Goal: Information Seeking & Learning: Learn about a topic

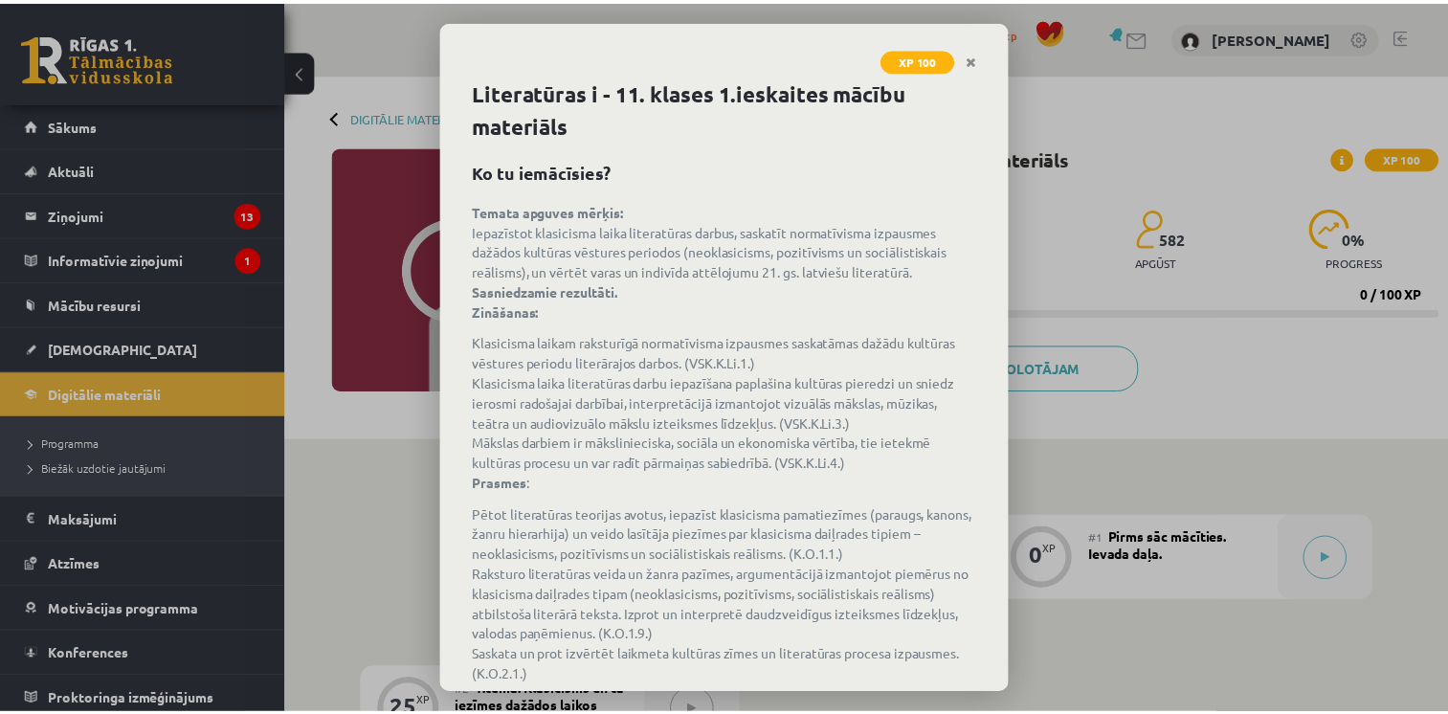
scroll to position [103, 0]
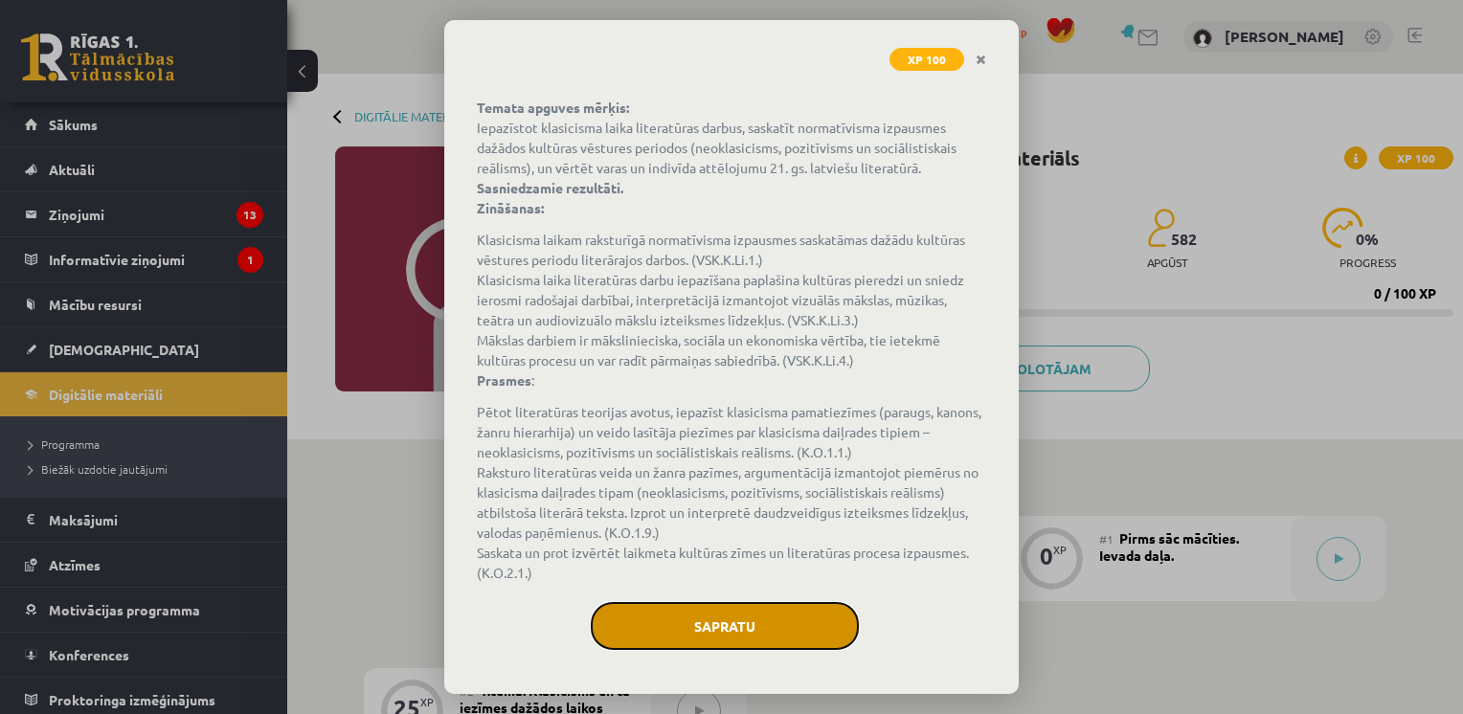
click at [689, 615] on button "Sapratu" at bounding box center [725, 626] width 268 height 48
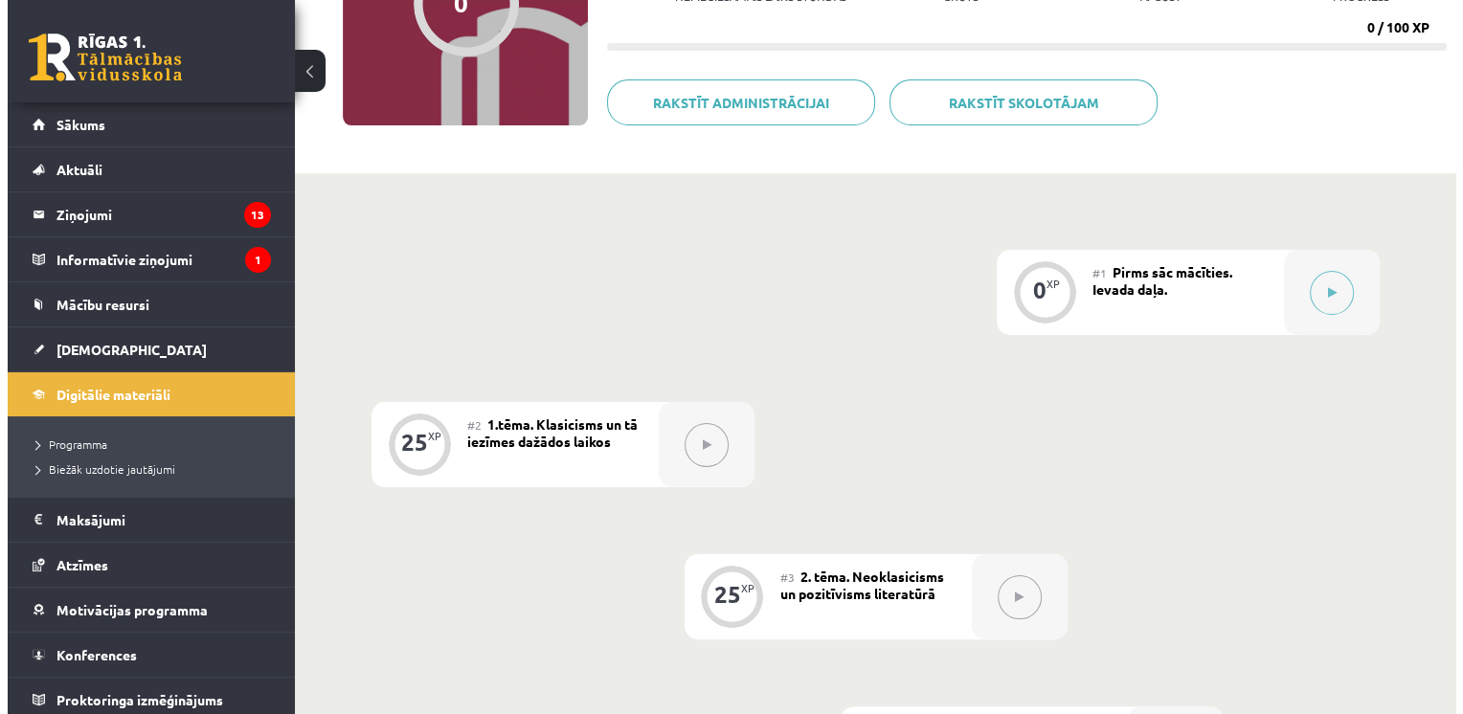
scroll to position [267, 0]
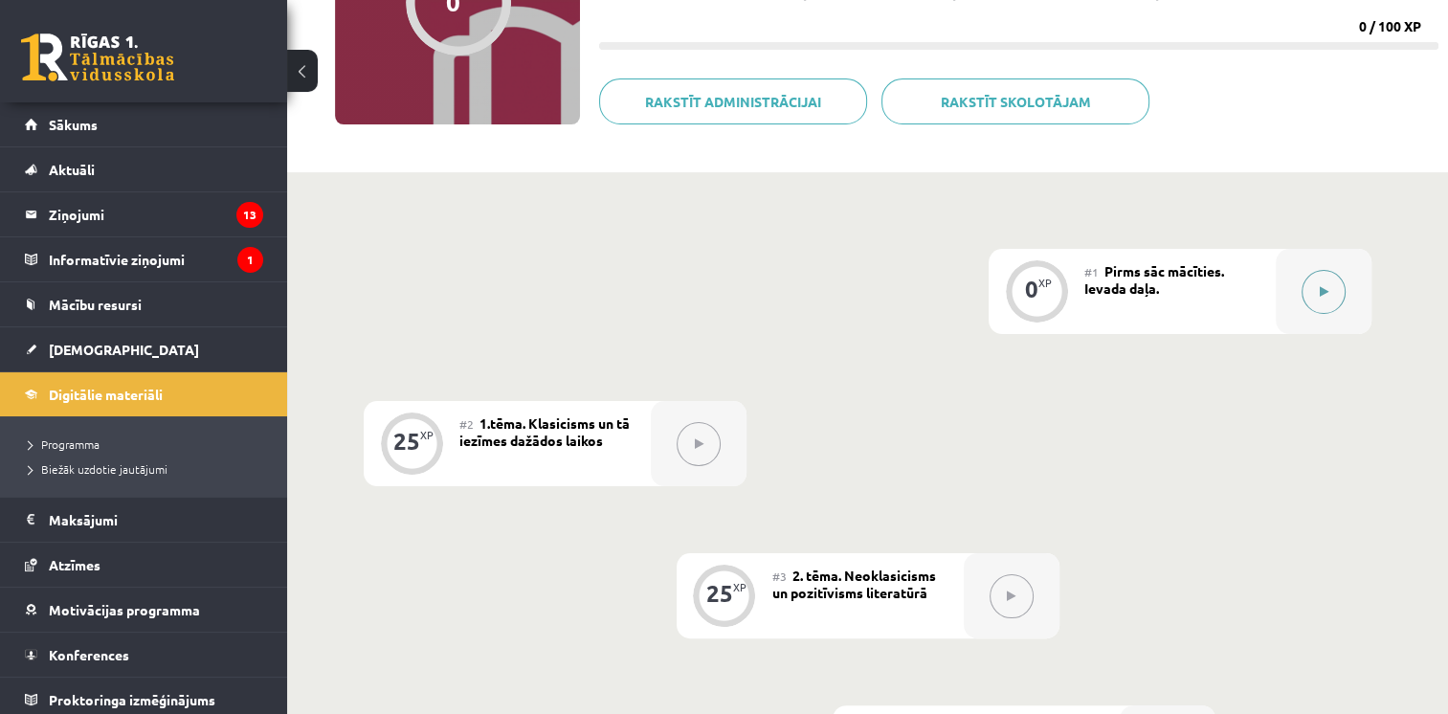
click at [1323, 286] on icon at bounding box center [1324, 291] width 9 height 11
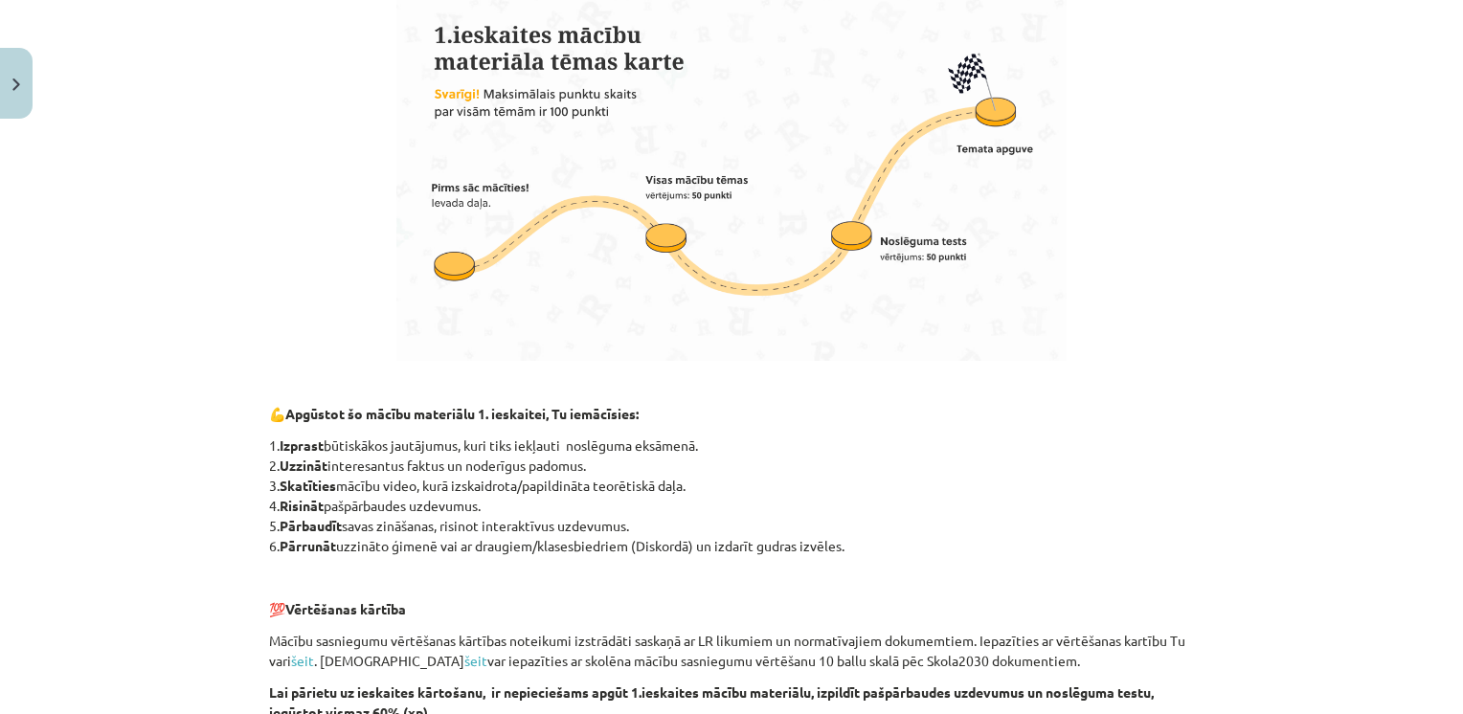
scroll to position [1286, 0]
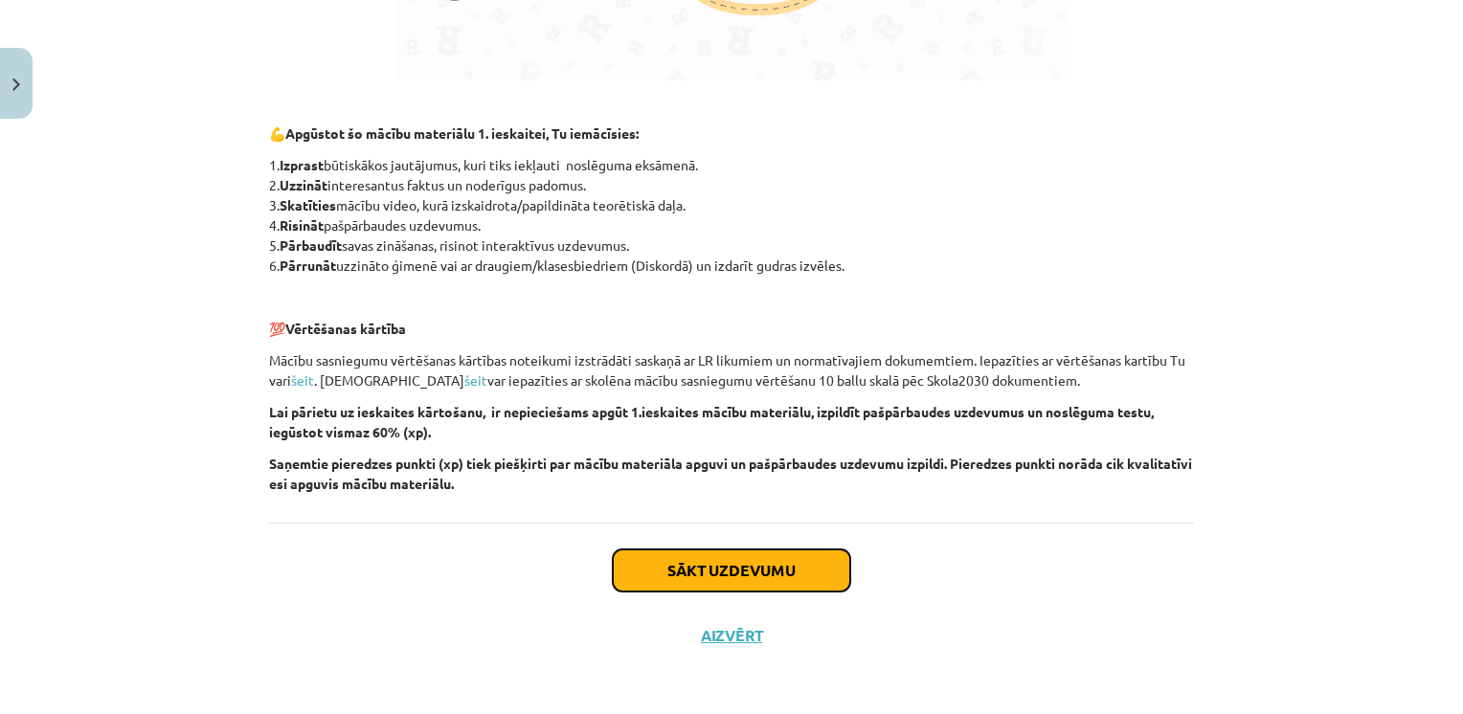
click at [725, 580] on button "Sākt uzdevumu" at bounding box center [731, 570] width 237 height 42
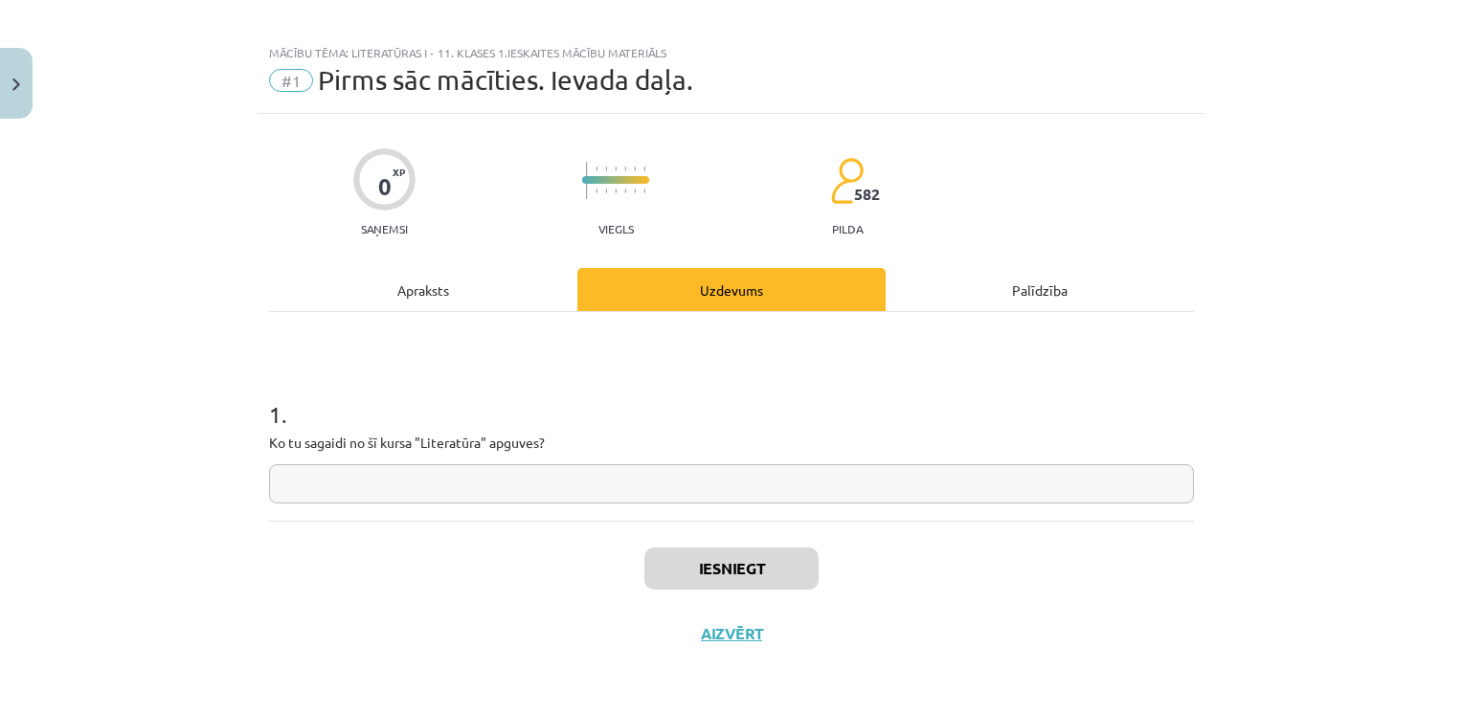
scroll to position [11, 0]
click at [574, 492] on input "text" at bounding box center [731, 485] width 925 height 39
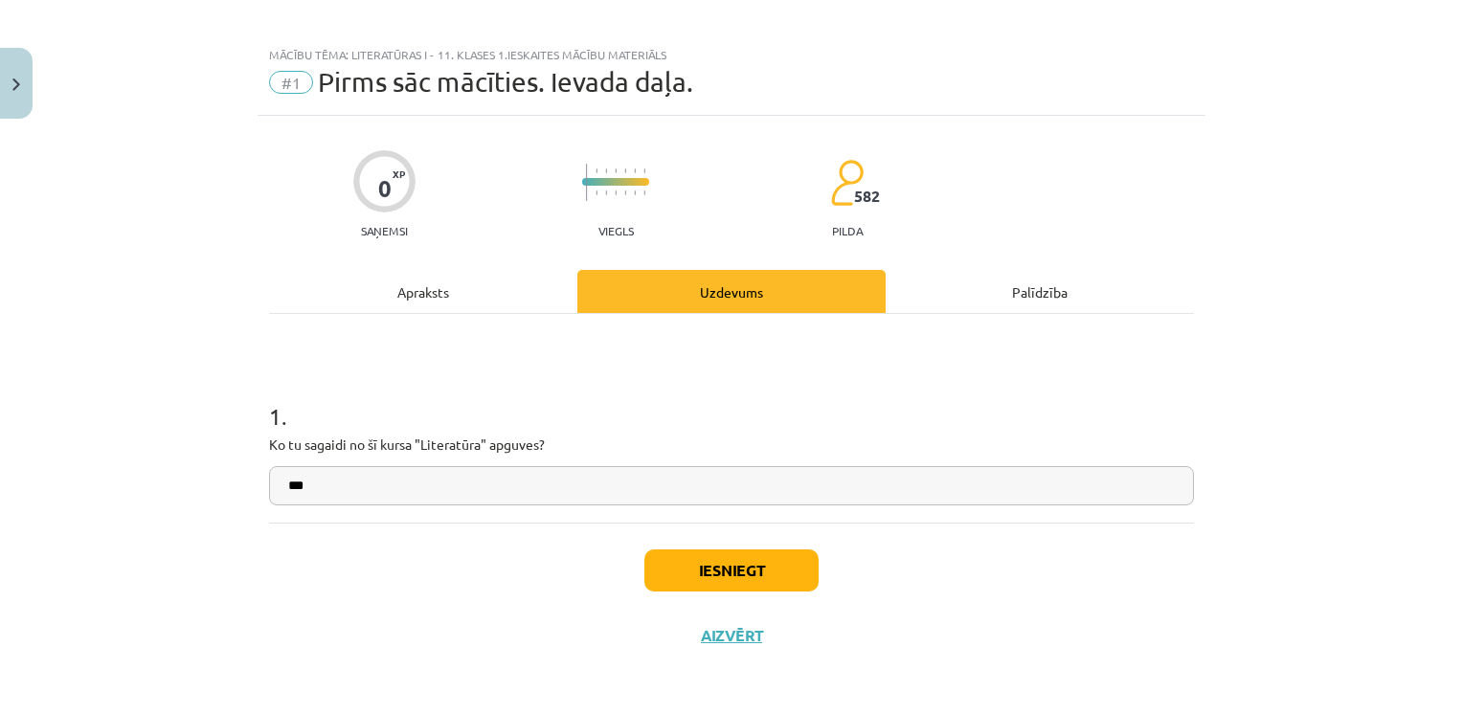
type input "***"
click at [666, 572] on button "Iesniegt" at bounding box center [731, 570] width 174 height 42
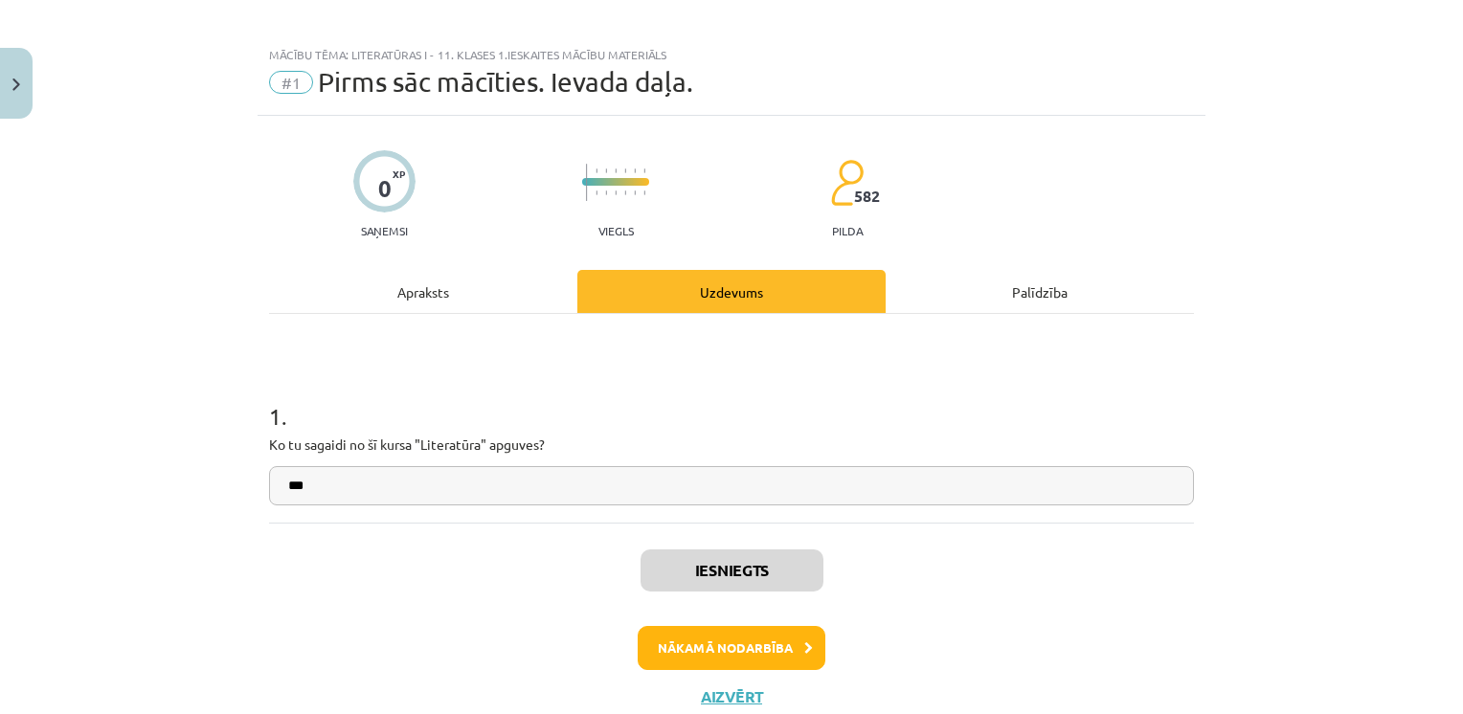
click at [1043, 110] on div "Mācību tēma: Literatūras i - 11. klases 1.ieskaites mācību materiāls #1 Pirms s…" at bounding box center [731, 75] width 948 height 79
click at [751, 651] on button "Nākamā nodarbība" at bounding box center [731, 648] width 188 height 44
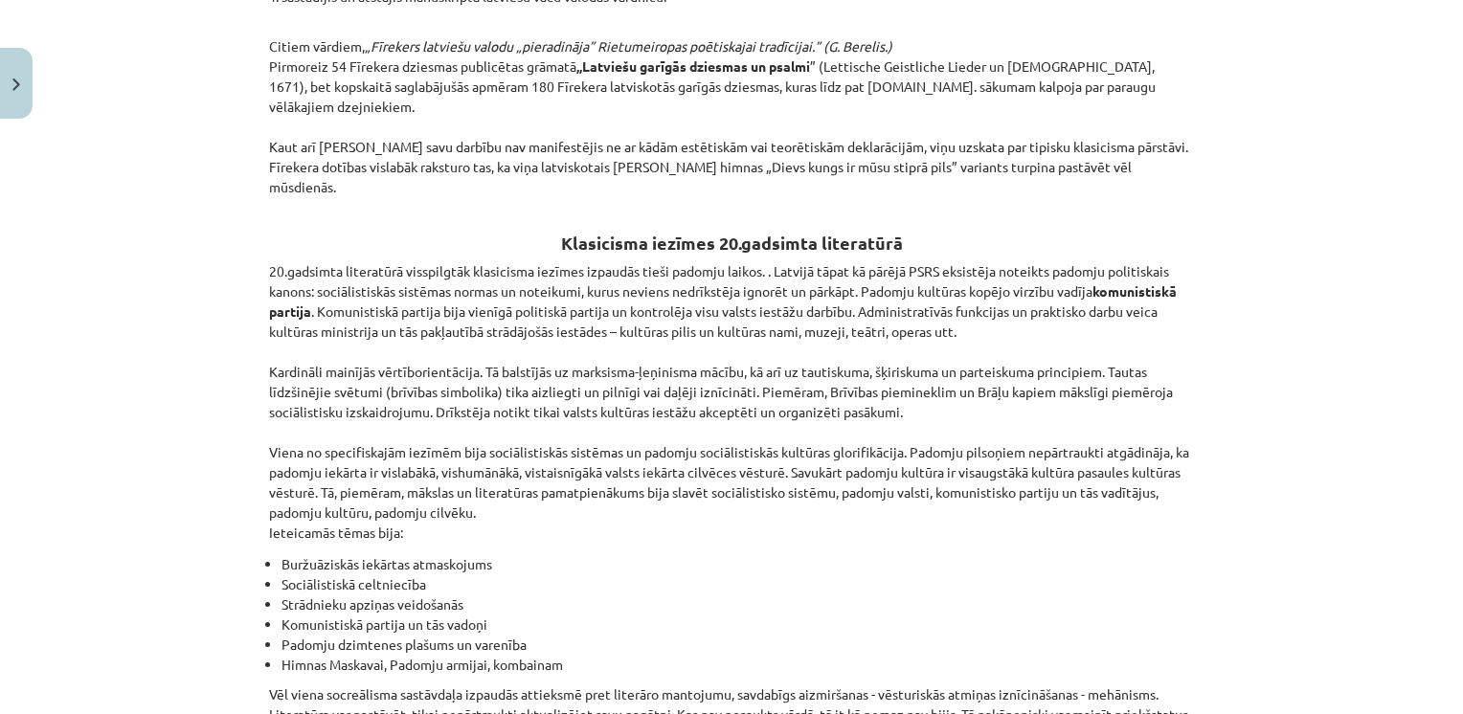
scroll to position [4376, 0]
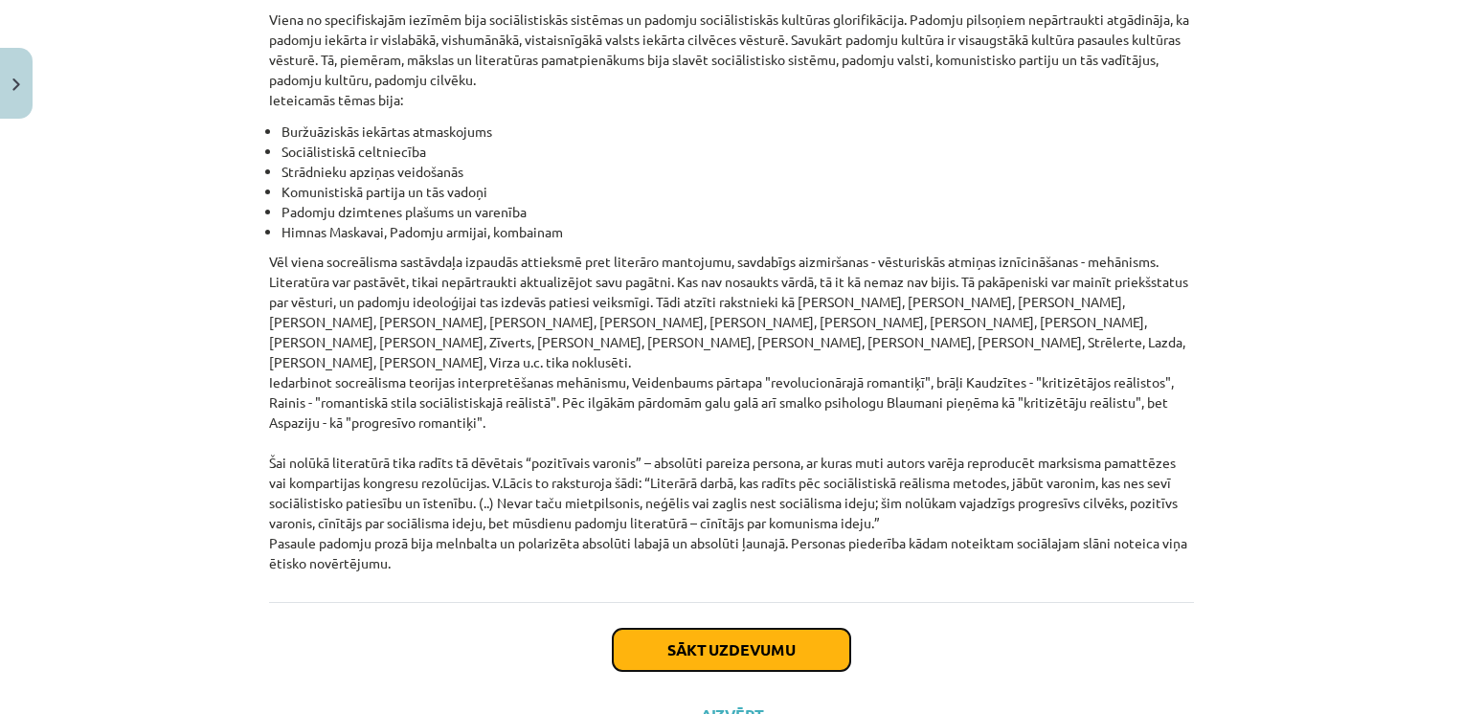
click at [716, 629] on button "Sākt uzdevumu" at bounding box center [731, 650] width 237 height 42
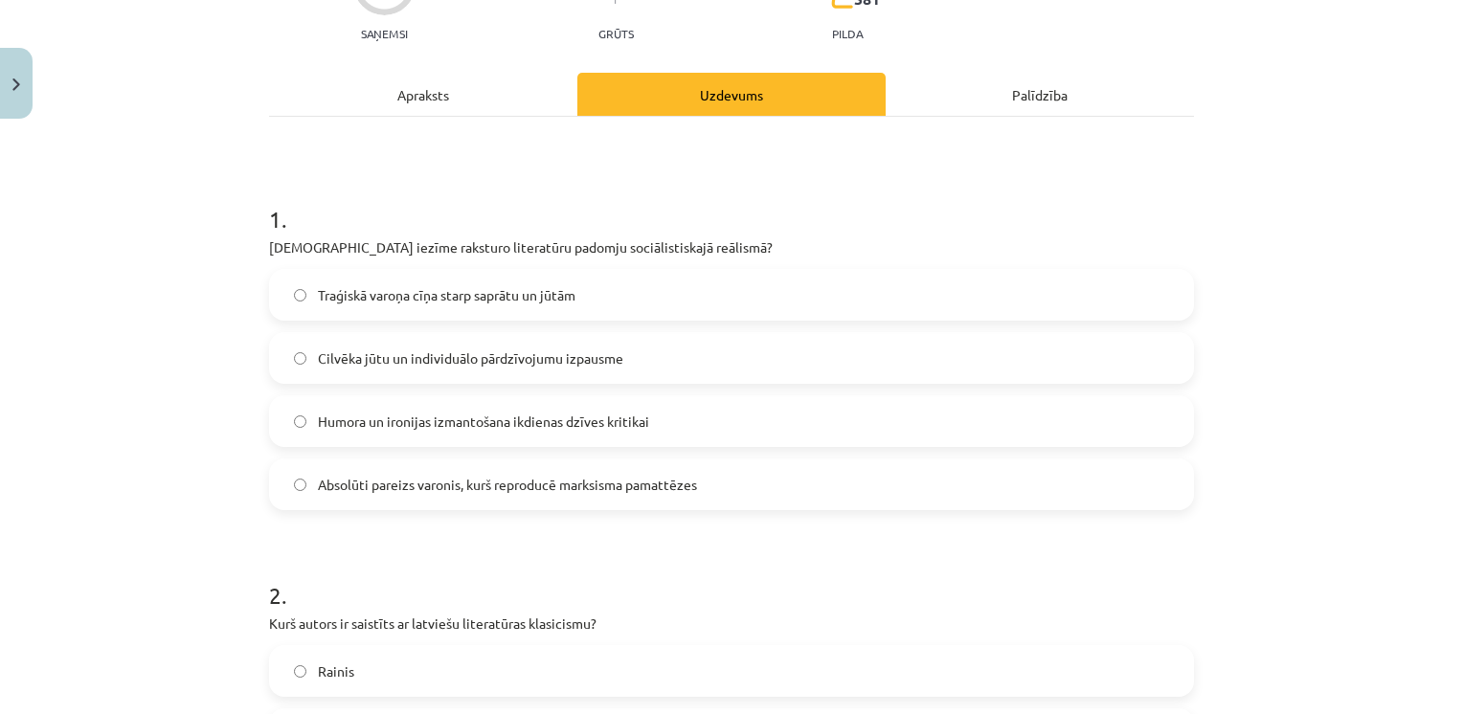
scroll to position [213, 0]
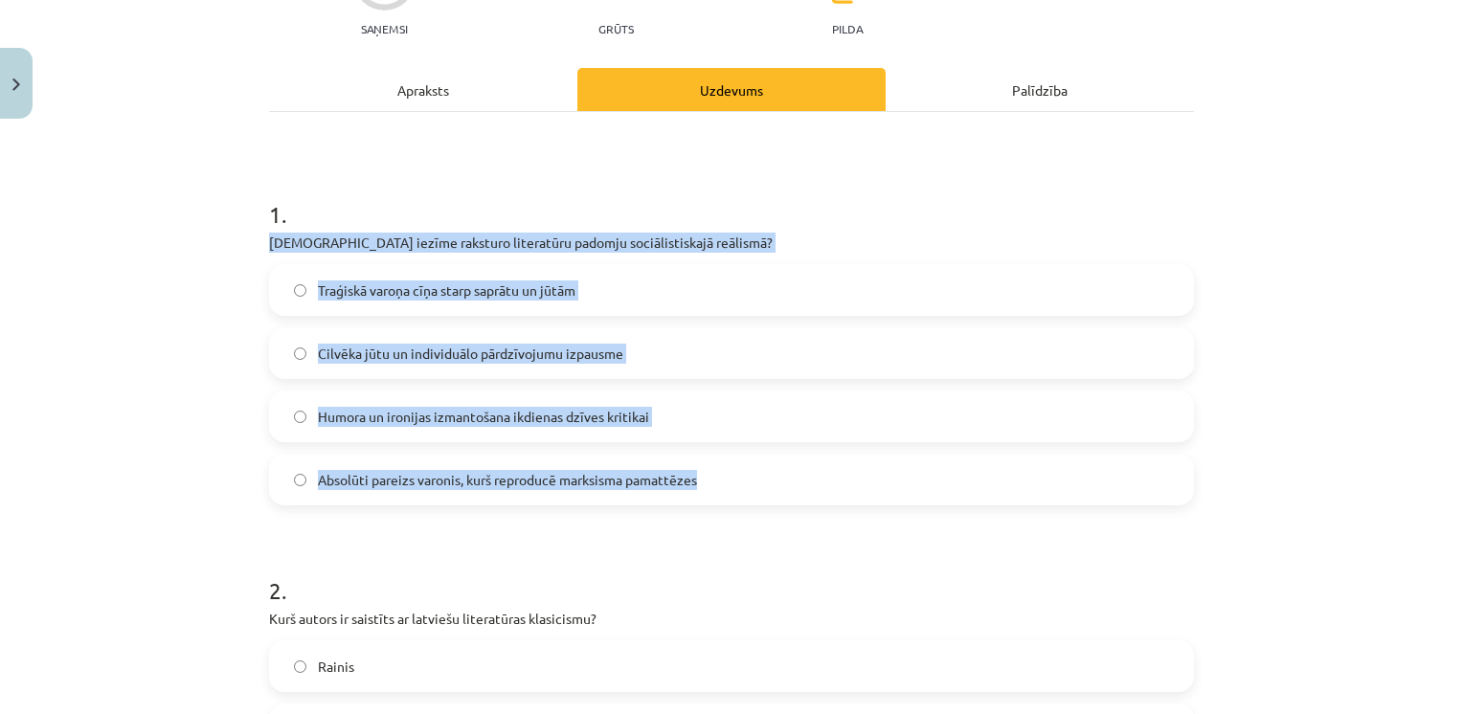
drag, startPoint x: 251, startPoint y: 233, endPoint x: 697, endPoint y: 477, distance: 508.4
copy div "Kura iezīme raksturo literatūru padomju sociālistiskajā reālismā? Traģiskā varo…"
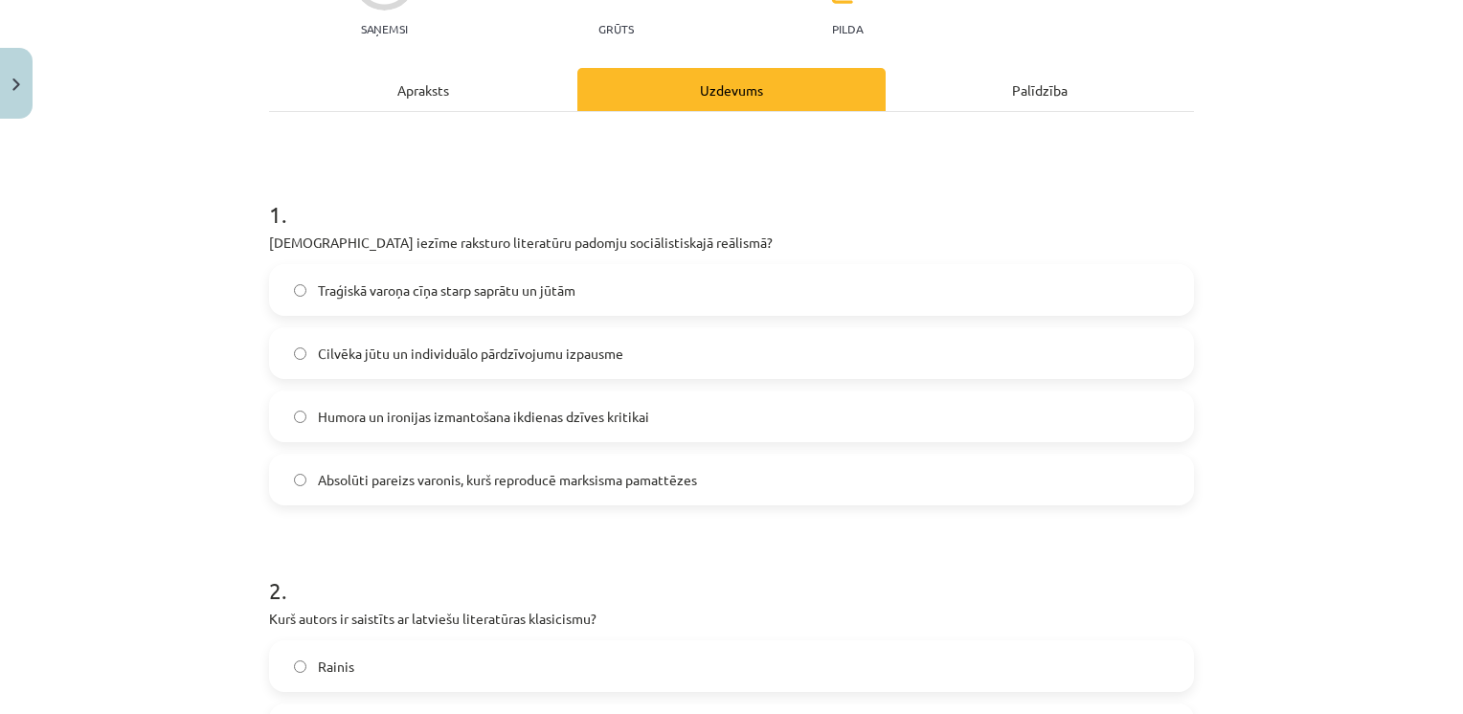
click at [542, 190] on h1 "1 ." at bounding box center [731, 197] width 925 height 59
click at [369, 480] on span "Absolūti pareizs varonis, kurš reproducē marksisma pamattēzes" at bounding box center [507, 480] width 379 height 20
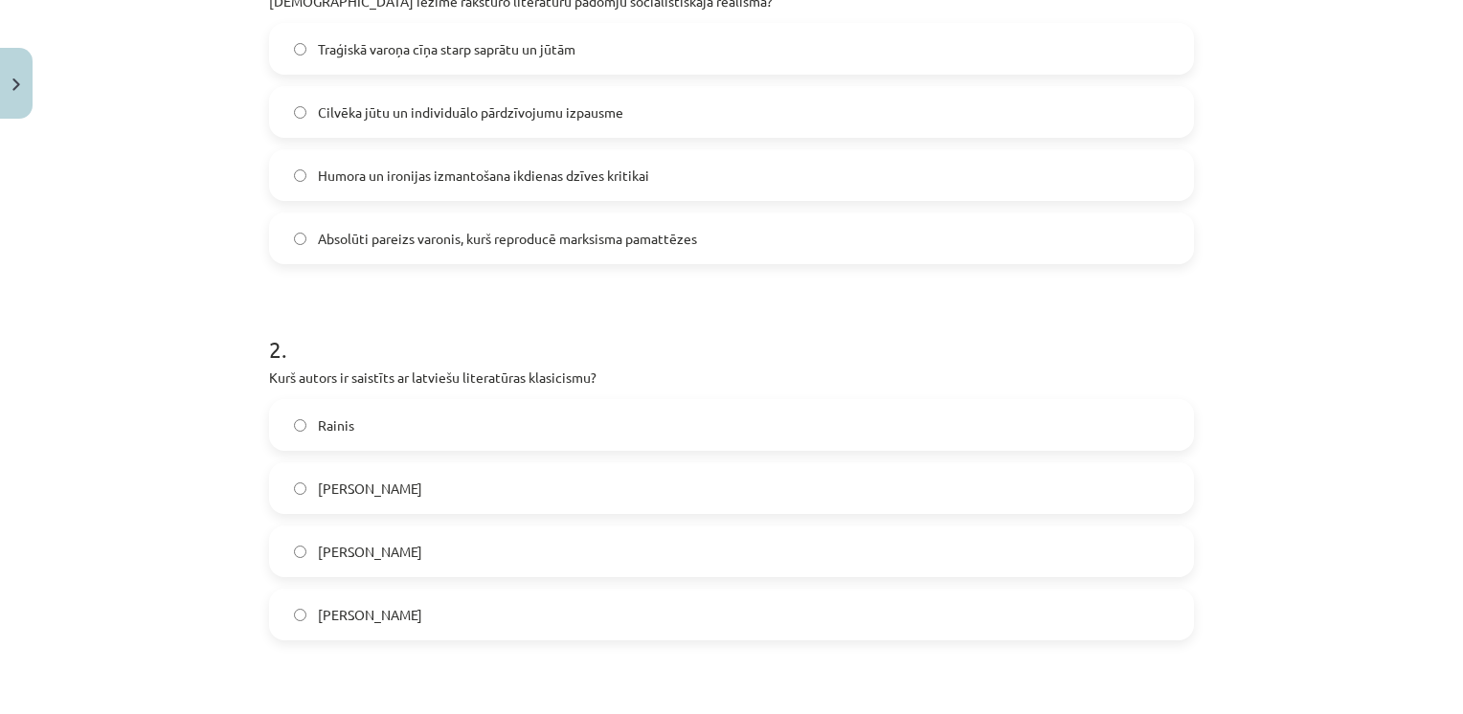
scroll to position [463, 0]
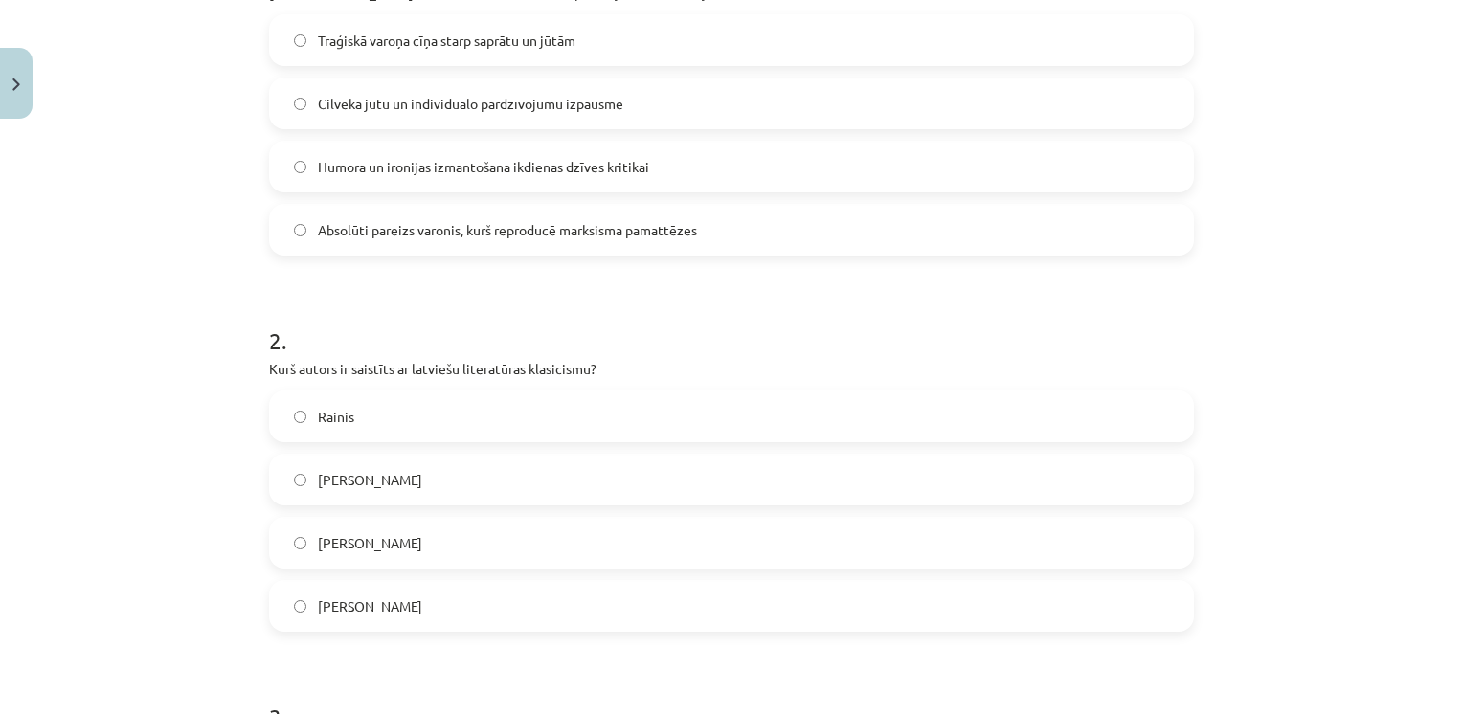
drag, startPoint x: 255, startPoint y: 362, endPoint x: 436, endPoint y: 615, distance: 312.1
drag, startPoint x: 436, startPoint y: 615, endPoint x: 390, endPoint y: 369, distance: 250.4
copy div "Kurš autors ir saistīts ar latviešu literatūras klasicismu? Rainis Imants Ziedo…"
click at [457, 324] on h1 "2 ." at bounding box center [731, 323] width 925 height 59
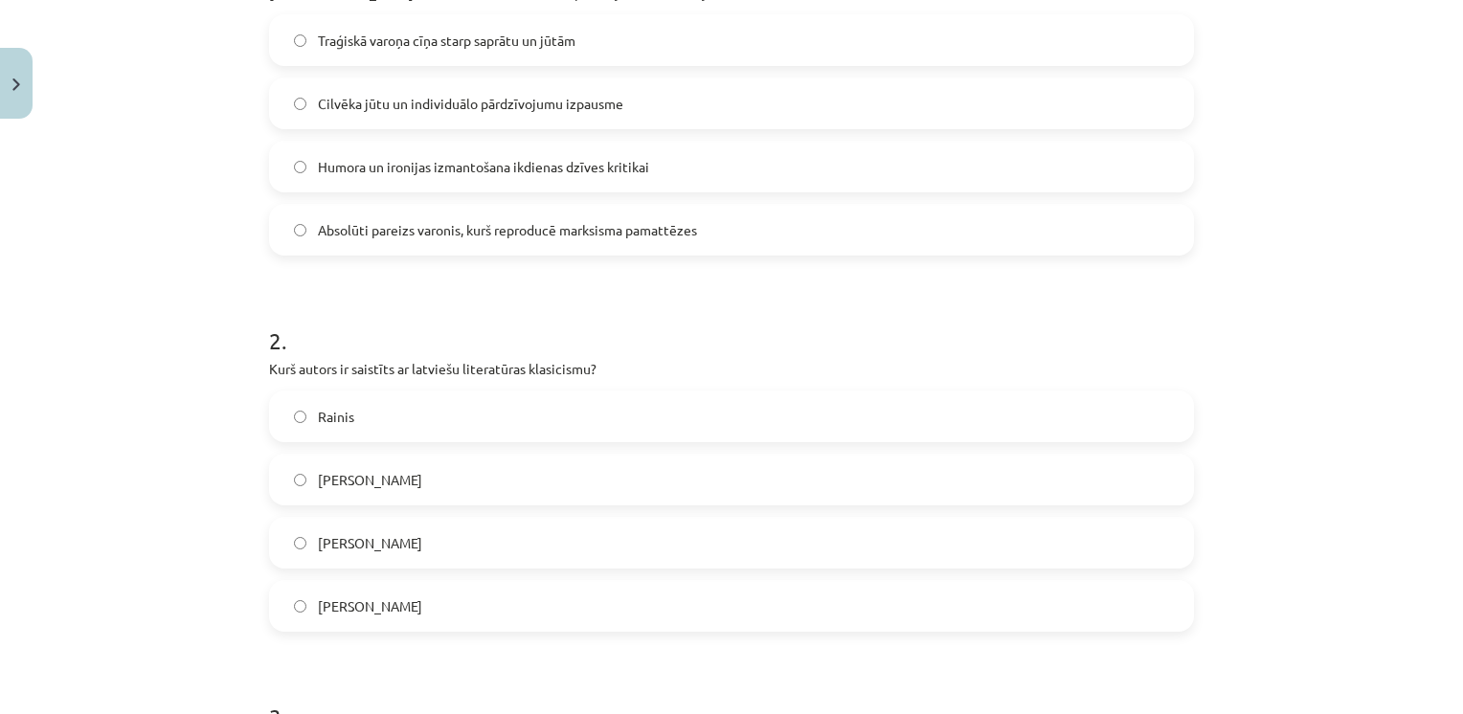
click at [378, 598] on span "Kristofers Fīrekers" at bounding box center [370, 606] width 104 height 20
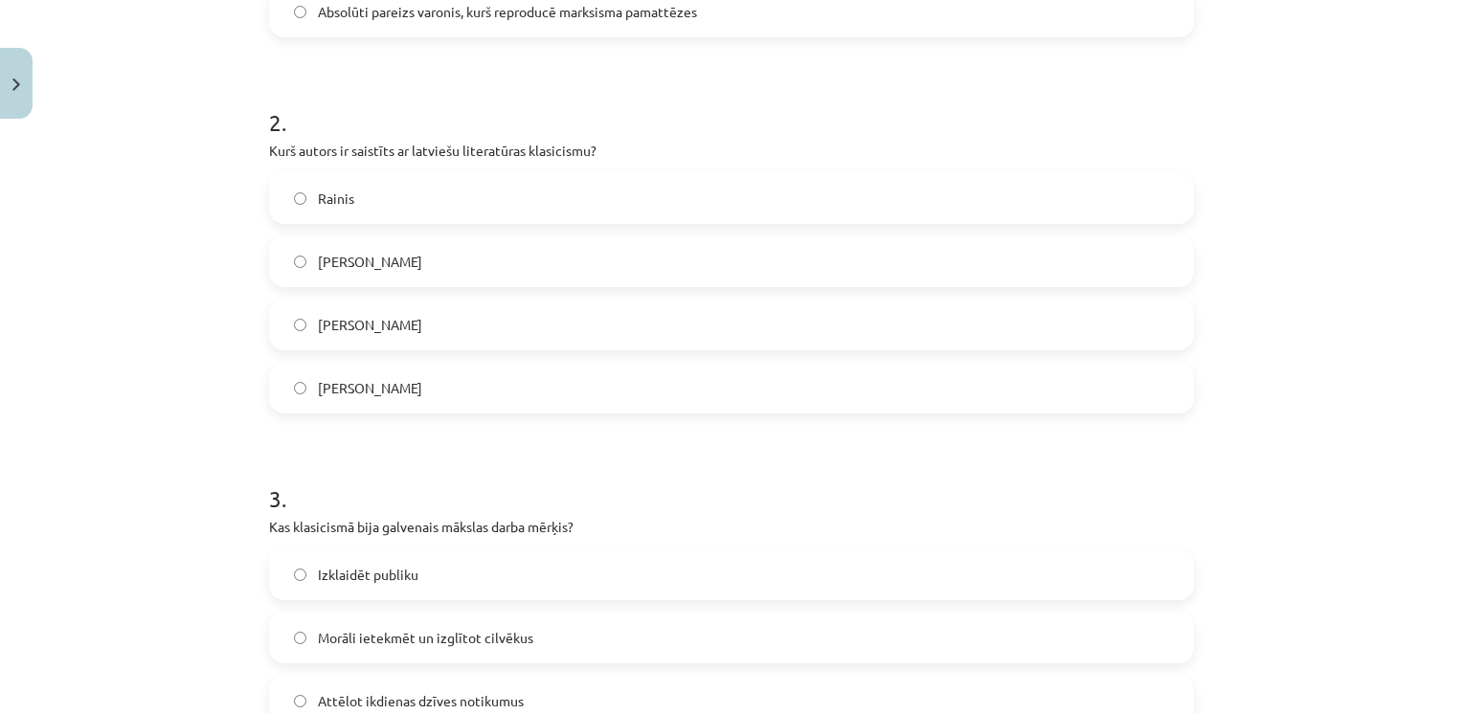
scroll to position [881, 0]
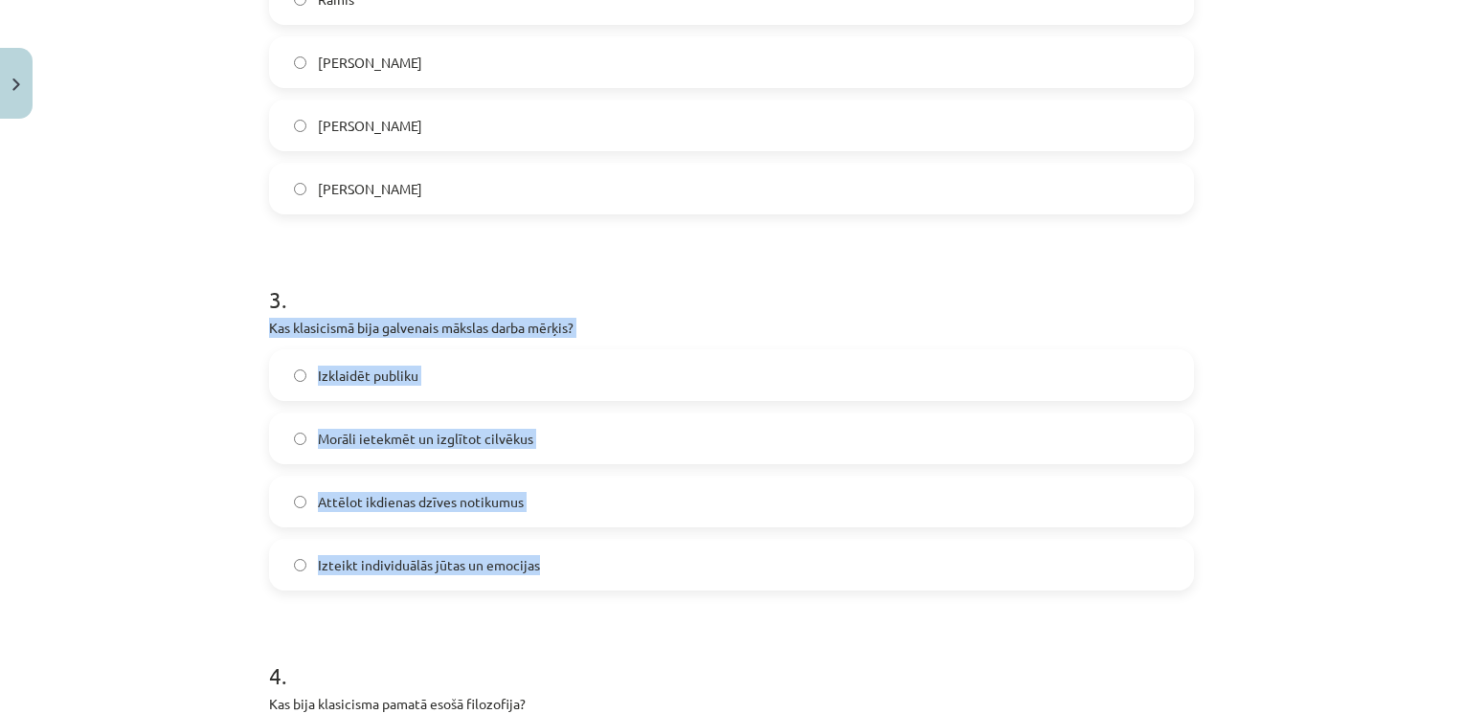
drag, startPoint x: 260, startPoint y: 327, endPoint x: 536, endPoint y: 573, distance: 369.5
click at [536, 573] on div "25 XP Saņemsi Grūts 581 pilda Apraksts Uzdevums Palīdzība 1 . Kura iezīme rakst…" at bounding box center [731, 382] width 948 height 2270
drag, startPoint x: 536, startPoint y: 573, endPoint x: 448, endPoint y: 327, distance: 261.3
copy div "Kas klasicismā bija galvenais mākslas darba mērķis? Izklaidēt publiku Morāli ie…"
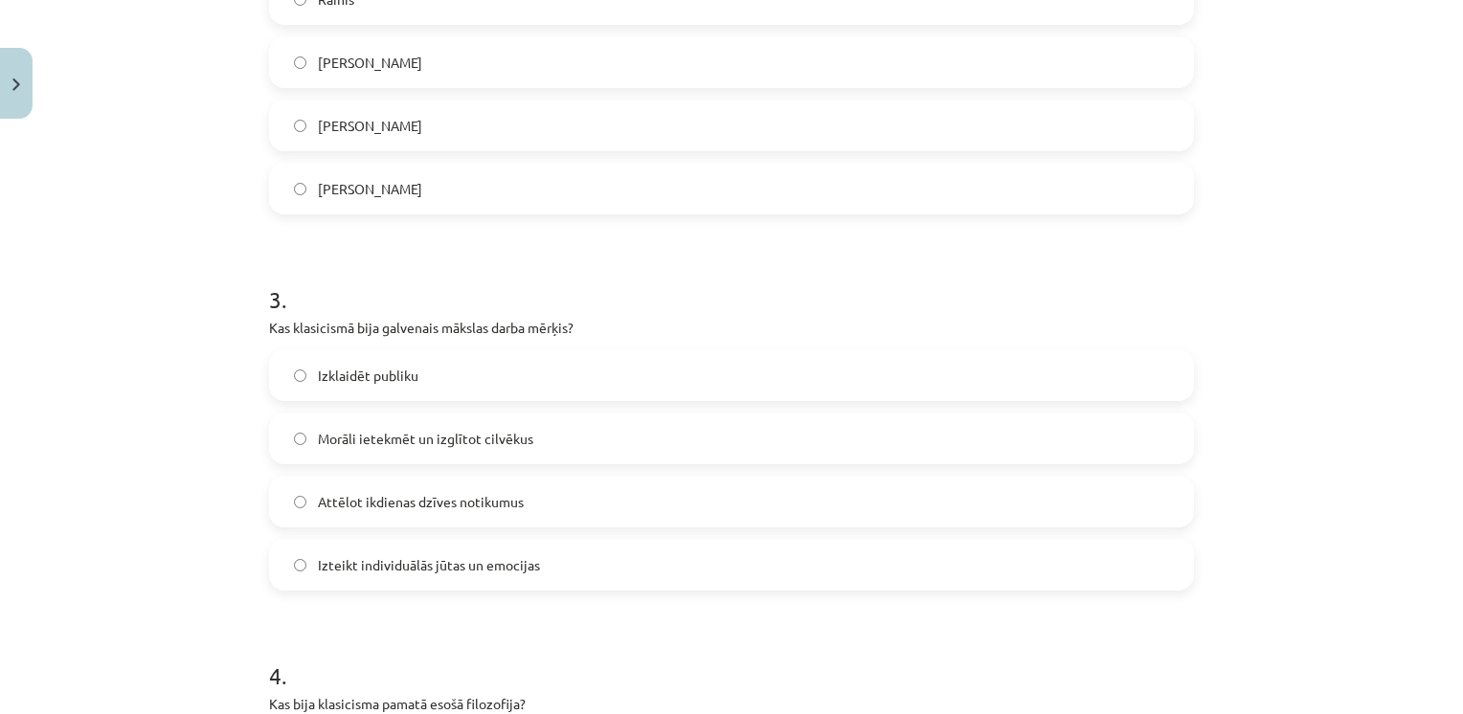
click at [492, 258] on h1 "3 ." at bounding box center [731, 282] width 925 height 59
click at [337, 446] on span "Morāli ietekmēt un izglītot cilvēkus" at bounding box center [425, 439] width 215 height 20
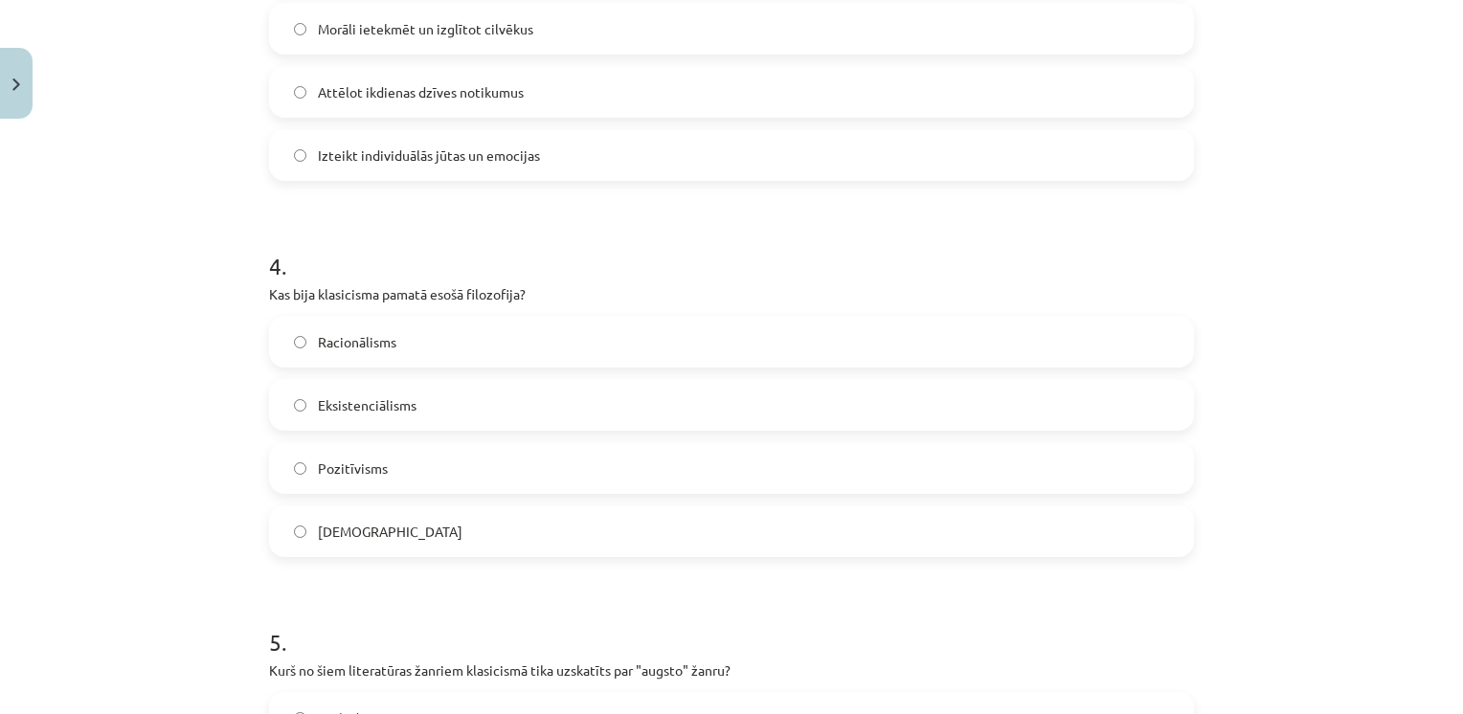
scroll to position [1290, 0]
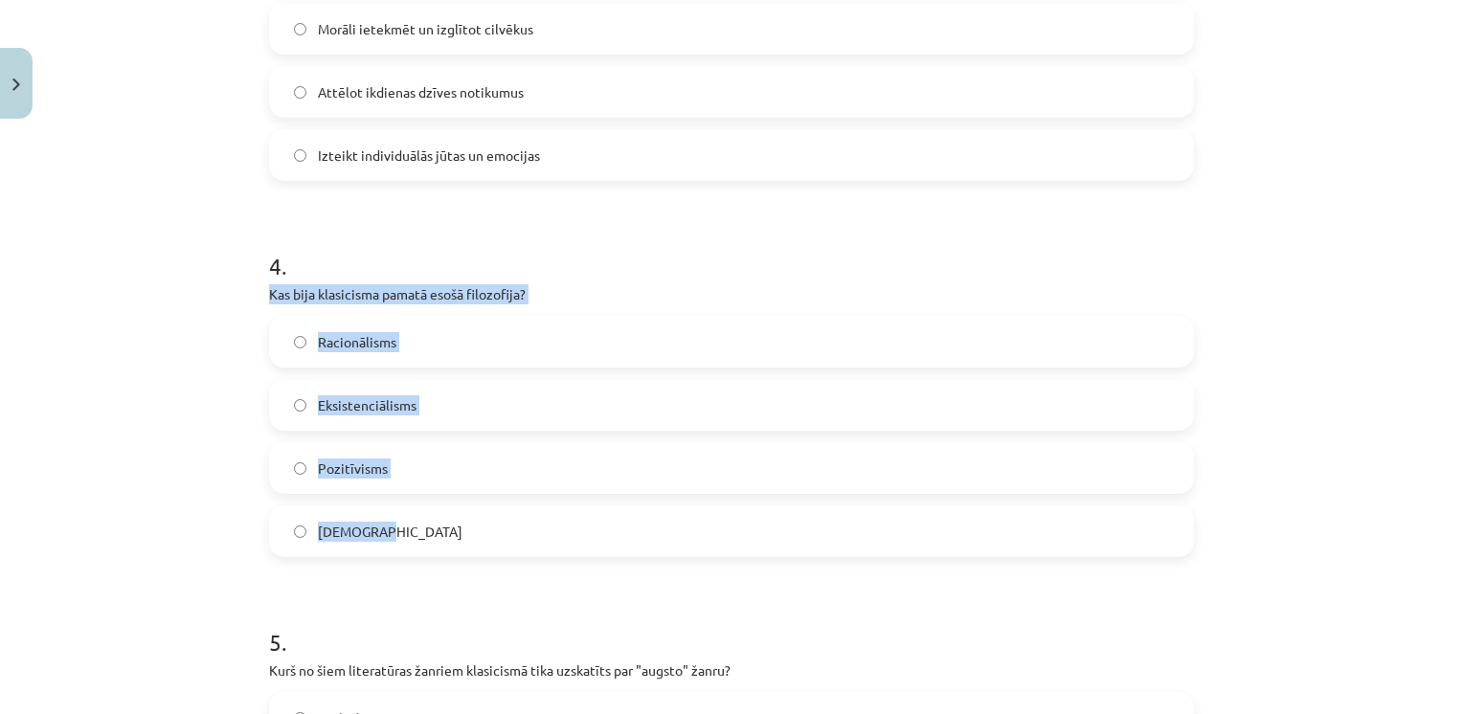
drag, startPoint x: 256, startPoint y: 297, endPoint x: 395, endPoint y: 527, distance: 269.7
drag, startPoint x: 395, startPoint y: 527, endPoint x: 345, endPoint y: 294, distance: 239.0
copy div "Kas bija klasicisma pamatā esošā filozofija? Racionālisms Eksistenciālisms Pozi…"
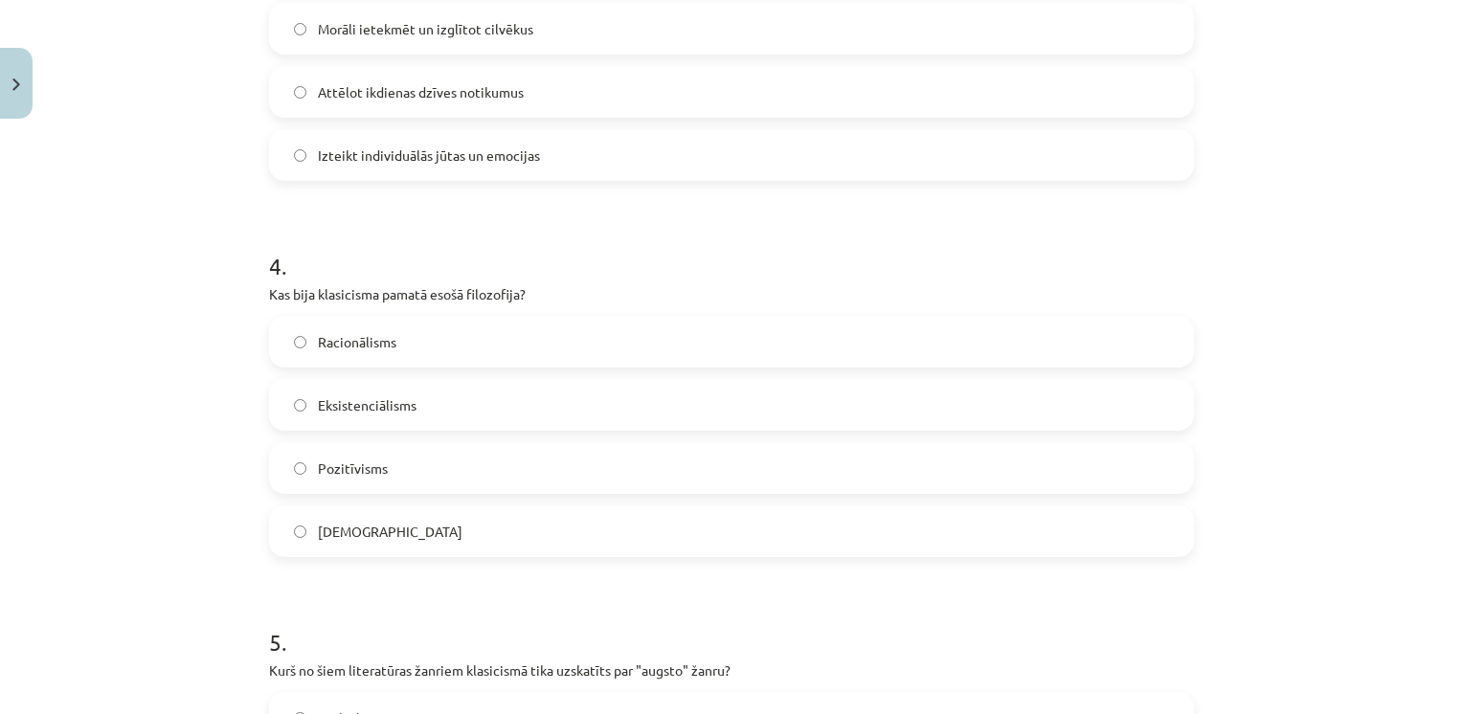
click at [407, 224] on h1 "4 ." at bounding box center [731, 248] width 925 height 59
click at [382, 334] on span "Racionālisms" at bounding box center [357, 342] width 78 height 20
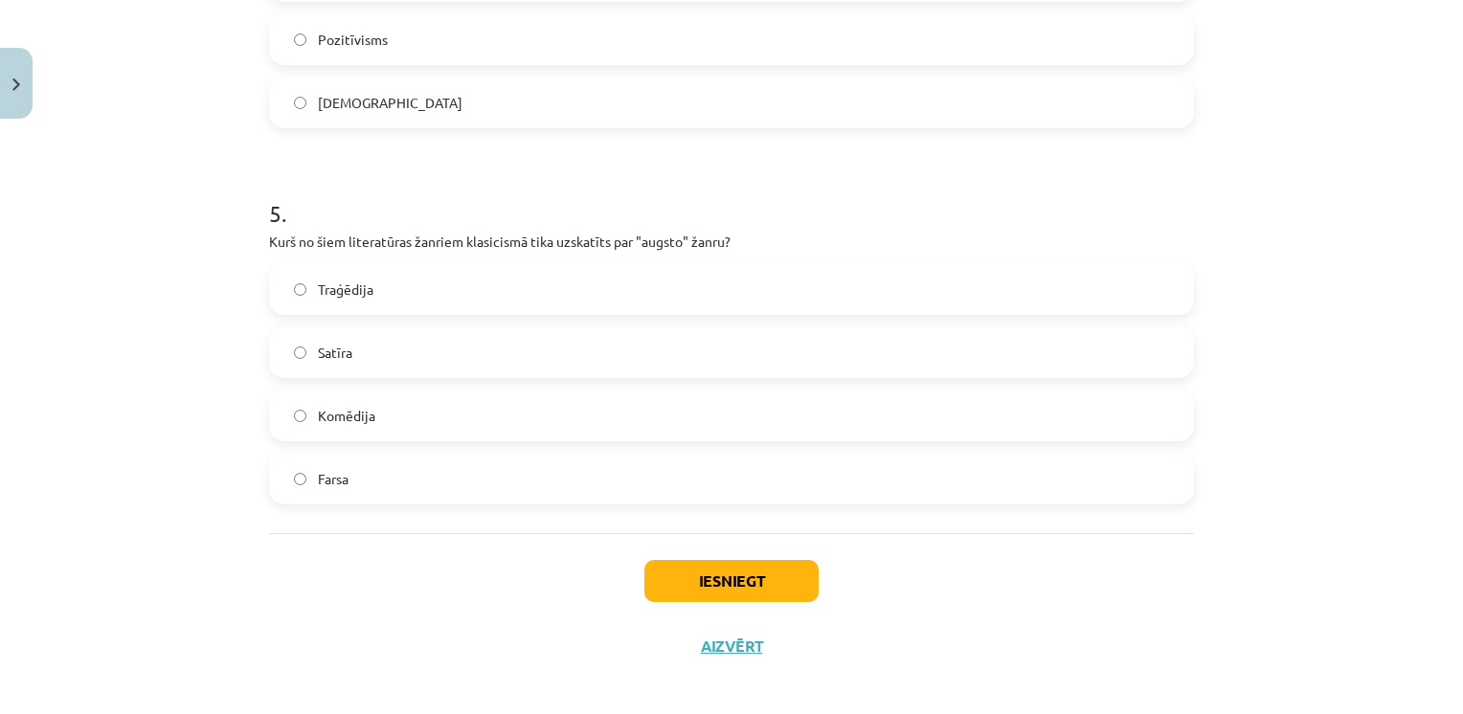
scroll to position [1731, 0]
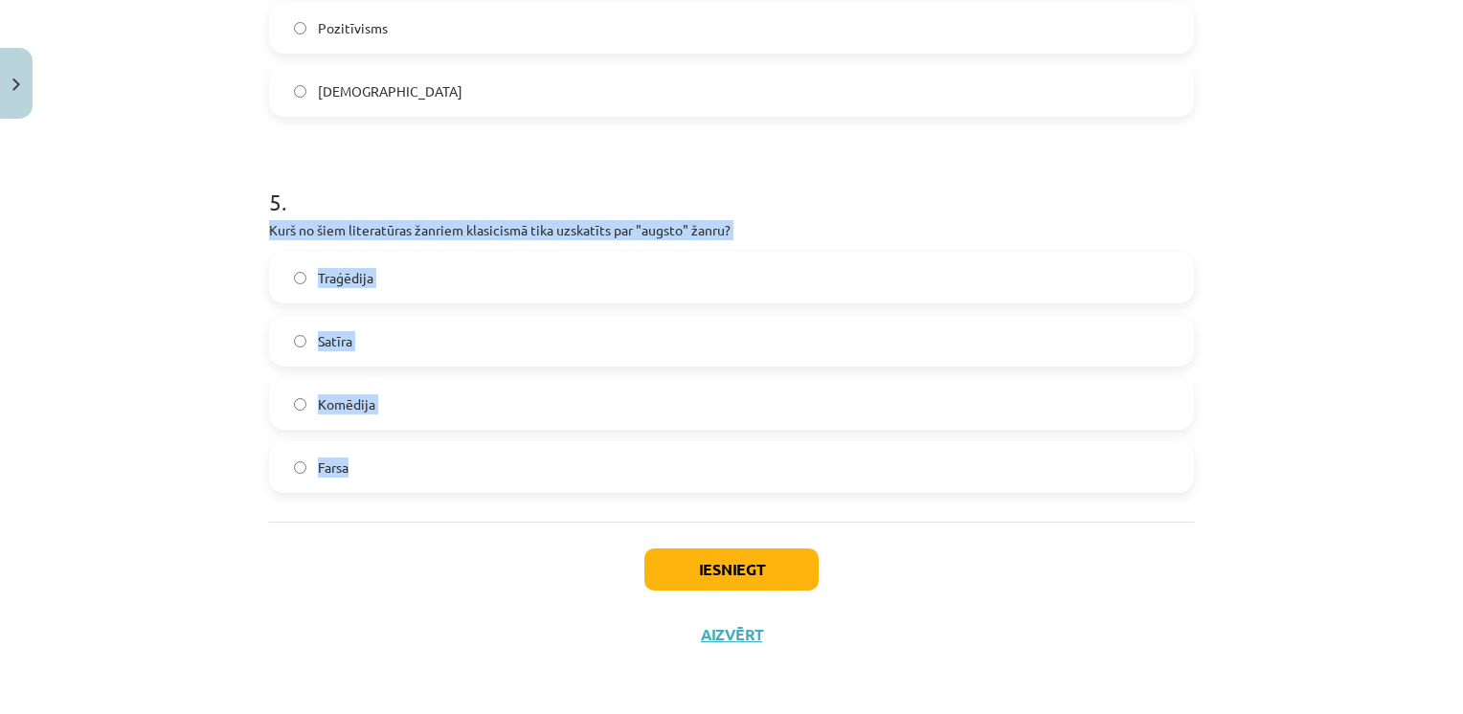
drag, startPoint x: 252, startPoint y: 231, endPoint x: 365, endPoint y: 475, distance: 268.9
drag, startPoint x: 365, startPoint y: 475, endPoint x: 371, endPoint y: 224, distance: 250.9
copy div "Kurš no šiem literatūras žanriem klasicismā tika uzskatīts par "augsto" žanru? …"
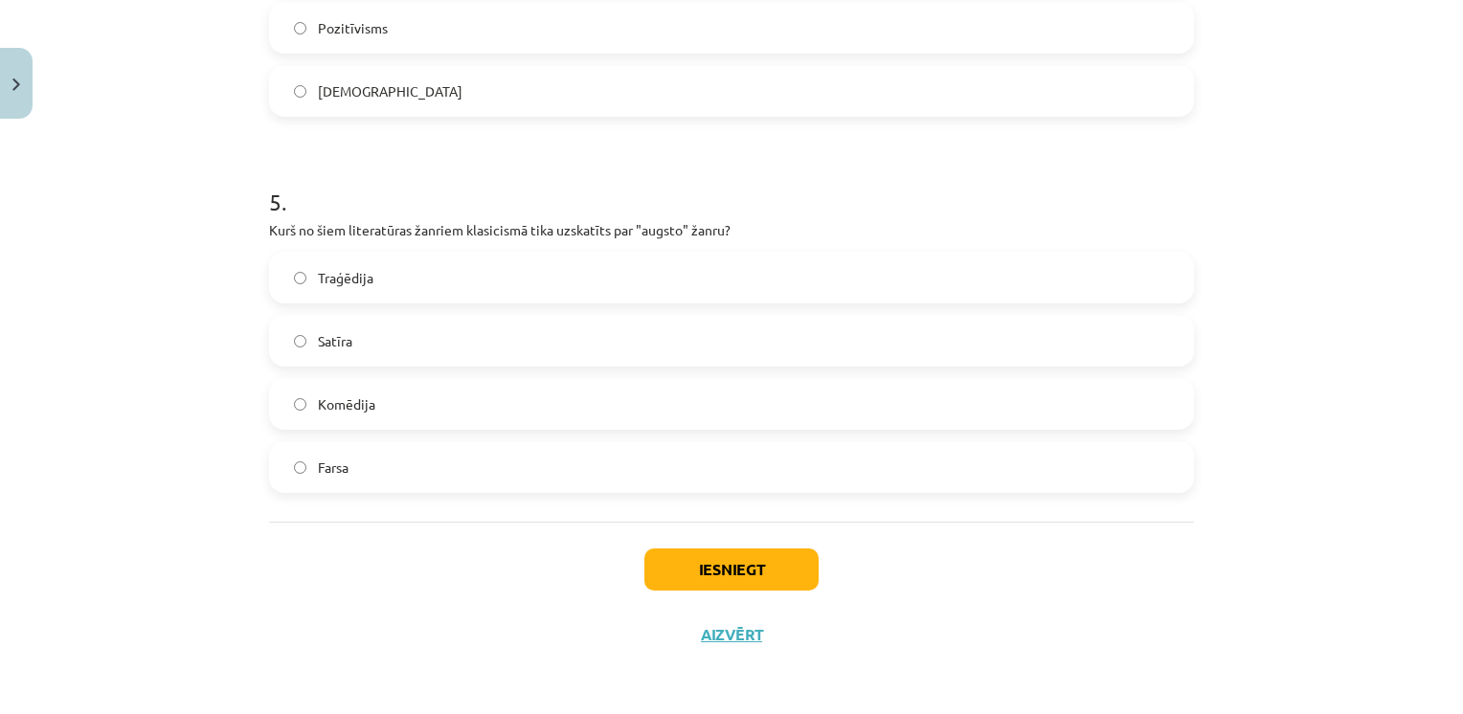
click at [465, 281] on label "Traģēdija" at bounding box center [731, 278] width 921 height 48
click at [715, 586] on button "Iesniegt" at bounding box center [731, 569] width 174 height 42
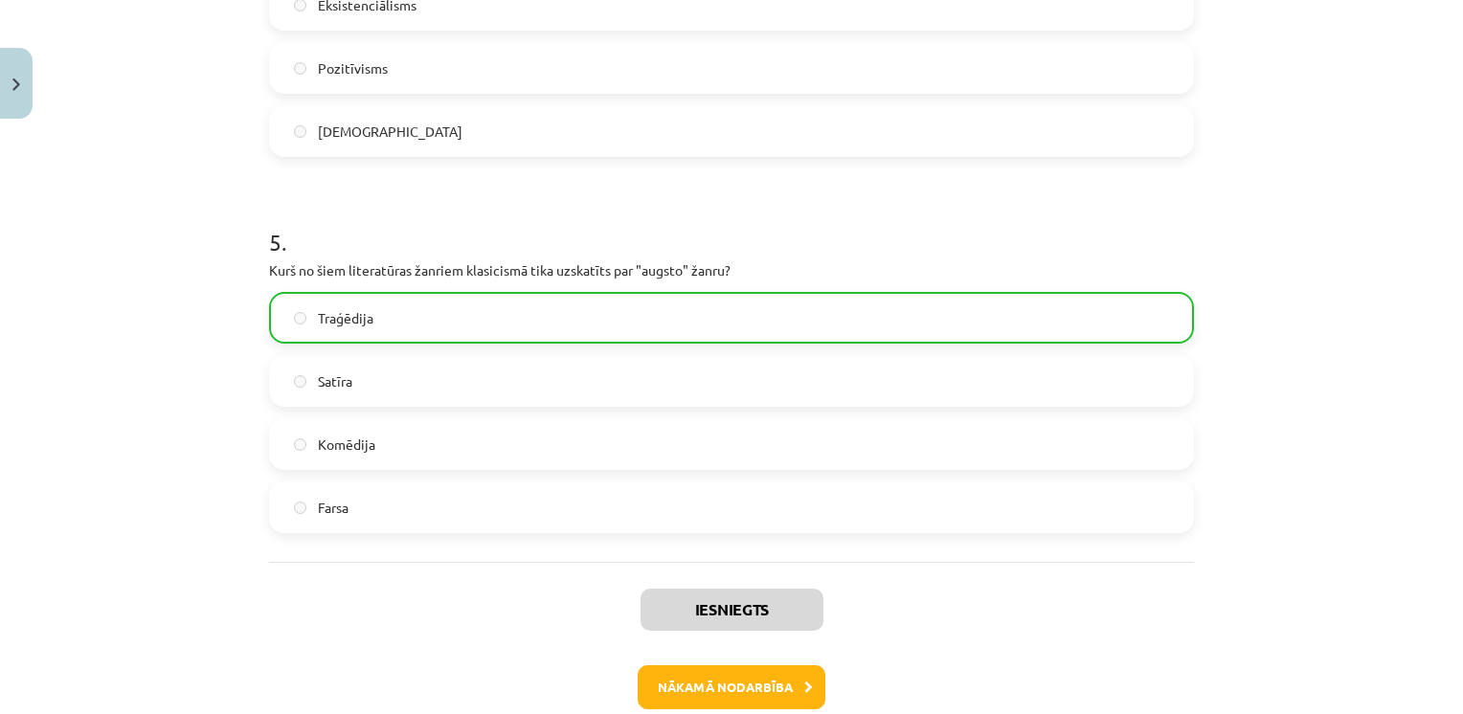
scroll to position [1694, 0]
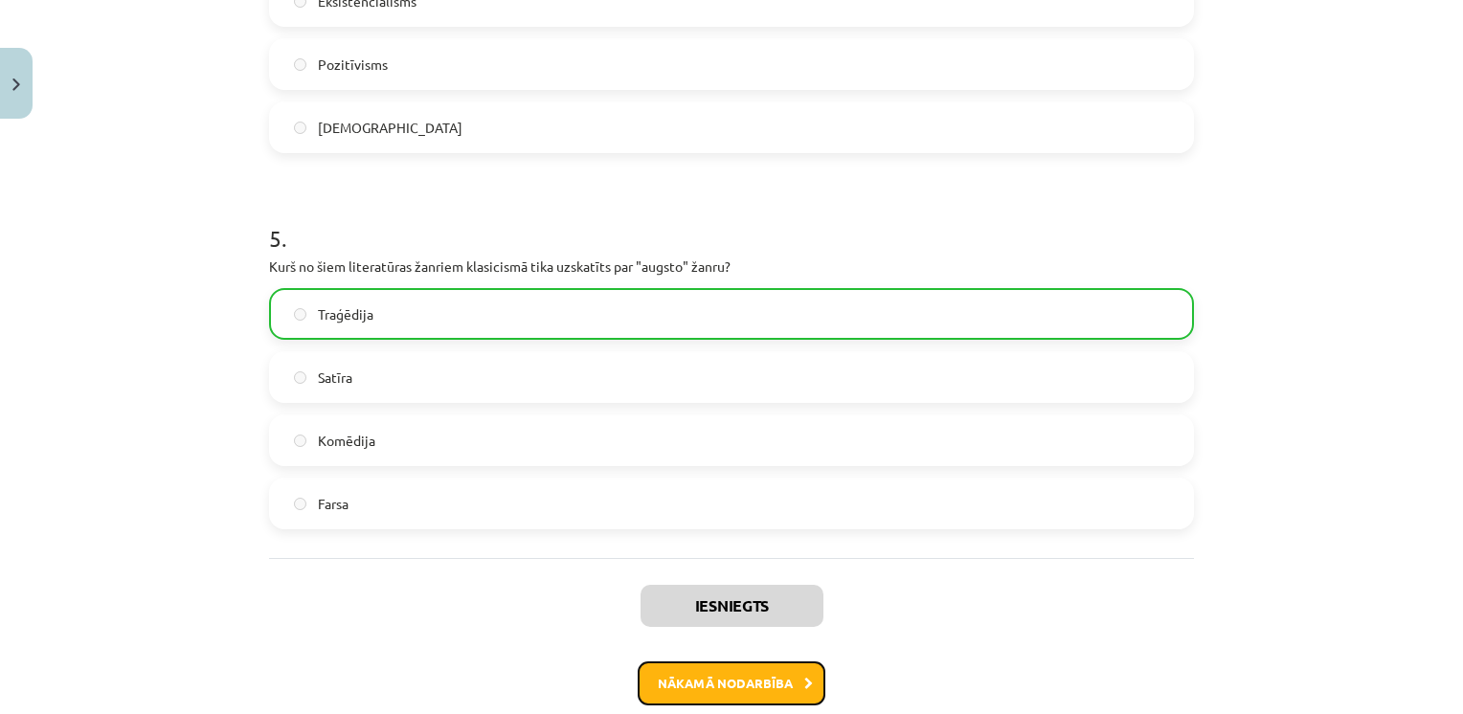
click at [716, 668] on button "Nākamā nodarbība" at bounding box center [731, 683] width 188 height 44
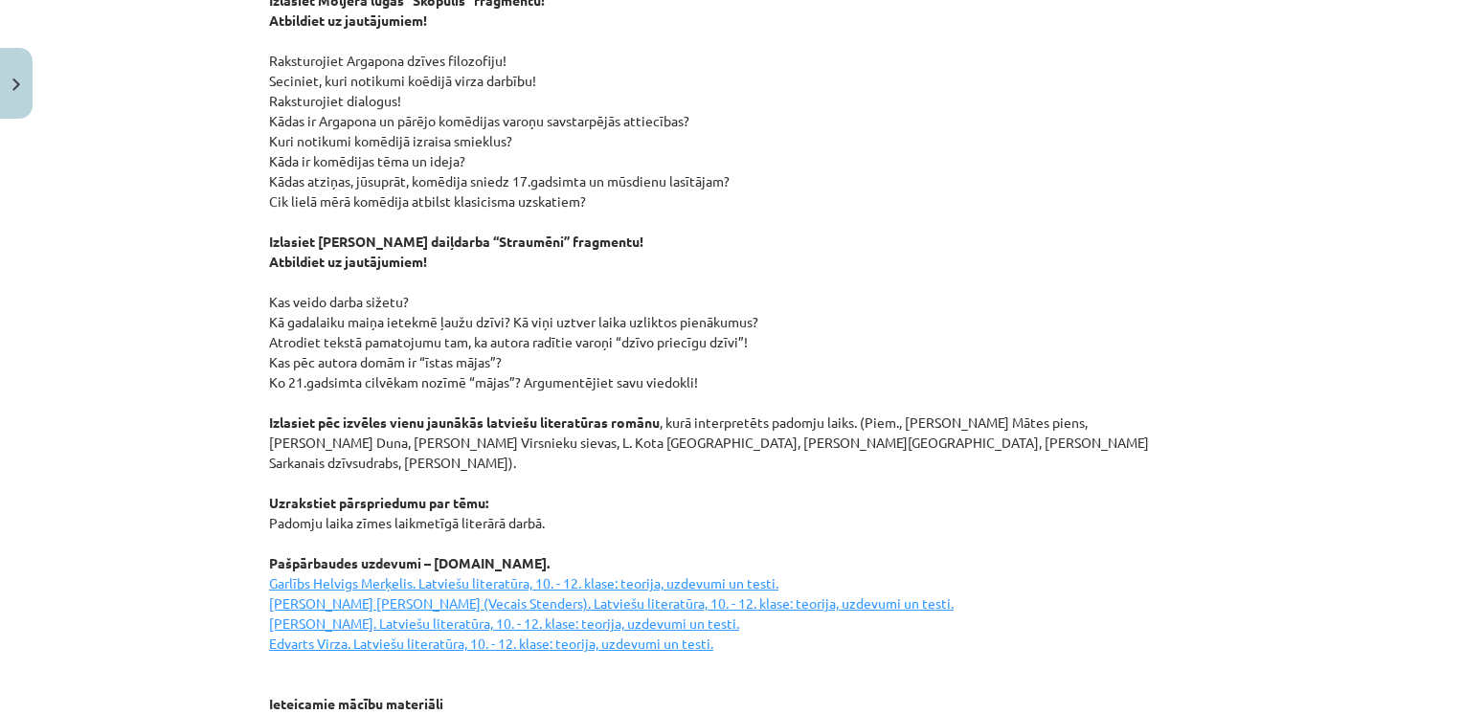
scroll to position [2603, 0]
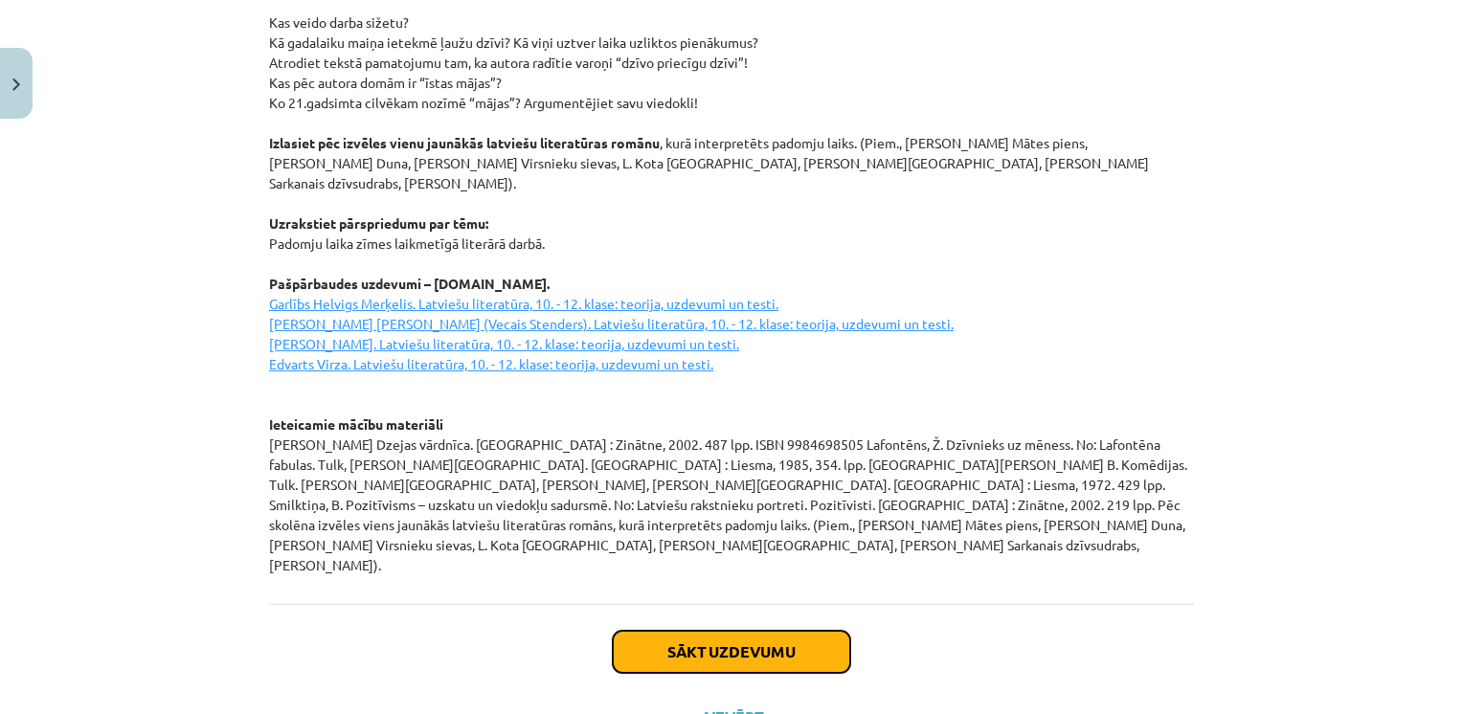
click at [650, 631] on button "Sākt uzdevumu" at bounding box center [731, 652] width 237 height 42
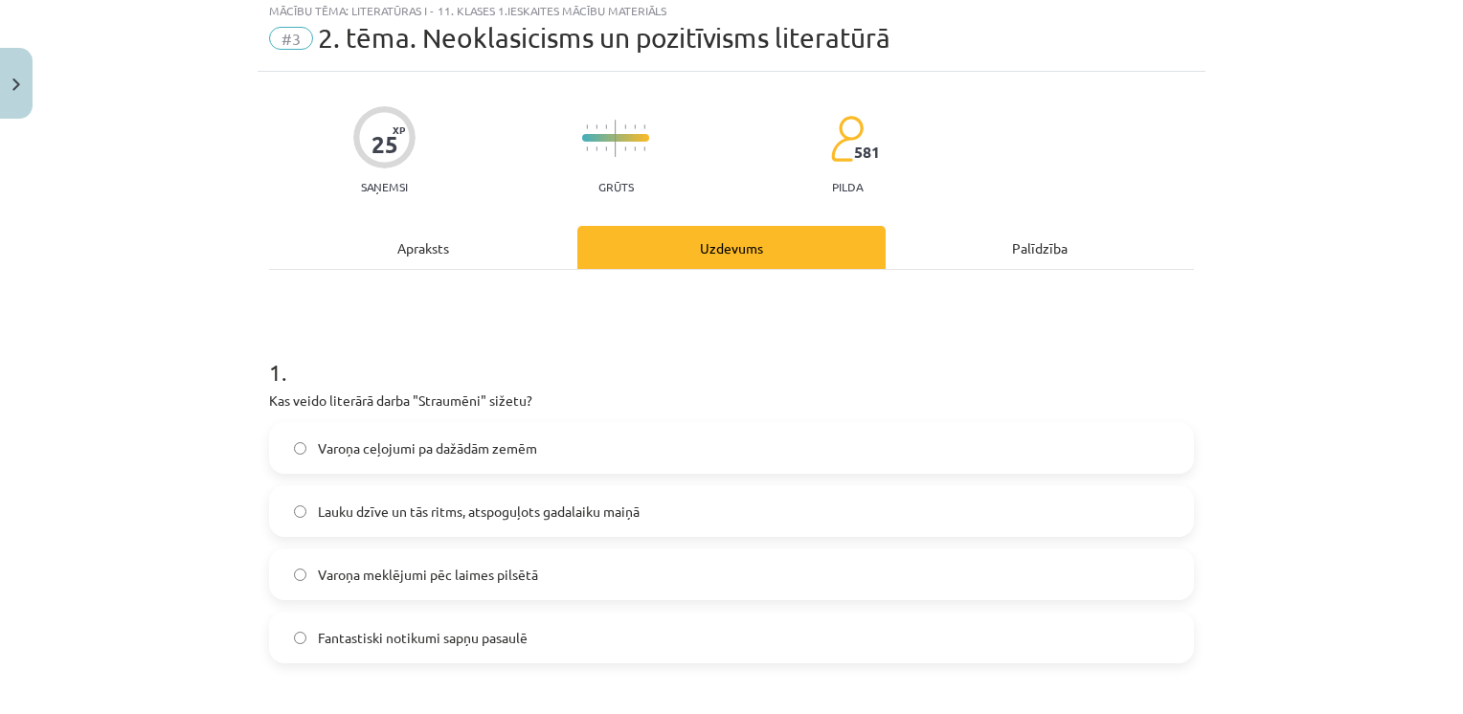
scroll to position [48, 0]
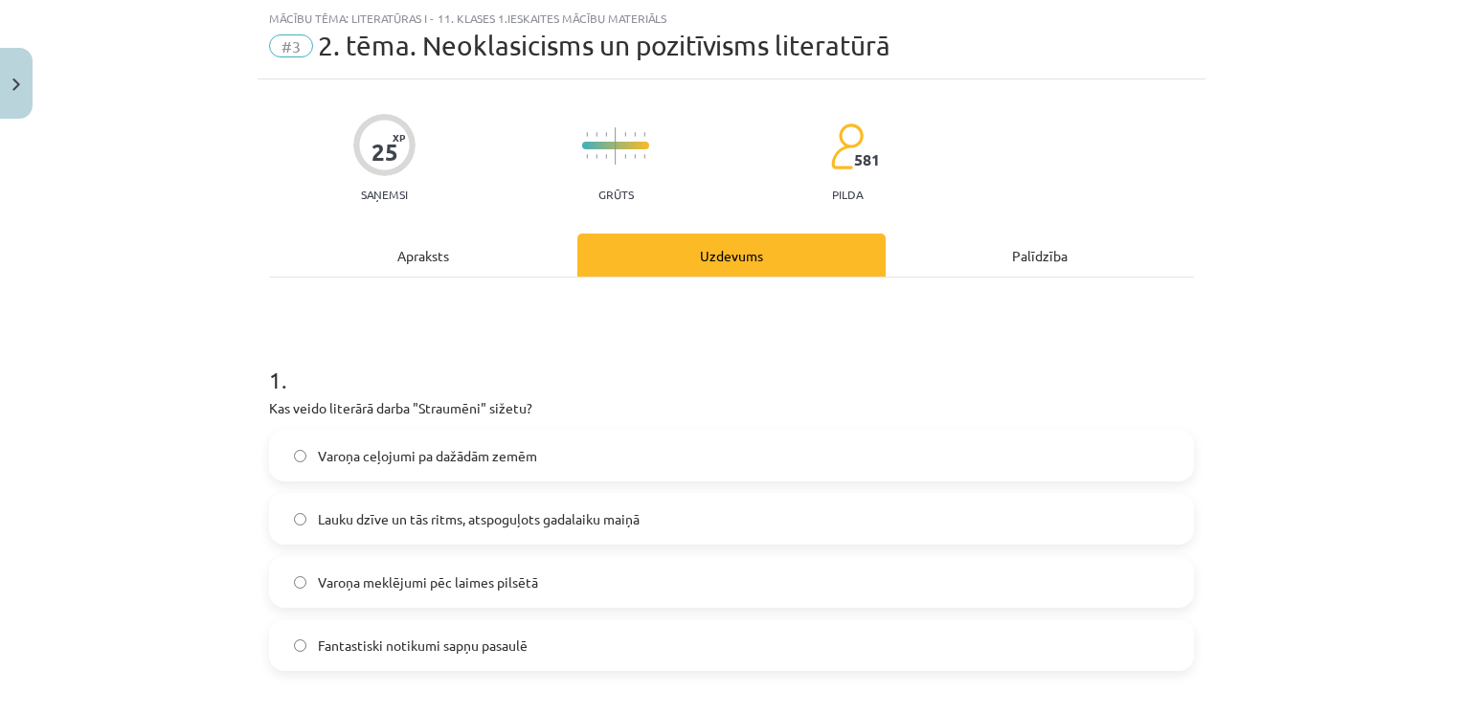
click at [1058, 71] on div "Mācību tēma: Literatūras i - 11. klases 1.ieskaites mācību materiāls #3 2. tēma…" at bounding box center [731, 39] width 948 height 79
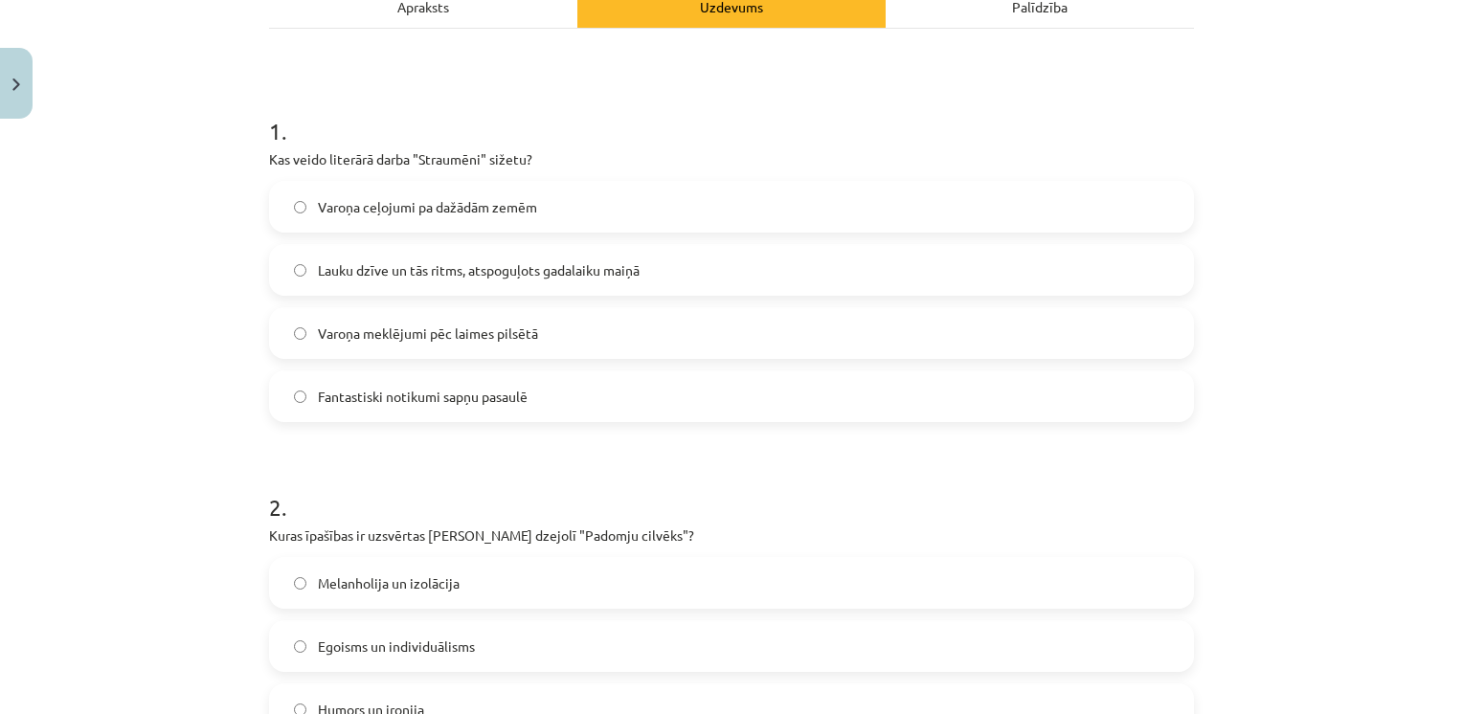
scroll to position [298, 0]
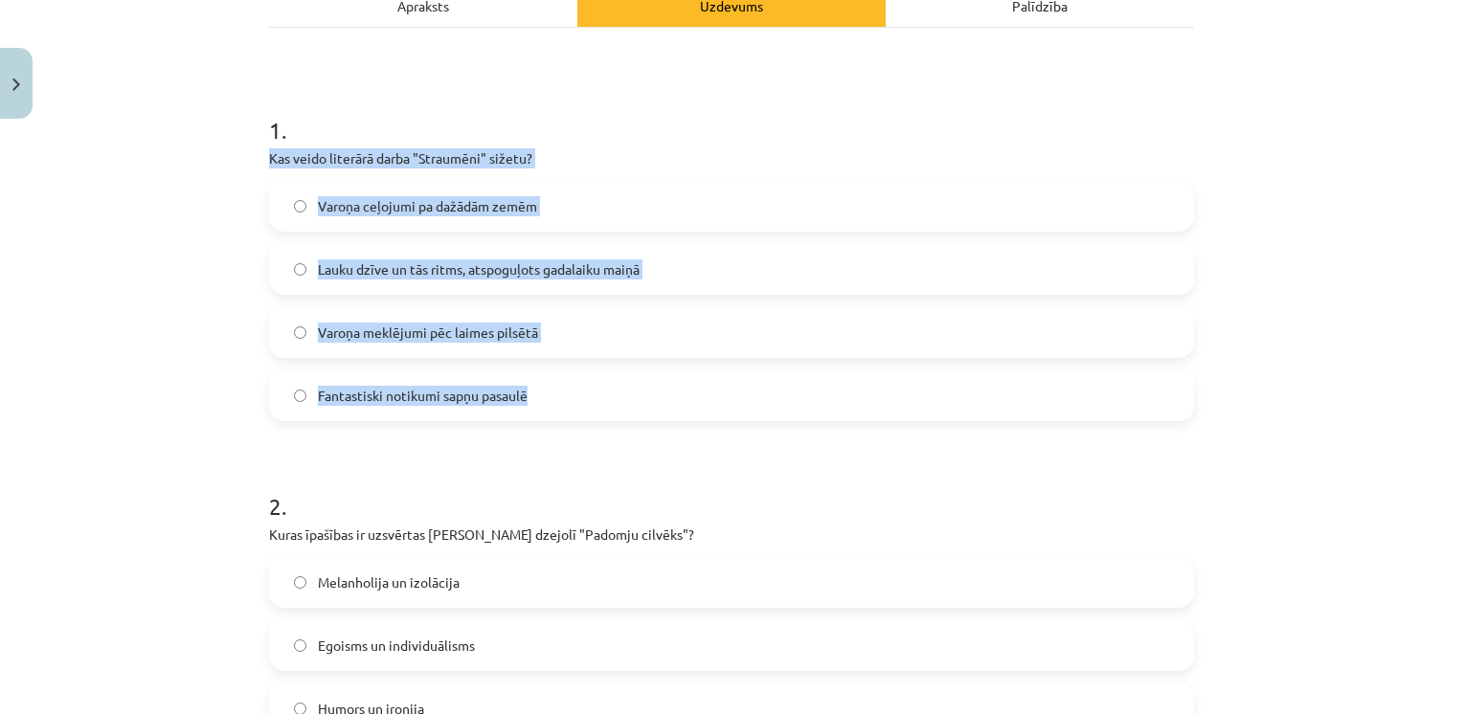
drag, startPoint x: 259, startPoint y: 163, endPoint x: 555, endPoint y: 393, distance: 375.1
copy div "Kas veido literārā darba "Straumēni" sižetu? Varoņa ceļojumi pa dažādām zemēm L…"
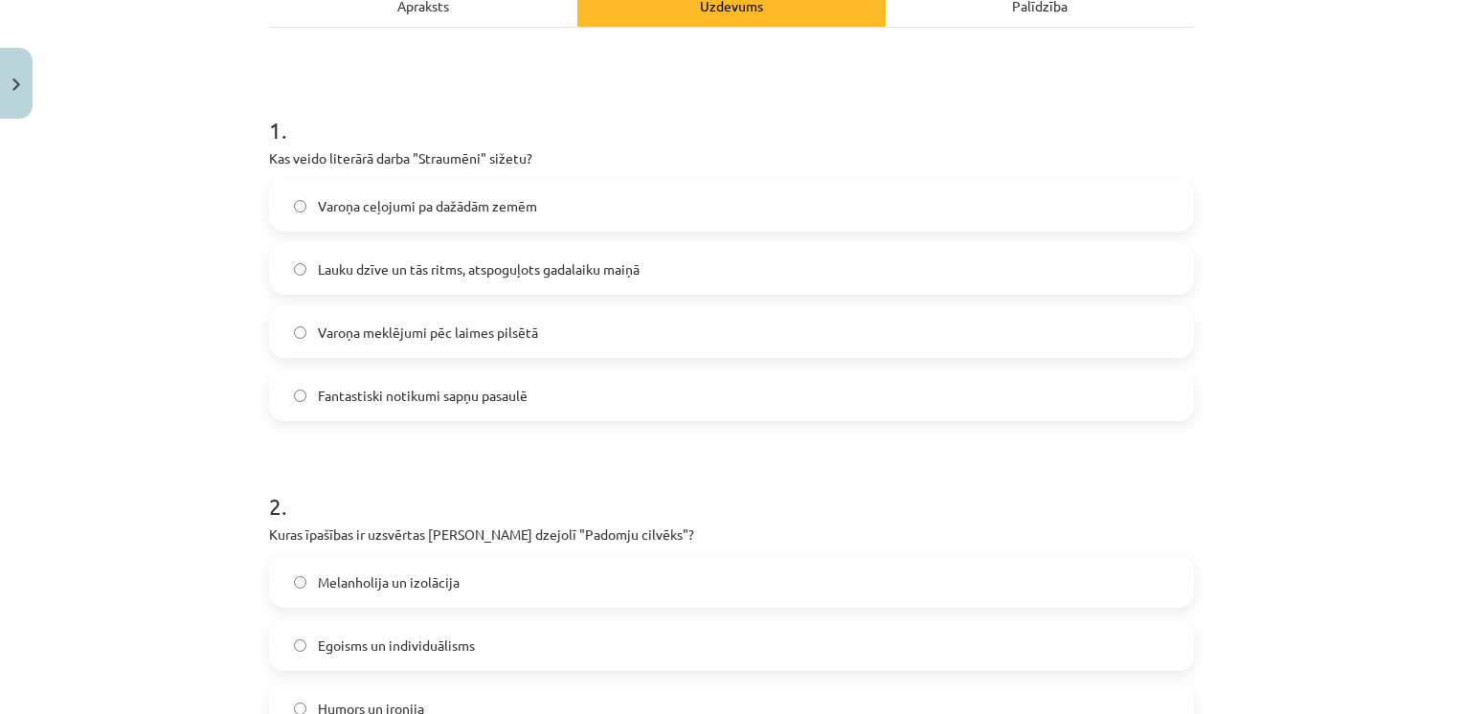
click at [466, 84] on h1 "1 ." at bounding box center [731, 112] width 925 height 59
click at [398, 272] on span "Lauku dzīve un tās ritms, atspoguļots gadalaiku maiņā" at bounding box center [479, 269] width 322 height 20
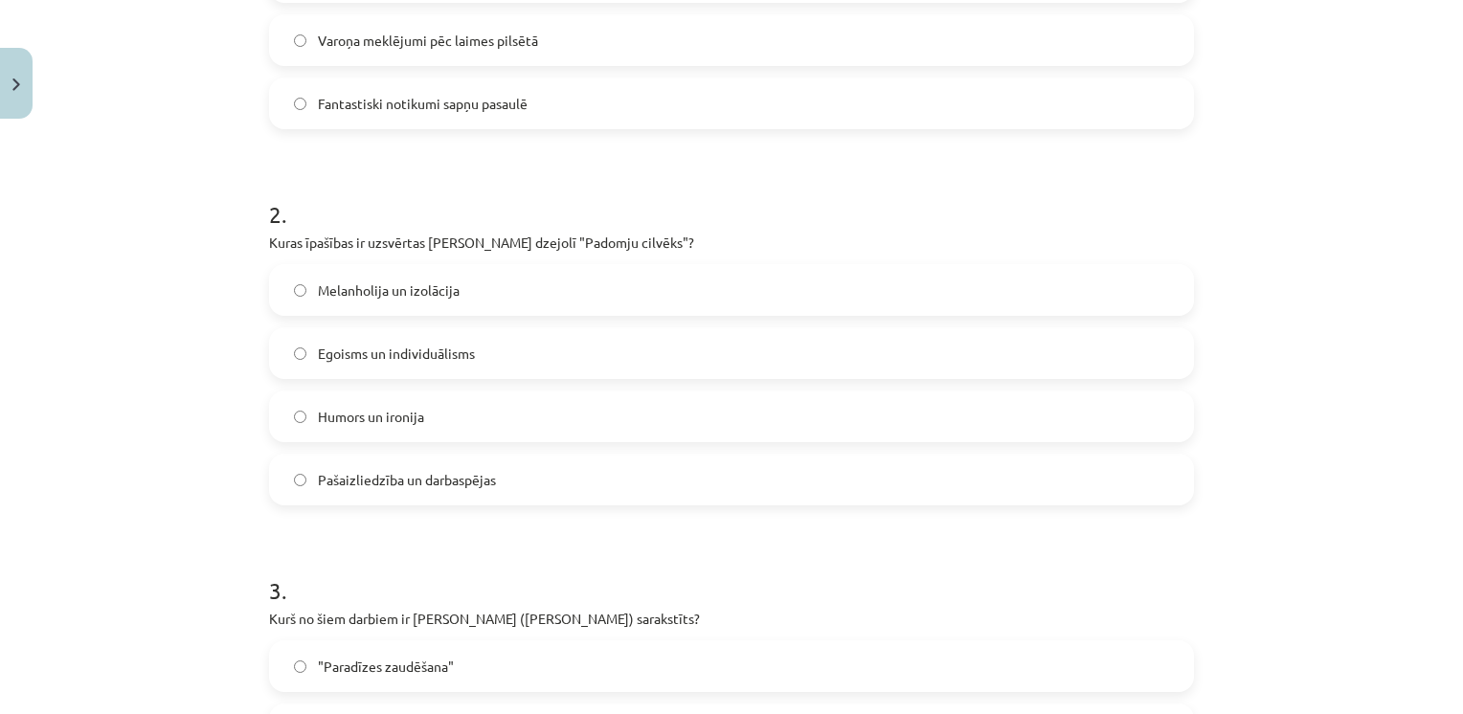
scroll to position [592, 0]
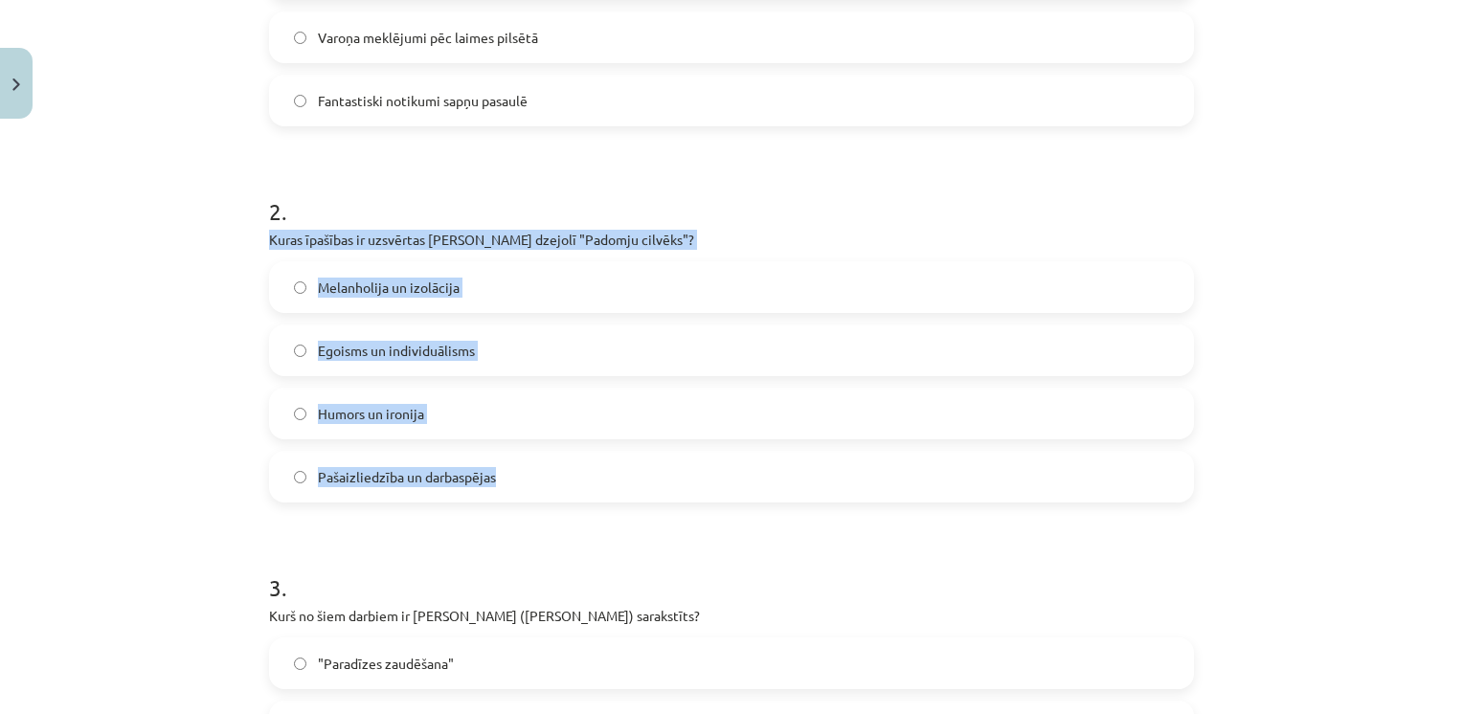
drag, startPoint x: 250, startPoint y: 237, endPoint x: 494, endPoint y: 478, distance: 342.5
click at [494, 478] on div "25 XP Saņemsi Grūts 581 pilda Apraksts Uzdevums Palīdzība 1 . Kas veido literār…" at bounding box center [731, 670] width 948 height 2270
drag, startPoint x: 494, startPoint y: 478, endPoint x: 423, endPoint y: 236, distance: 251.4
copy div "Kuras īpašības ir uzsvērtas Jāņa Sudrabkalna dzejolī "Padomju cilvēks"? Melanho…"
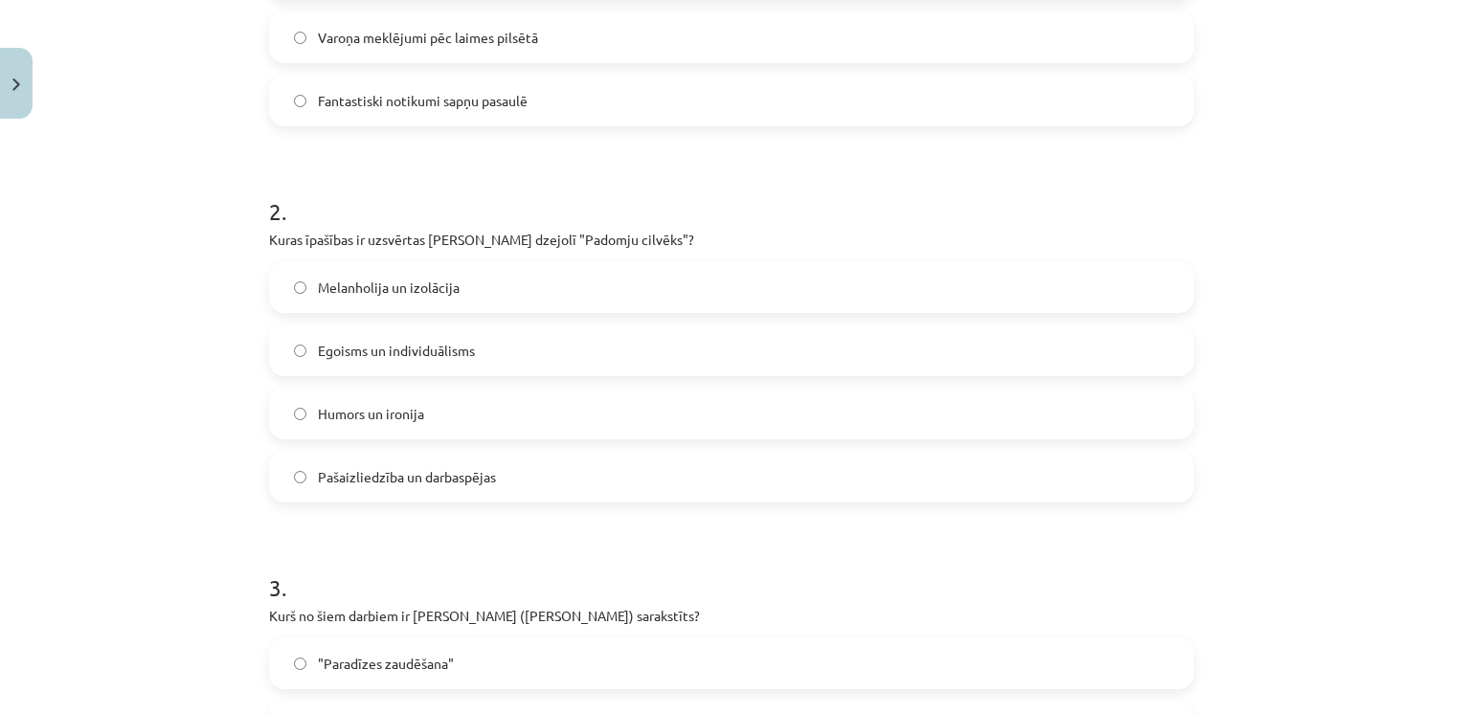
click at [456, 165] on h1 "2 ." at bounding box center [731, 194] width 925 height 59
click at [323, 465] on label "Pašaizliedzība un darbaspējas" at bounding box center [731, 477] width 921 height 48
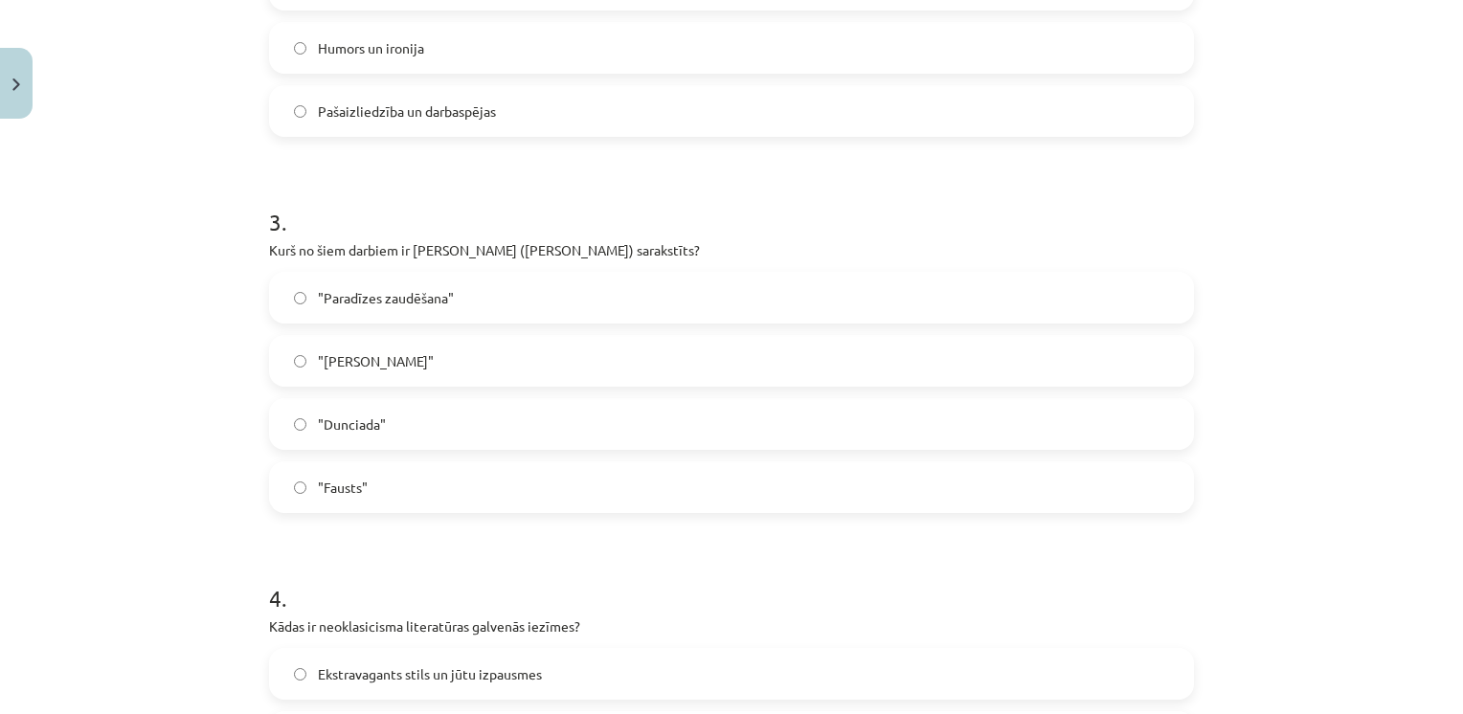
scroll to position [959, 0]
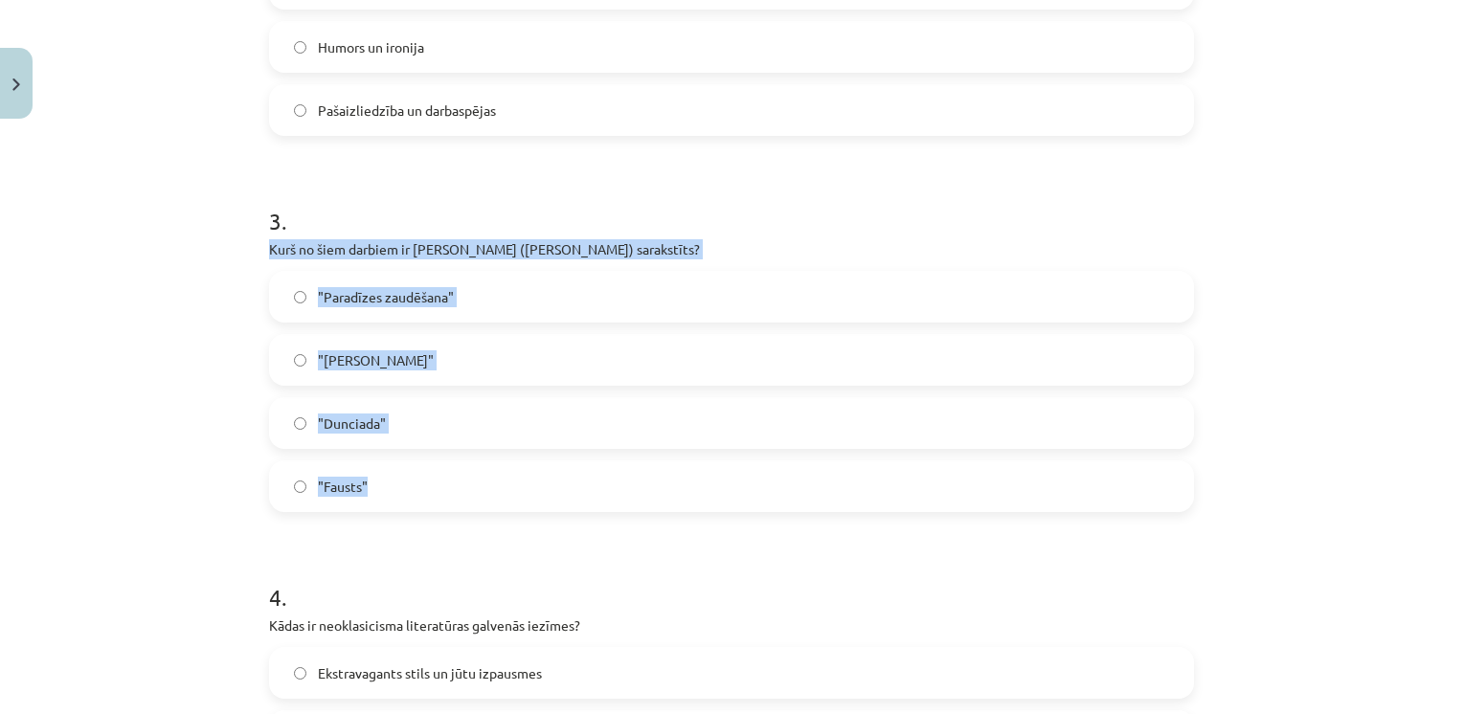
drag, startPoint x: 260, startPoint y: 253, endPoint x: 389, endPoint y: 500, distance: 278.3
click at [389, 500] on div "25 XP Saņemsi Grūts 581 pilda Apraksts Uzdevums Palīdzība 1 . Kas veido literār…" at bounding box center [731, 303] width 948 height 2270
drag, startPoint x: 389, startPoint y: 500, endPoint x: 384, endPoint y: 257, distance: 243.2
click at [384, 257] on p "Kurš no šiem darbiem ir Aleksandra Pāvesta (Alexander Pope) sarakstīts?" at bounding box center [731, 249] width 925 height 20
copy div "Kurš no šiem darbiem ir Aleksandra Pāvesta (Alexander Pope) sarakstīts? "Paradī…"
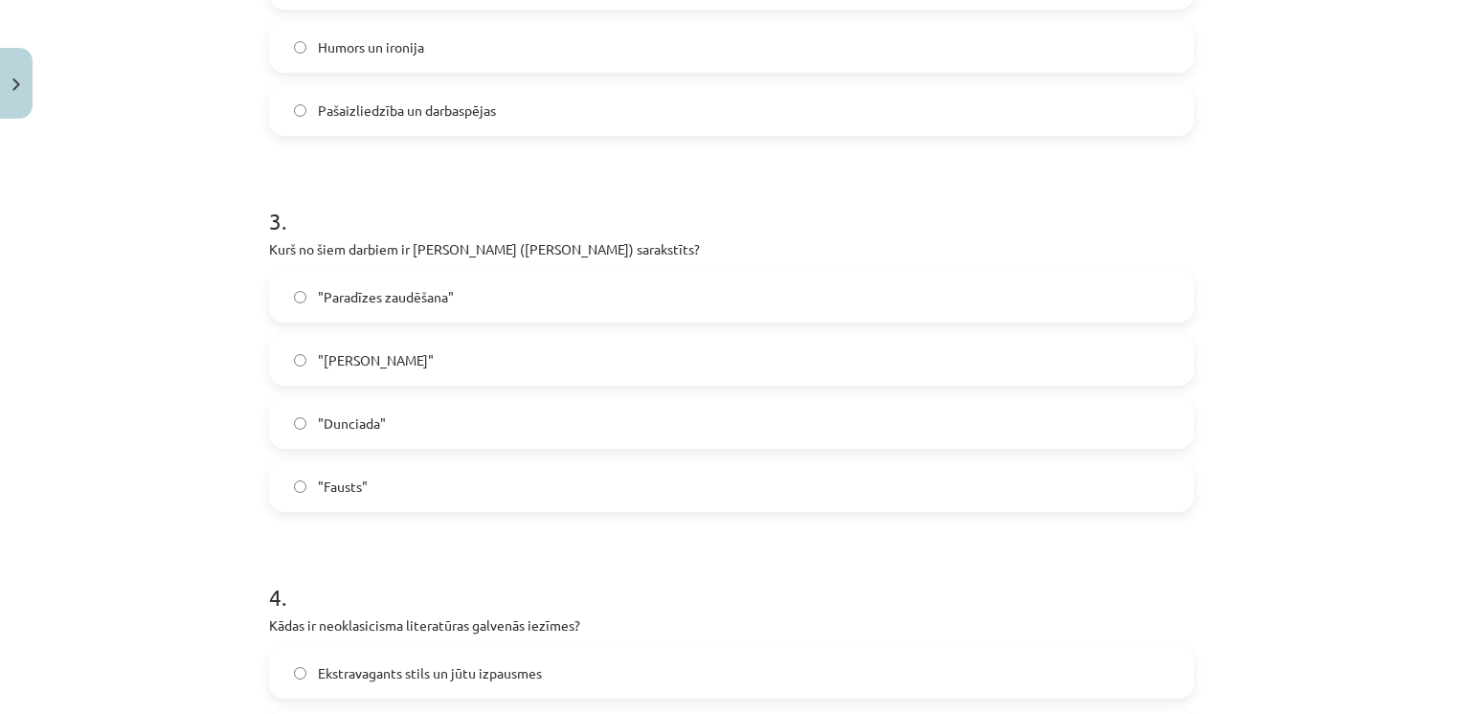
click at [473, 167] on form "1 . Kas veido literārā darba "Straumēni" sižetu? Varoņa ceļojumi pa dažādām zem…" at bounding box center [731, 343] width 925 height 1843
click at [369, 427] on span ""Dunciada"" at bounding box center [352, 423] width 68 height 20
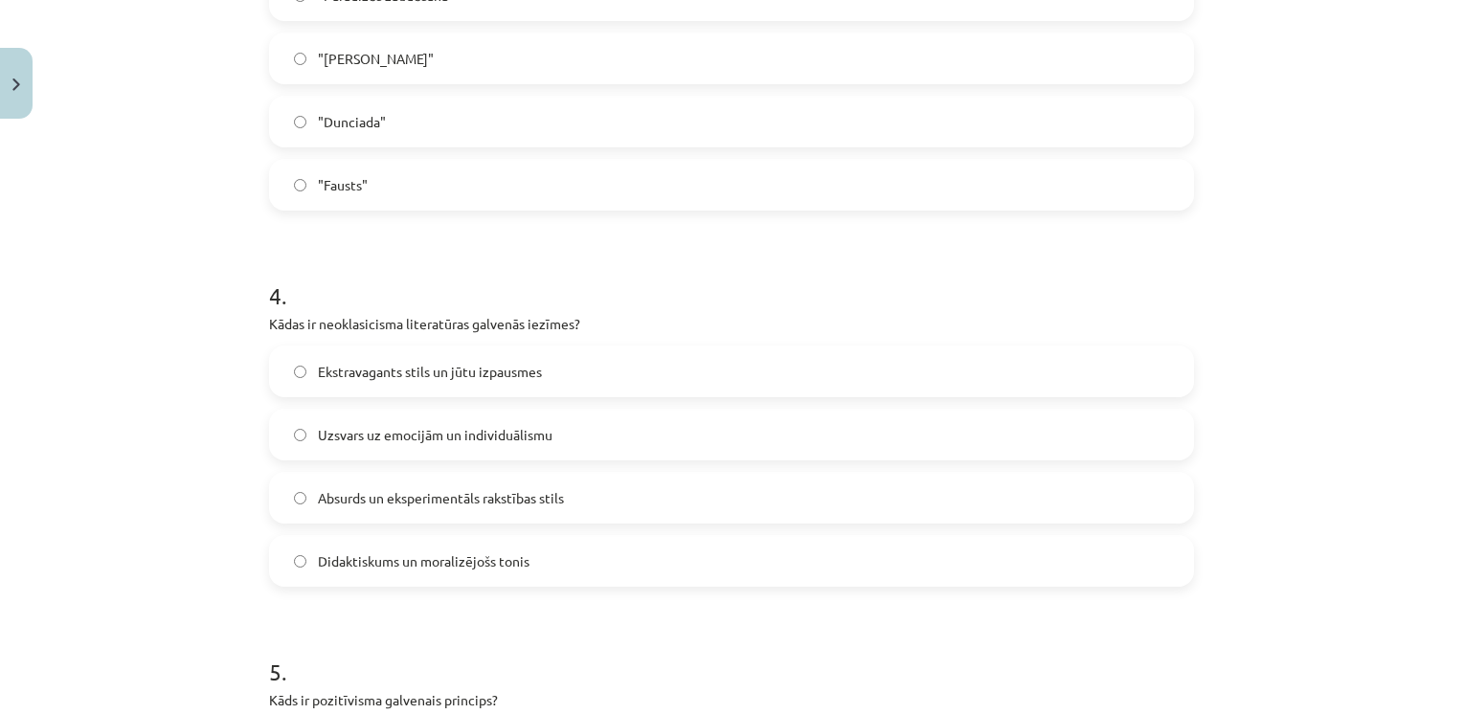
scroll to position [1374, 0]
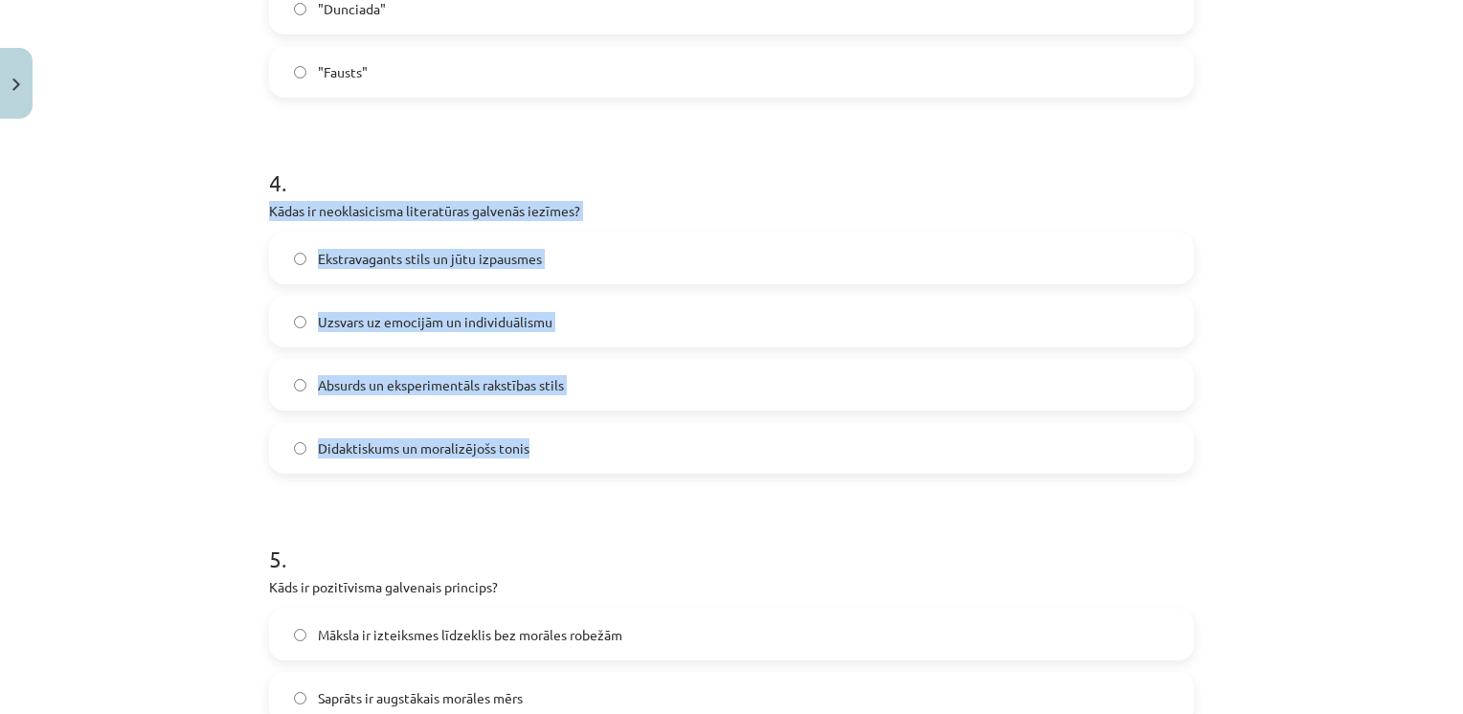
drag, startPoint x: 259, startPoint y: 212, endPoint x: 547, endPoint y: 457, distance: 378.2
drag, startPoint x: 547, startPoint y: 457, endPoint x: 398, endPoint y: 205, distance: 292.7
copy div "Kādas ir neoklasicisma literatūras galvenās iezīmes? Ekstravagants stils un jūt…"
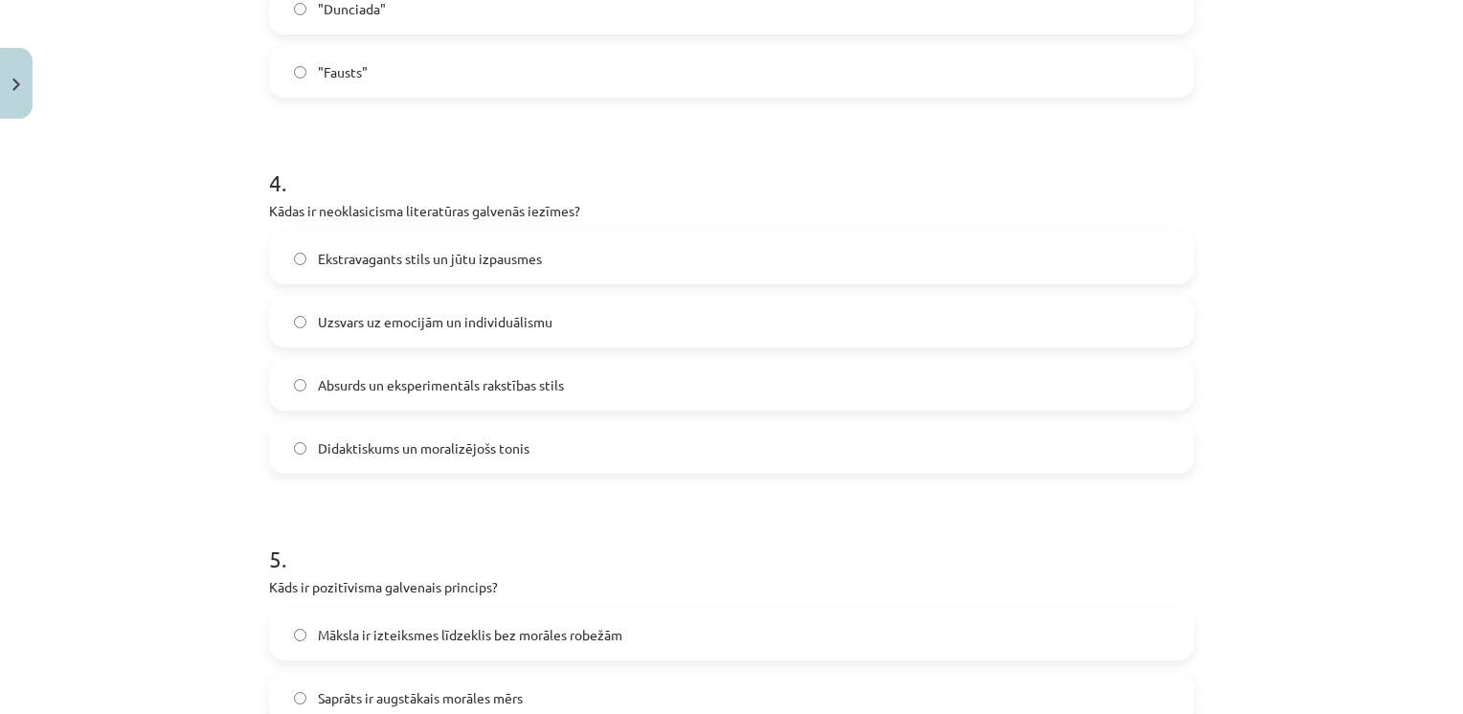
click at [356, 439] on span "Didaktiskums un moralizējošs tonis" at bounding box center [424, 448] width 212 height 20
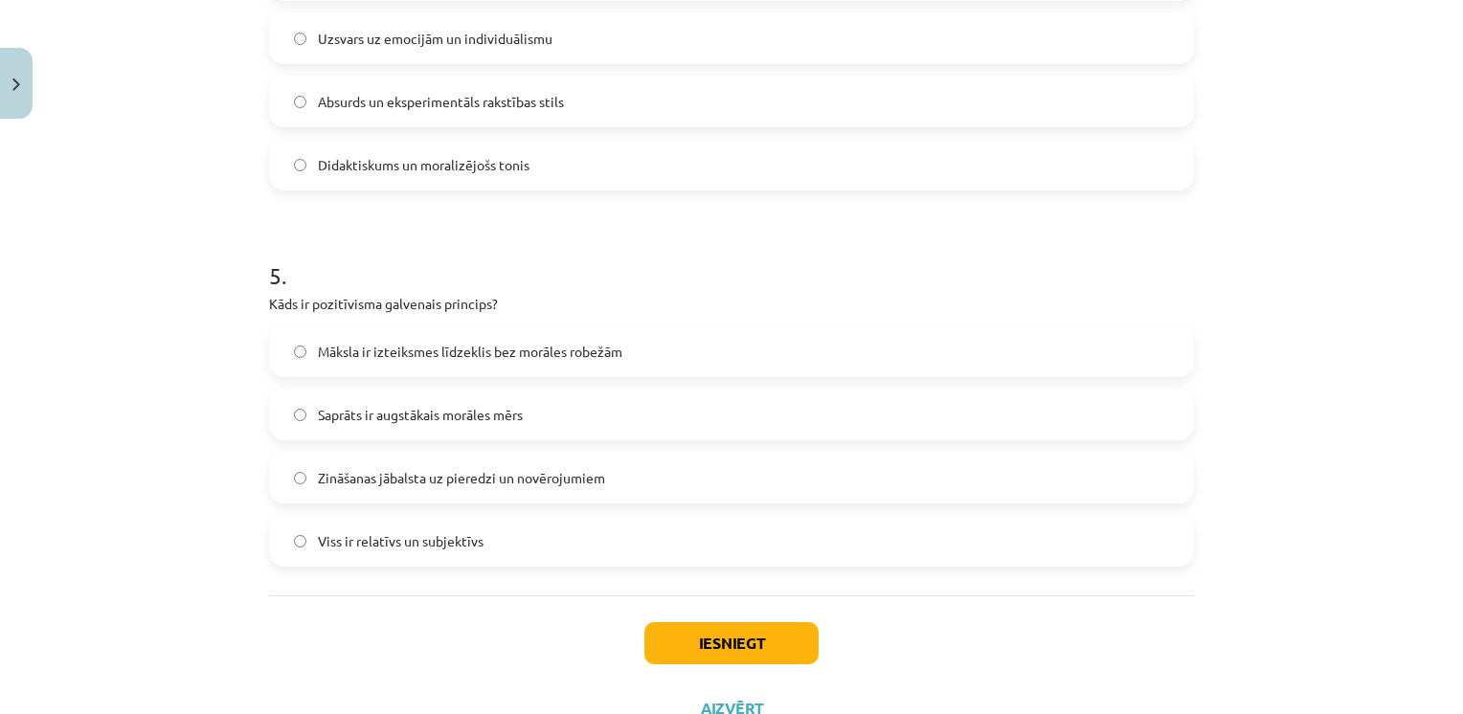
scroll to position [1669, 0]
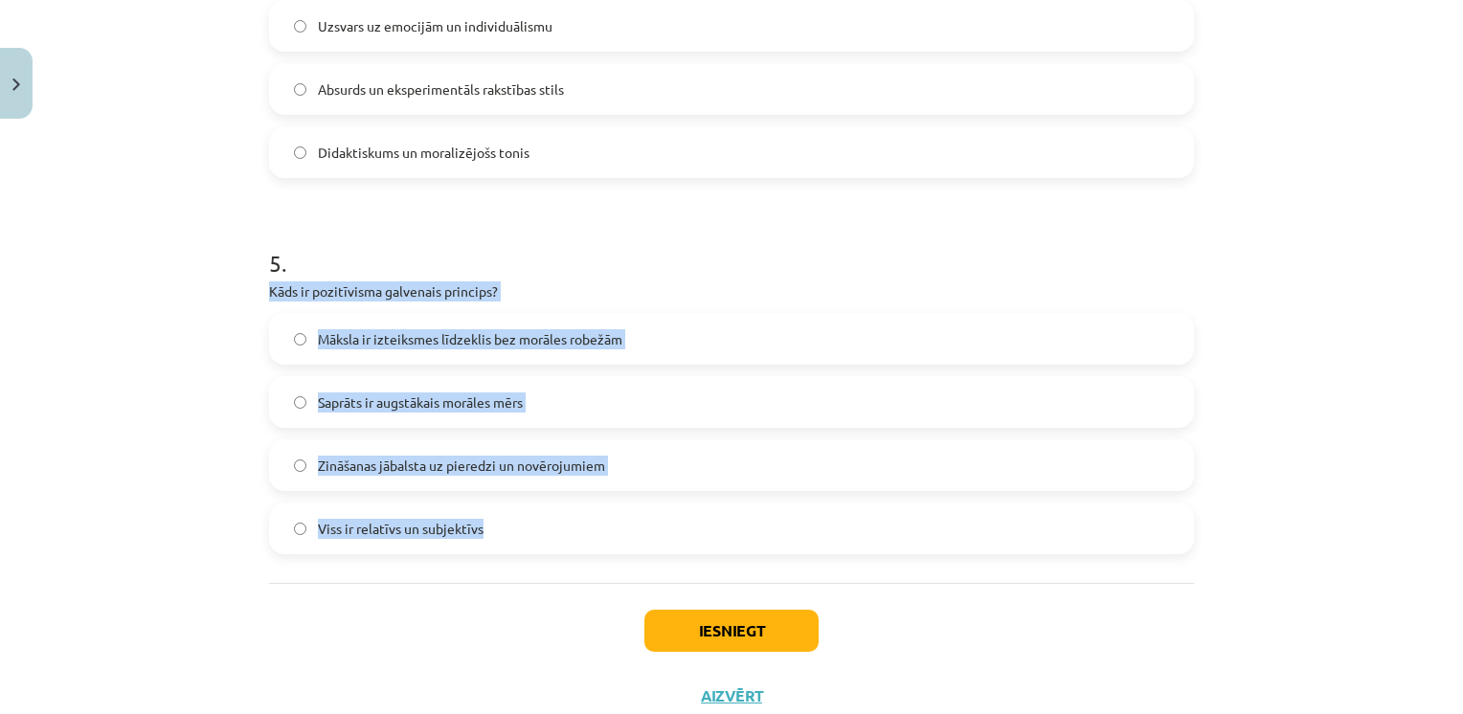
drag, startPoint x: 260, startPoint y: 285, endPoint x: 516, endPoint y: 561, distance: 375.9
drag, startPoint x: 516, startPoint y: 561, endPoint x: 400, endPoint y: 289, distance: 295.5
copy div "Kāds ir pozitīvisma galvenais princips? Māksla ir izteiksmes līdzeklis bez morā…"
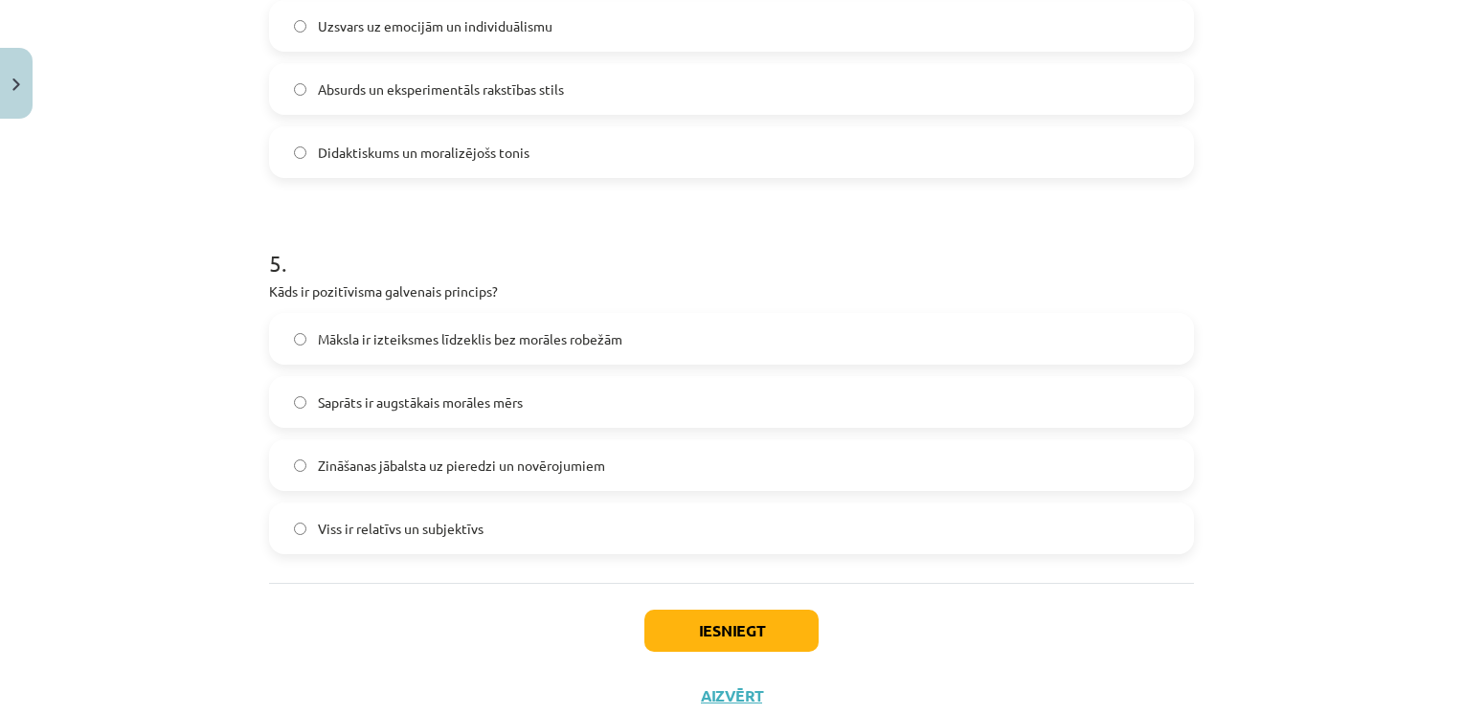
click at [451, 224] on h1 "5 ." at bounding box center [731, 245] width 925 height 59
click at [362, 467] on span "Zināšanas jābalsta uz pieredzi un novērojumiem" at bounding box center [461, 466] width 287 height 20
click at [715, 645] on button "Iesniegt" at bounding box center [731, 631] width 174 height 42
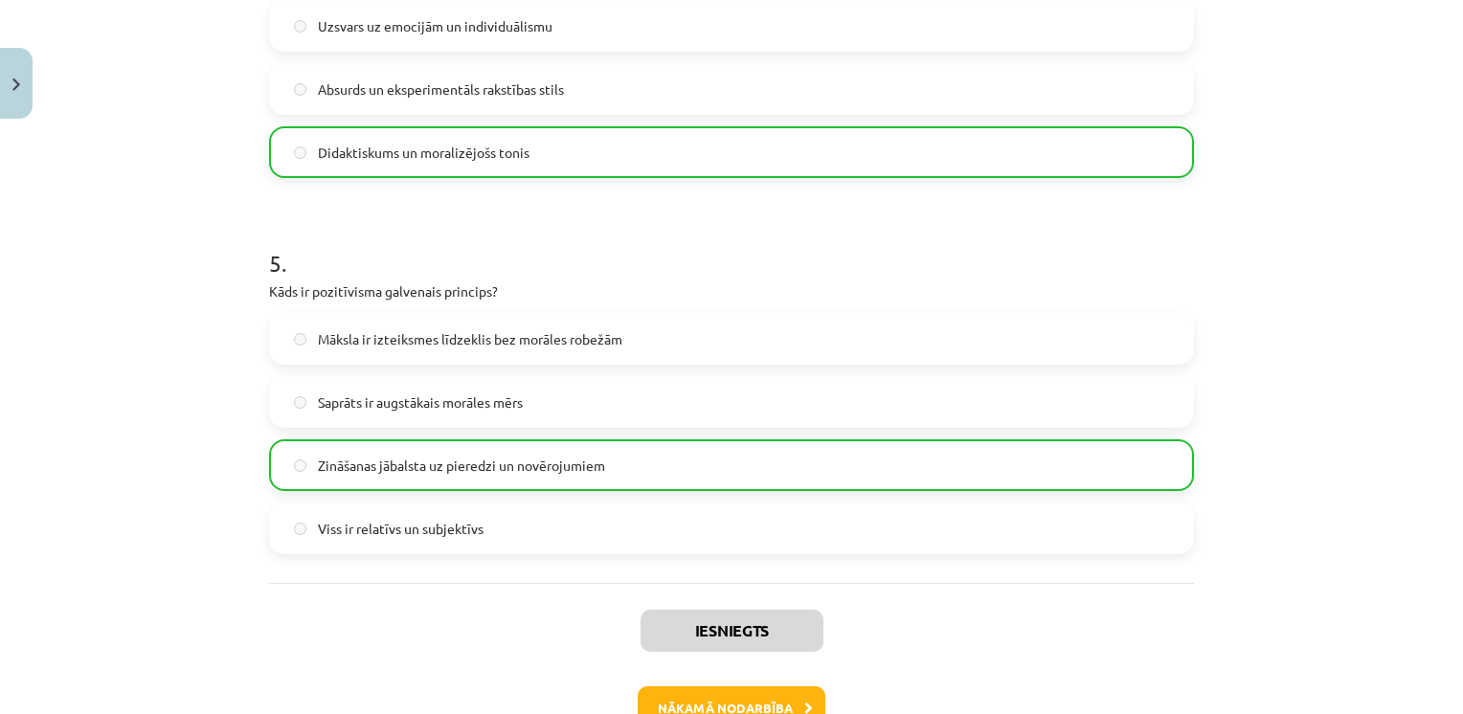
scroll to position [1771, 0]
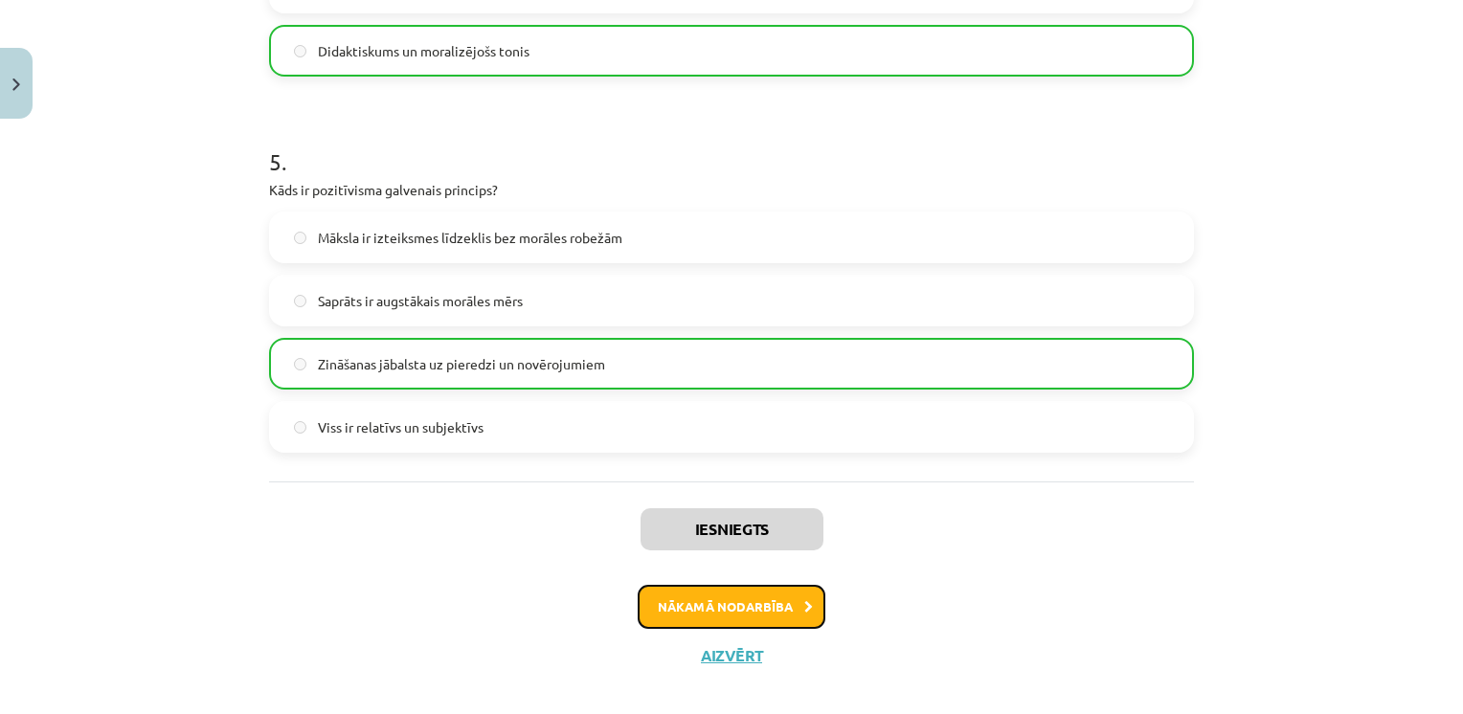
click at [730, 599] on button "Nākamā nodarbība" at bounding box center [731, 607] width 188 height 44
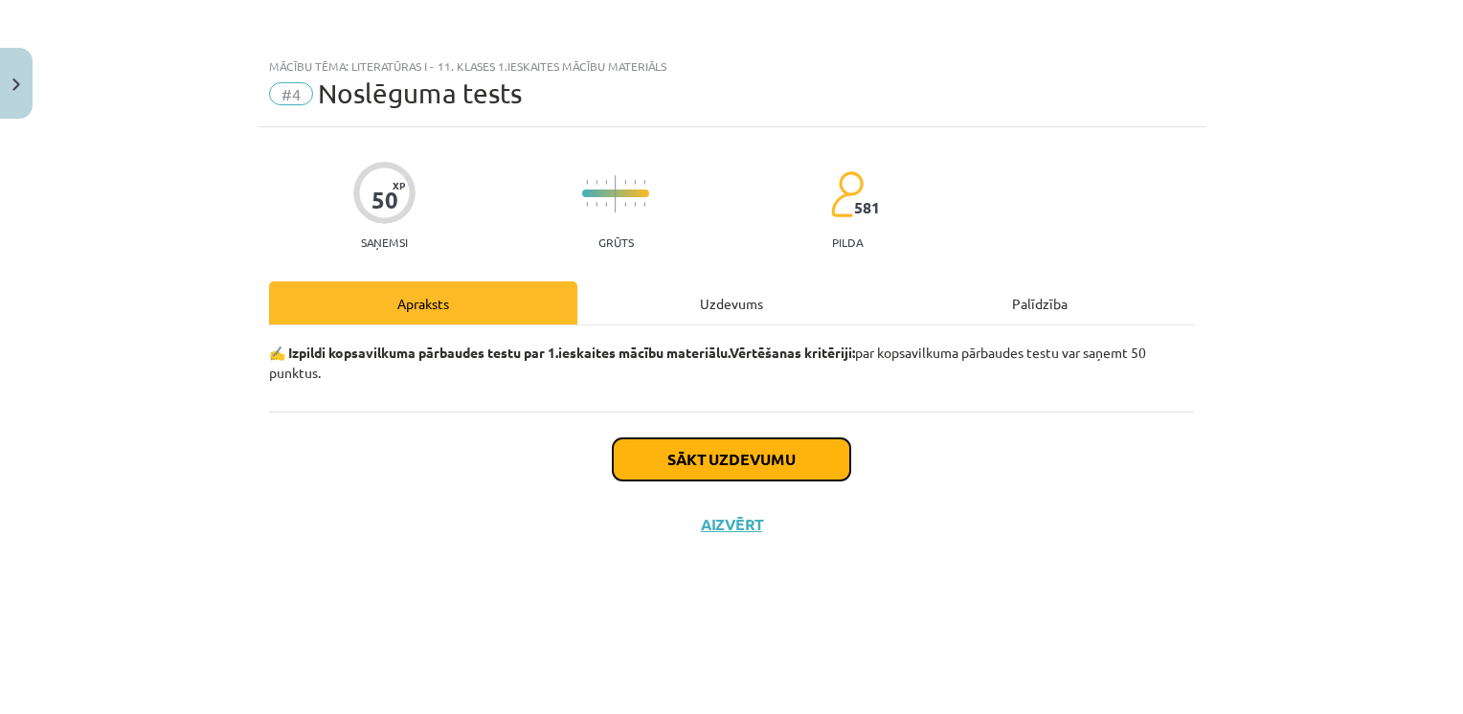
click at [765, 465] on button "Sākt uzdevumu" at bounding box center [731, 459] width 237 height 42
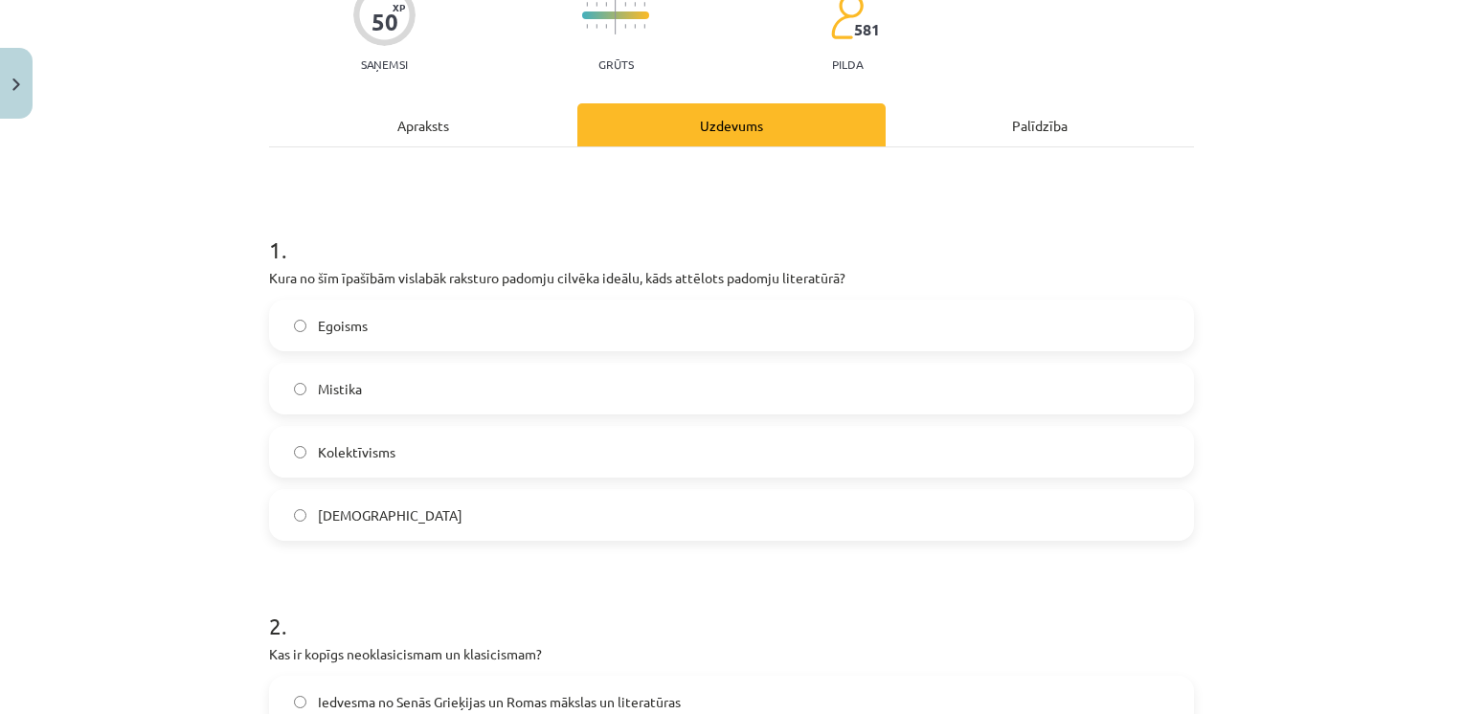
scroll to position [209, 0]
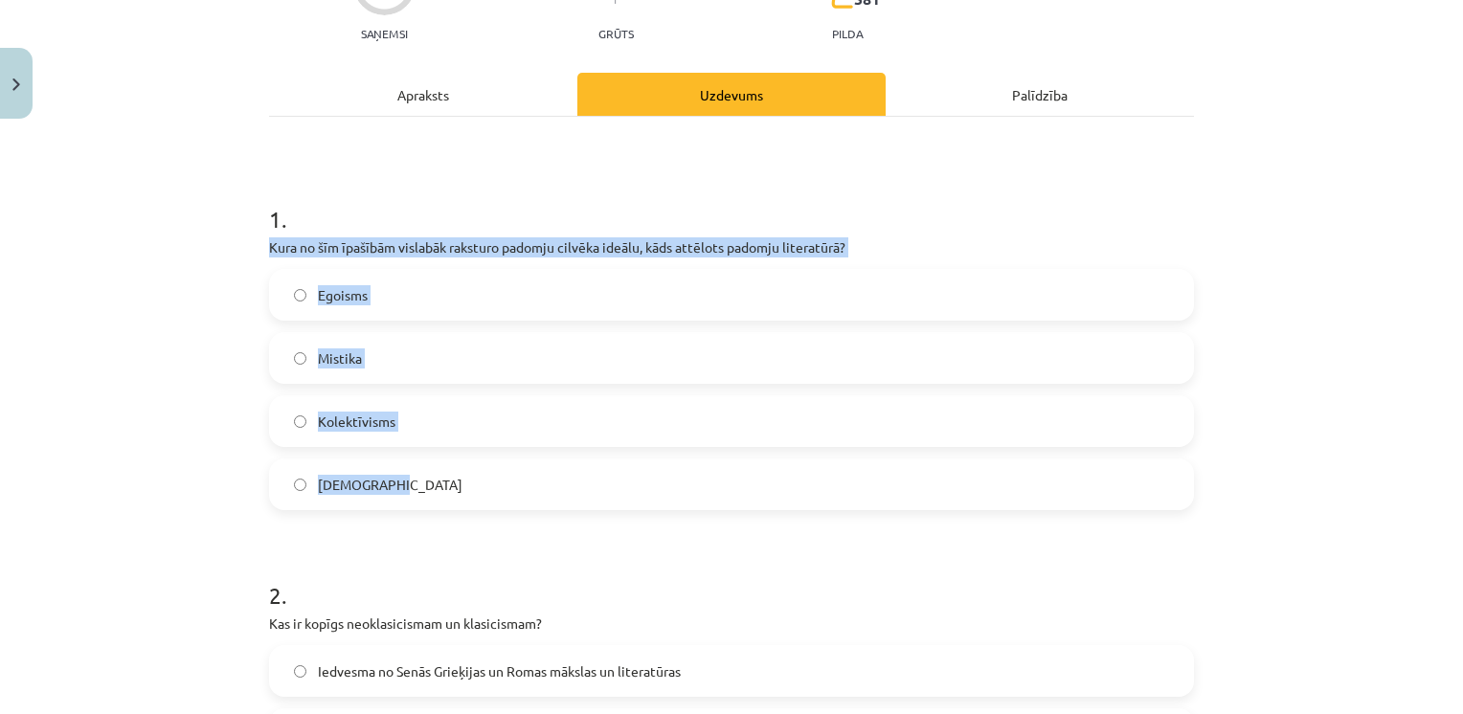
drag, startPoint x: 248, startPoint y: 240, endPoint x: 406, endPoint y: 496, distance: 300.4
click at [406, 496] on div "Mācību tēma: Literatūras i - 11. klases 1.ieskaites mācību materiāls #4 Noslēgu…" at bounding box center [731, 357] width 1463 height 714
drag, startPoint x: 406, startPoint y: 496, endPoint x: 391, endPoint y: 243, distance: 253.2
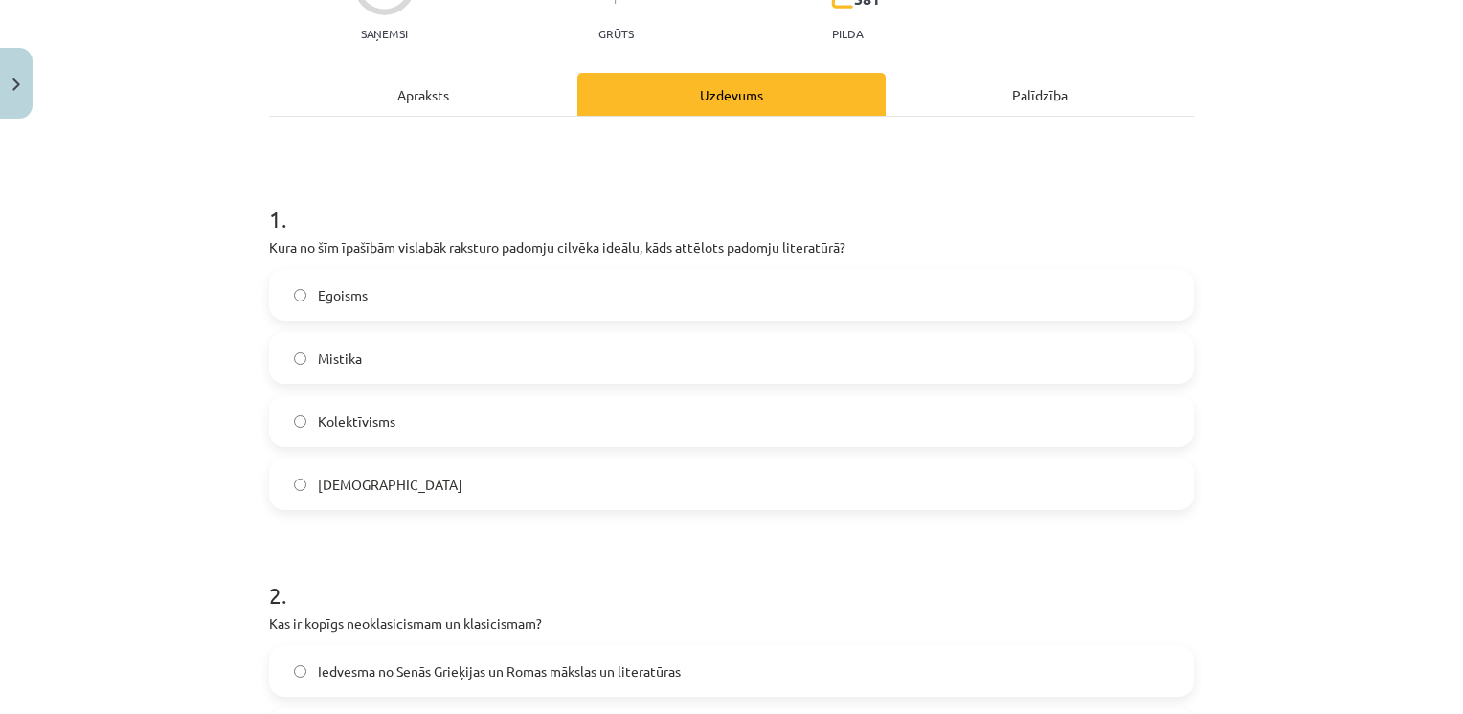
click at [376, 425] on span "Kolektīvisms" at bounding box center [357, 422] width 78 height 20
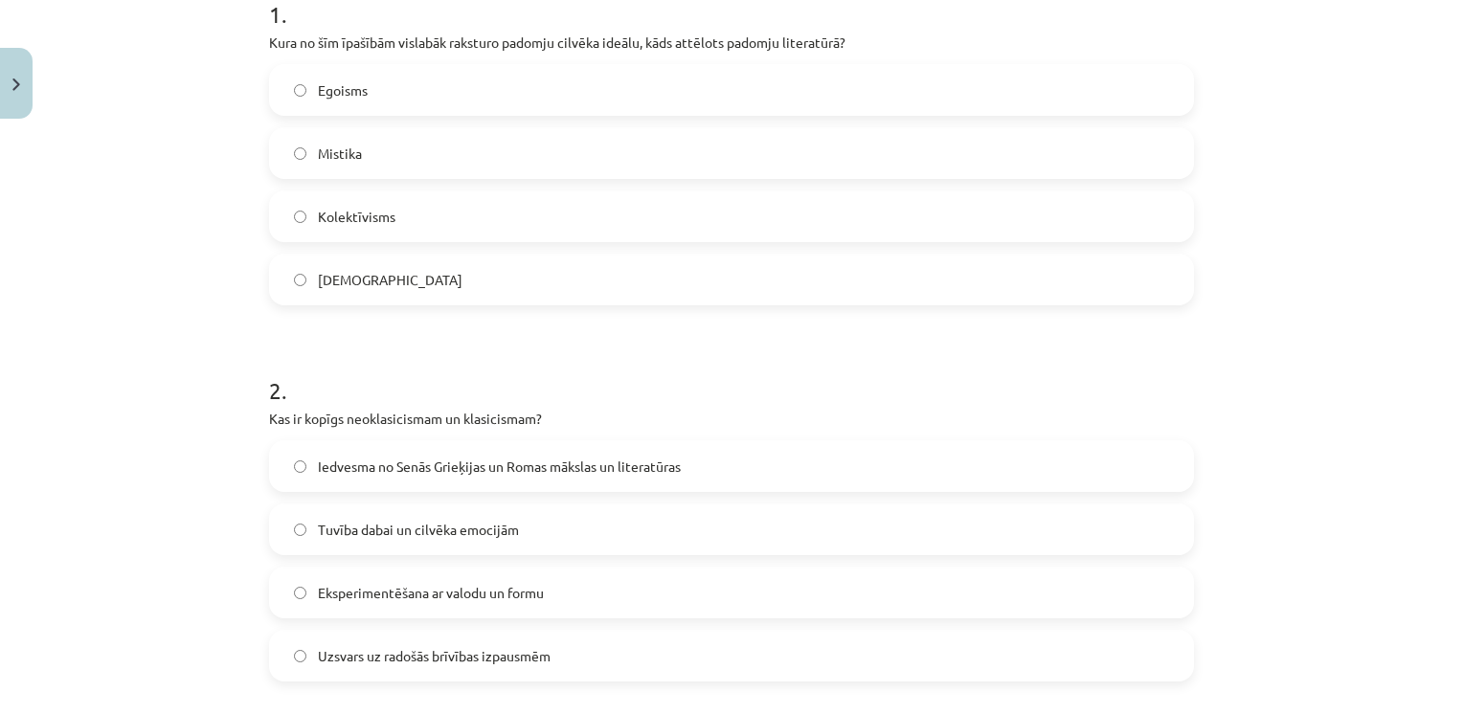
scroll to position [448, 0]
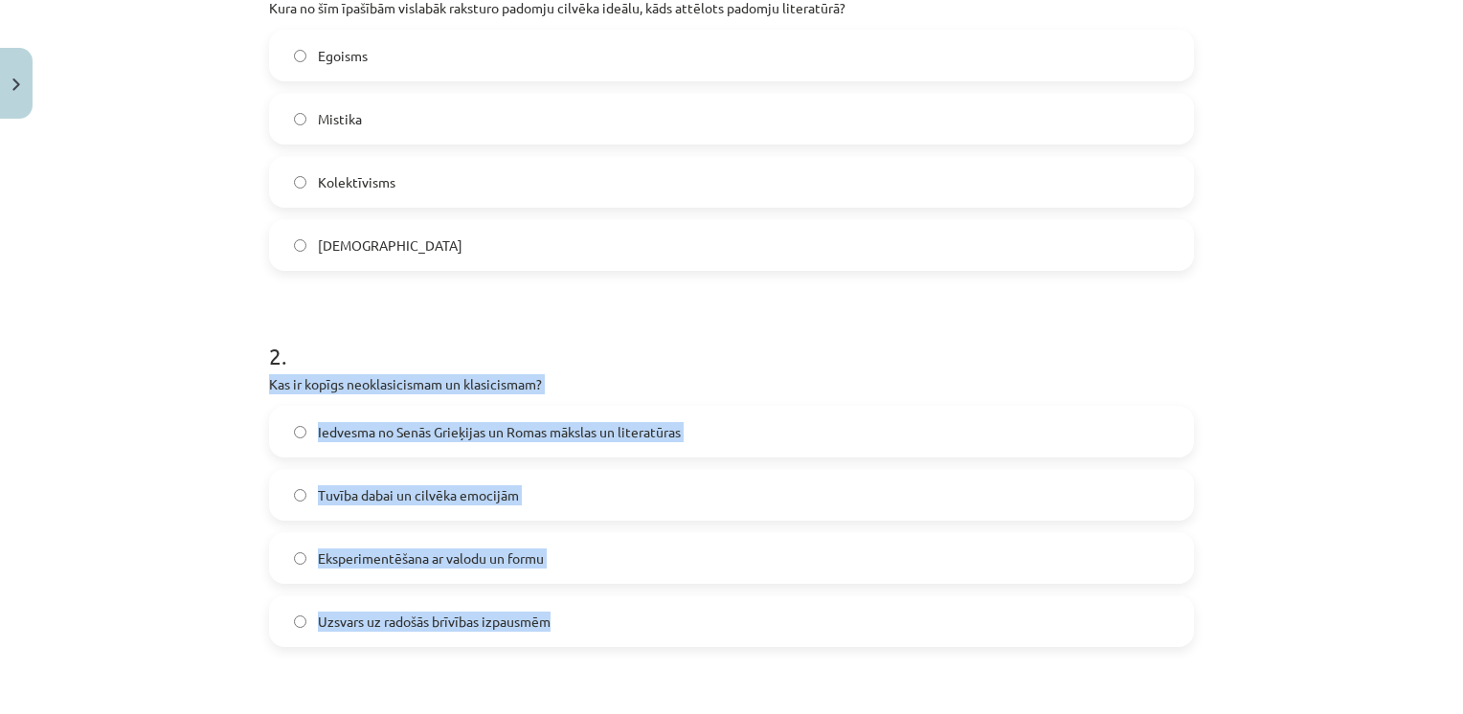
drag, startPoint x: 254, startPoint y: 389, endPoint x: 595, endPoint y: 635, distance: 421.0
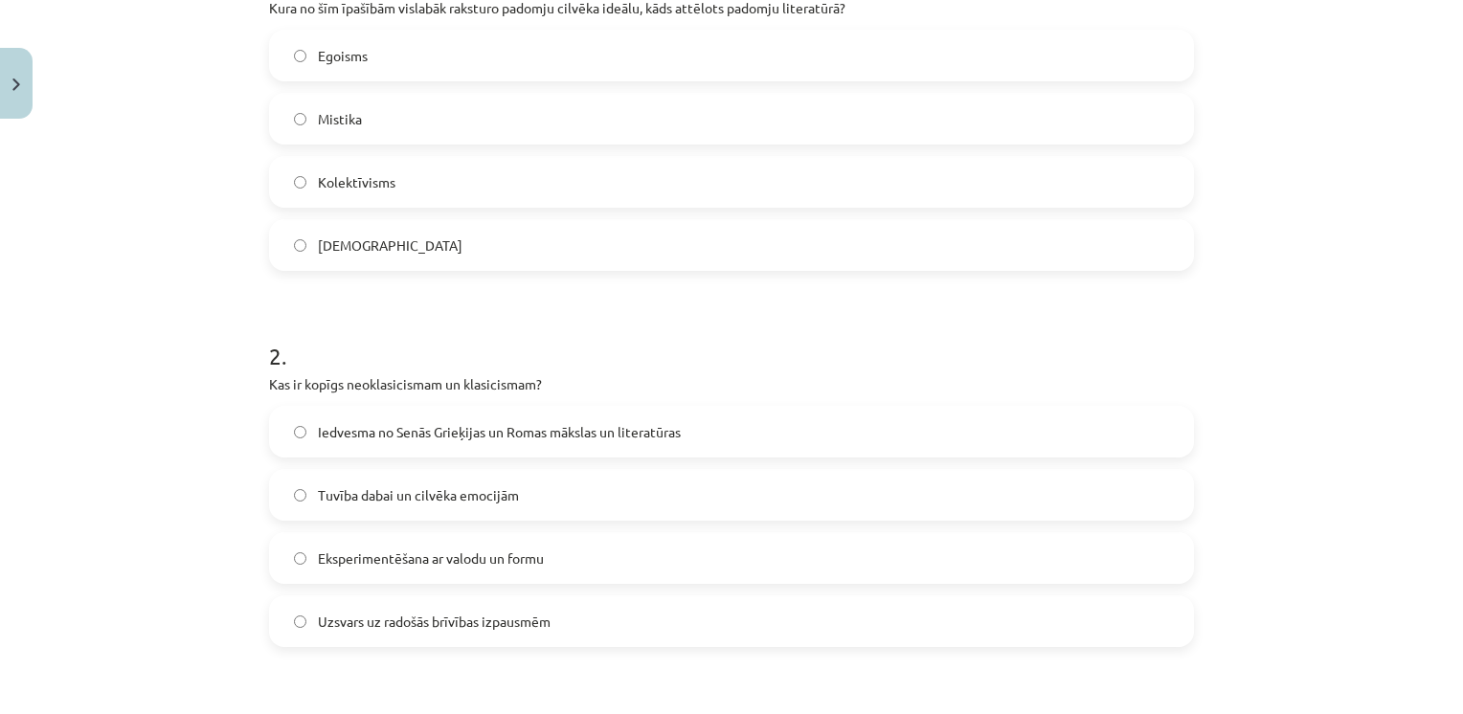
click at [410, 433] on span "Iedvesma no Senās Grieķijas un Romas mākslas un literatūras" at bounding box center [499, 432] width 363 height 20
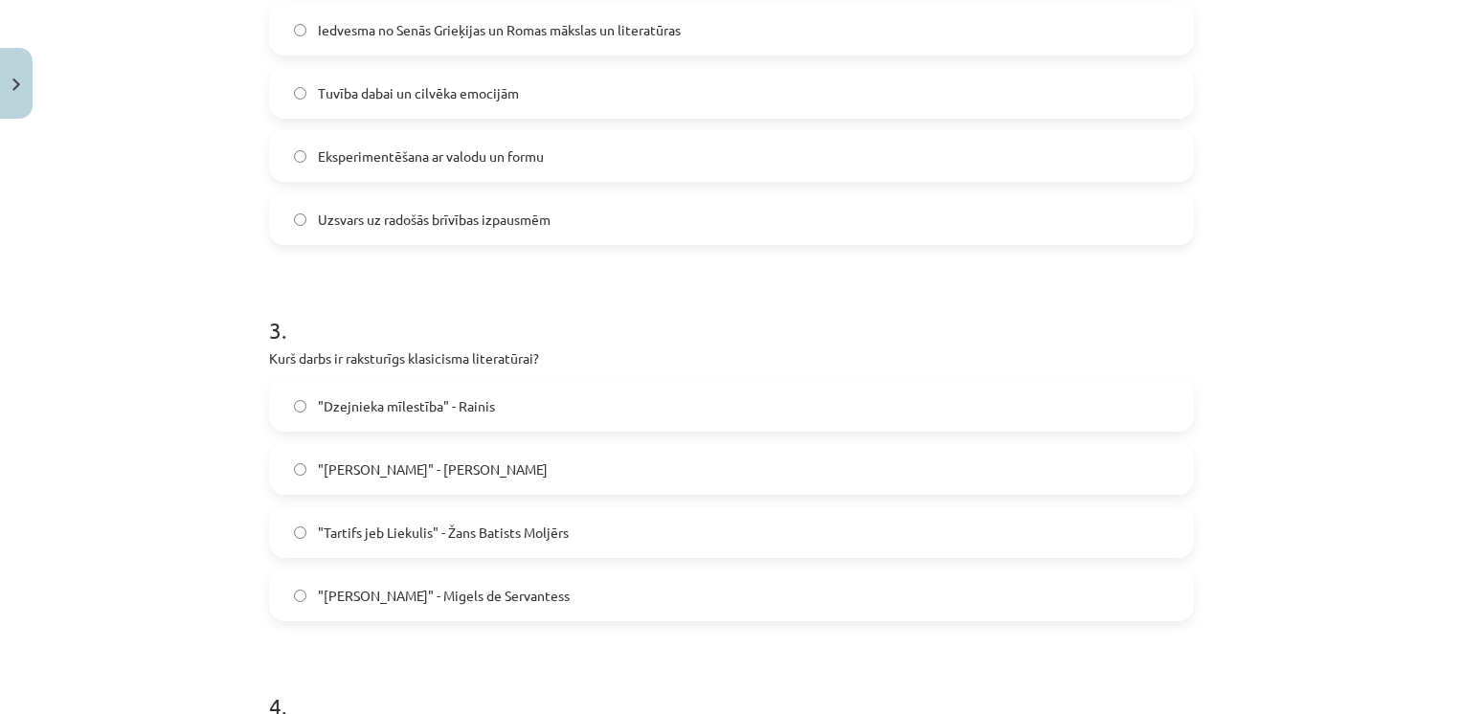
scroll to position [861, 0]
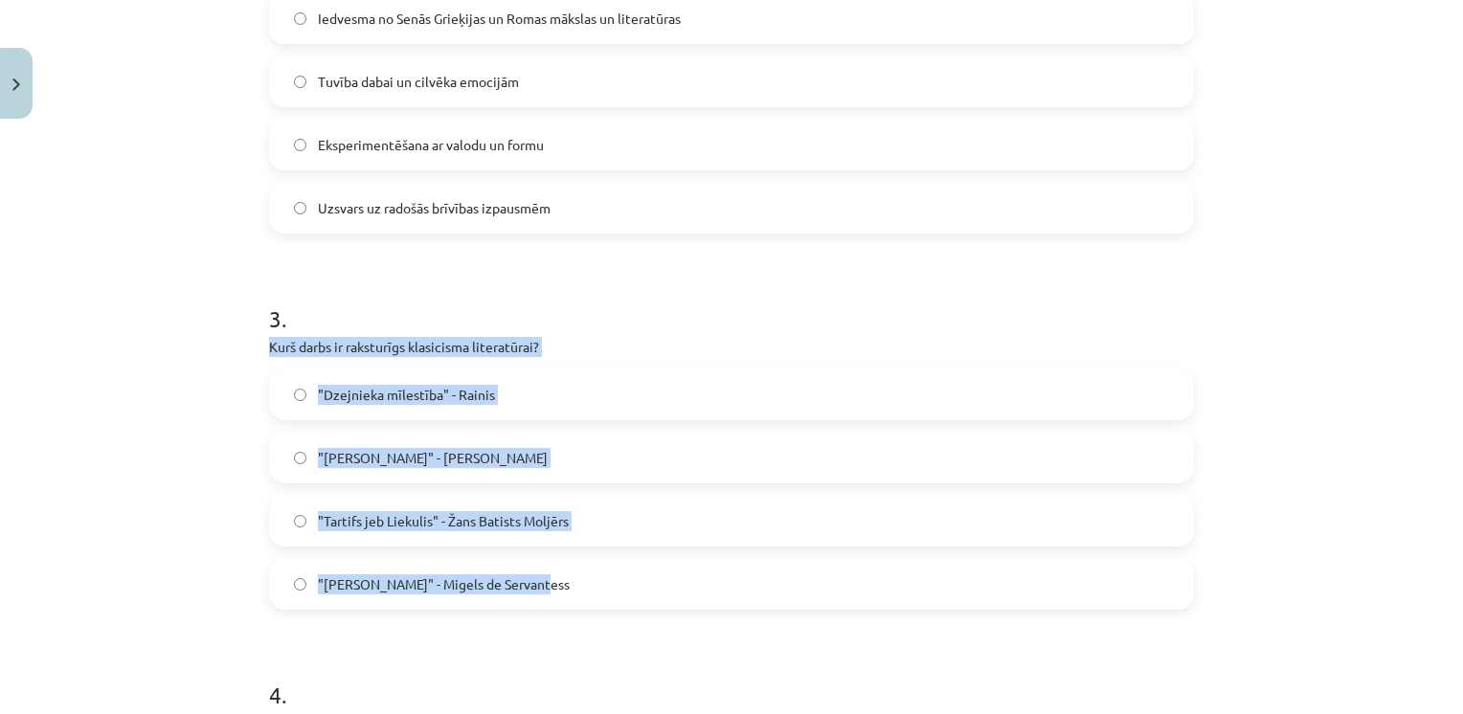
drag, startPoint x: 251, startPoint y: 350, endPoint x: 536, endPoint y: 582, distance: 367.4
drag, startPoint x: 536, startPoint y: 582, endPoint x: 427, endPoint y: 350, distance: 256.0
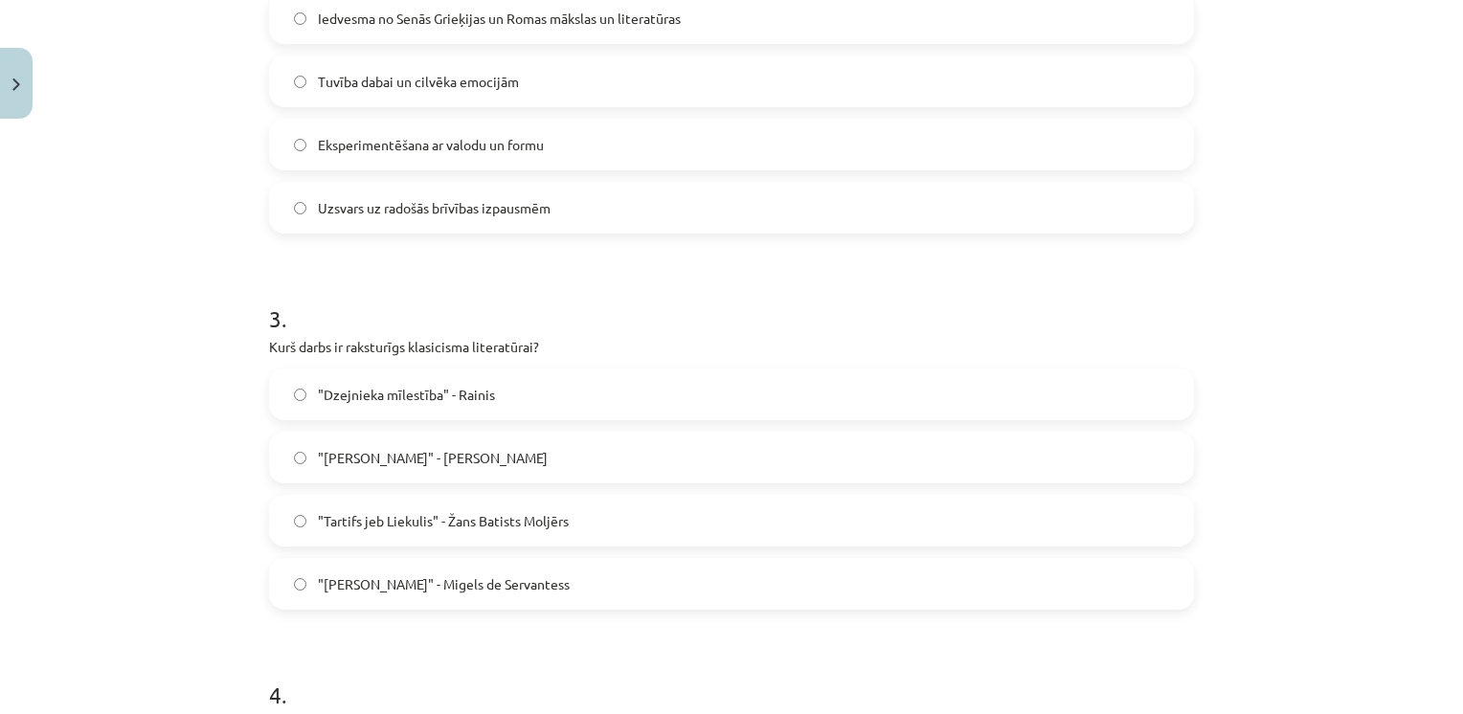
click at [517, 296] on h1 "3 ." at bounding box center [731, 301] width 925 height 59
click at [430, 511] on span ""Tartifs jeb Liekulis" - Žans Batists Moljērs" at bounding box center [443, 521] width 251 height 20
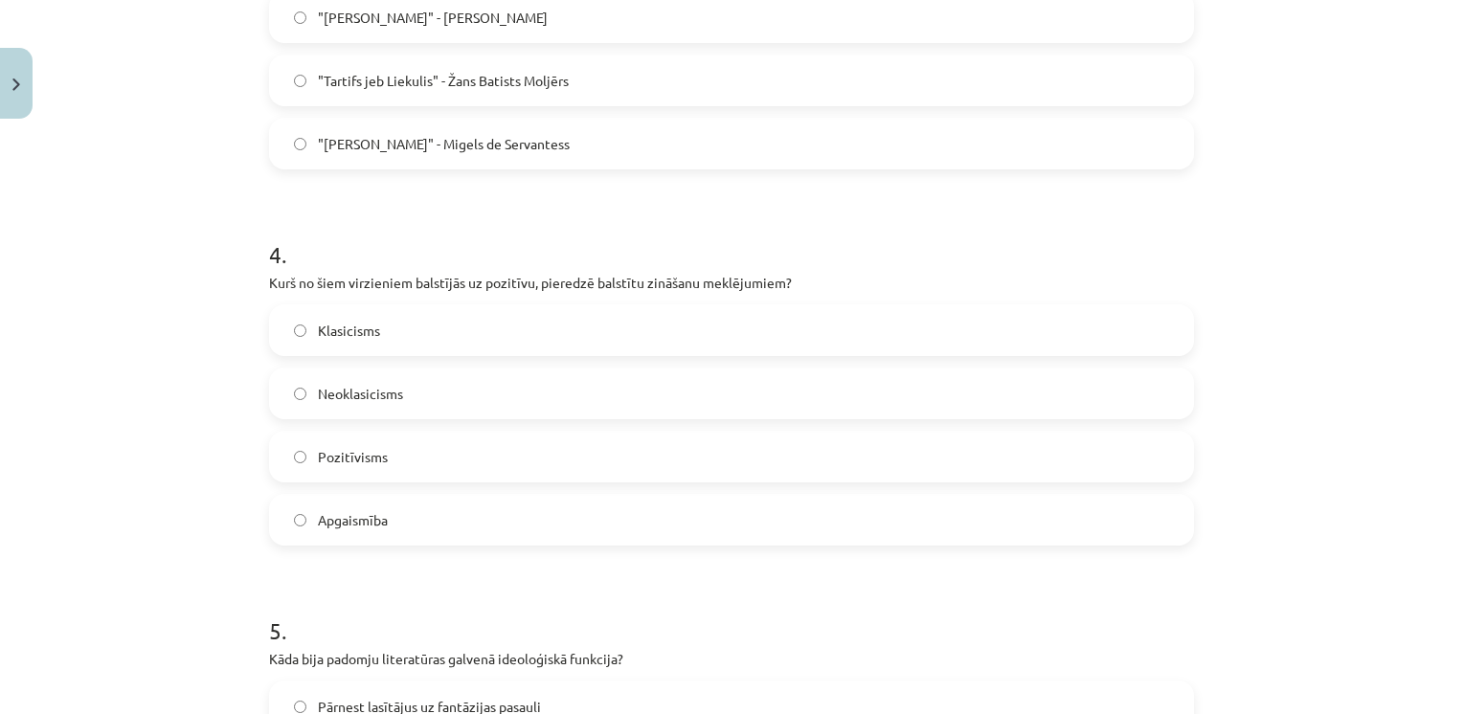
scroll to position [1304, 0]
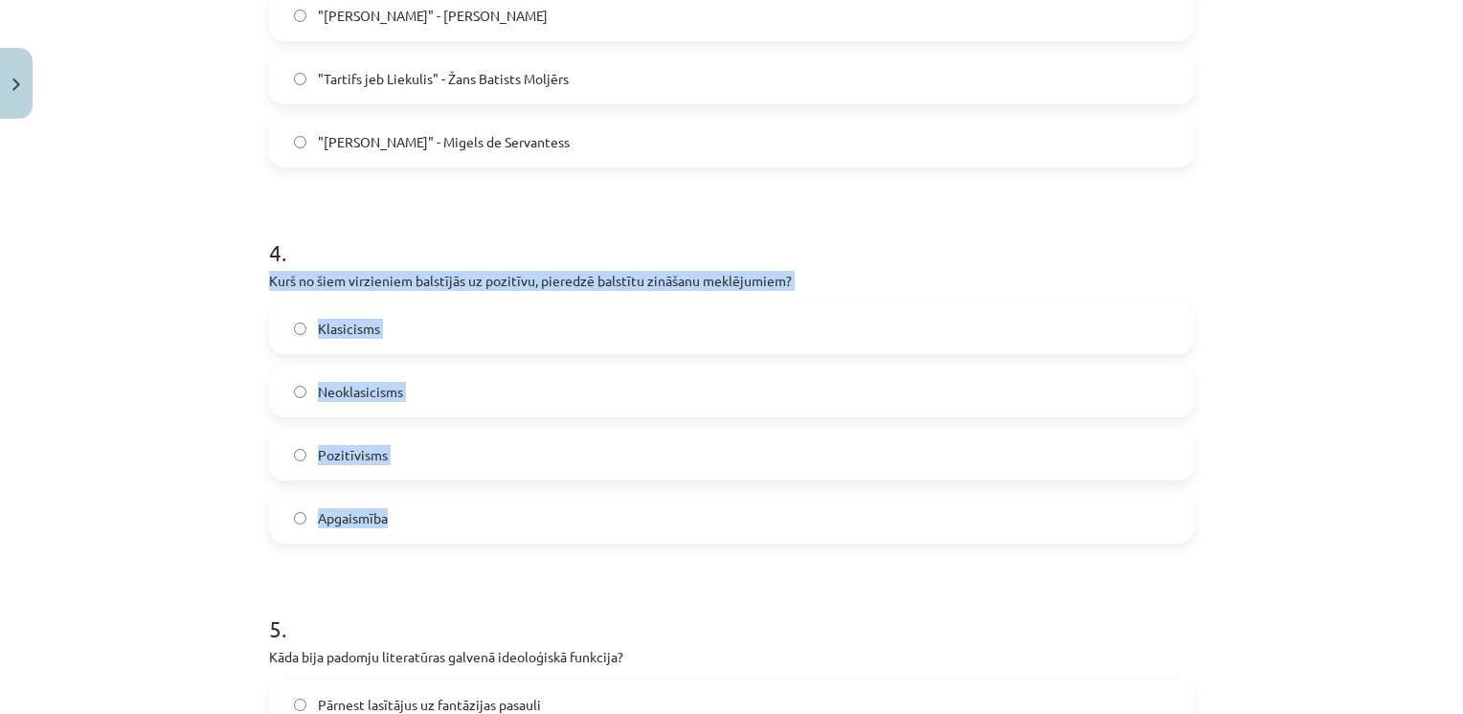
drag, startPoint x: 253, startPoint y: 276, endPoint x: 395, endPoint y: 509, distance: 273.6
drag, startPoint x: 395, startPoint y: 509, endPoint x: 413, endPoint y: 286, distance: 223.7
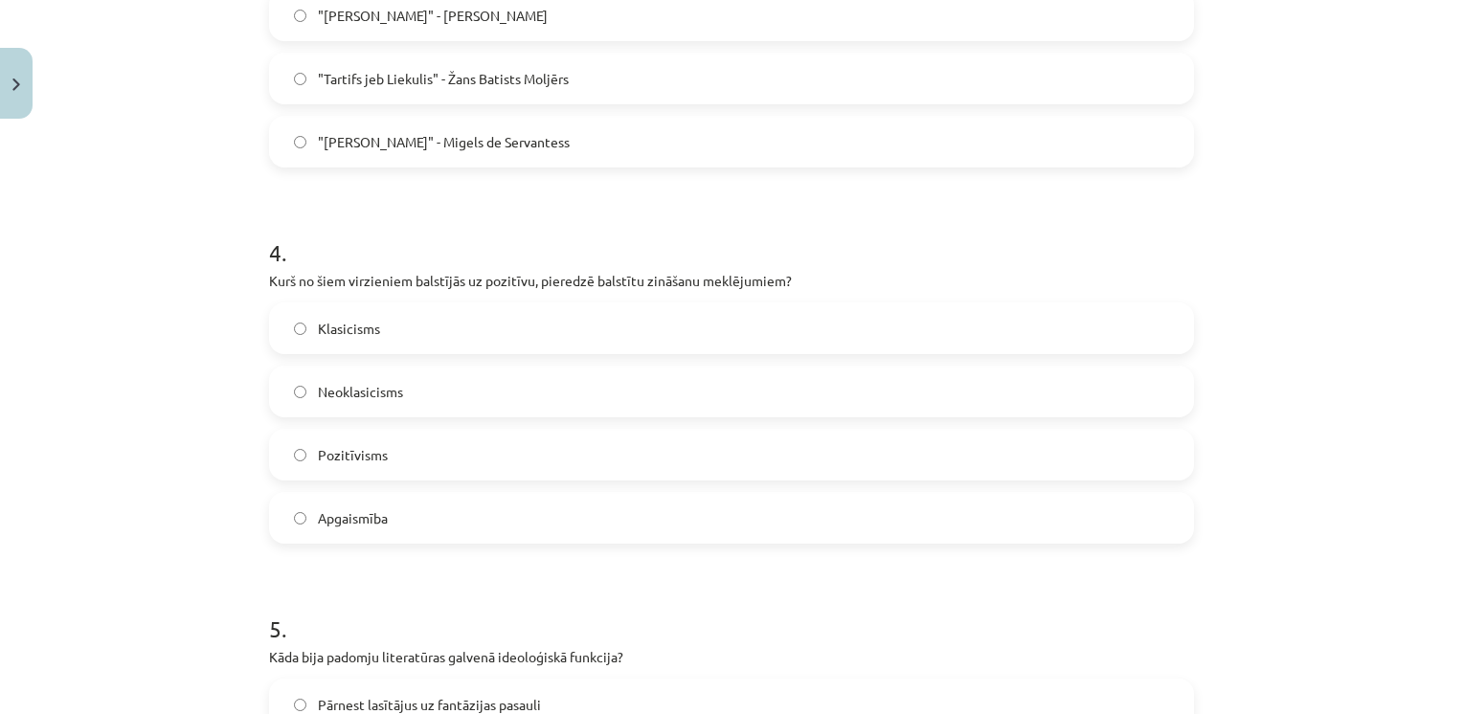
click at [475, 230] on h1 "4 ." at bounding box center [731, 235] width 925 height 59
click at [400, 459] on label "Pozitīvisms" at bounding box center [731, 455] width 921 height 48
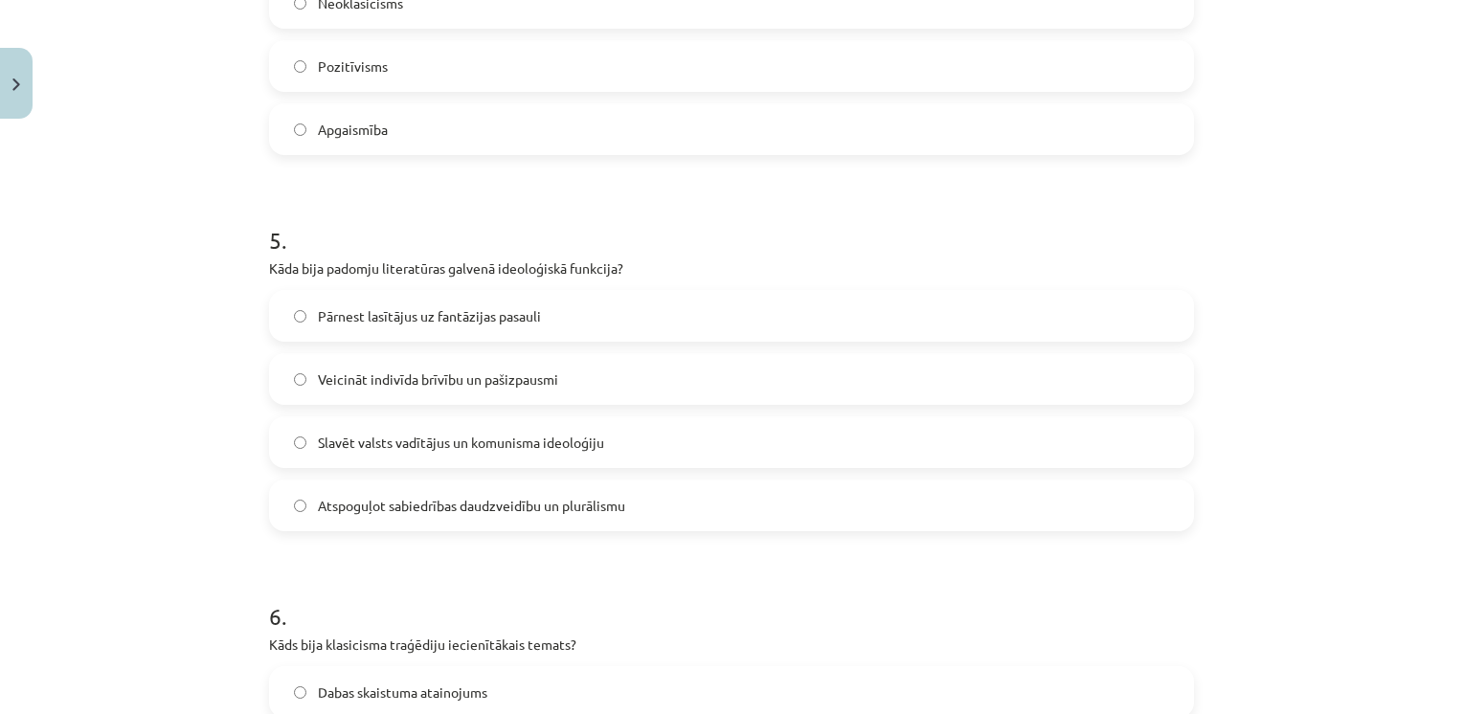
scroll to position [1711, 0]
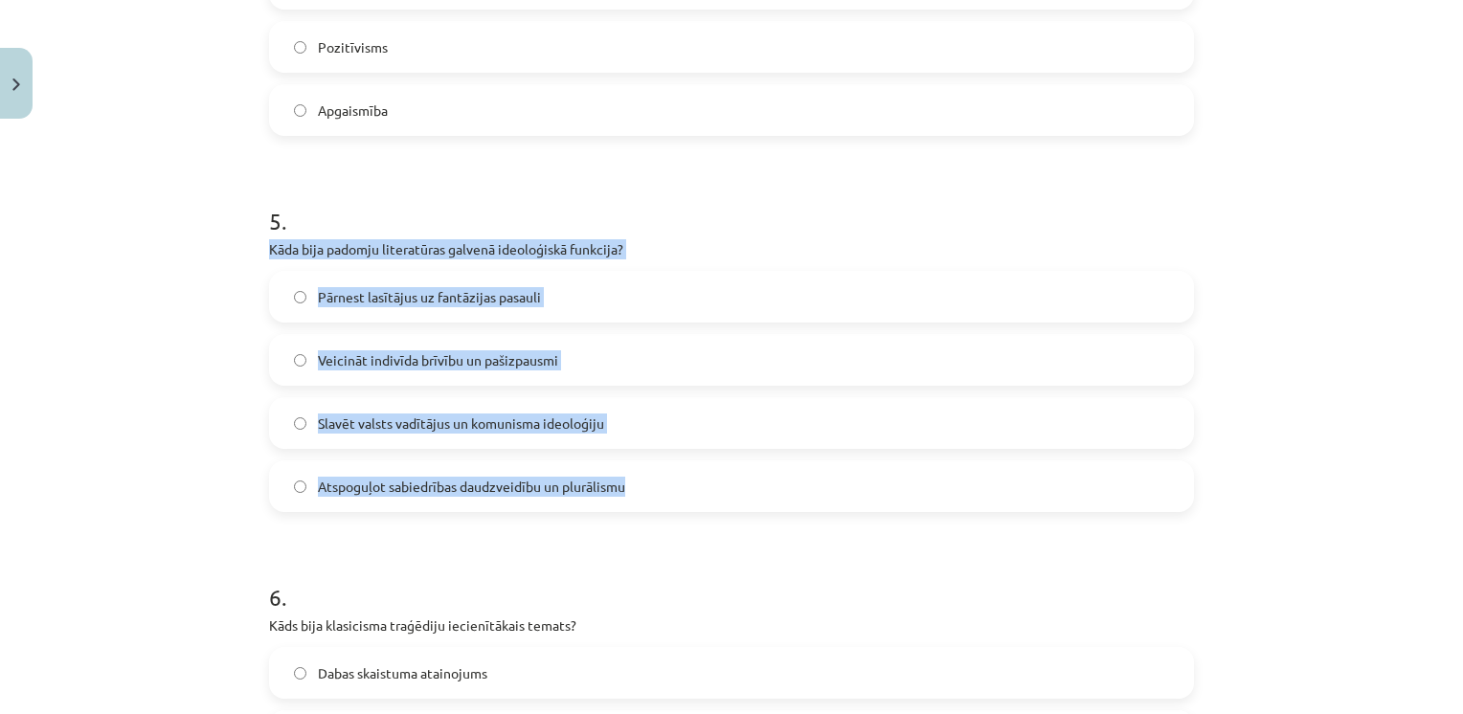
drag, startPoint x: 248, startPoint y: 247, endPoint x: 629, endPoint y: 488, distance: 450.9
click at [629, 488] on div "Mācību tēma: Literatūras i - 11. klases 1.ieskaites mācību materiāls #4 Noslēgu…" at bounding box center [731, 357] width 1463 height 714
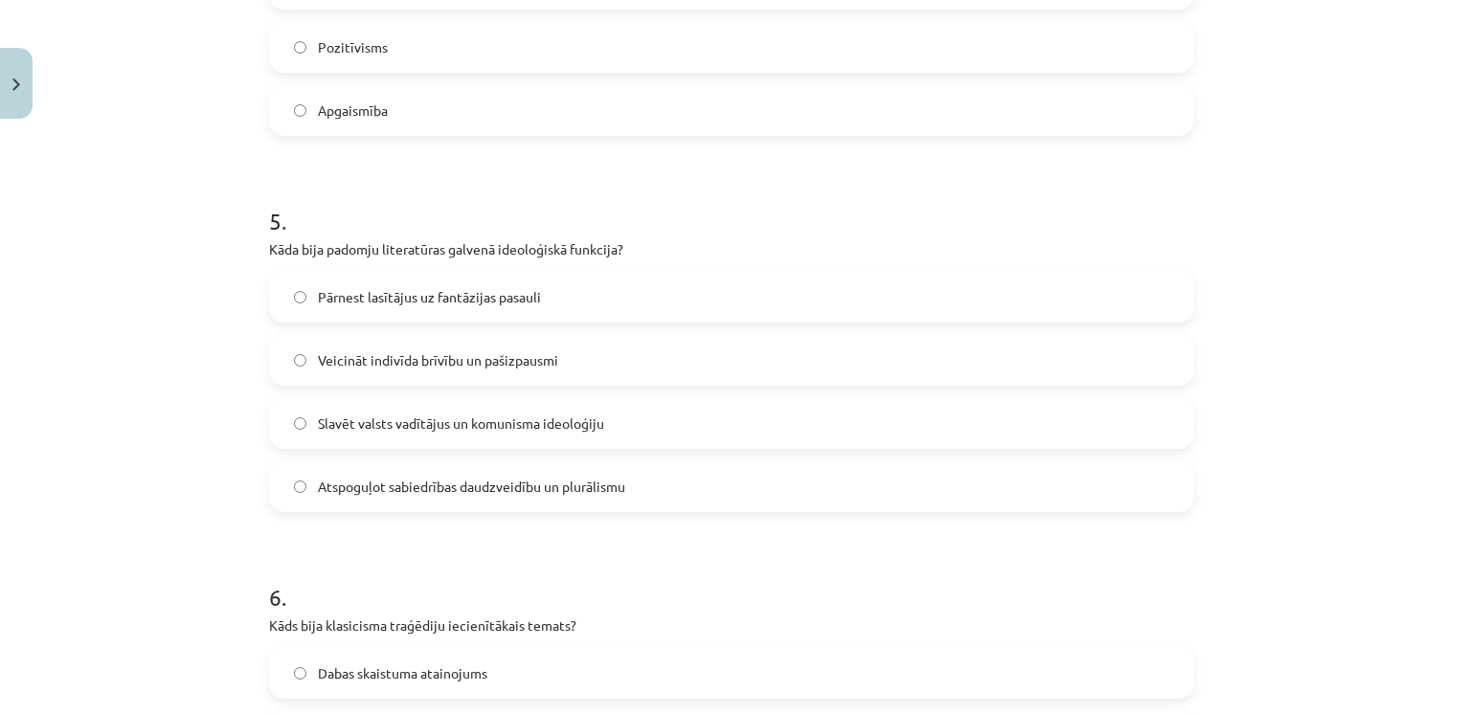
click at [486, 182] on h1 "5 ." at bounding box center [731, 203] width 925 height 59
click at [373, 421] on span "Slavēt valsts vadītājus un komunisma ideoloģiju" at bounding box center [461, 423] width 286 height 20
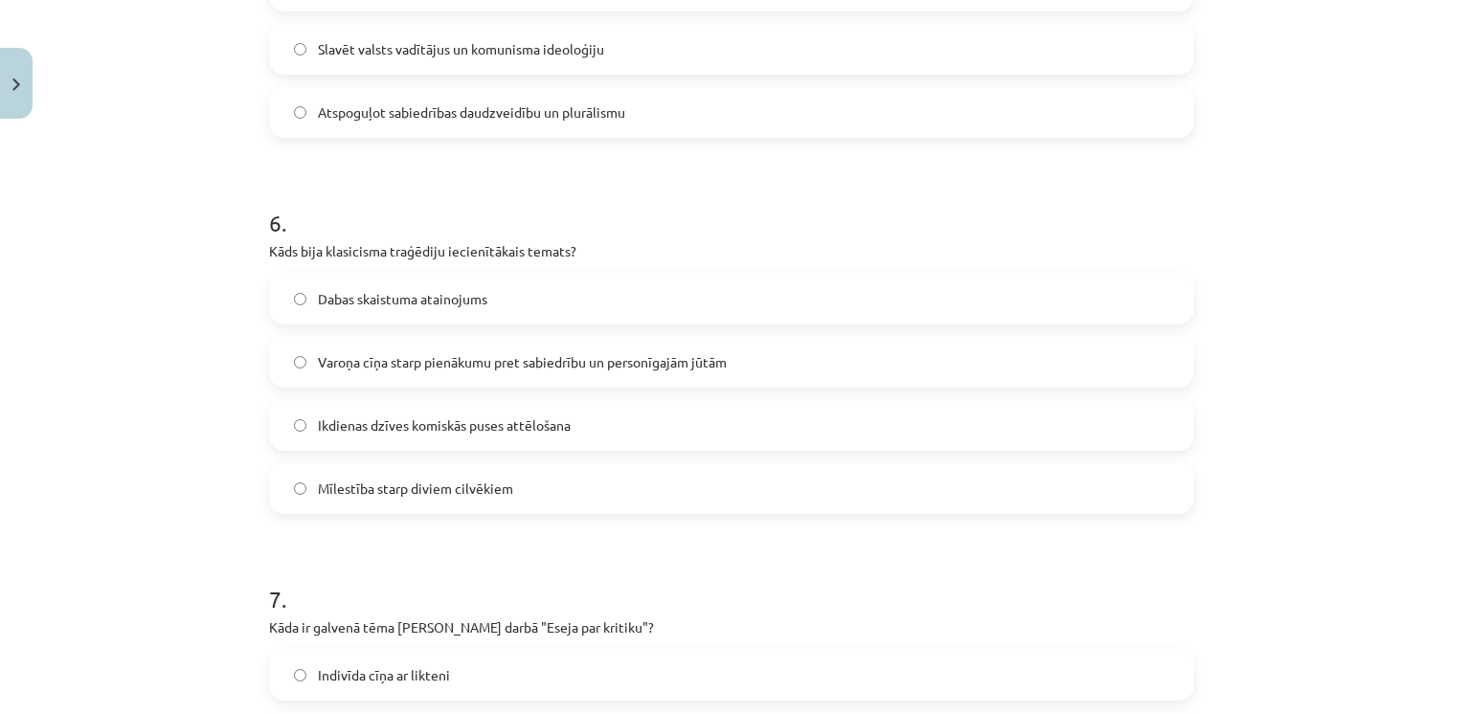
scroll to position [2088, 0]
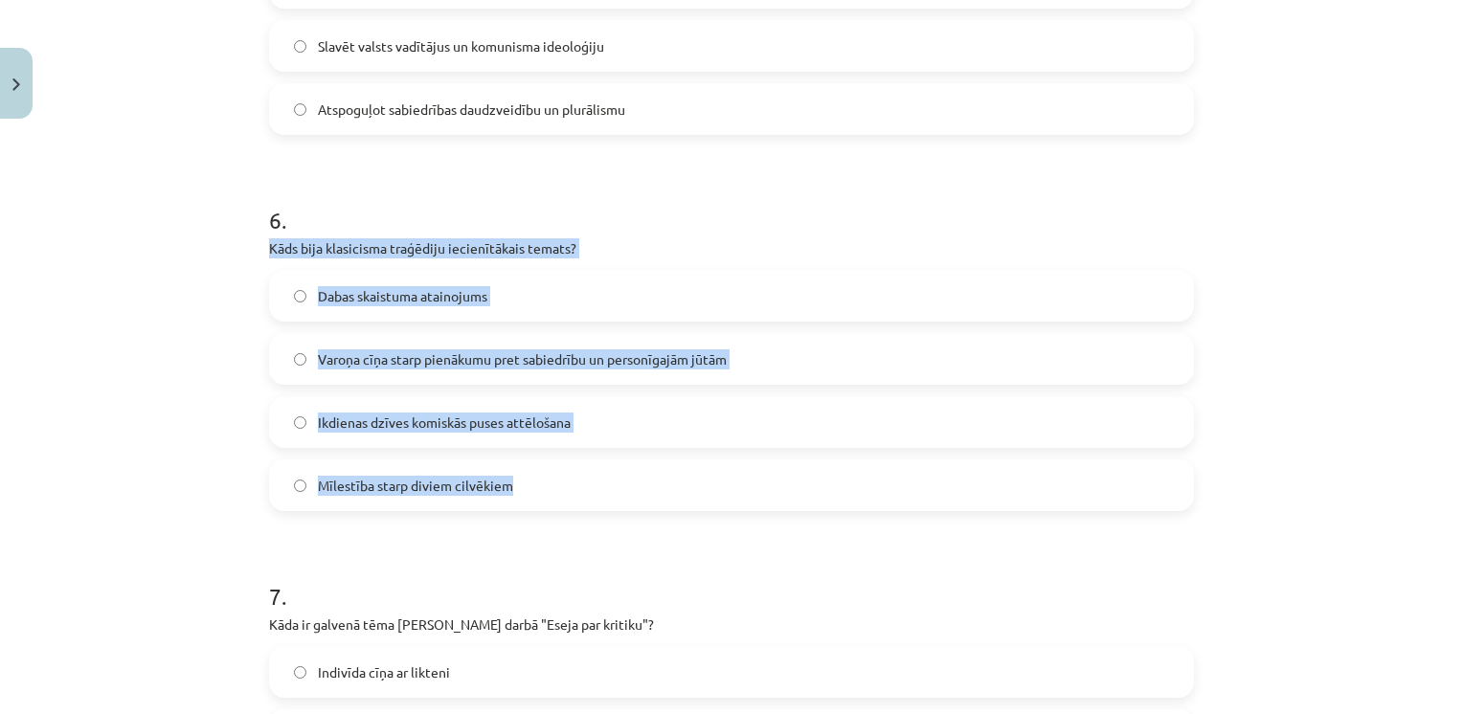
drag, startPoint x: 253, startPoint y: 244, endPoint x: 520, endPoint y: 474, distance: 352.3
click at [520, 474] on div "50 XP Saņemsi Grūts 581 pilda Apraksts Uzdevums Palīdzība 1 . Kura no šīm īpašī…" at bounding box center [731, 114] width 948 height 4151
drag, startPoint x: 520, startPoint y: 474, endPoint x: 387, endPoint y: 258, distance: 253.1
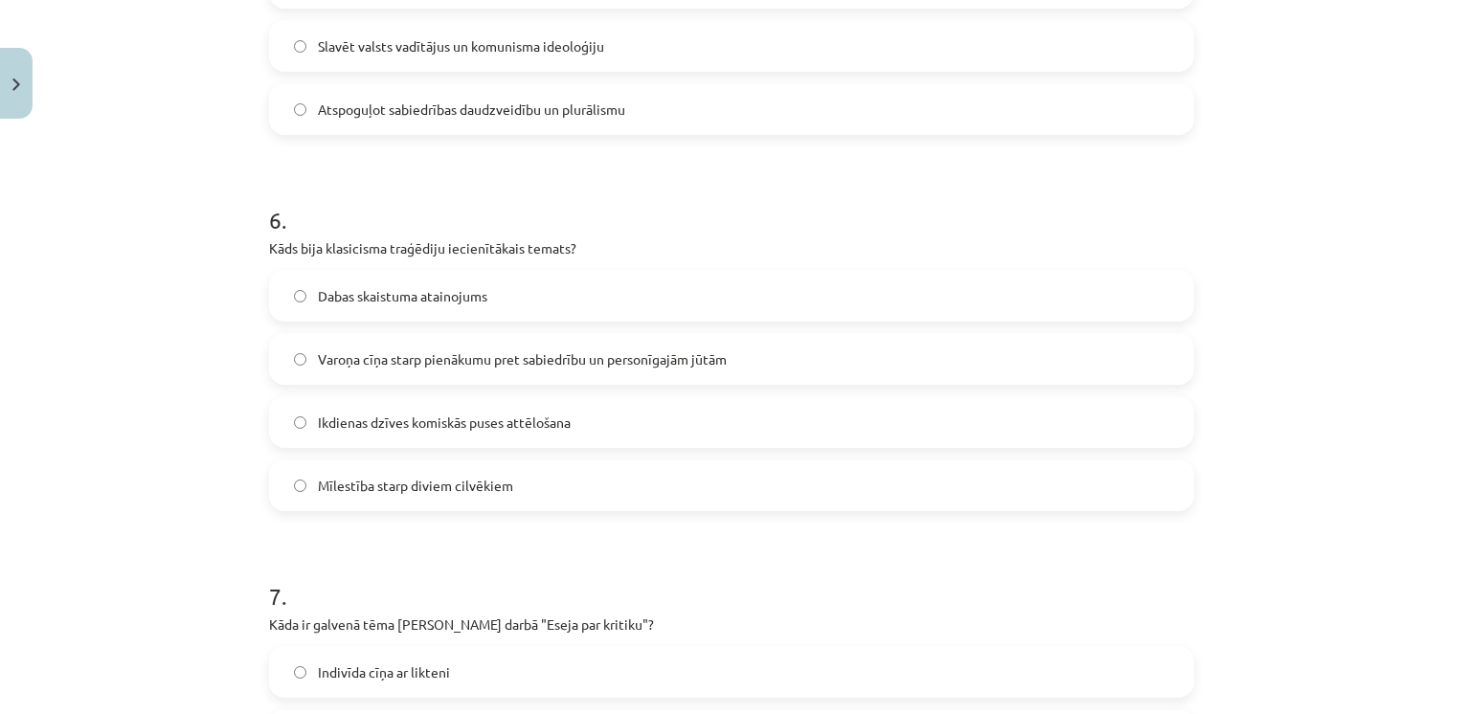
click at [427, 151] on form "1 . Kura no šīm īpašībām vislabāk raksturo padomju cilvēka ideālu, kāds attēlot…" at bounding box center [731, 153] width 925 height 3723
click at [429, 370] on label "Varoņa cīņa starp pienākumu pret sabiedrību un personīgajām jūtām" at bounding box center [731, 359] width 921 height 48
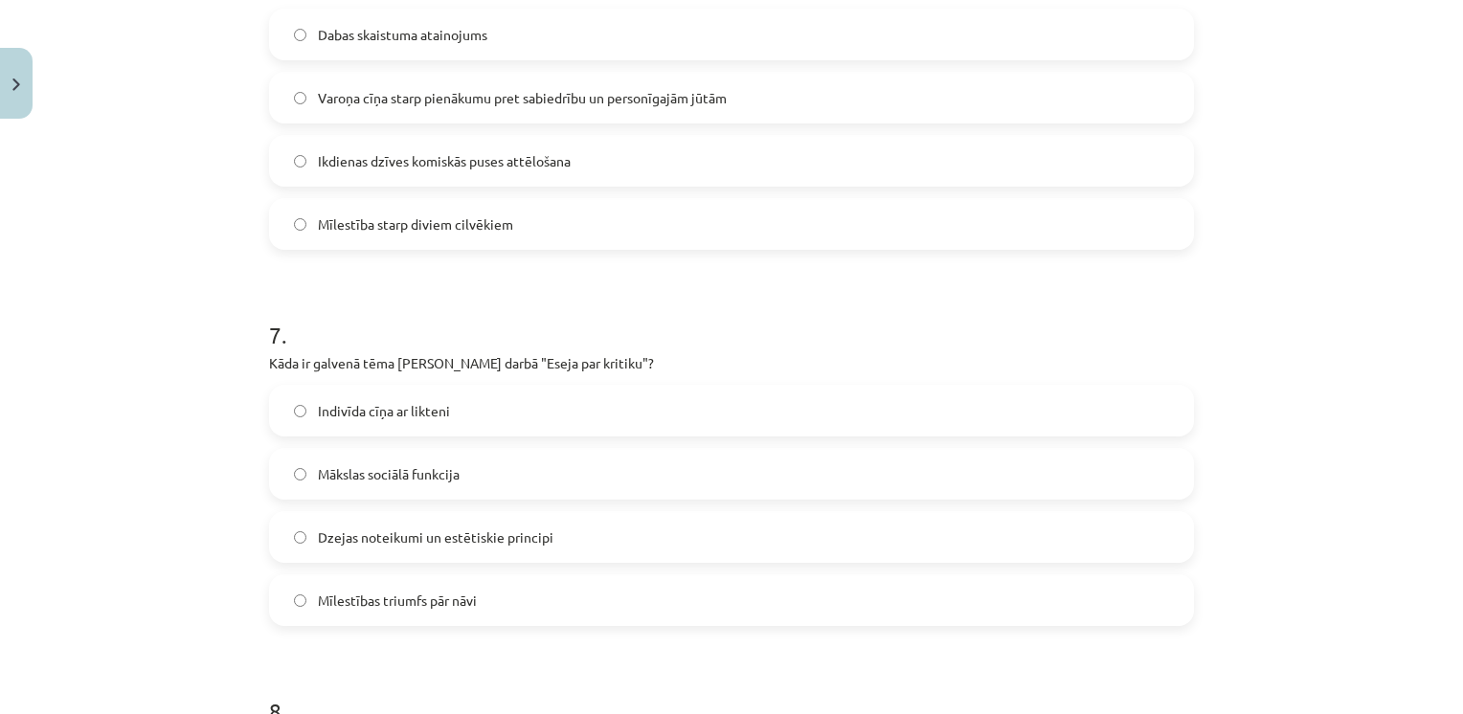
scroll to position [2364, 0]
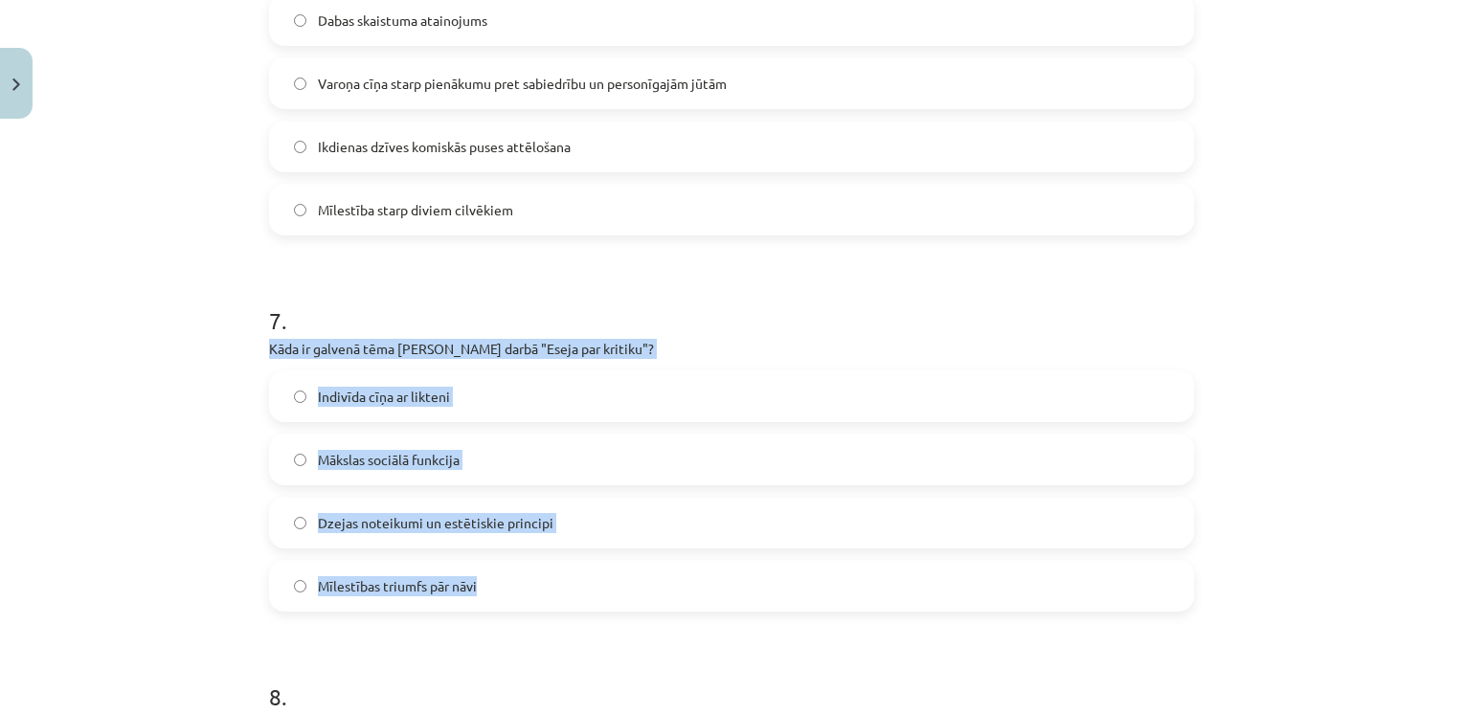
drag, startPoint x: 257, startPoint y: 348, endPoint x: 473, endPoint y: 584, distance: 319.1
drag, startPoint x: 473, startPoint y: 584, endPoint x: 414, endPoint y: 355, distance: 236.1
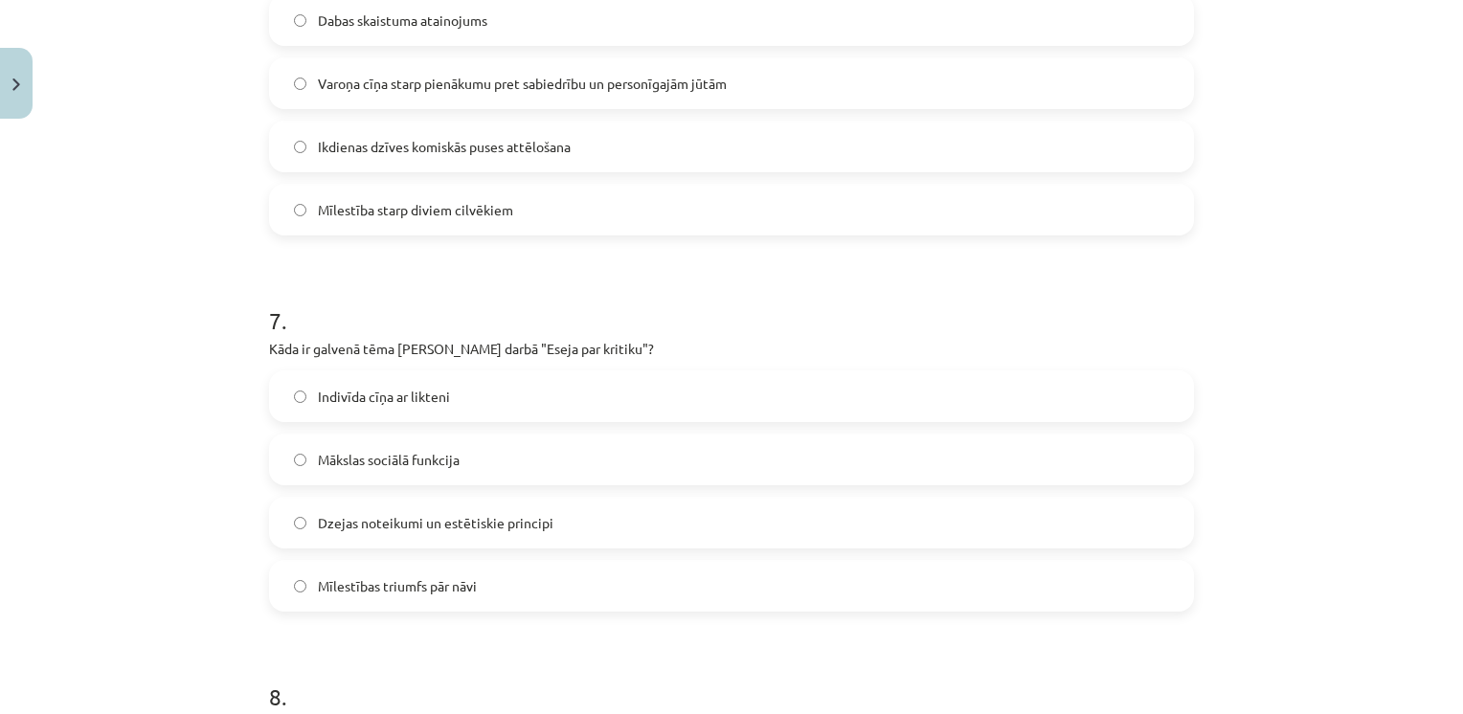
click at [339, 516] on span "Dzejas noteikumi un estētiskie principi" at bounding box center [435, 523] width 235 height 20
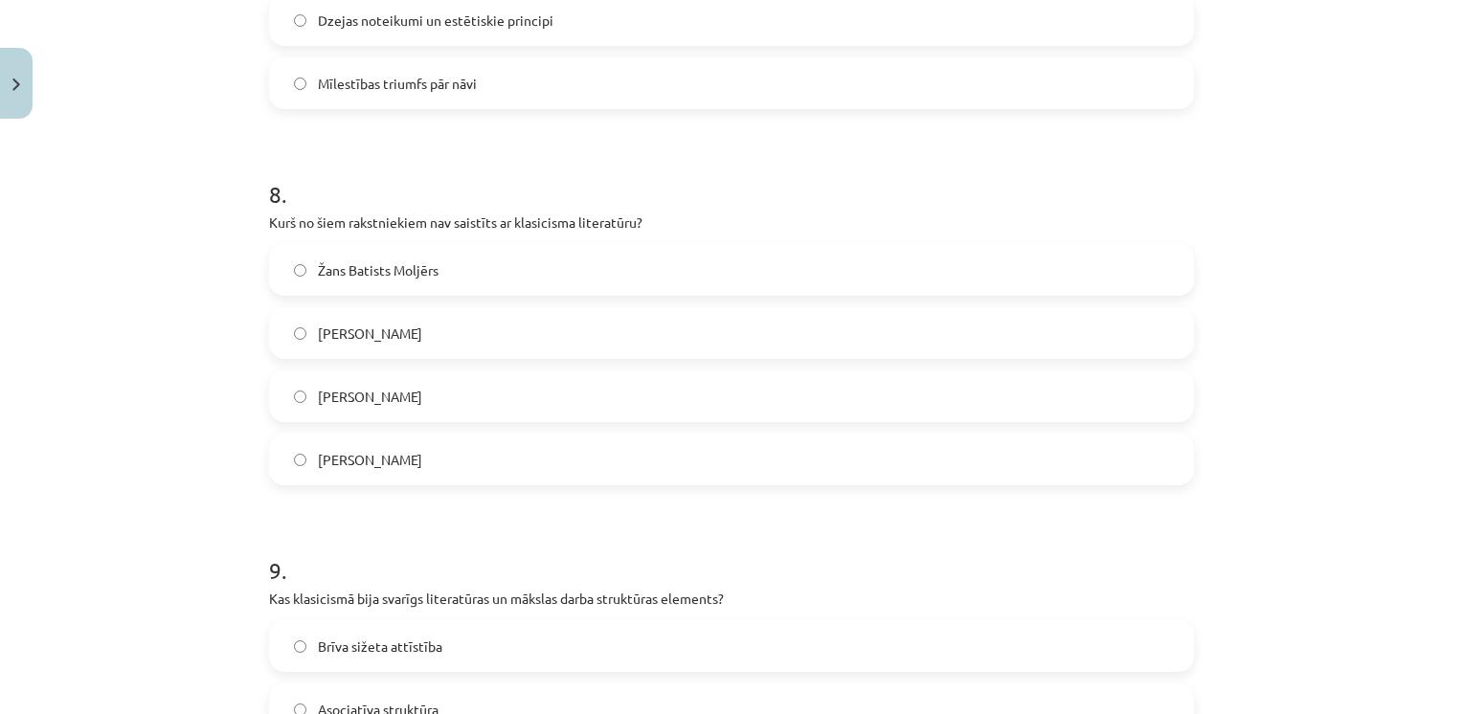
scroll to position [2879, 0]
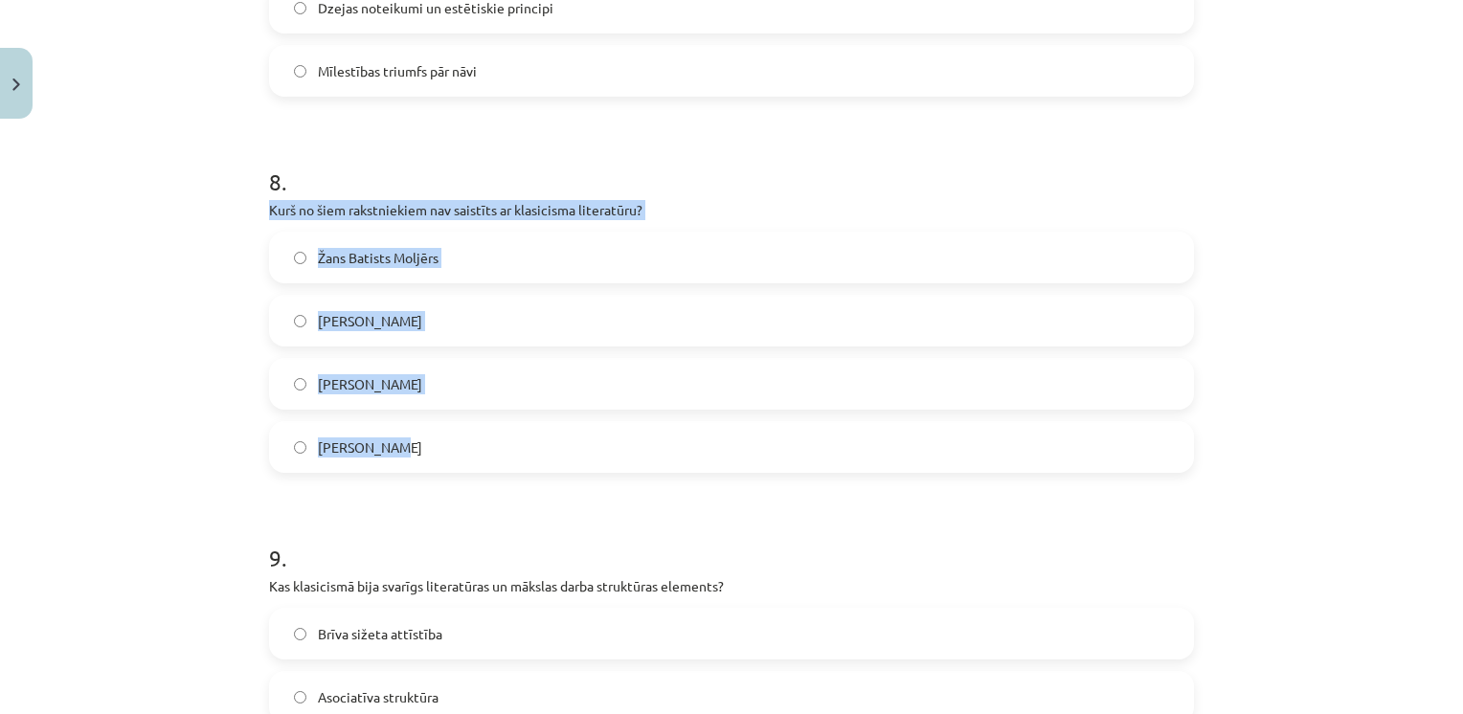
drag, startPoint x: 254, startPoint y: 212, endPoint x: 437, endPoint y: 466, distance: 313.2
drag, startPoint x: 437, startPoint y: 466, endPoint x: 407, endPoint y: 208, distance: 260.2
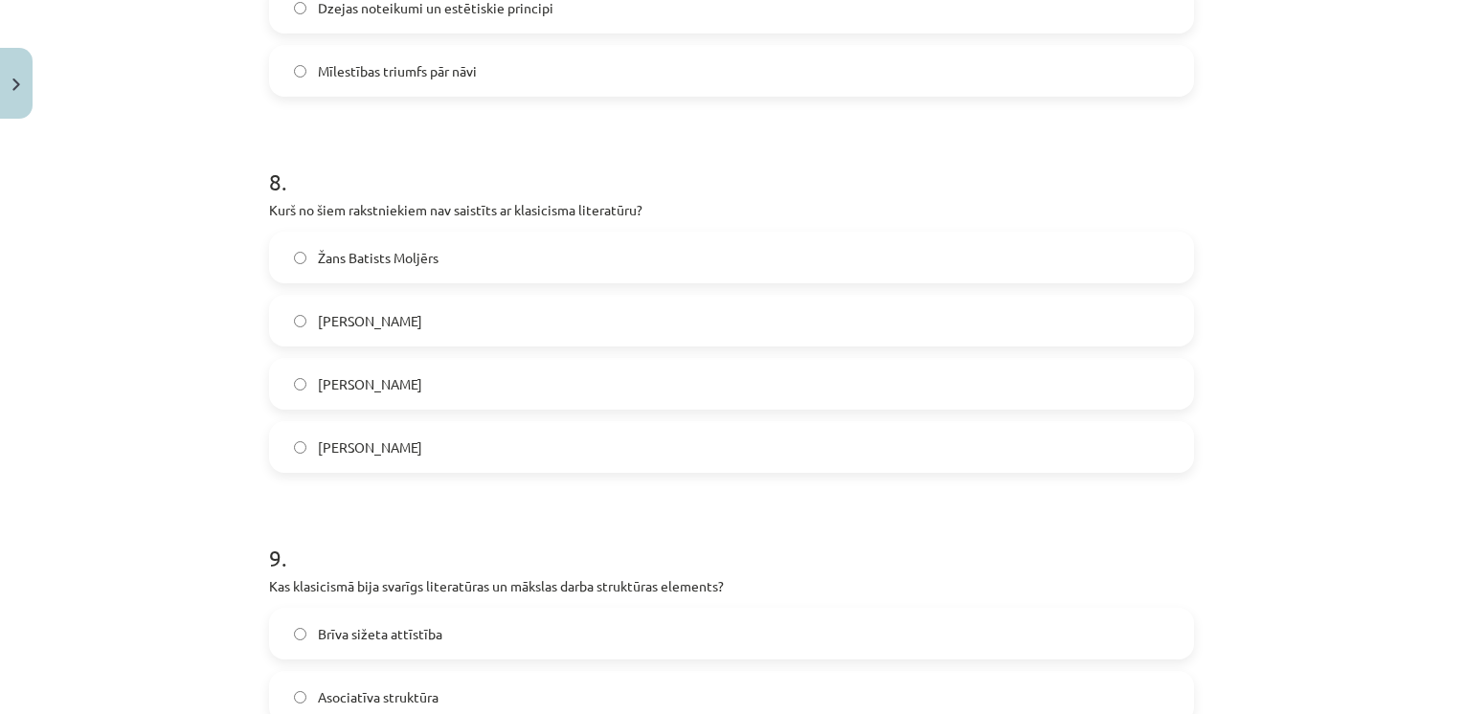
click at [448, 153] on h1 "8 ." at bounding box center [731, 164] width 925 height 59
click at [433, 459] on label "Vilis Lācis" at bounding box center [731, 447] width 921 height 48
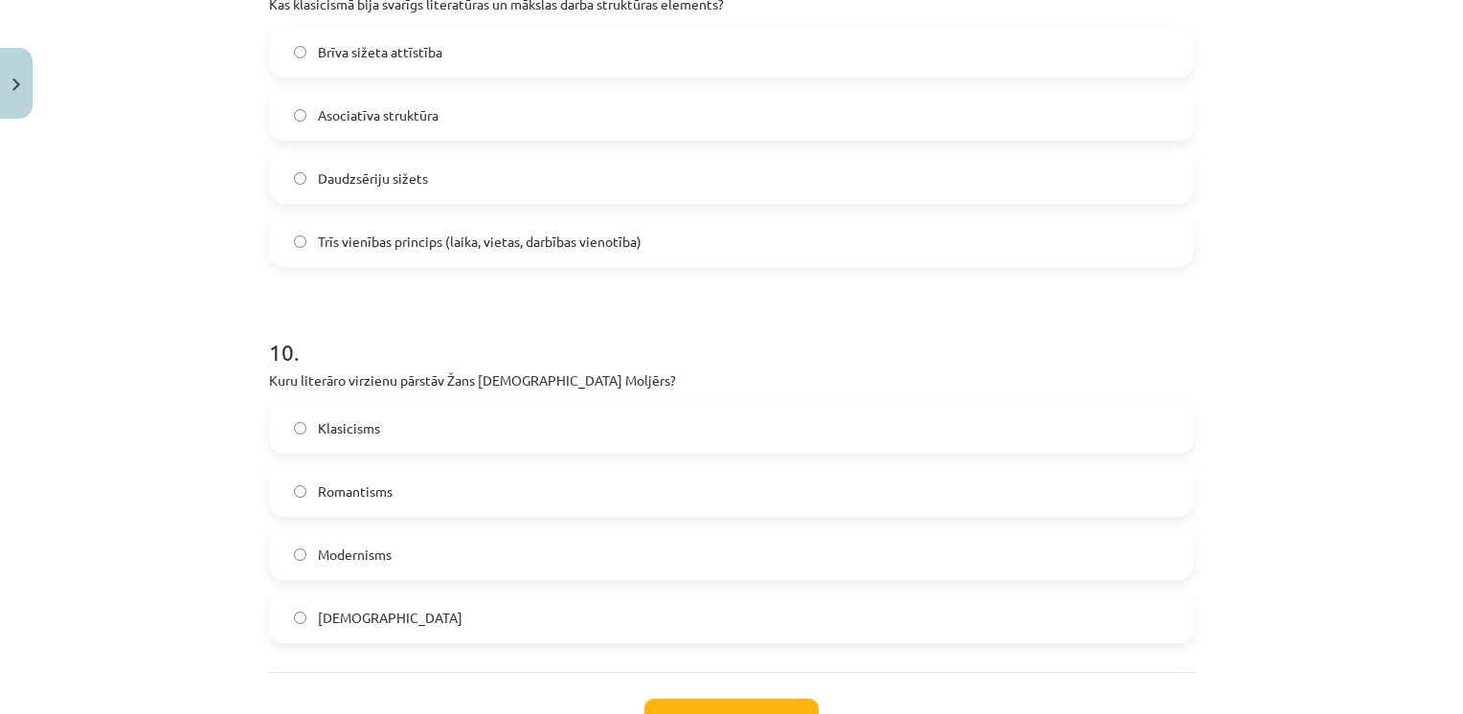
scroll to position [3584, 0]
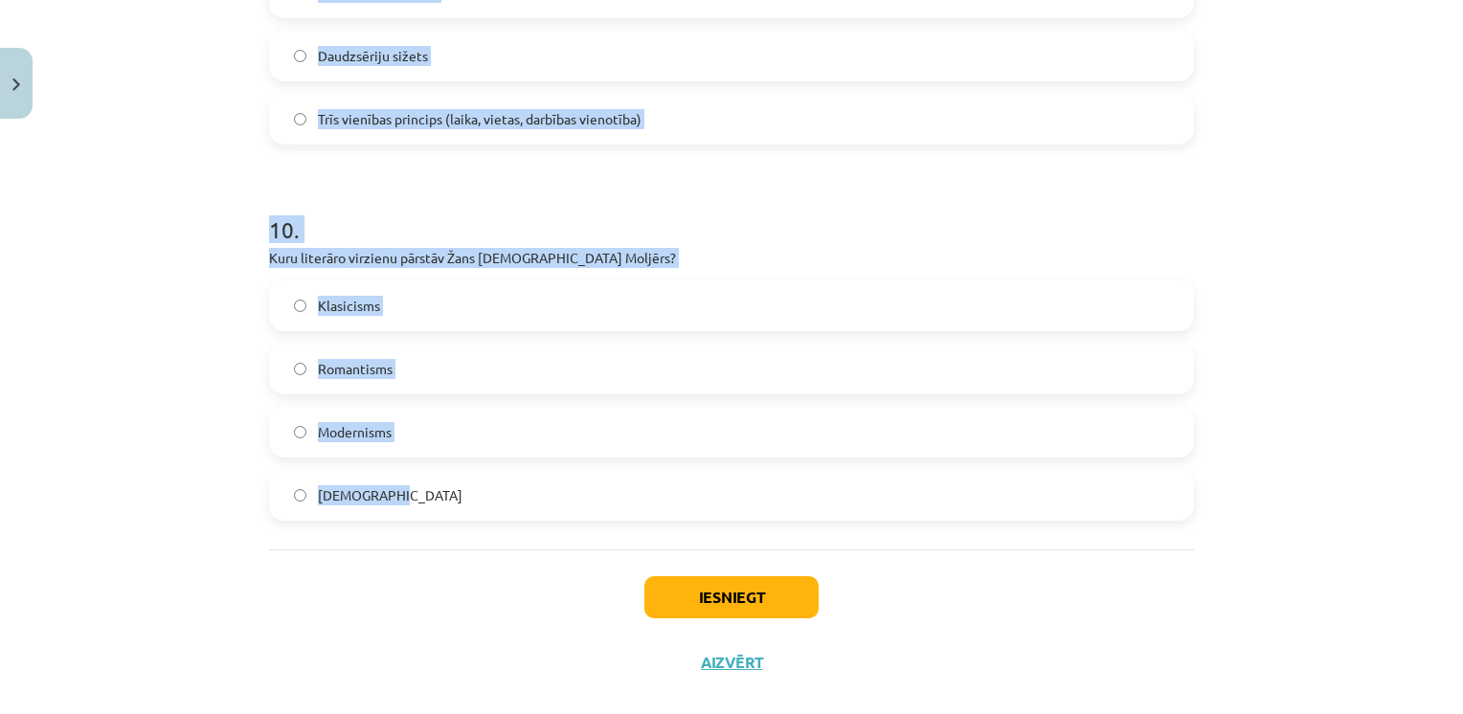
drag, startPoint x: 249, startPoint y: 121, endPoint x: 410, endPoint y: 486, distance: 399.4
drag, startPoint x: 410, startPoint y: 486, endPoint x: 355, endPoint y: 260, distance: 232.4
click at [228, 133] on div "Mācību tēma: Literatūras i - 11. klases 1.ieskaites mācību materiāls #4 Noslēgu…" at bounding box center [731, 357] width 1463 height 714
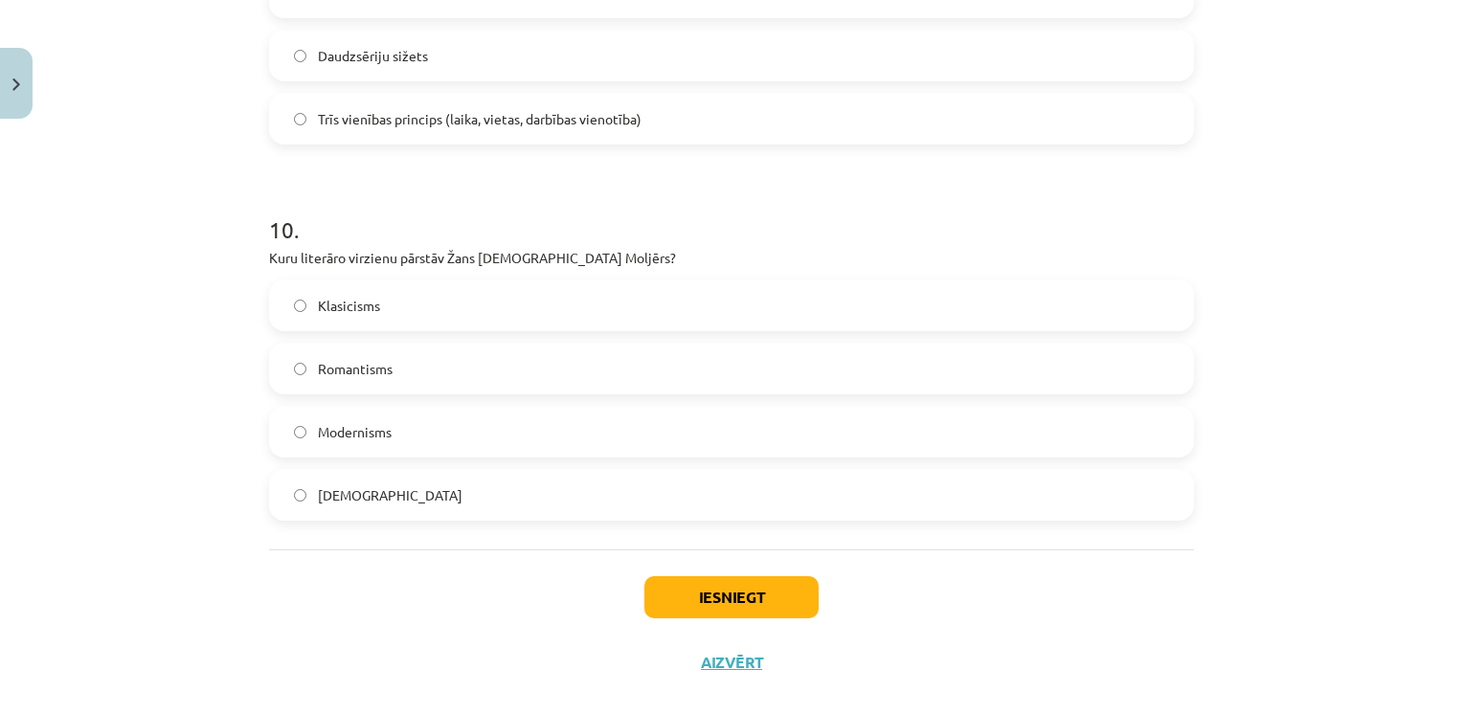
click at [339, 304] on span "Klasicisms" at bounding box center [349, 306] width 62 height 20
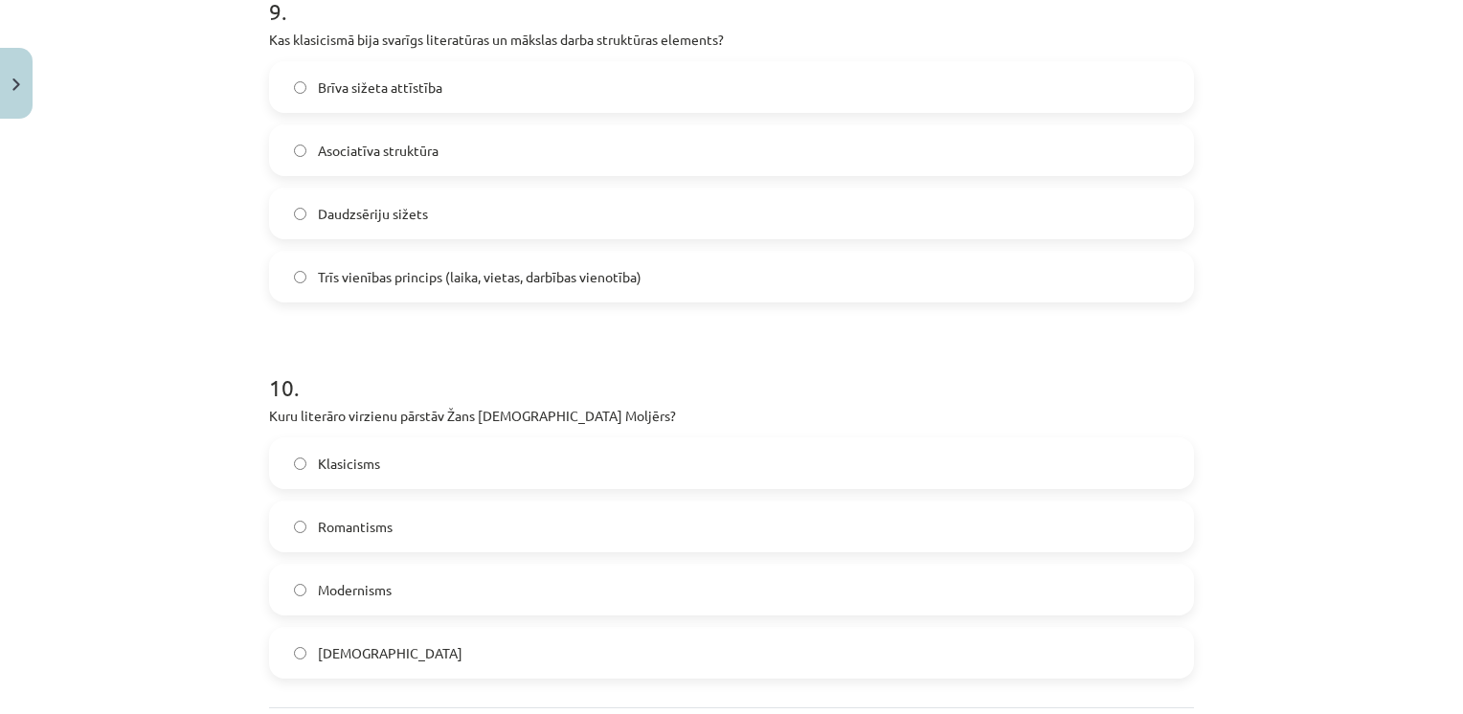
scroll to position [3419, 0]
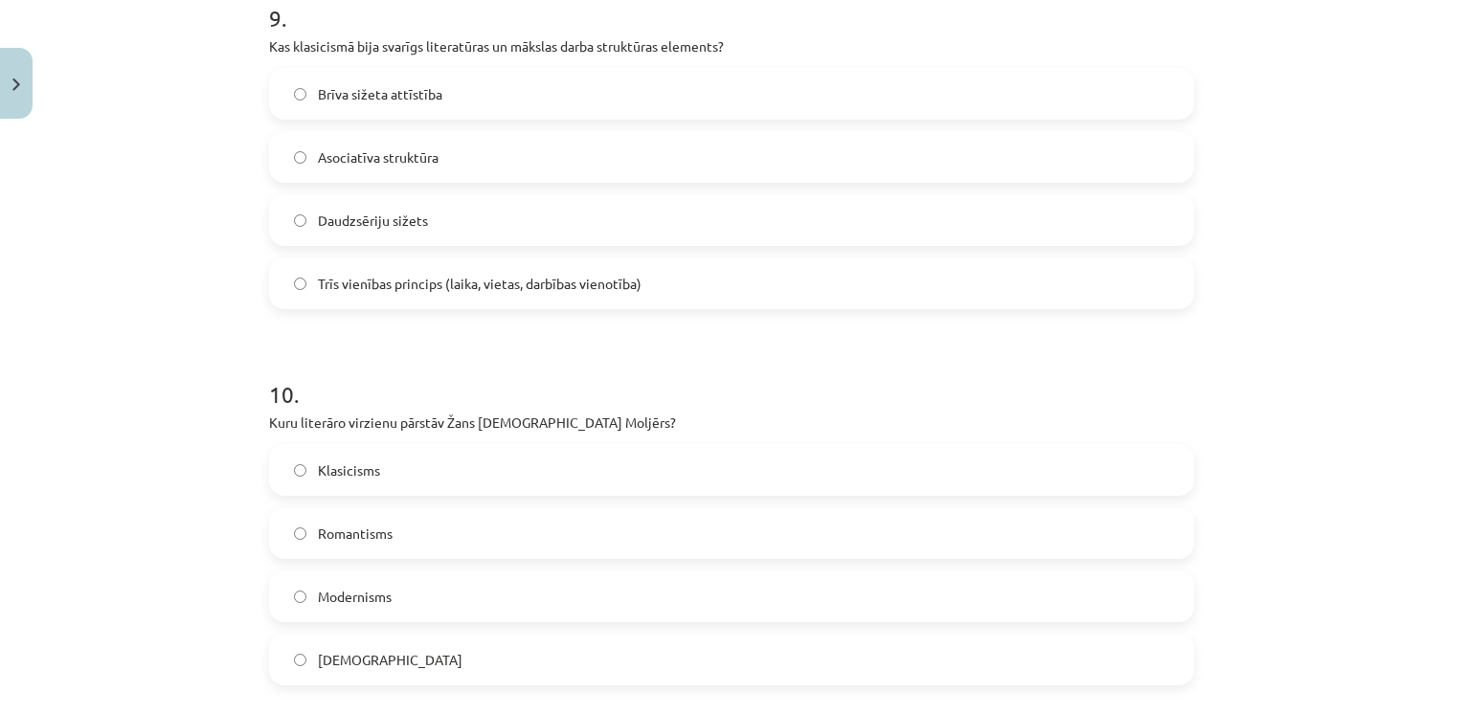
click at [339, 304] on label "Trīs vienības princips (laika, vietas, darbības vienotība)" at bounding box center [731, 283] width 921 height 48
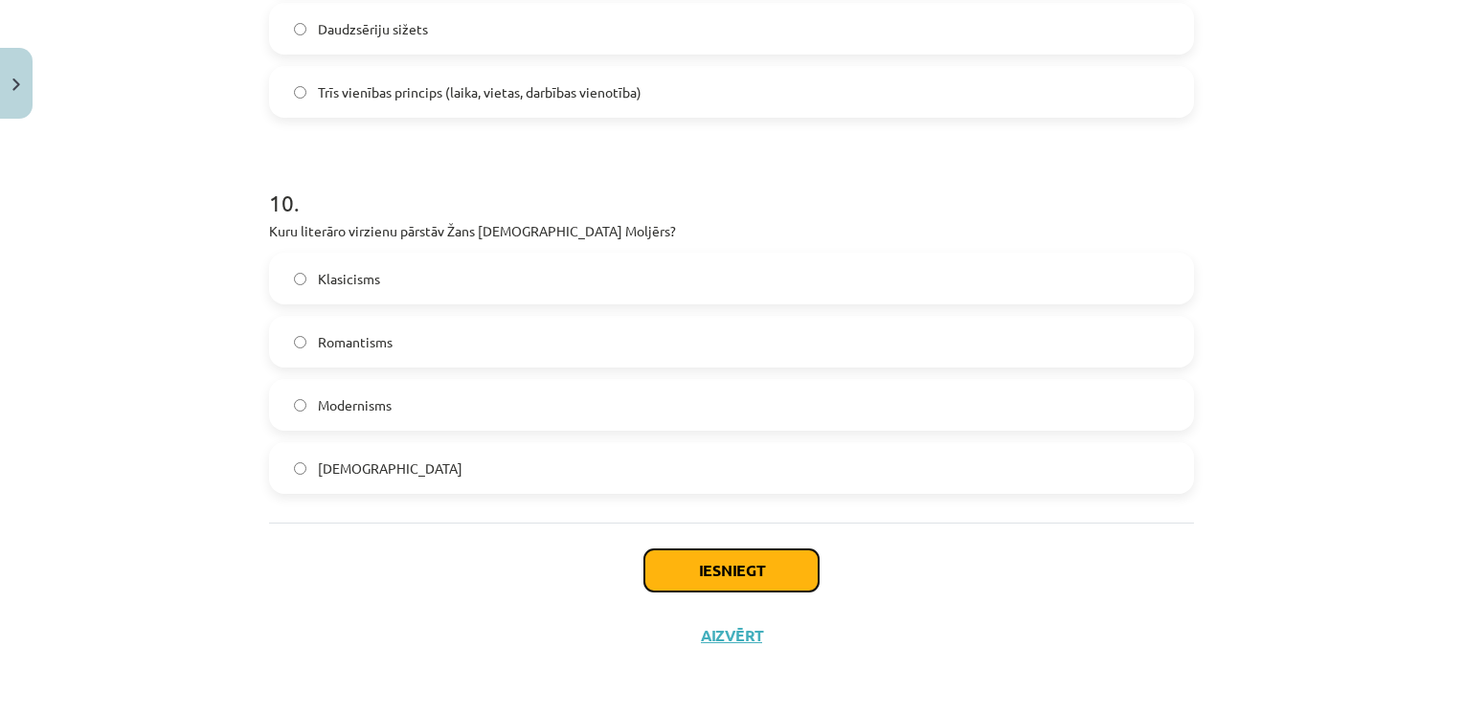
click at [709, 576] on button "Iesniegt" at bounding box center [731, 570] width 174 height 42
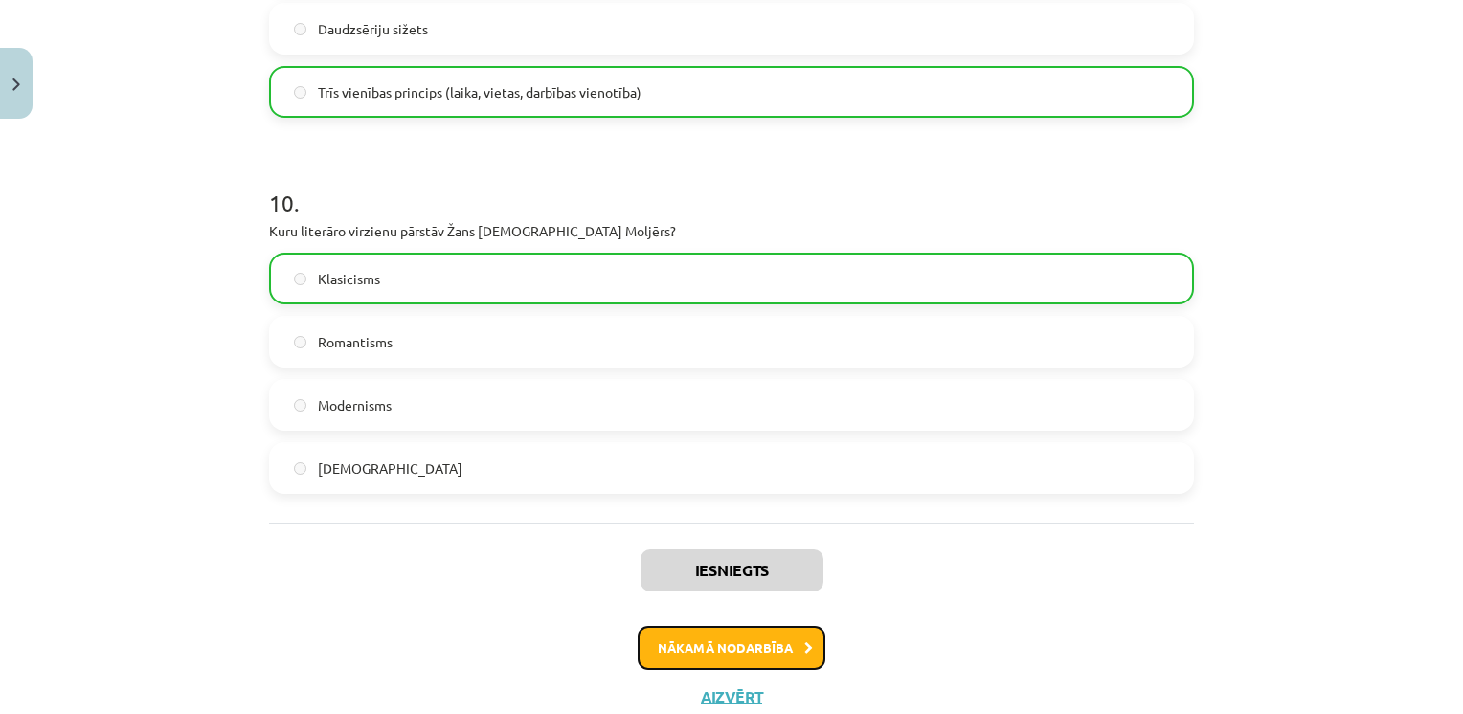
click at [755, 642] on button "Nākamā nodarbība" at bounding box center [731, 648] width 188 height 44
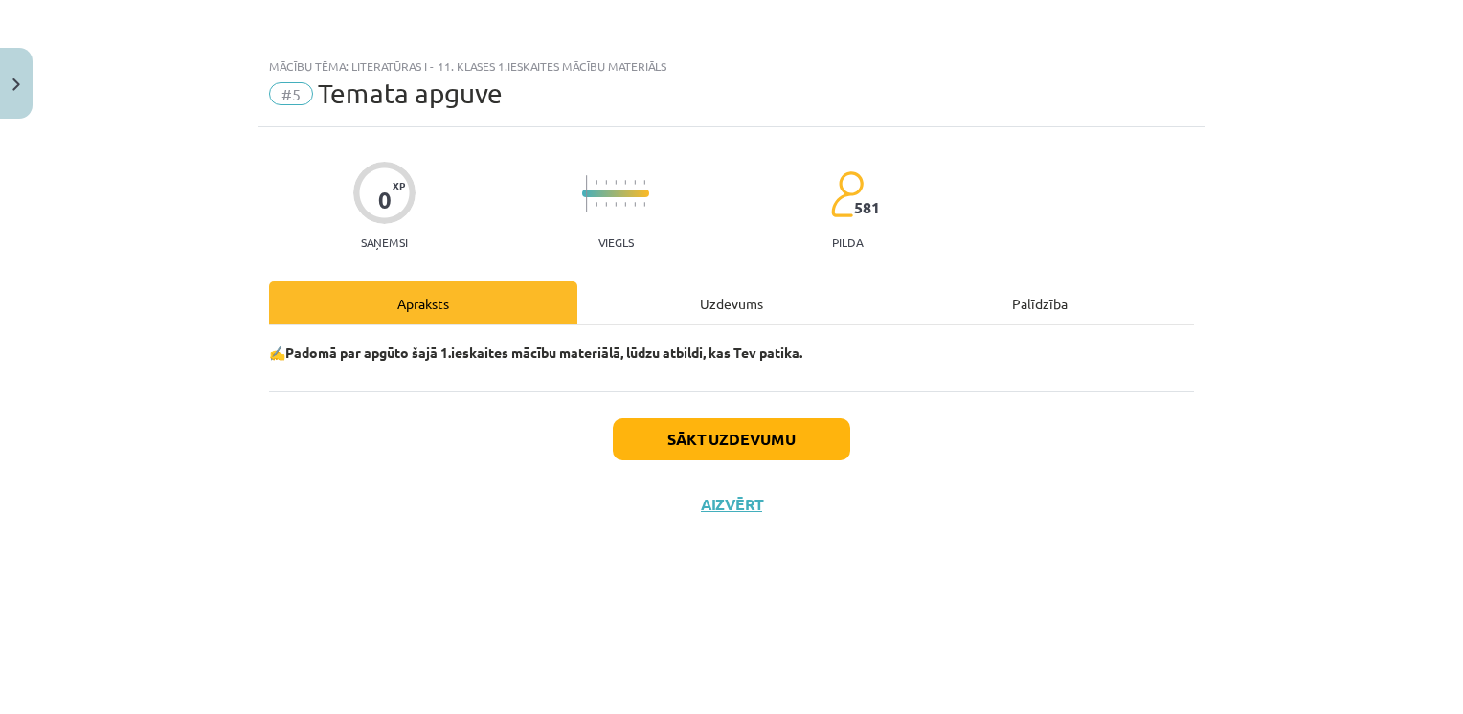
scroll to position [0, 0]
click at [719, 442] on button "Sākt uzdevumu" at bounding box center [731, 439] width 237 height 42
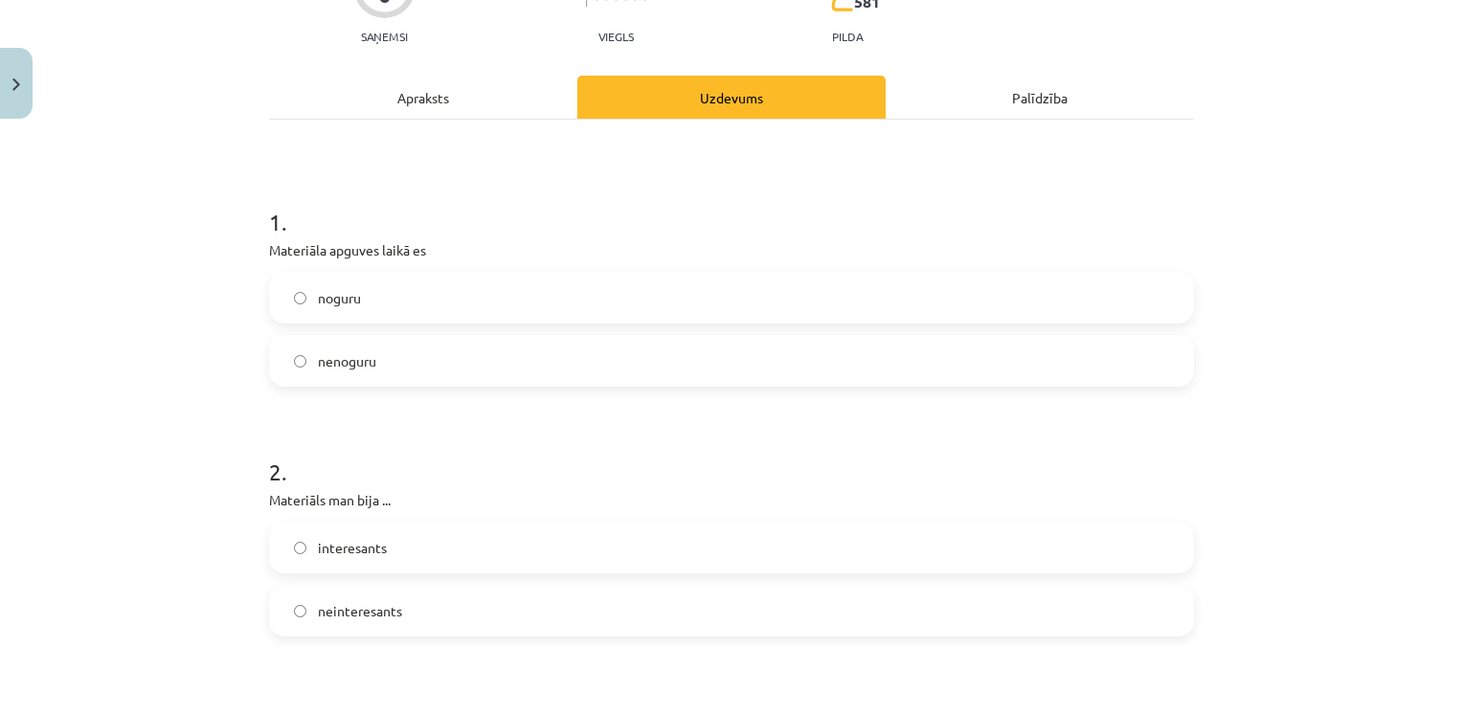
scroll to position [214, 0]
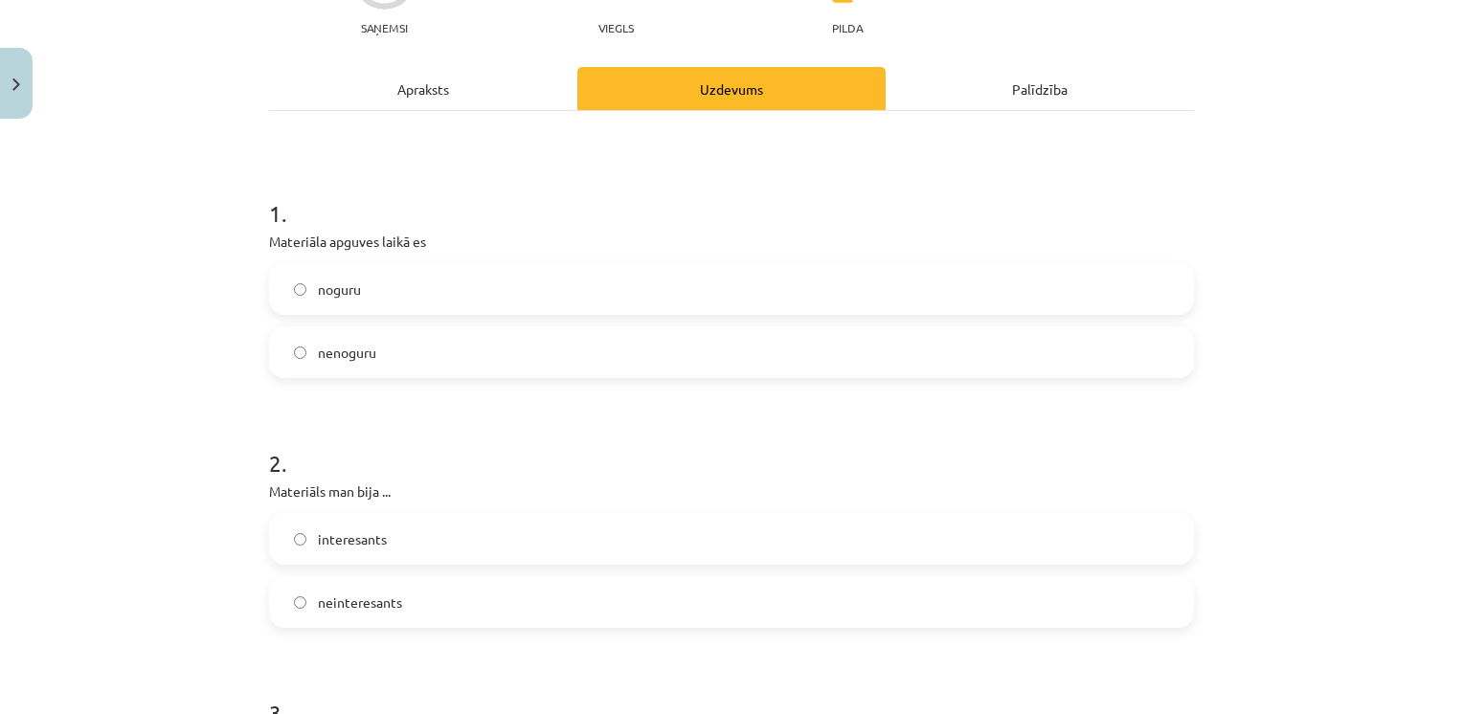
click at [437, 346] on label "nenoguru" at bounding box center [731, 352] width 921 height 48
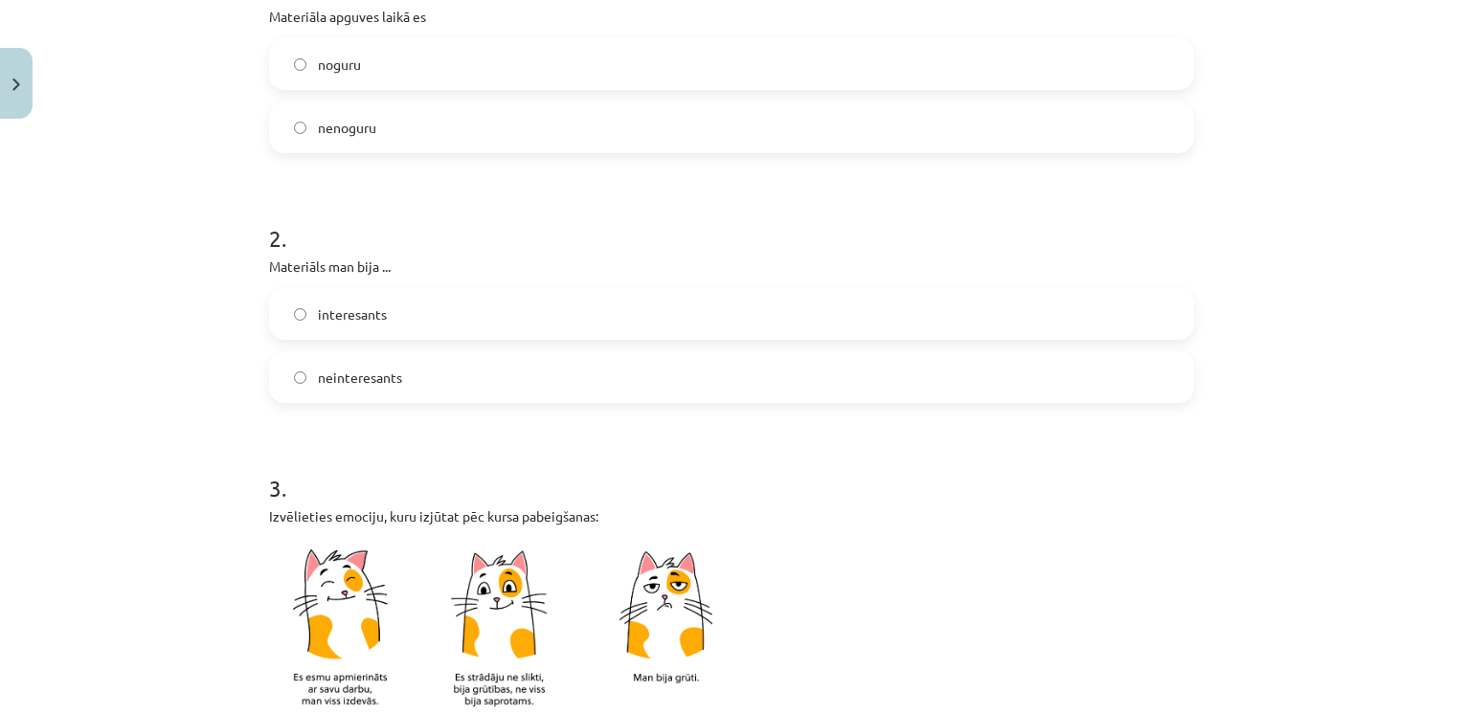
scroll to position [444, 0]
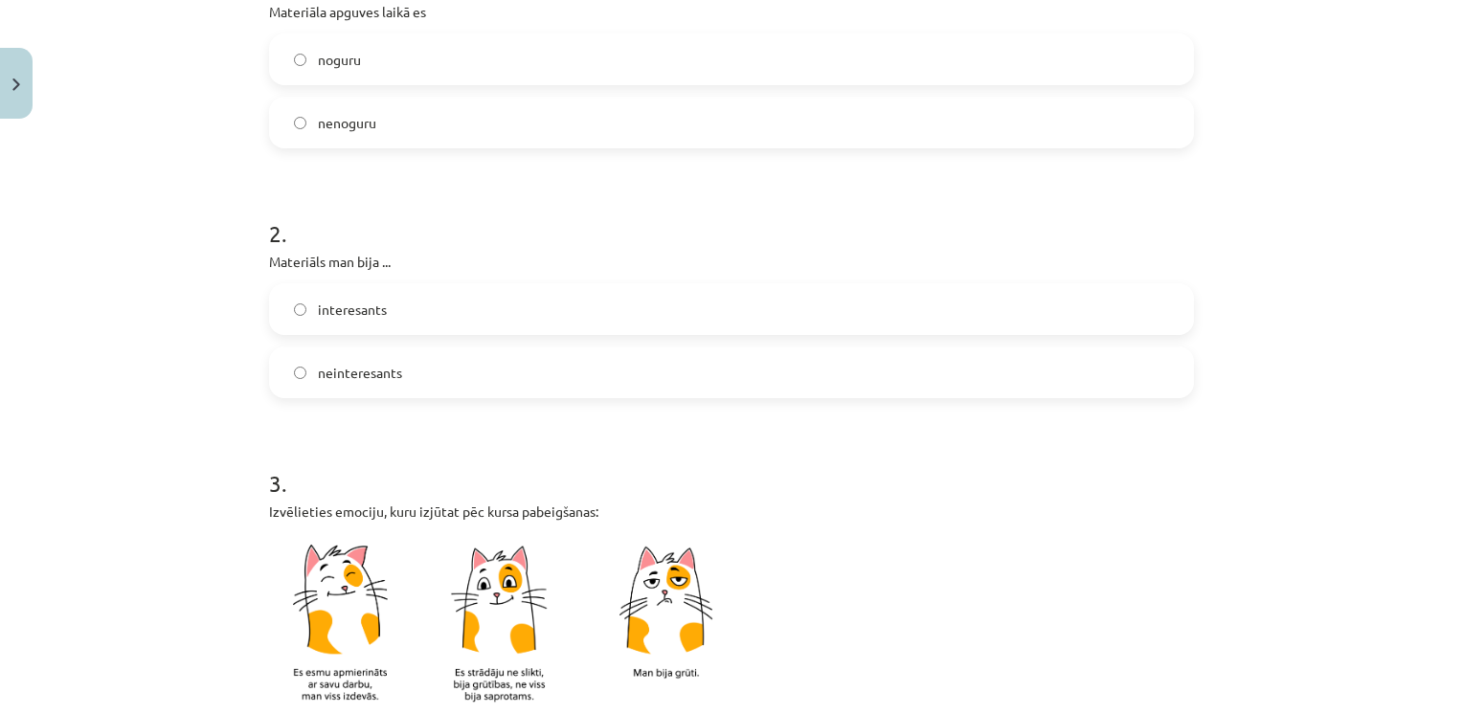
click at [387, 389] on label "neinteresants" at bounding box center [731, 372] width 921 height 48
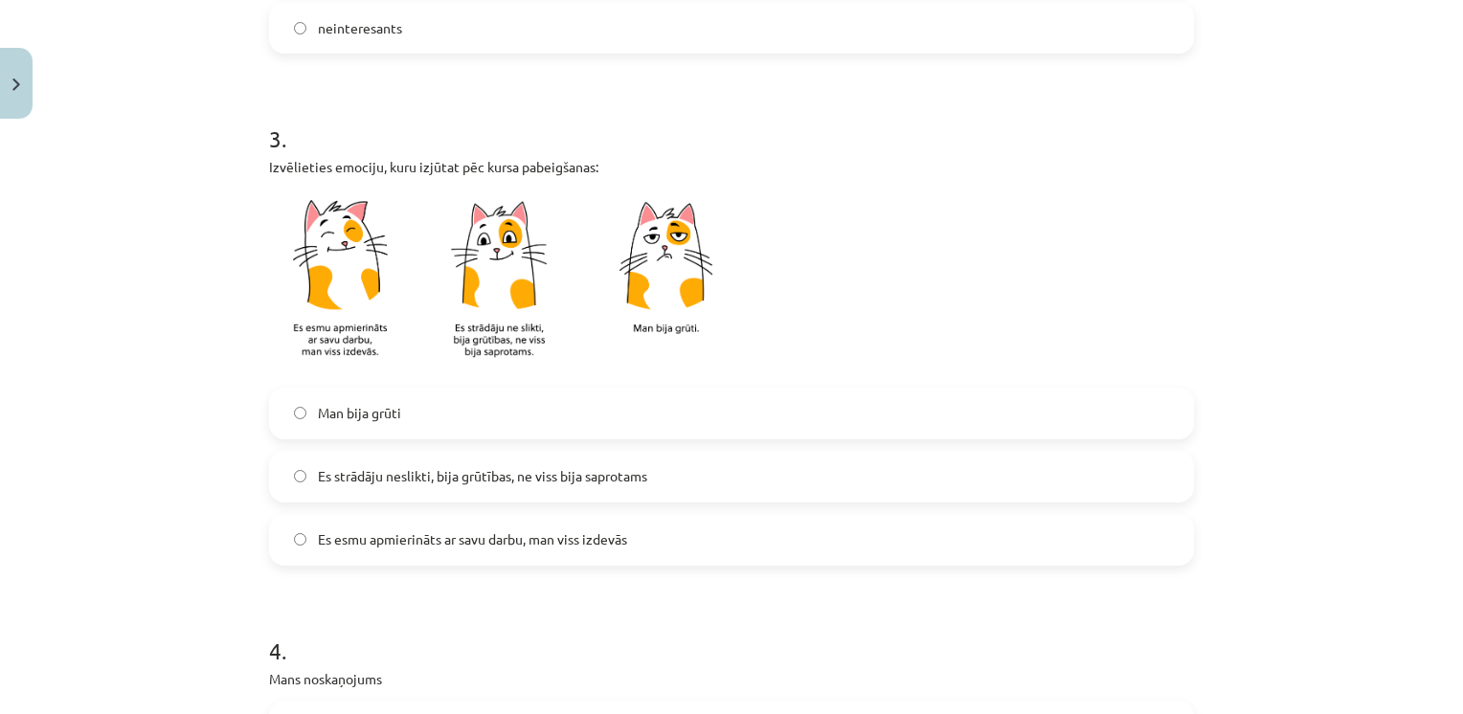
scroll to position [789, 0]
click at [400, 554] on label "Es esmu apmierināts ar savu darbu, man viss izdevās" at bounding box center [731, 540] width 921 height 48
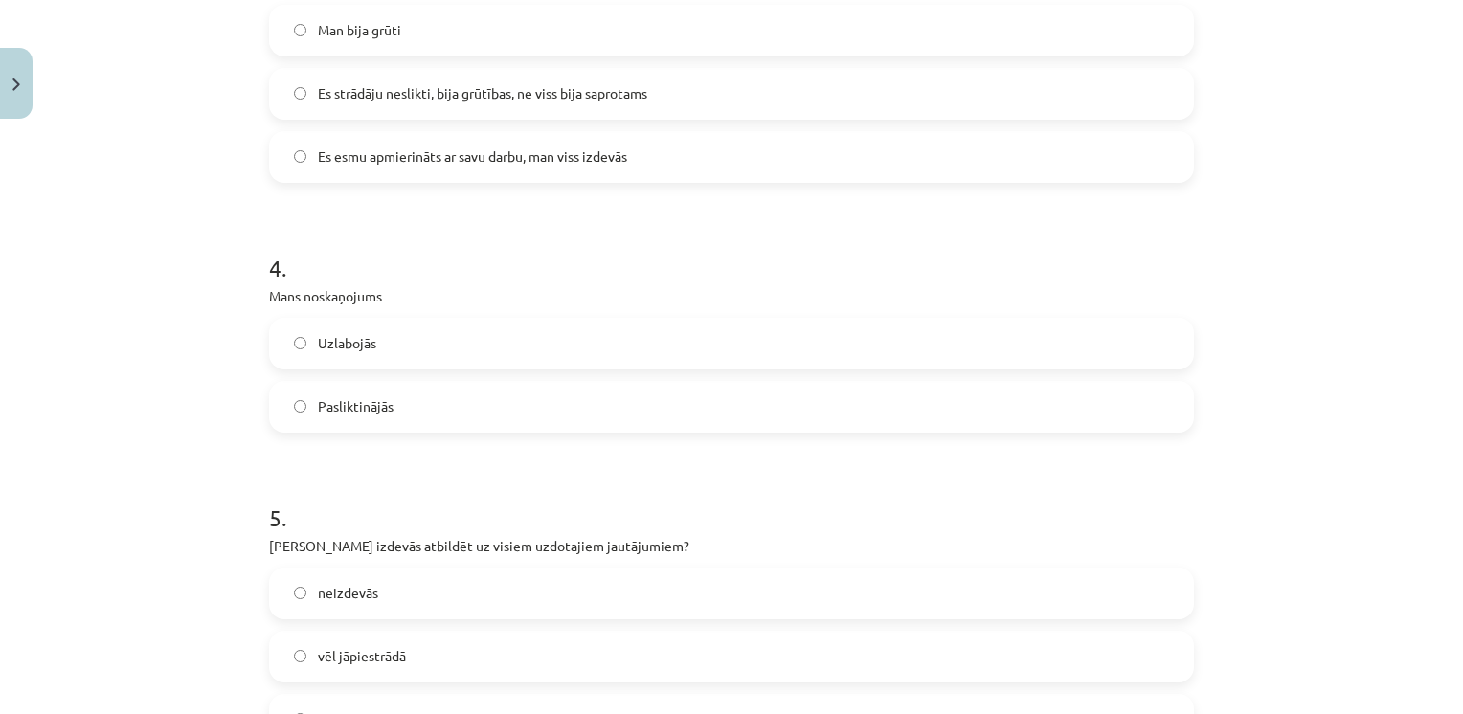
scroll to position [1186, 0]
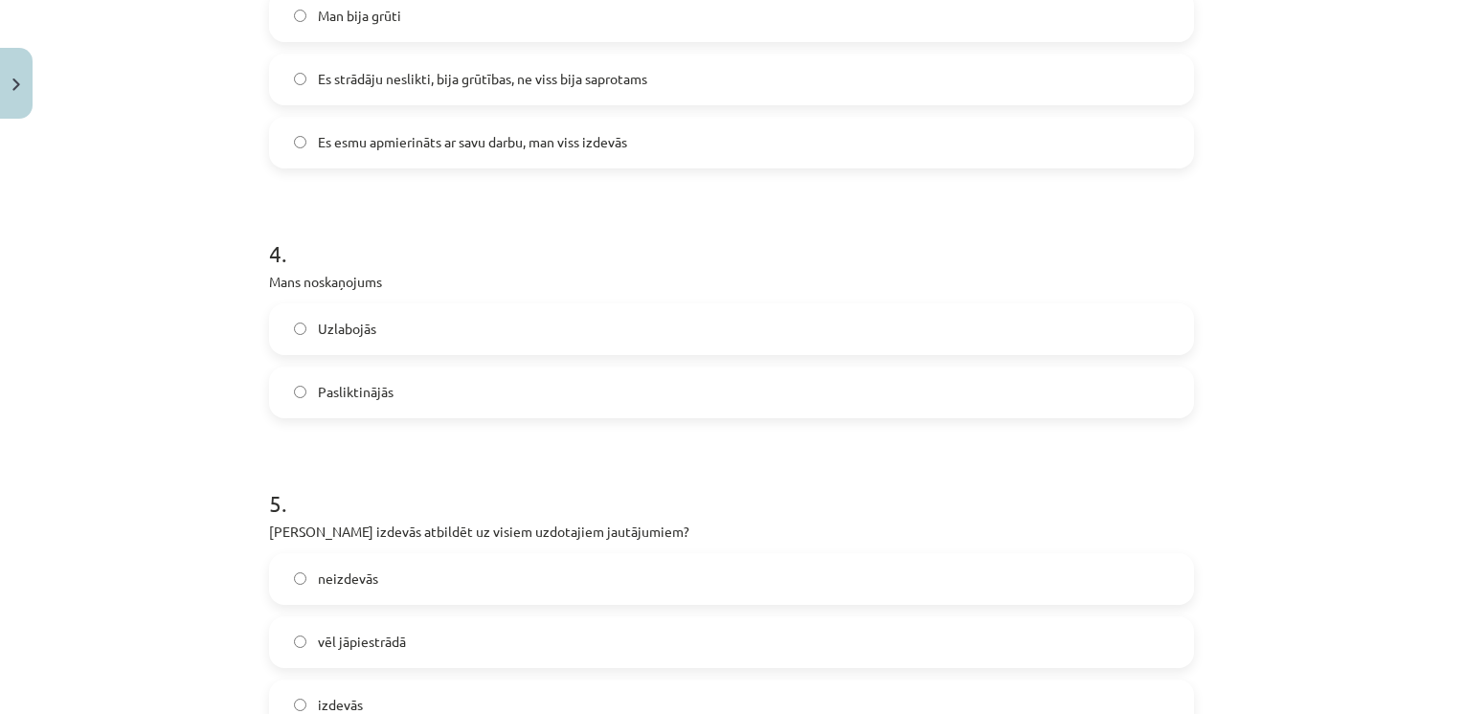
click at [394, 341] on label "Uzlabojās" at bounding box center [731, 329] width 921 height 48
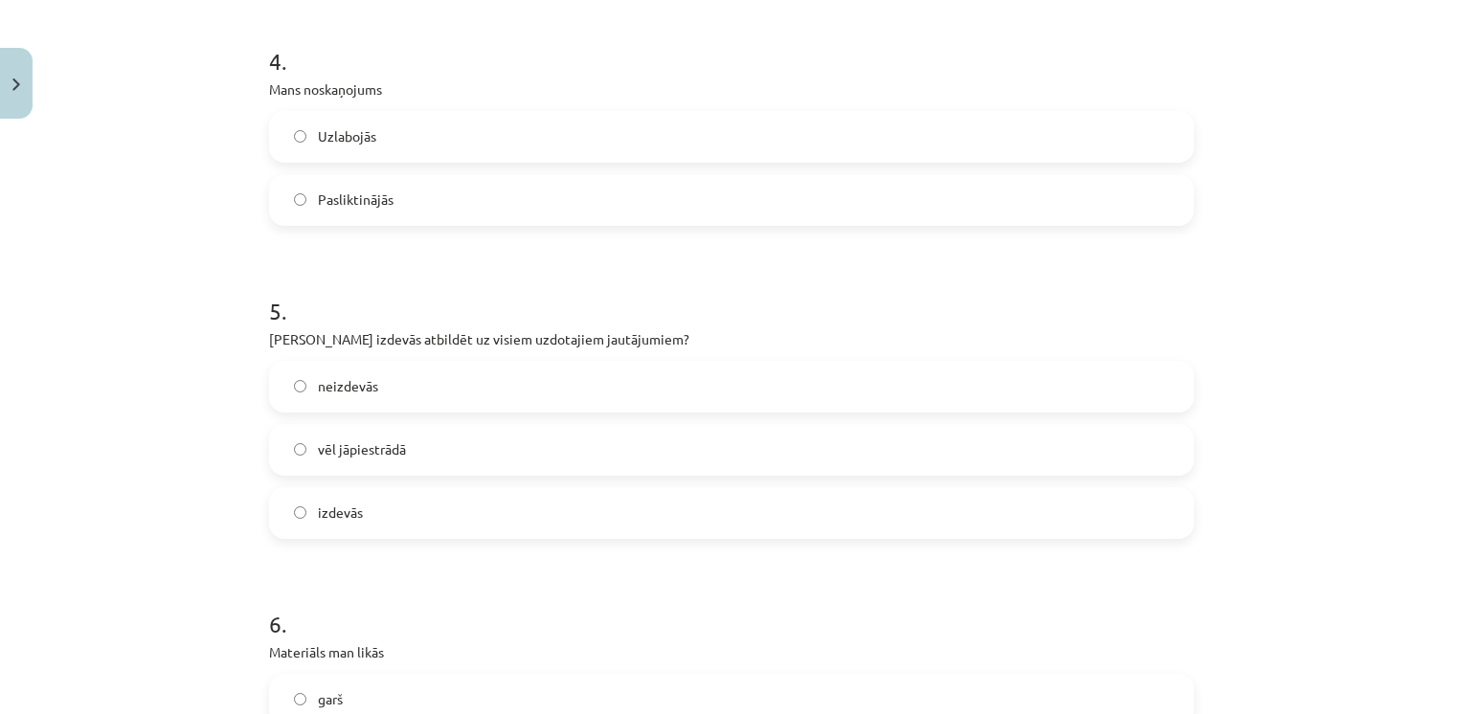
scroll to position [1392, 0]
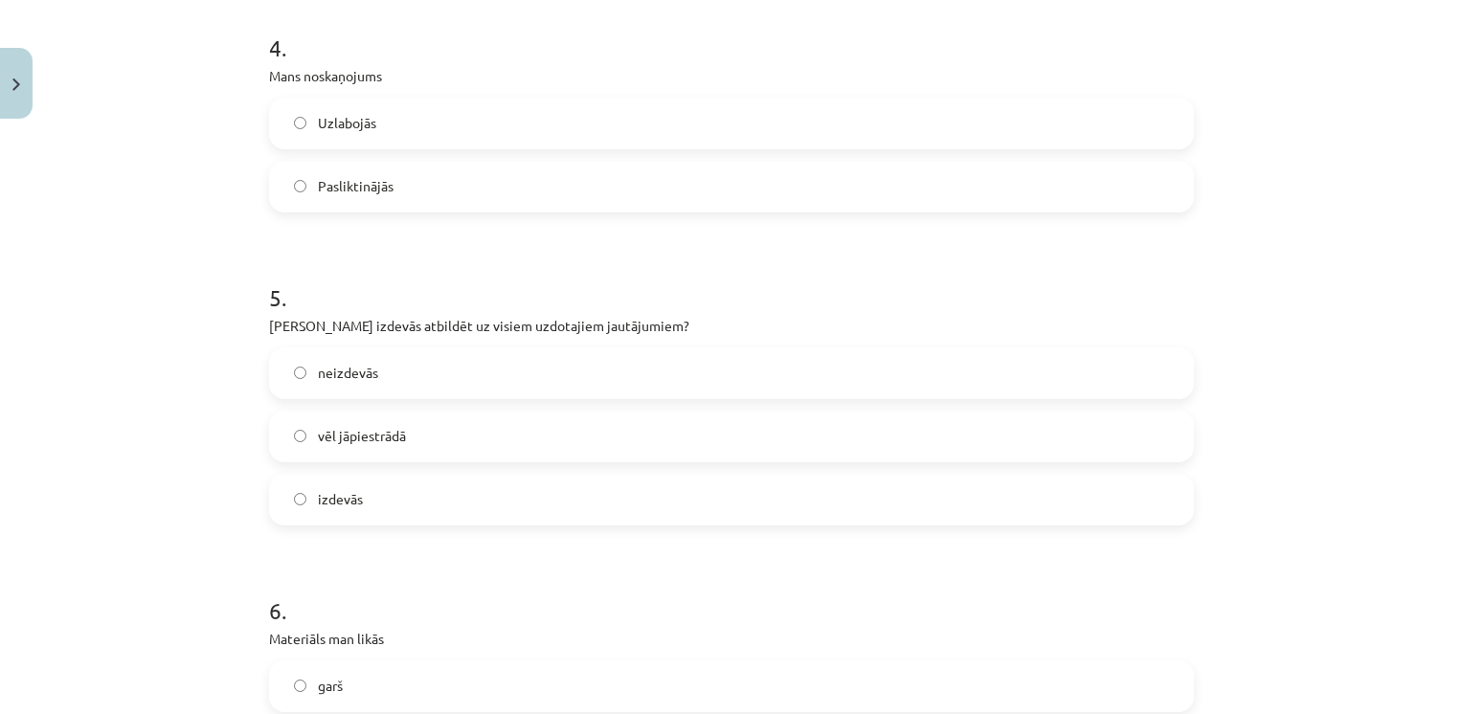
click at [347, 499] on span "izdevās" at bounding box center [340, 499] width 45 height 20
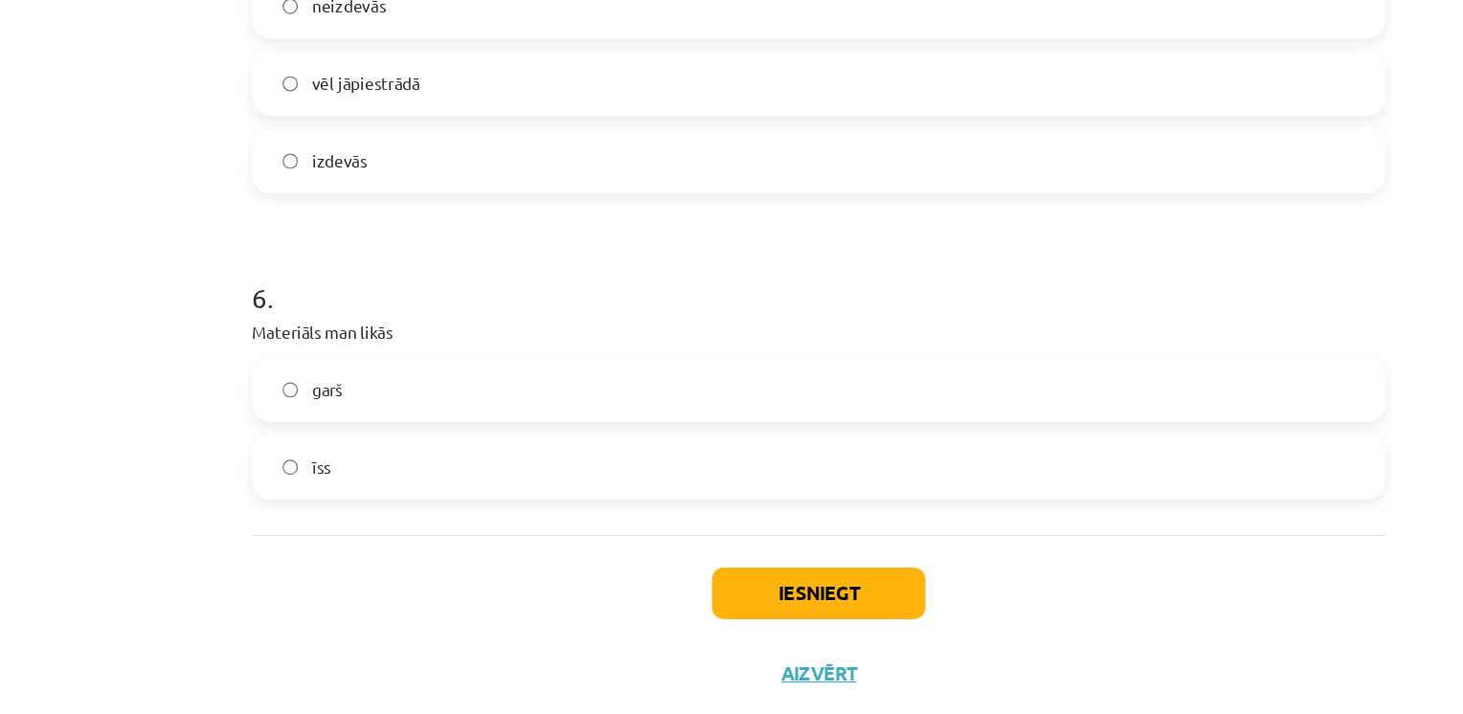
scroll to position [1668, 0]
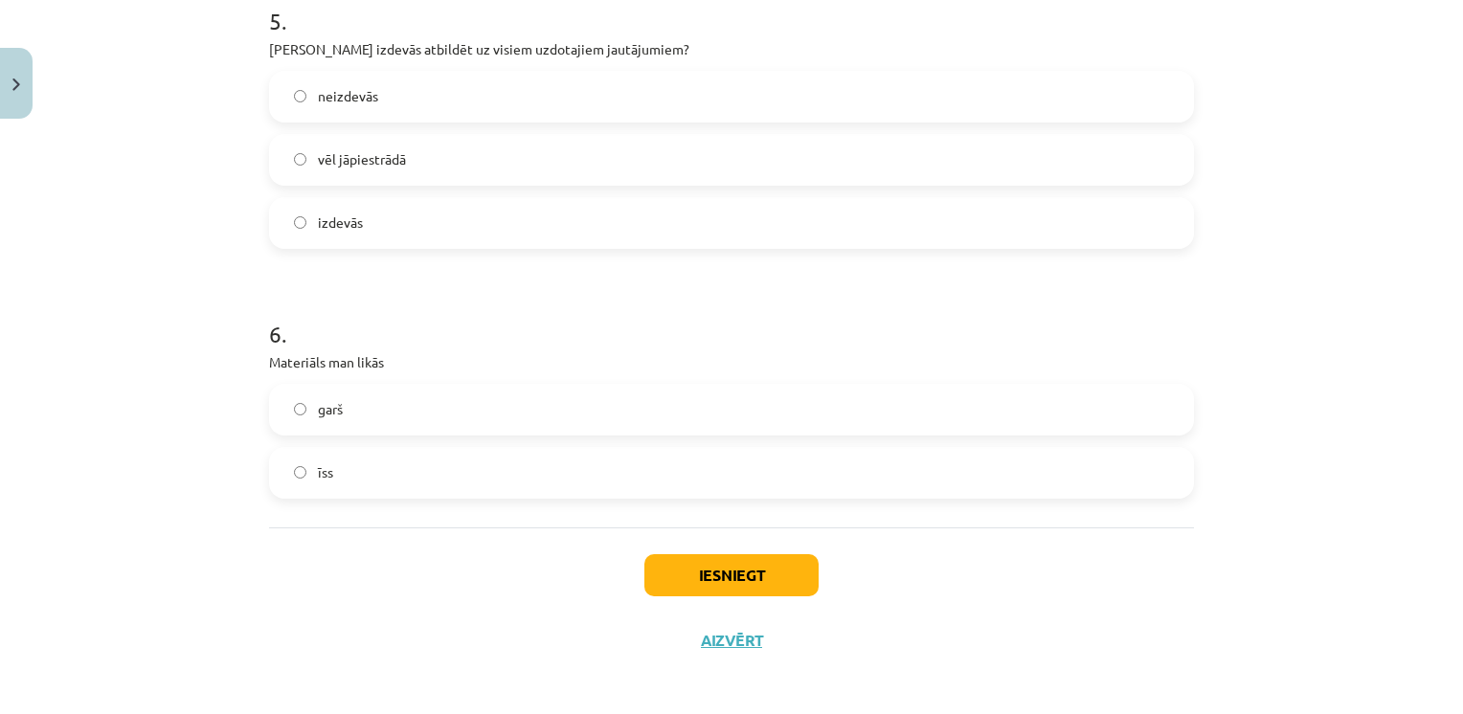
click at [365, 461] on label "īss" at bounding box center [731, 473] width 921 height 48
click at [739, 571] on button "Iesniegt" at bounding box center [731, 575] width 174 height 42
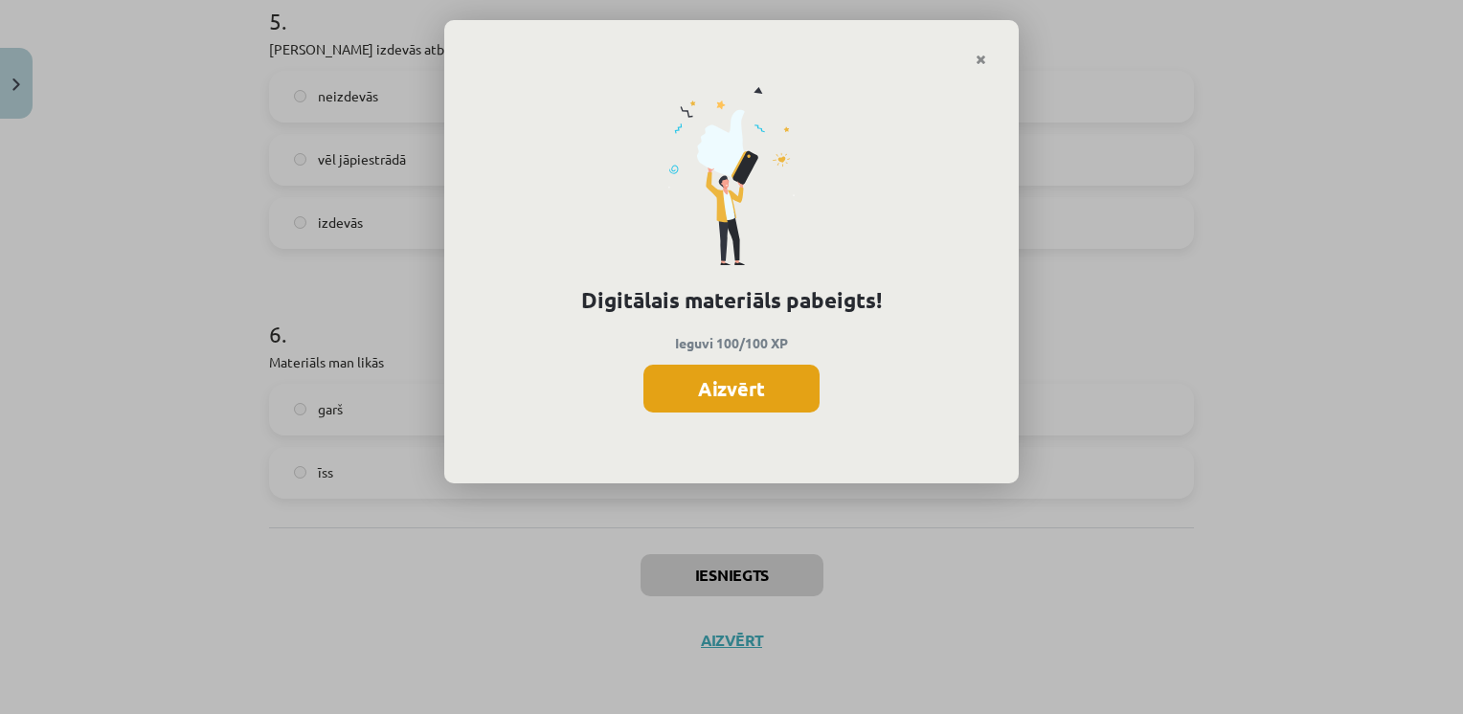
click at [748, 398] on button "Aizvērt" at bounding box center [731, 389] width 176 height 48
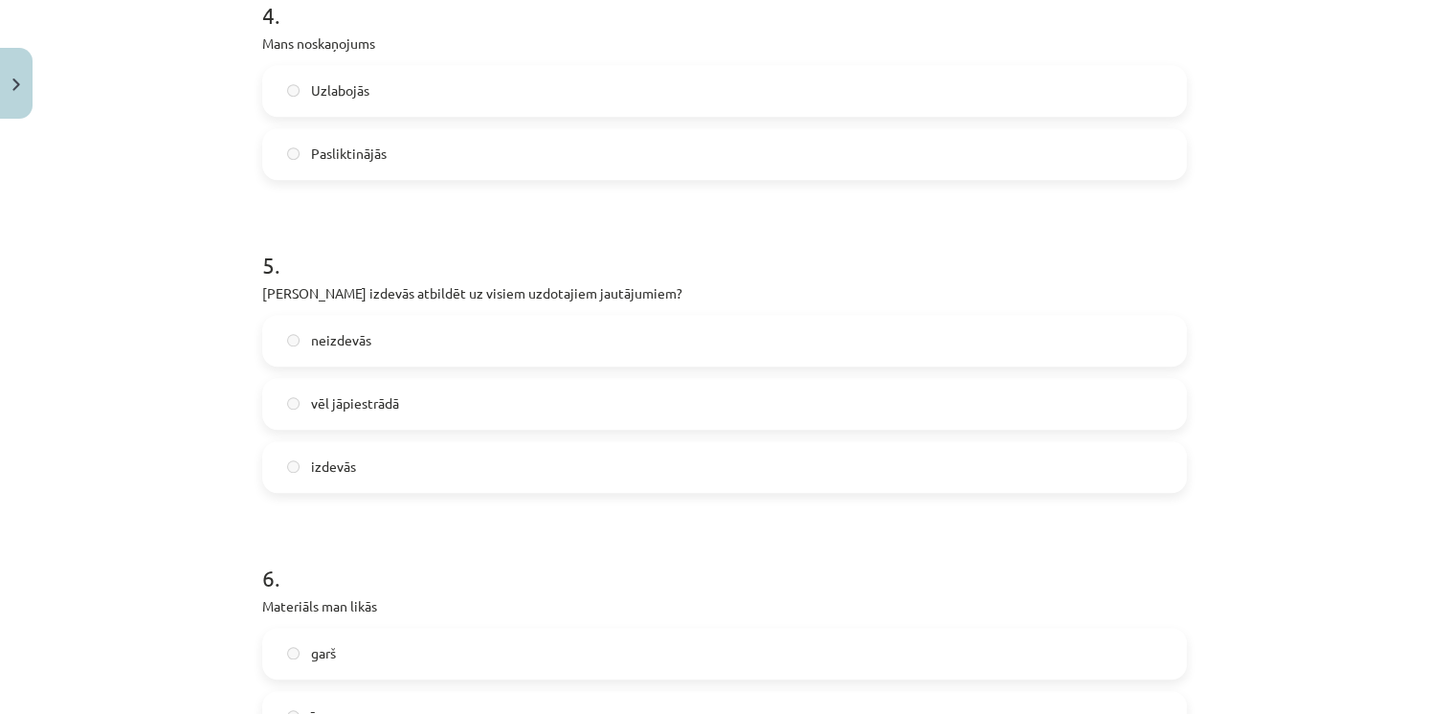
scroll to position [1673, 0]
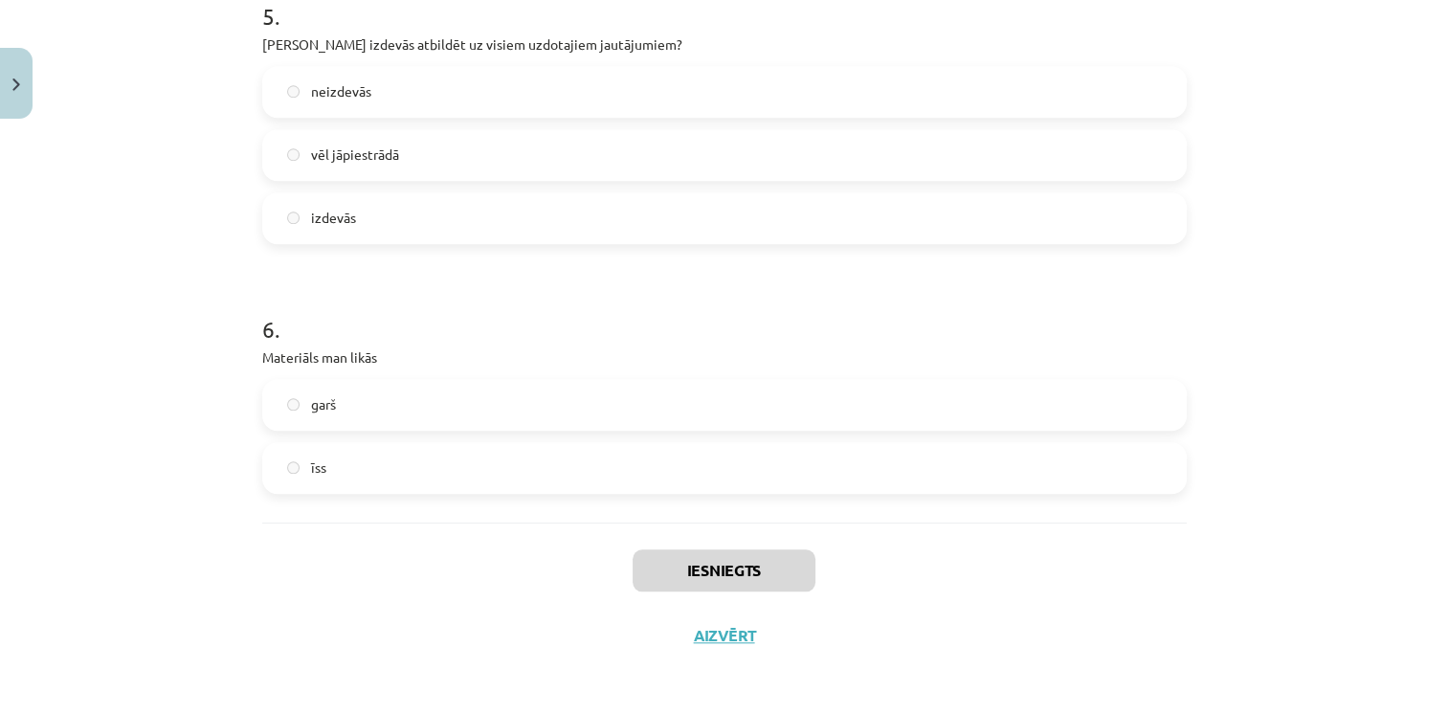
click at [727, 622] on div "Iesniegts Aizvērt" at bounding box center [724, 590] width 925 height 134
click at [727, 640] on button "Aizvērt" at bounding box center [724, 635] width 73 height 19
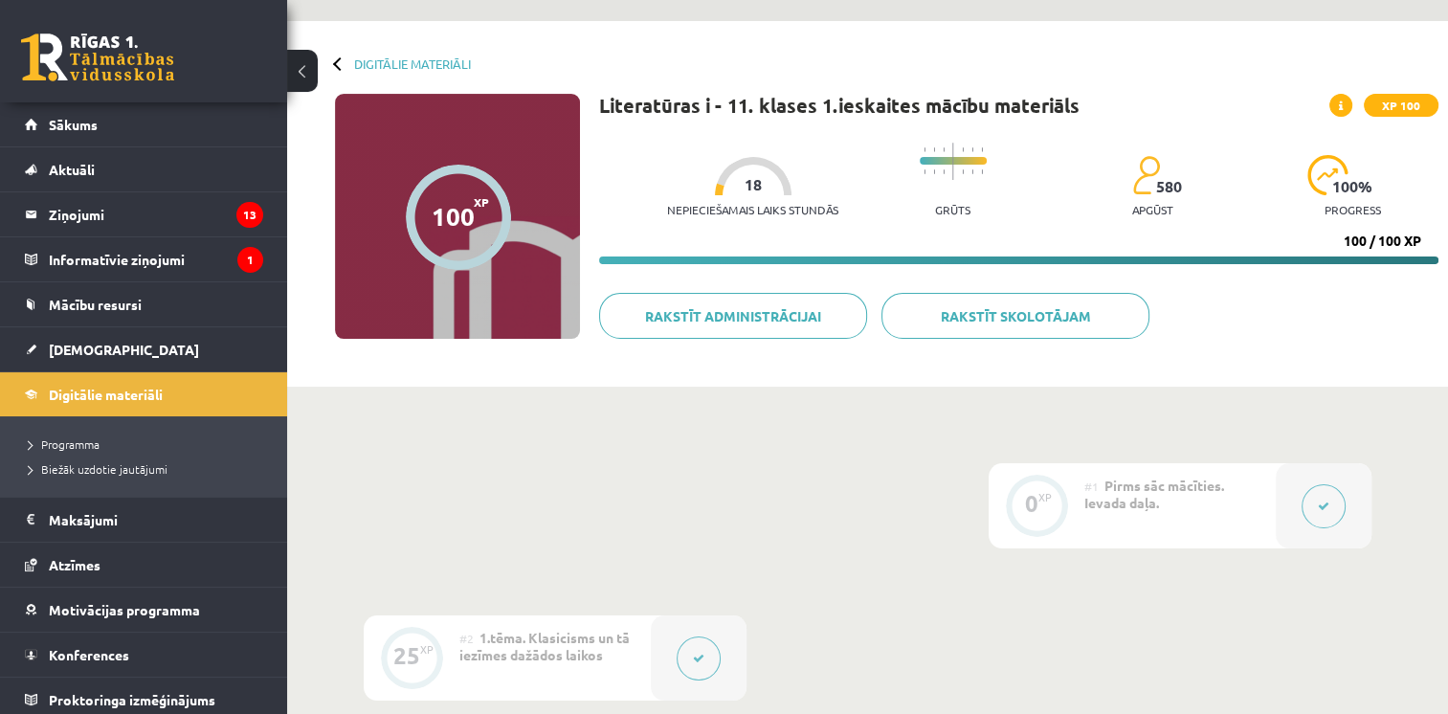
scroll to position [33, 0]
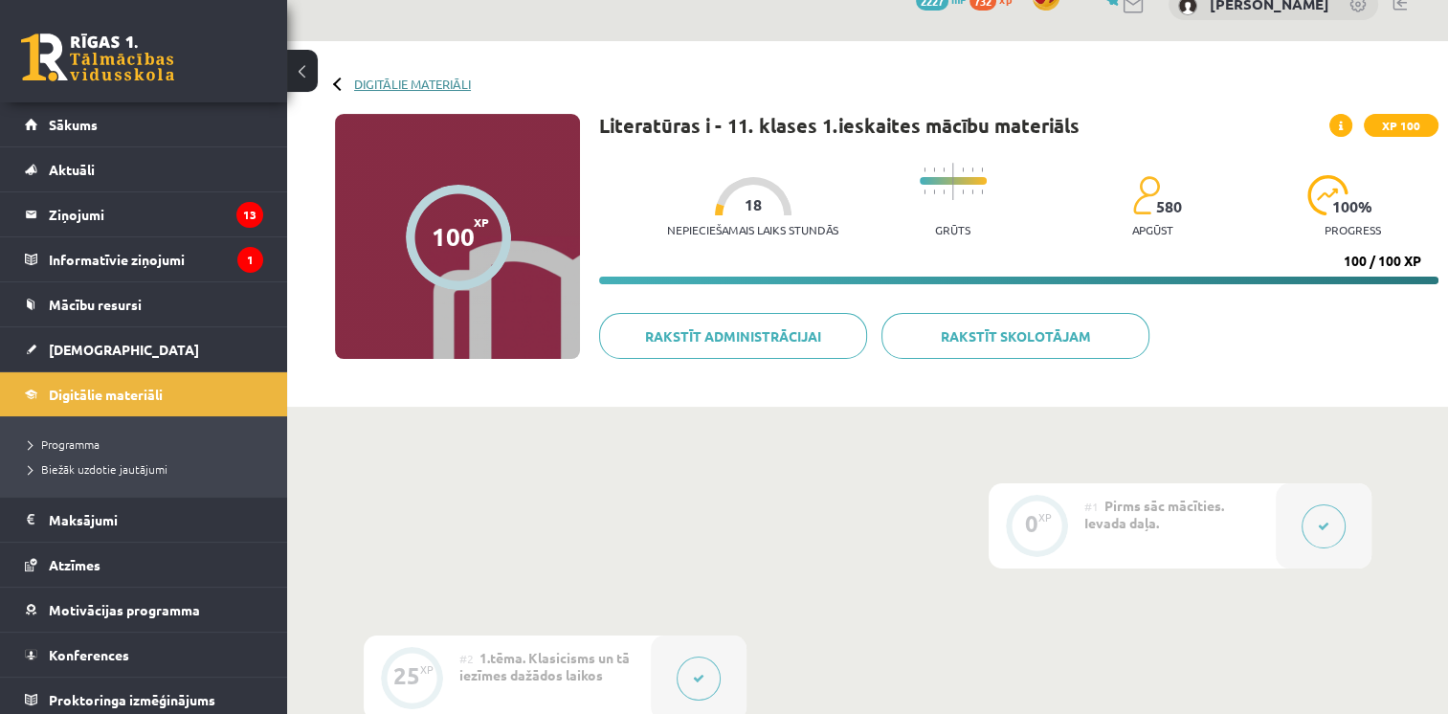
click at [367, 81] on link "Digitālie materiāli" at bounding box center [412, 84] width 117 height 14
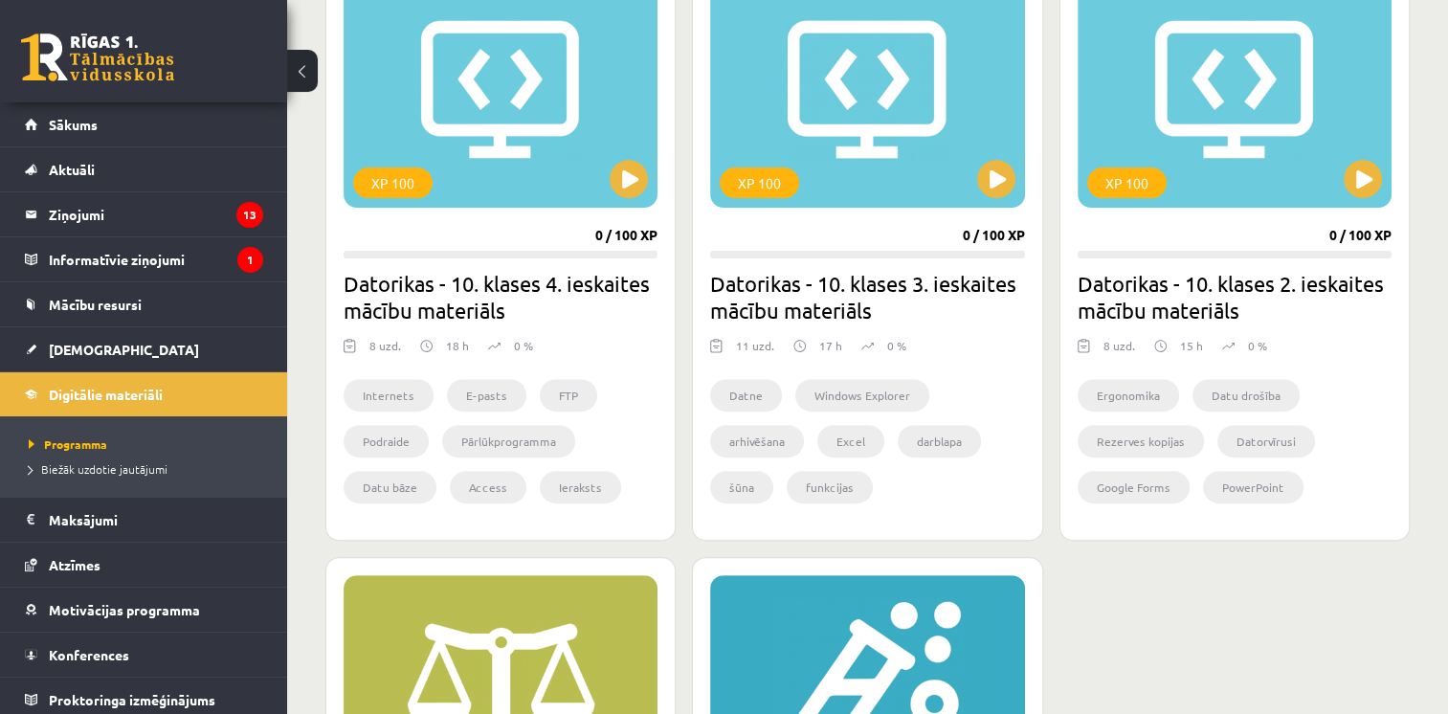
scroll to position [596, 0]
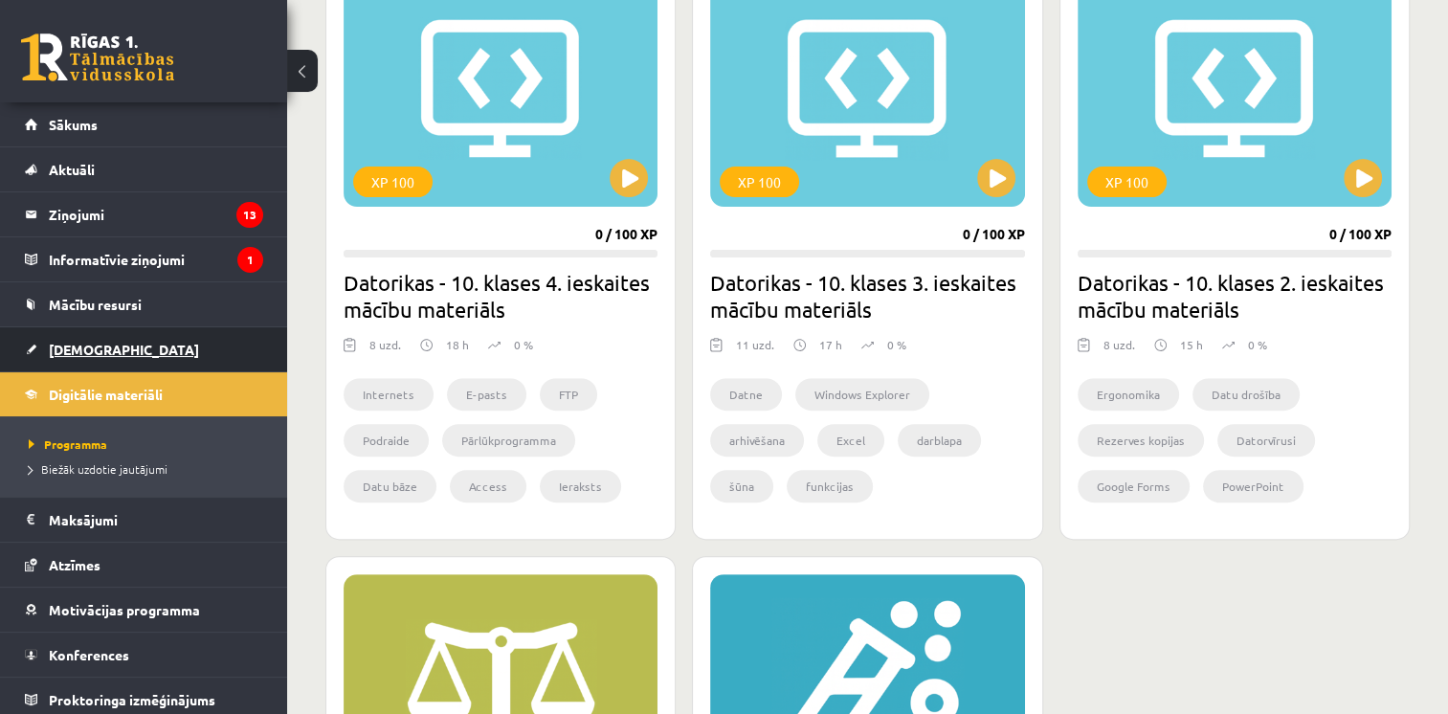
click at [88, 350] on span "[DEMOGRAPHIC_DATA]" at bounding box center [124, 349] width 150 height 17
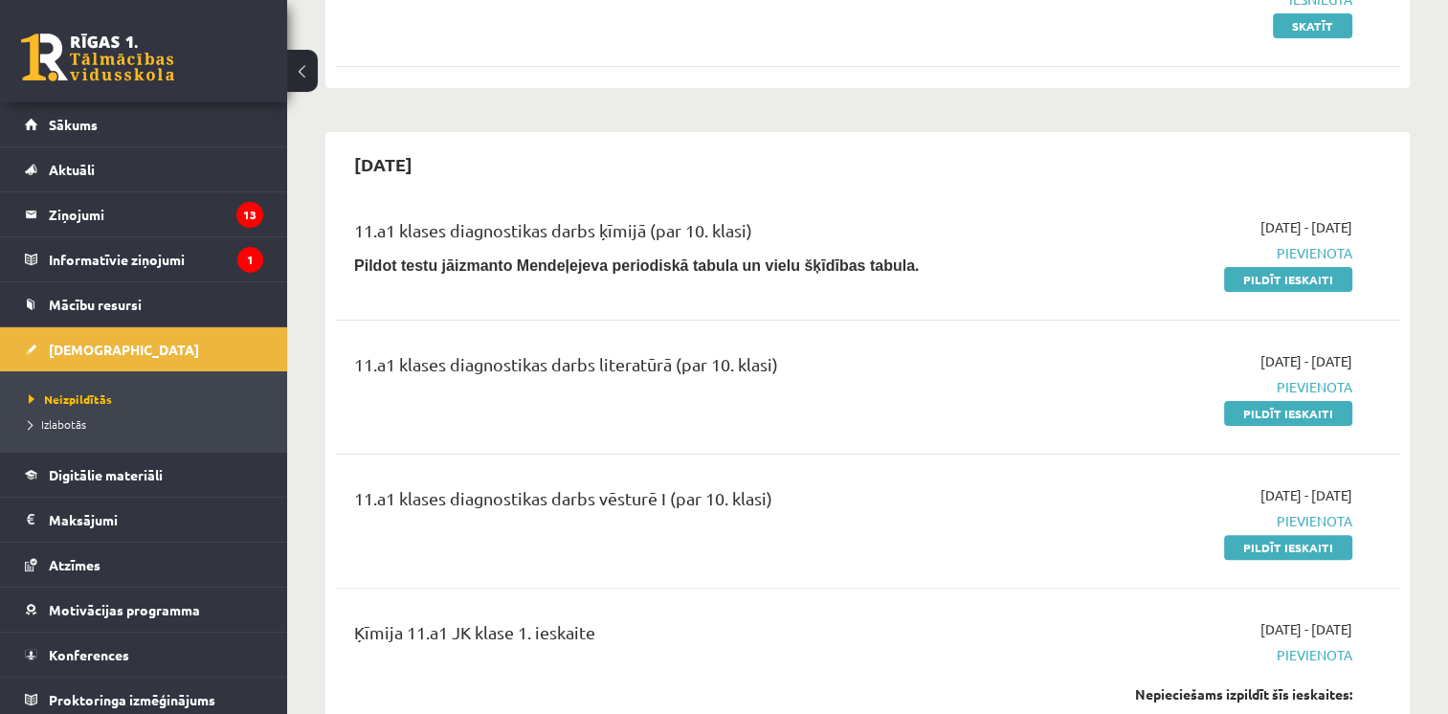
scroll to position [429, 0]
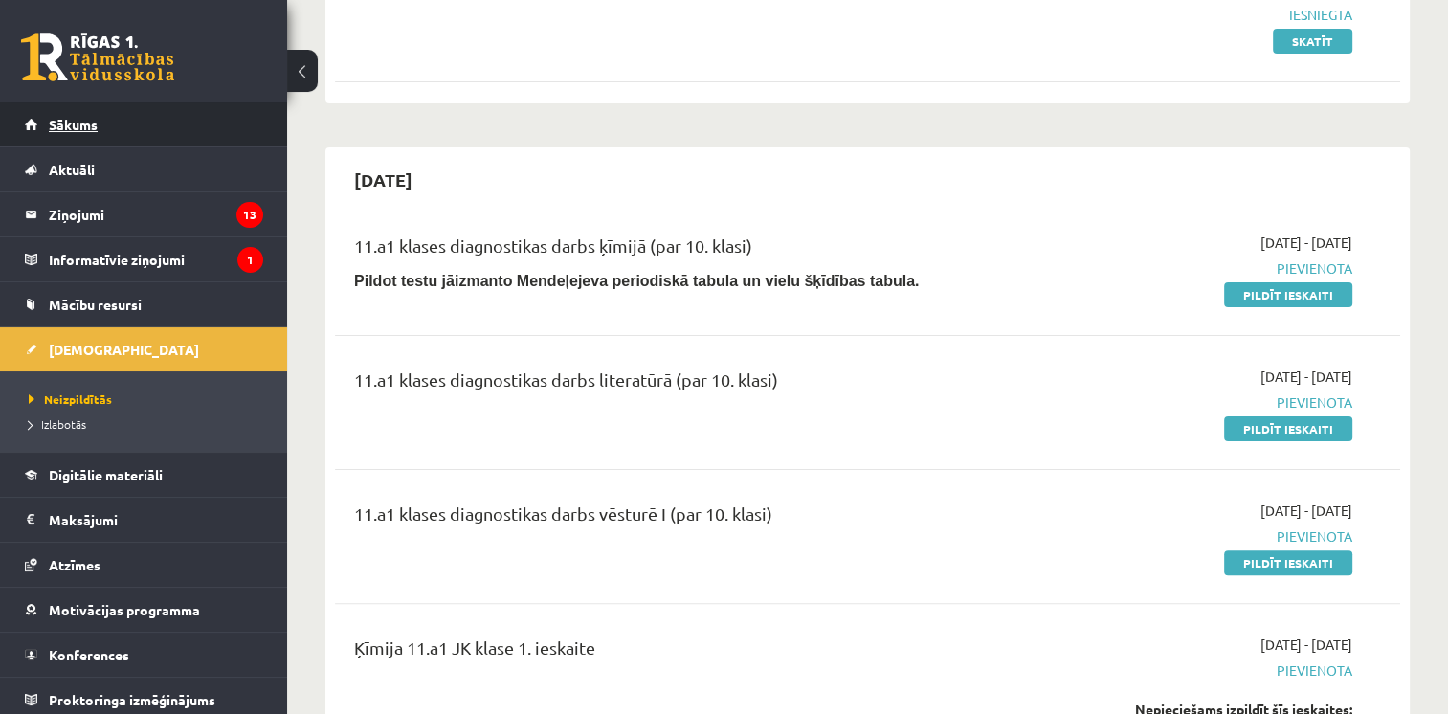
click at [88, 132] on link "Sākums" at bounding box center [144, 124] width 238 height 44
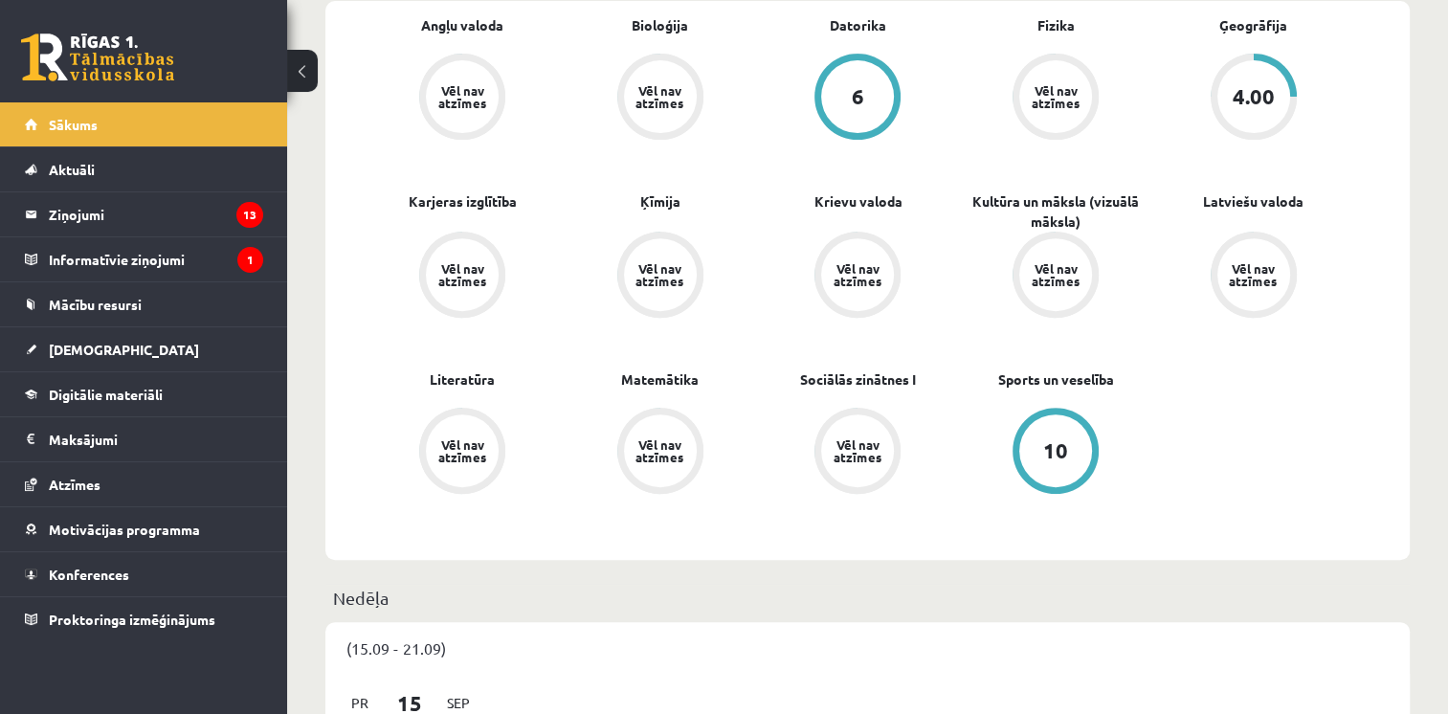
scroll to position [726, 0]
click at [107, 393] on span "Digitālie materiāli" at bounding box center [106, 394] width 114 height 17
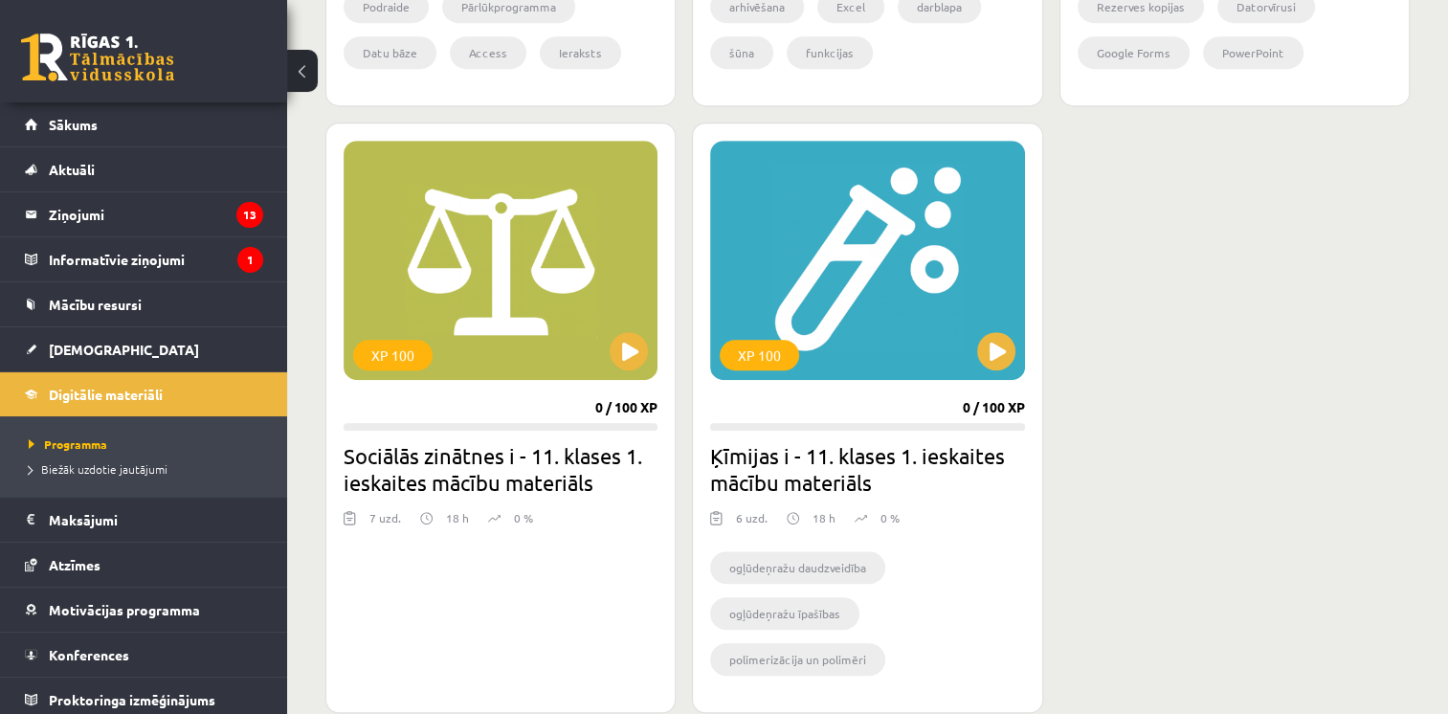
scroll to position [1034, 0]
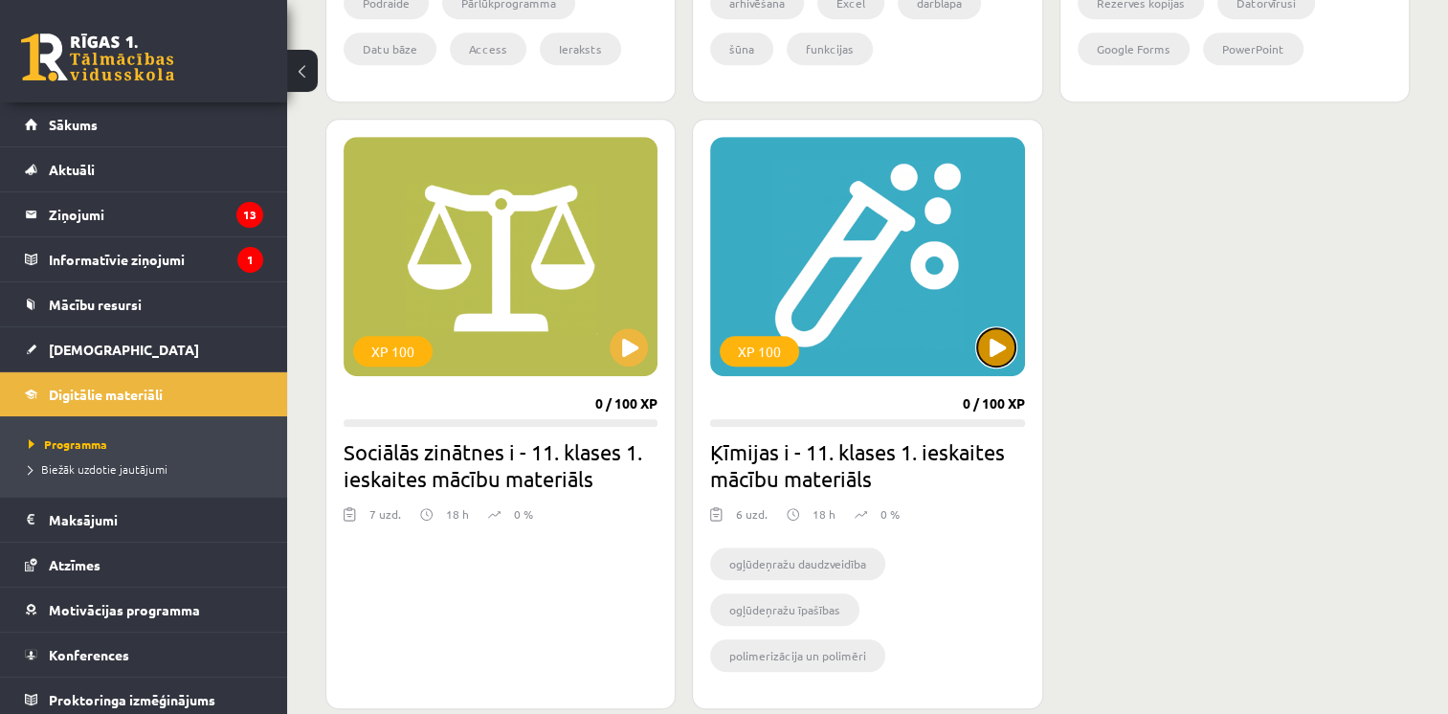
click at [983, 340] on button at bounding box center [996, 347] width 38 height 38
click at [955, 318] on div "XP 100" at bounding box center [867, 256] width 314 height 239
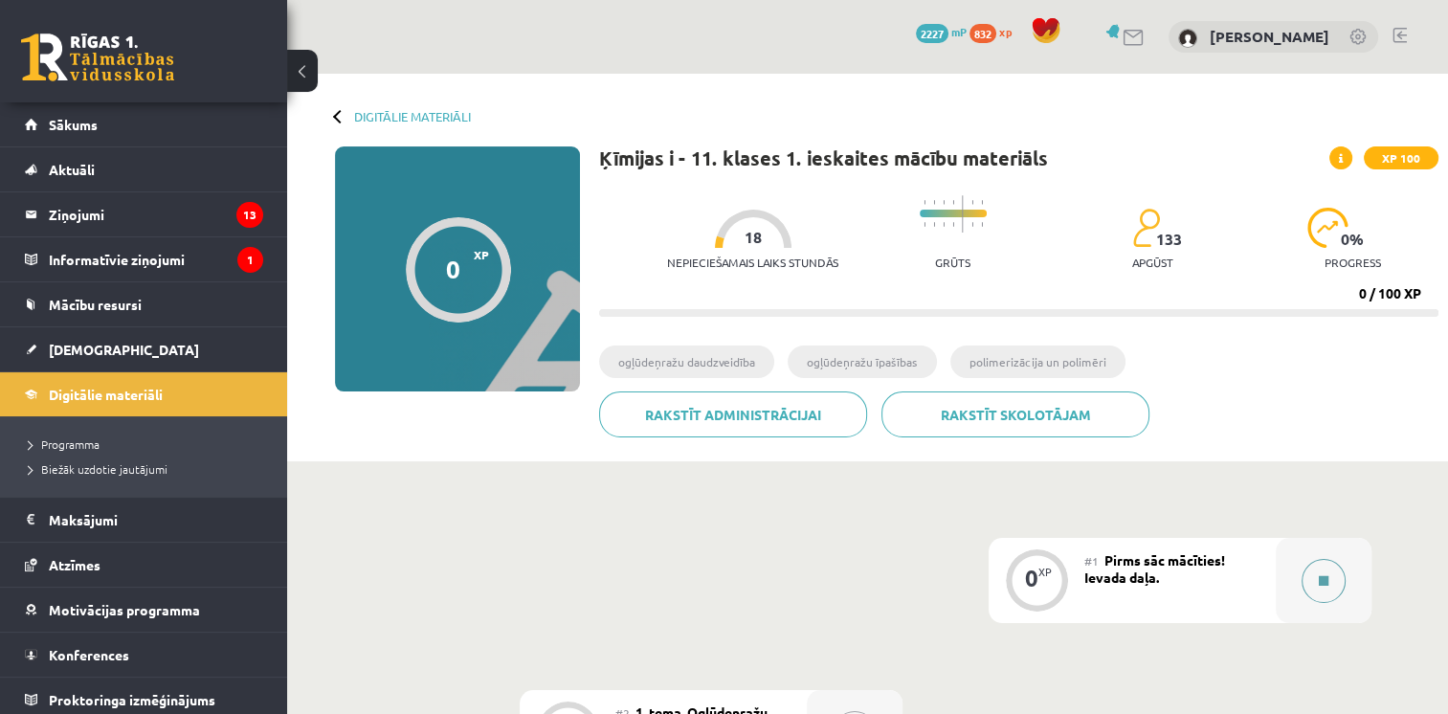
click at [1308, 580] on button at bounding box center [1324, 581] width 44 height 44
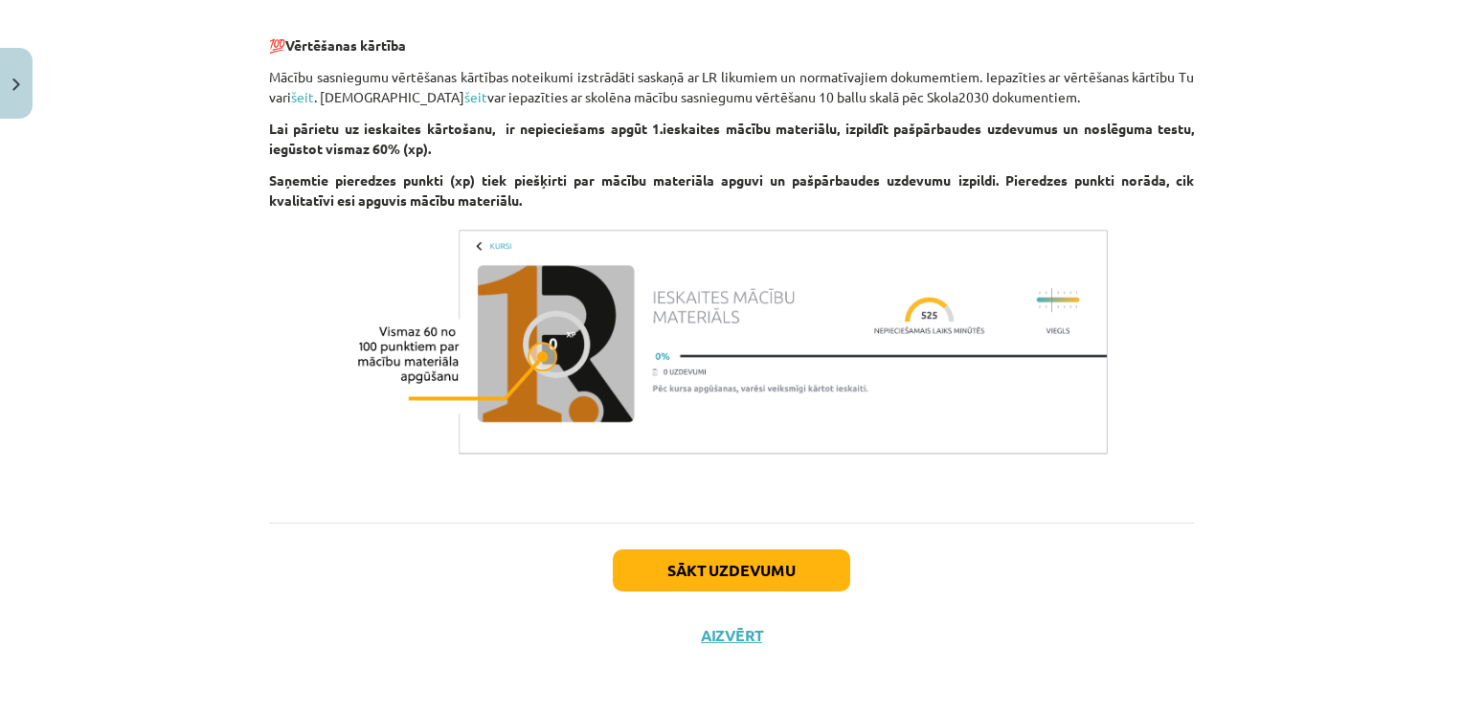
scroll to position [1156, 0]
click at [771, 582] on button "Sākt uzdevumu" at bounding box center [731, 570] width 237 height 42
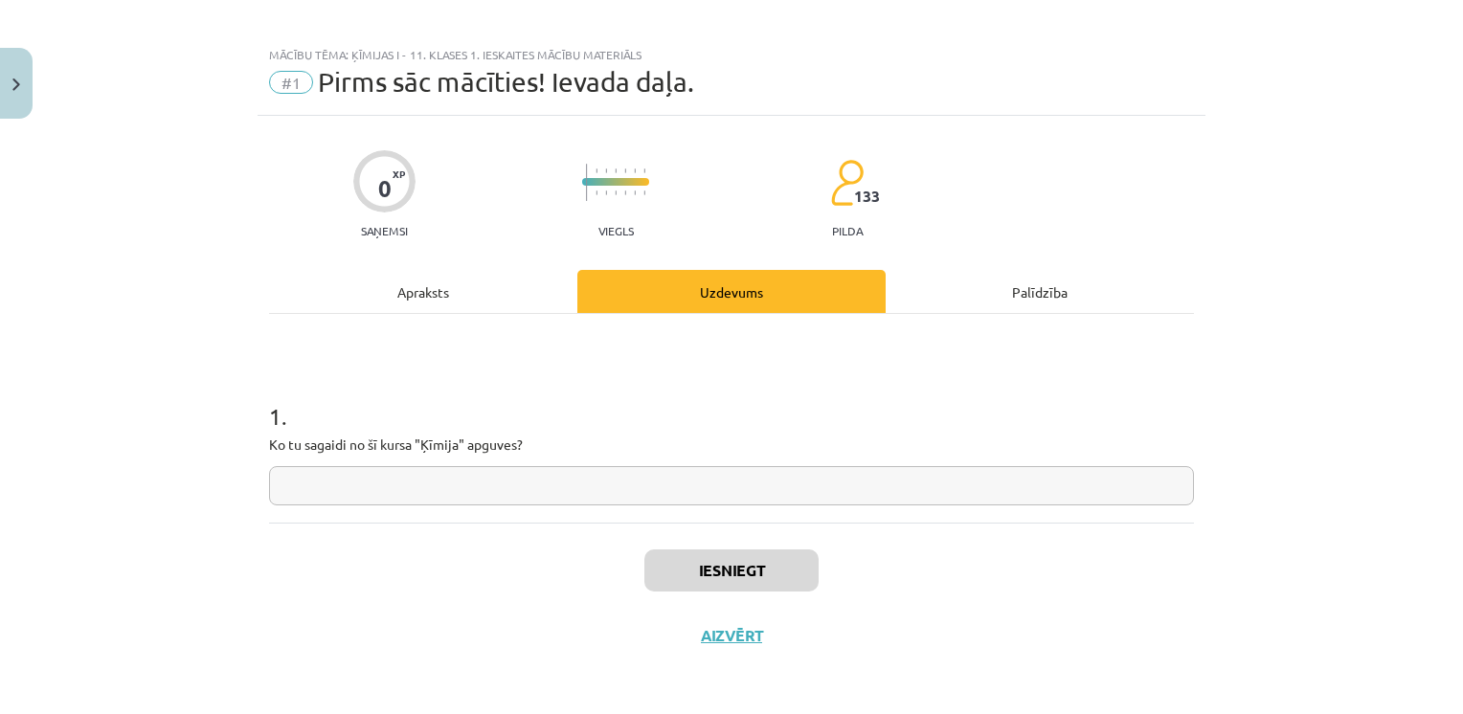
click at [769, 473] on input "text" at bounding box center [731, 485] width 925 height 39
type input "***"
click at [783, 556] on button "Iesniegt" at bounding box center [731, 570] width 174 height 42
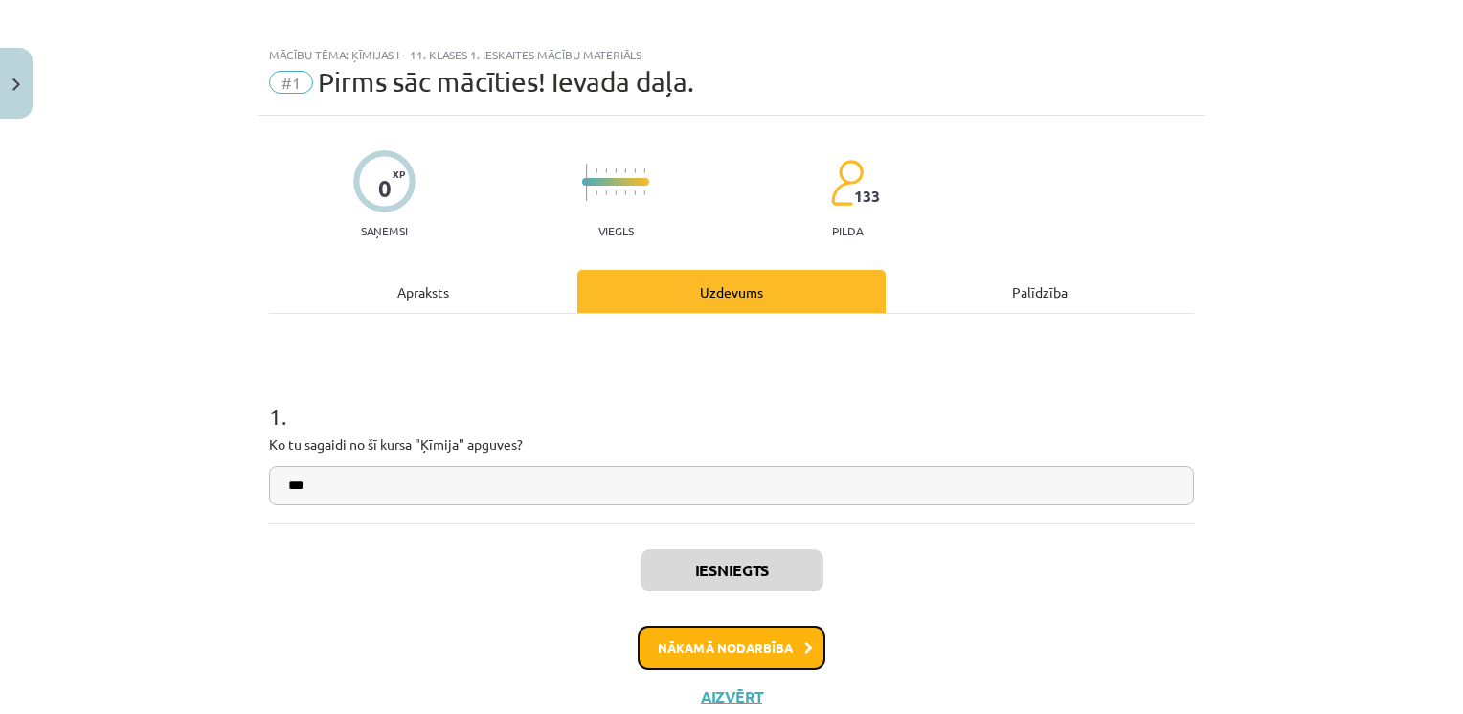
click at [754, 632] on button "Nākamā nodarbība" at bounding box center [731, 648] width 188 height 44
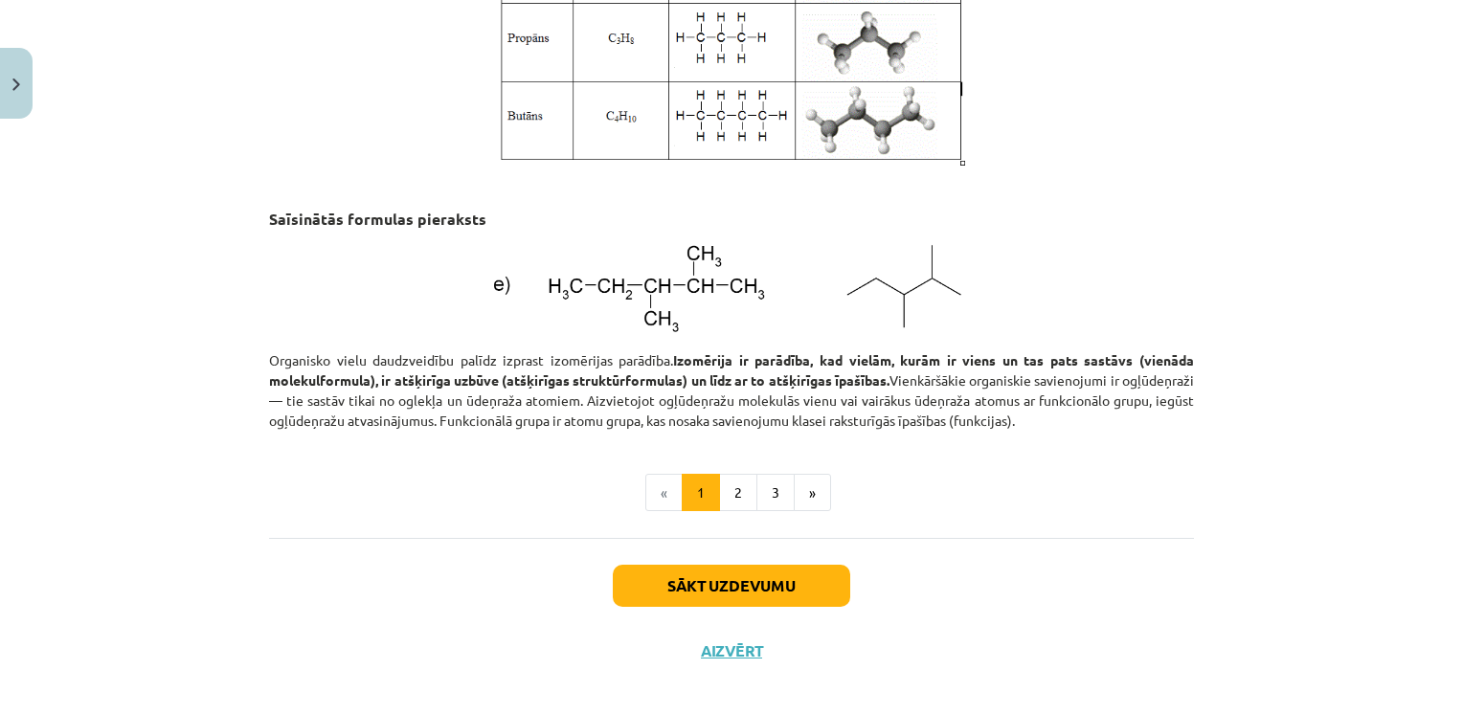
scroll to position [2588, 0]
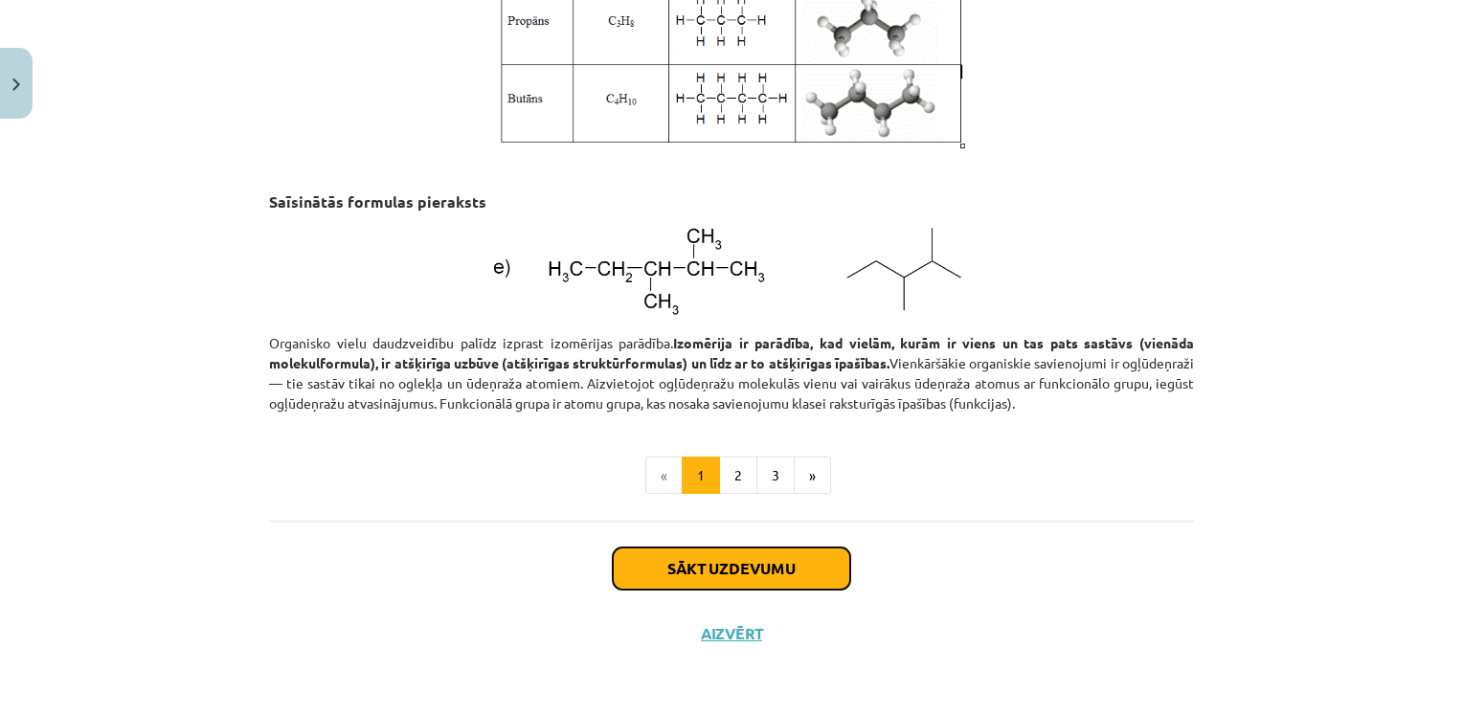
click at [777, 578] on button "Sākt uzdevumu" at bounding box center [731, 568] width 237 height 42
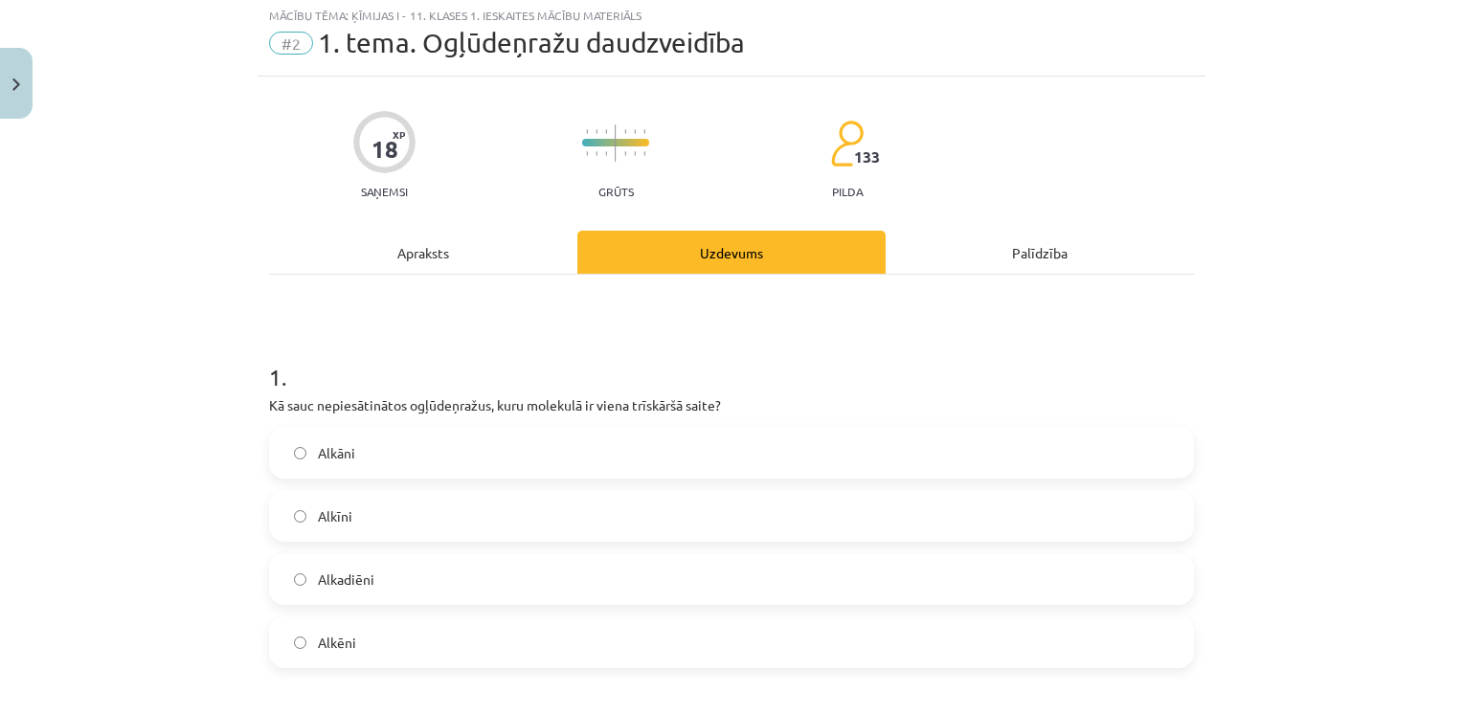
scroll to position [48, 0]
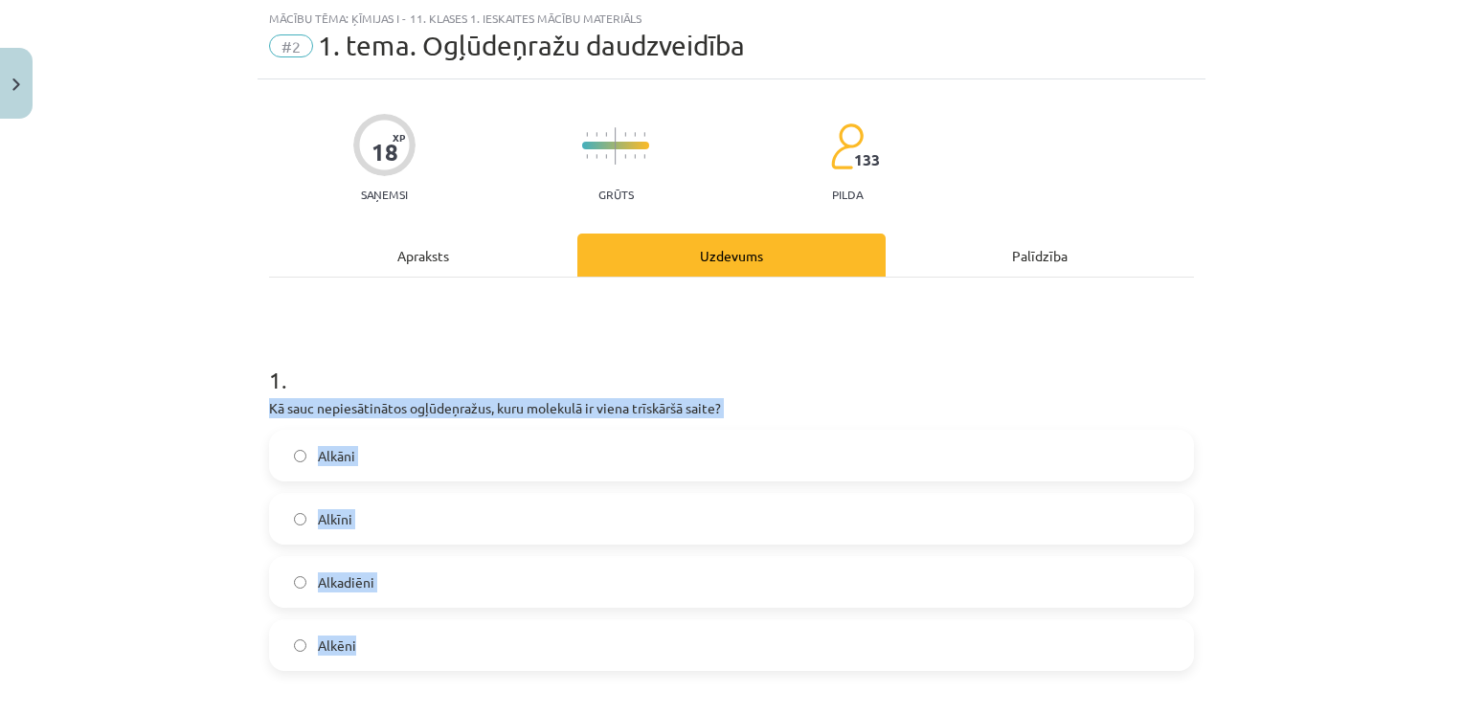
drag, startPoint x: 252, startPoint y: 402, endPoint x: 398, endPoint y: 637, distance: 276.5
drag, startPoint x: 398, startPoint y: 637, endPoint x: 379, endPoint y: 399, distance: 238.1
copy div "Kā sauc nepiesātinātos ogļūdeņražus, kuru molekulā ir viena trīskāršā saite? Al…"
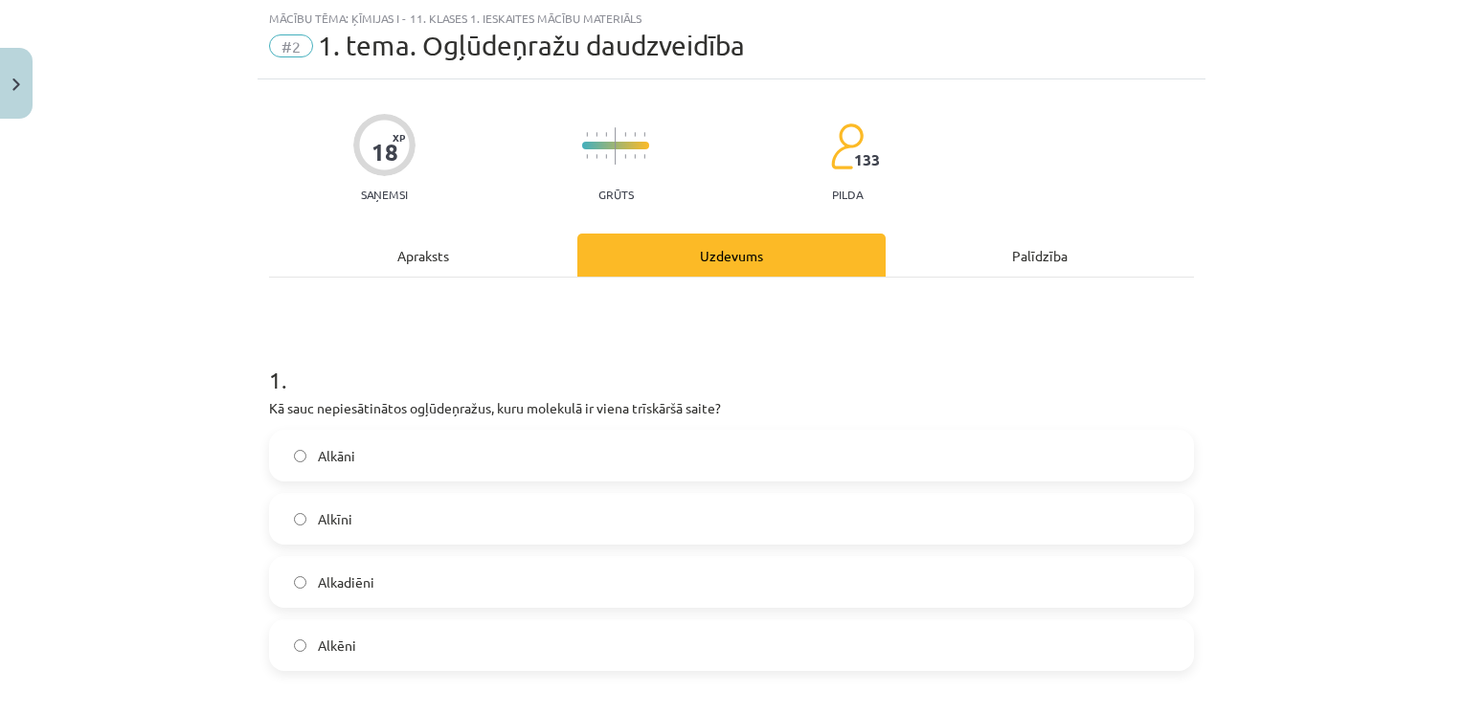
click at [452, 382] on h1 "1 ." at bounding box center [731, 362] width 925 height 59
click at [375, 535] on label "Alkīni" at bounding box center [731, 519] width 921 height 48
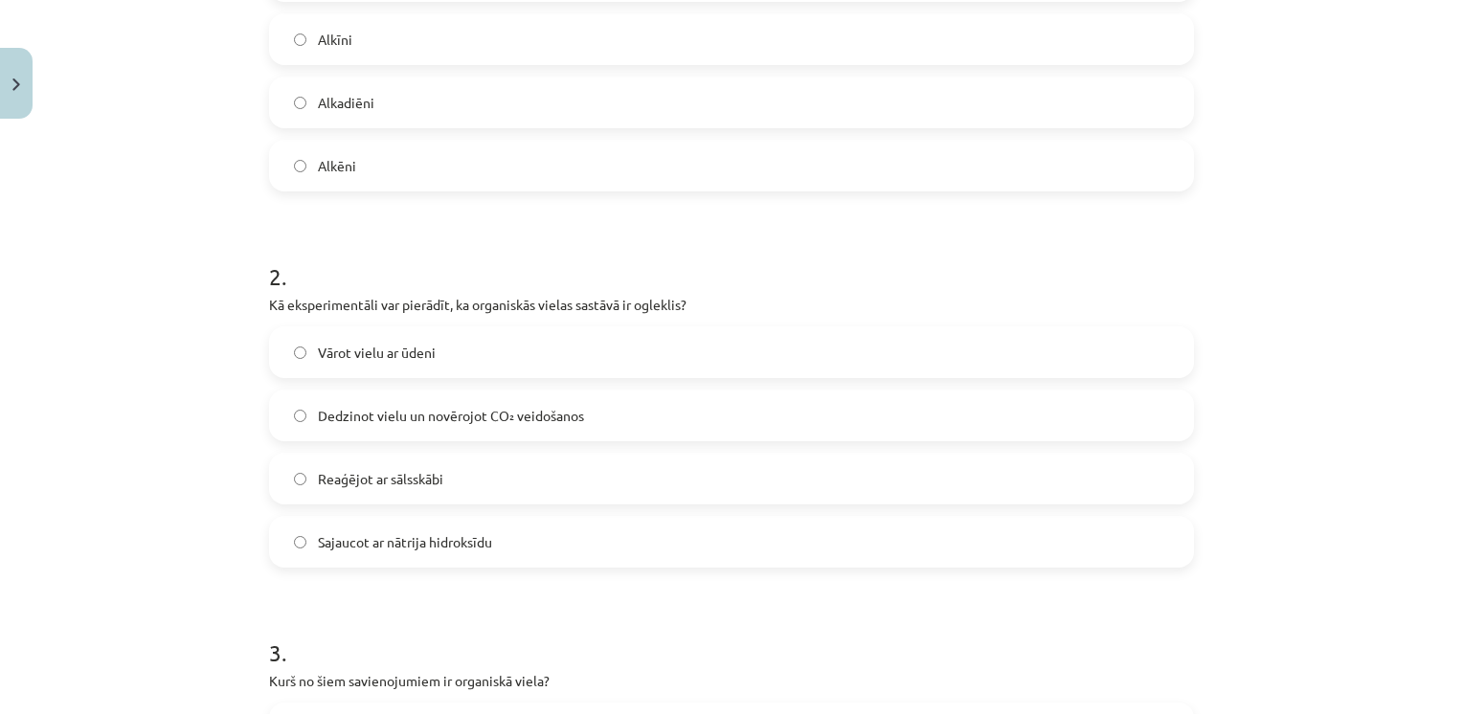
scroll to position [528, 0]
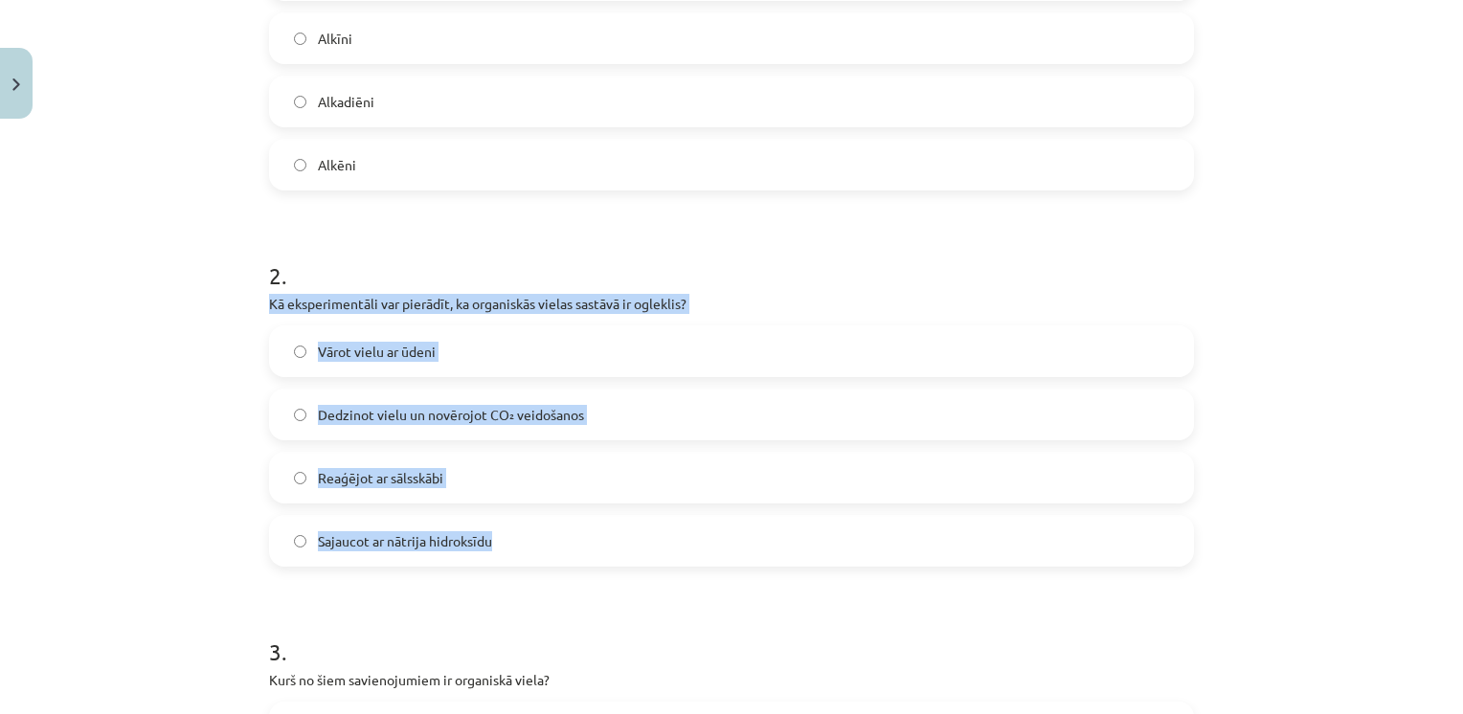
drag, startPoint x: 256, startPoint y: 301, endPoint x: 503, endPoint y: 553, distance: 354.0
drag, startPoint x: 503, startPoint y: 553, endPoint x: 414, endPoint y: 303, distance: 265.2
copy div "Kā eksperimentāli var pierādīt, ka organiskās vielas sastāvā ir ogleklis? Vārot…"
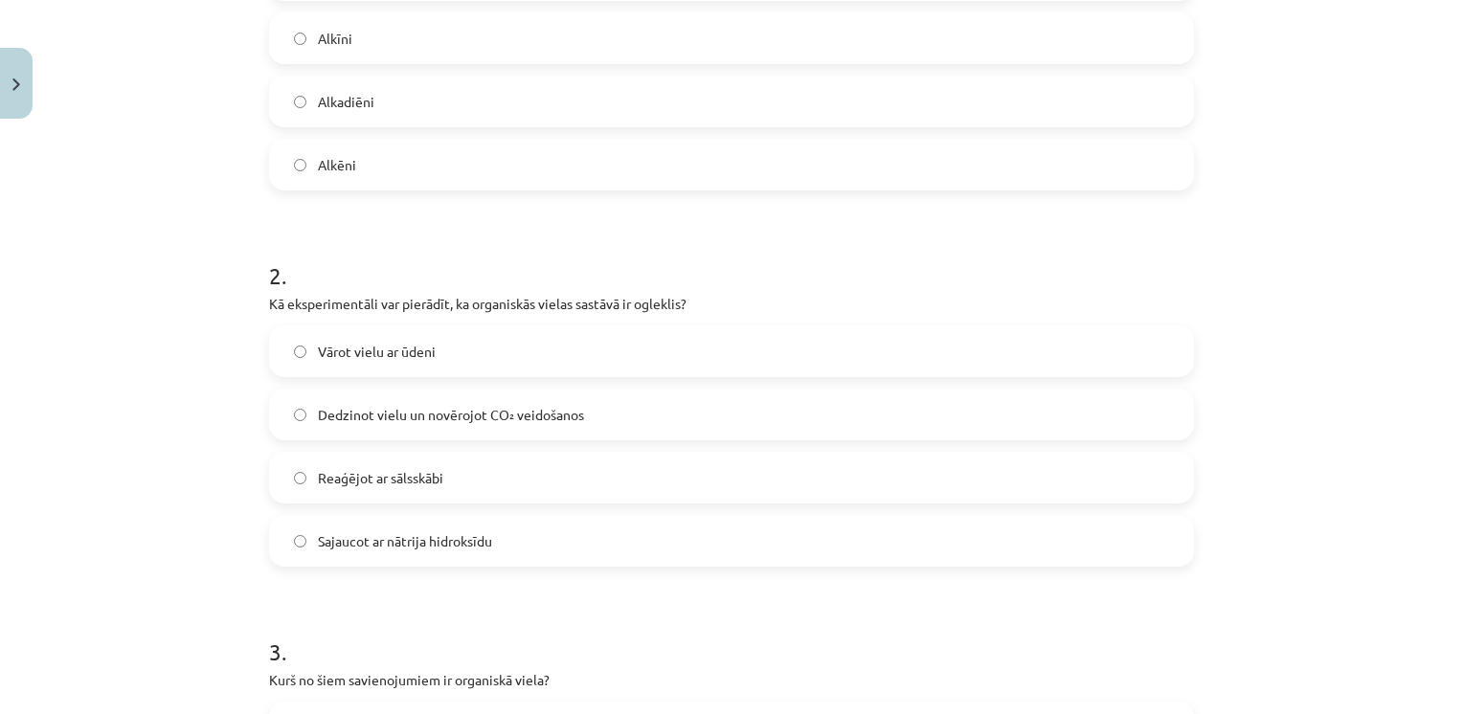
click at [345, 415] on span "Dedzinot vielu un novērojot CO₂ veidošanos" at bounding box center [451, 415] width 266 height 20
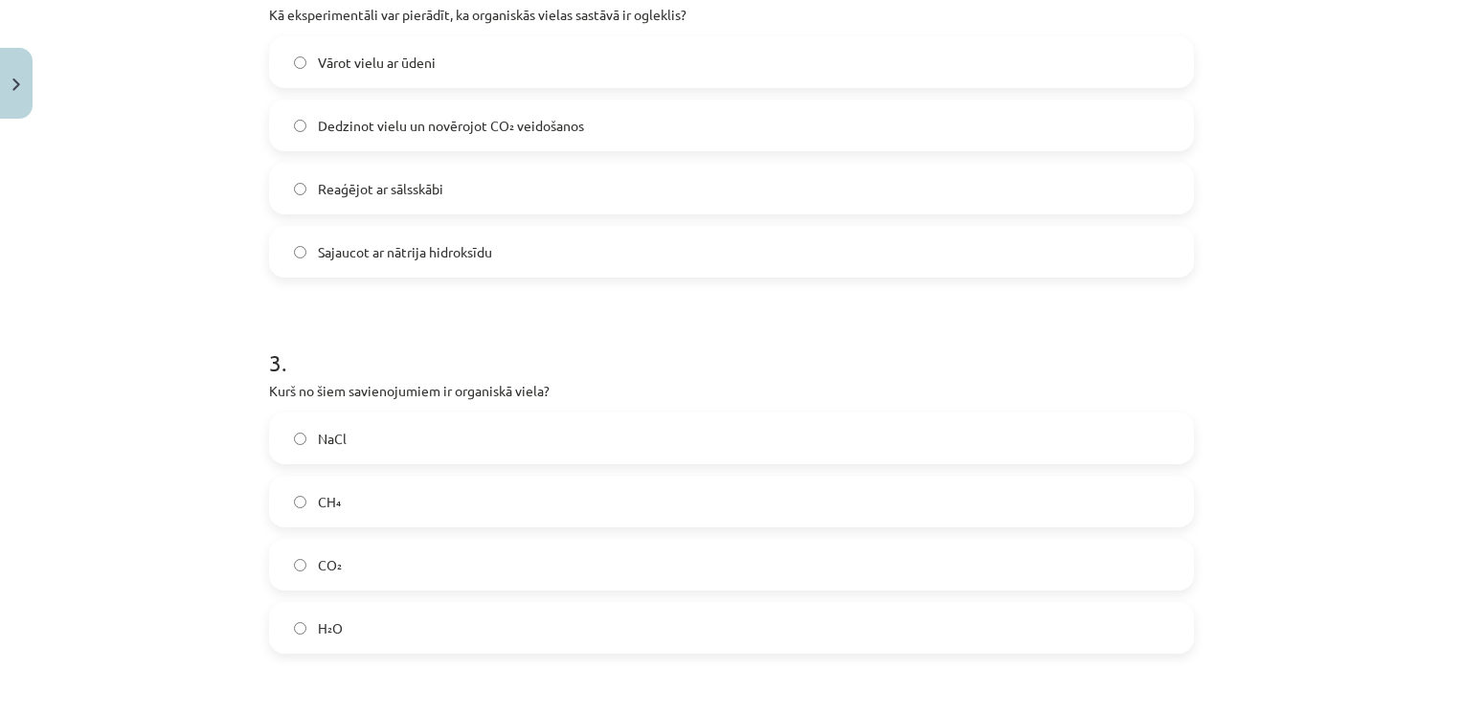
scroll to position [819, 0]
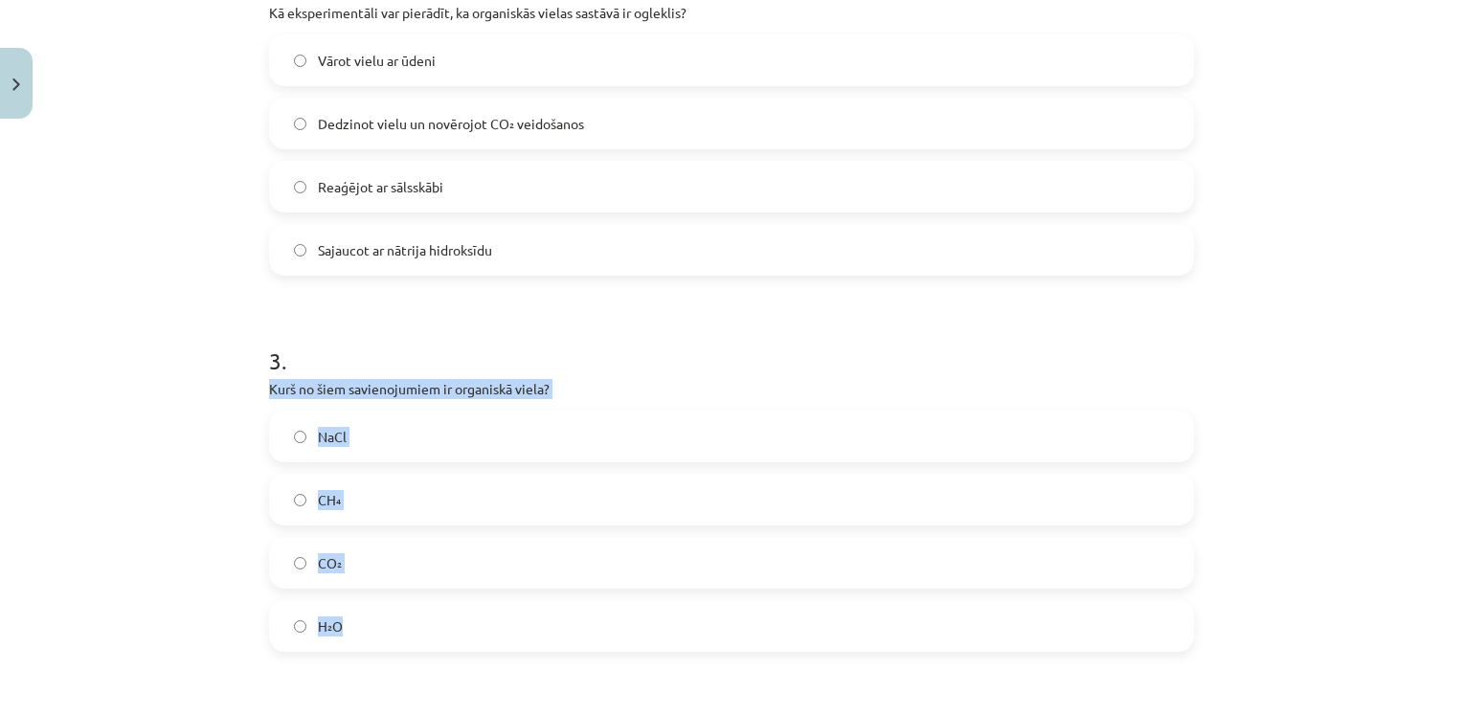
drag, startPoint x: 257, startPoint y: 393, endPoint x: 363, endPoint y: 614, distance: 244.9
drag, startPoint x: 363, startPoint y: 614, endPoint x: 362, endPoint y: 393, distance: 221.1
copy div "Kurš no šiem savienojumiem ir organiskā viela? NaCl CH₄ CO₂ H₂O"
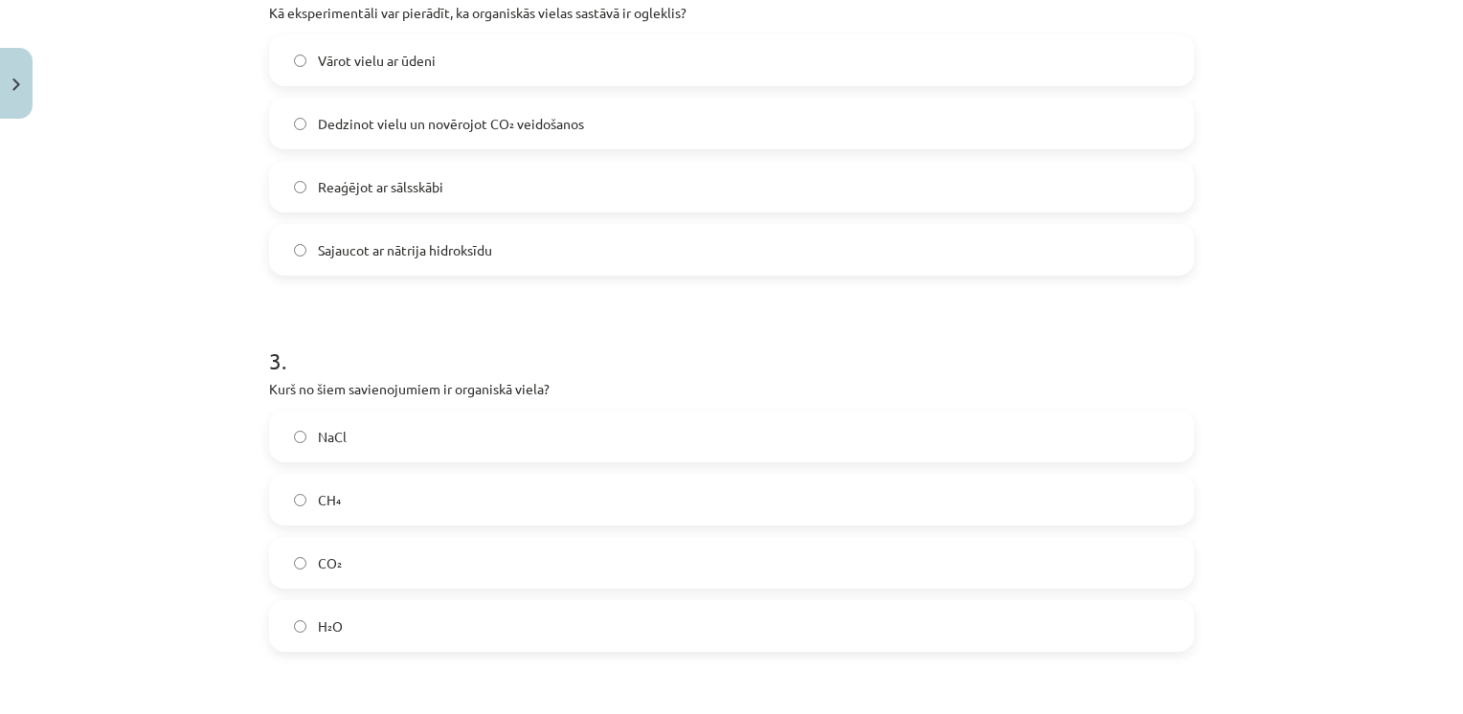
click at [458, 335] on h1 "3 ." at bounding box center [731, 343] width 925 height 59
click at [322, 509] on label "CH₄" at bounding box center [731, 500] width 921 height 48
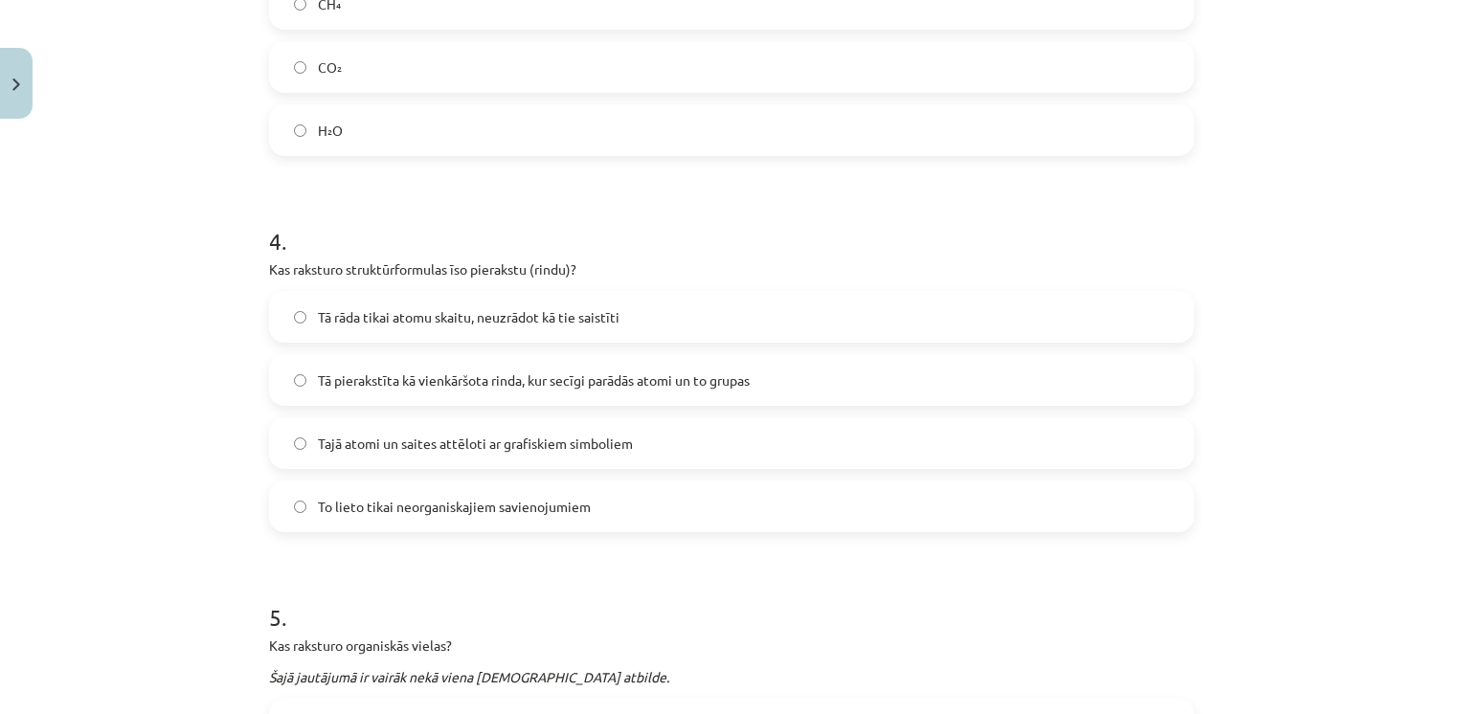
scroll to position [1339, 0]
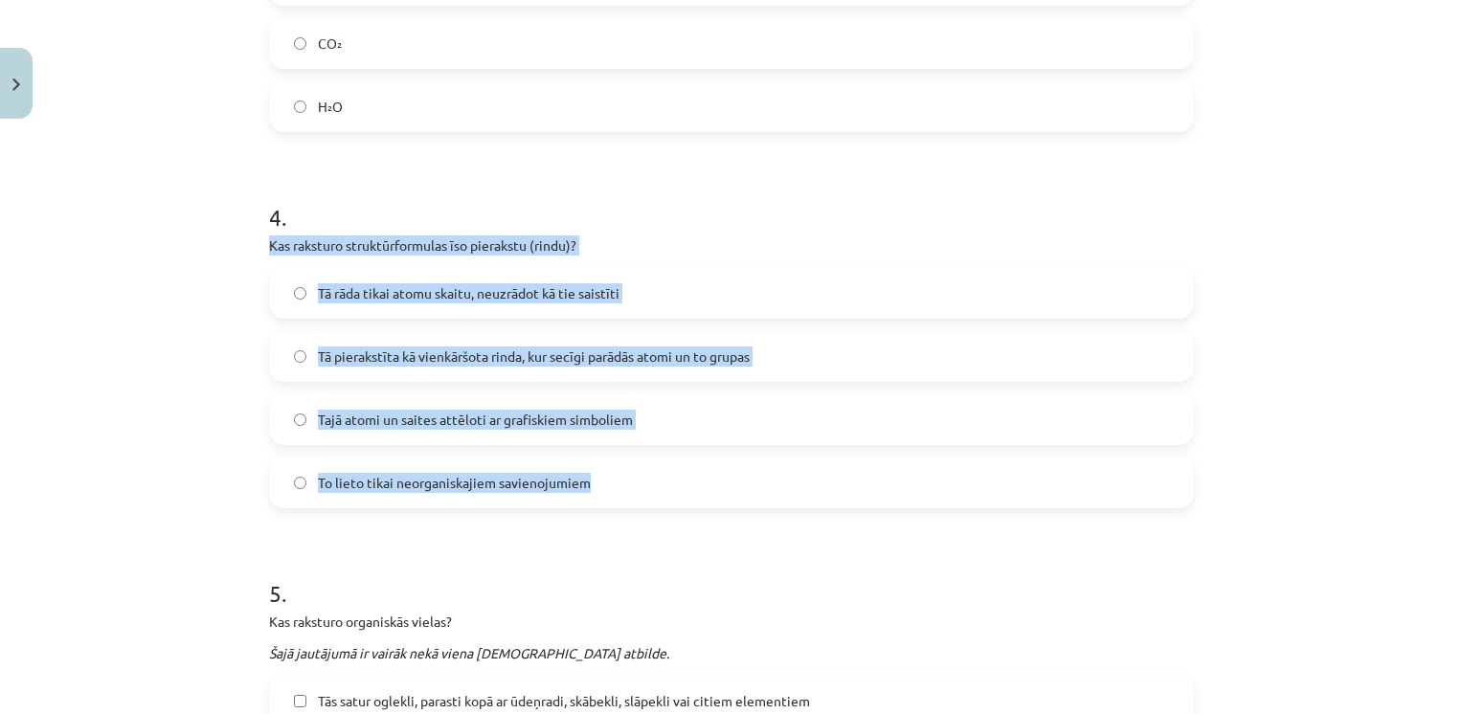
drag, startPoint x: 247, startPoint y: 243, endPoint x: 604, endPoint y: 482, distance: 429.8
click at [604, 482] on div "Mācību tēma: Ķīmijas i - 11. klases 1. ieskaites mācību materiāls #2 1. tema. O…" at bounding box center [731, 357] width 1463 height 714
drag, startPoint x: 604, startPoint y: 482, endPoint x: 510, endPoint y: 243, distance: 257.0
copy div "Kas raksturo struktūrformulas īso pierakstu (rindu)? Tā rāda tikai atomu skaitu…"
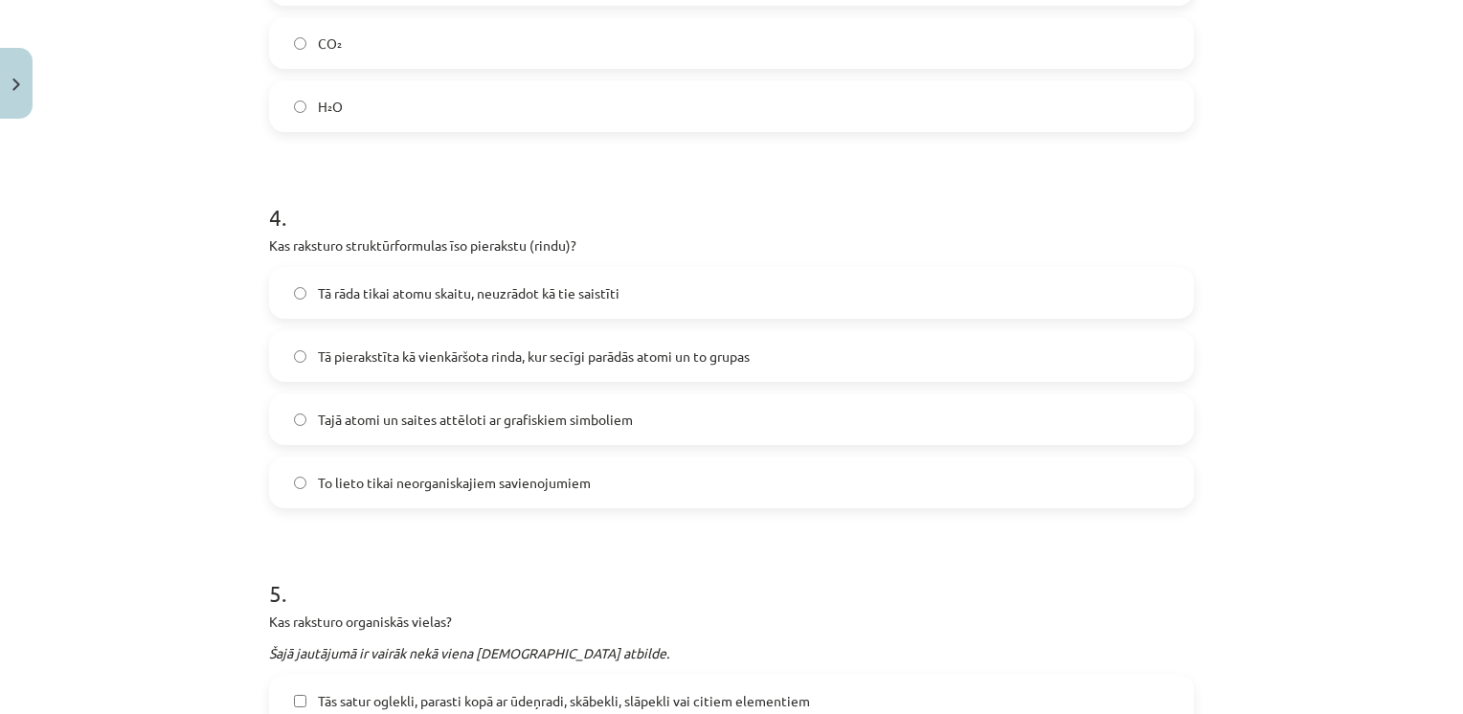
click at [525, 212] on h1 "4 ." at bounding box center [731, 199] width 925 height 59
click at [393, 358] on span "Tā pierakstīta kā vienkāršota rinda, kur secīgi parādās atomi un to grupas" at bounding box center [534, 356] width 432 height 20
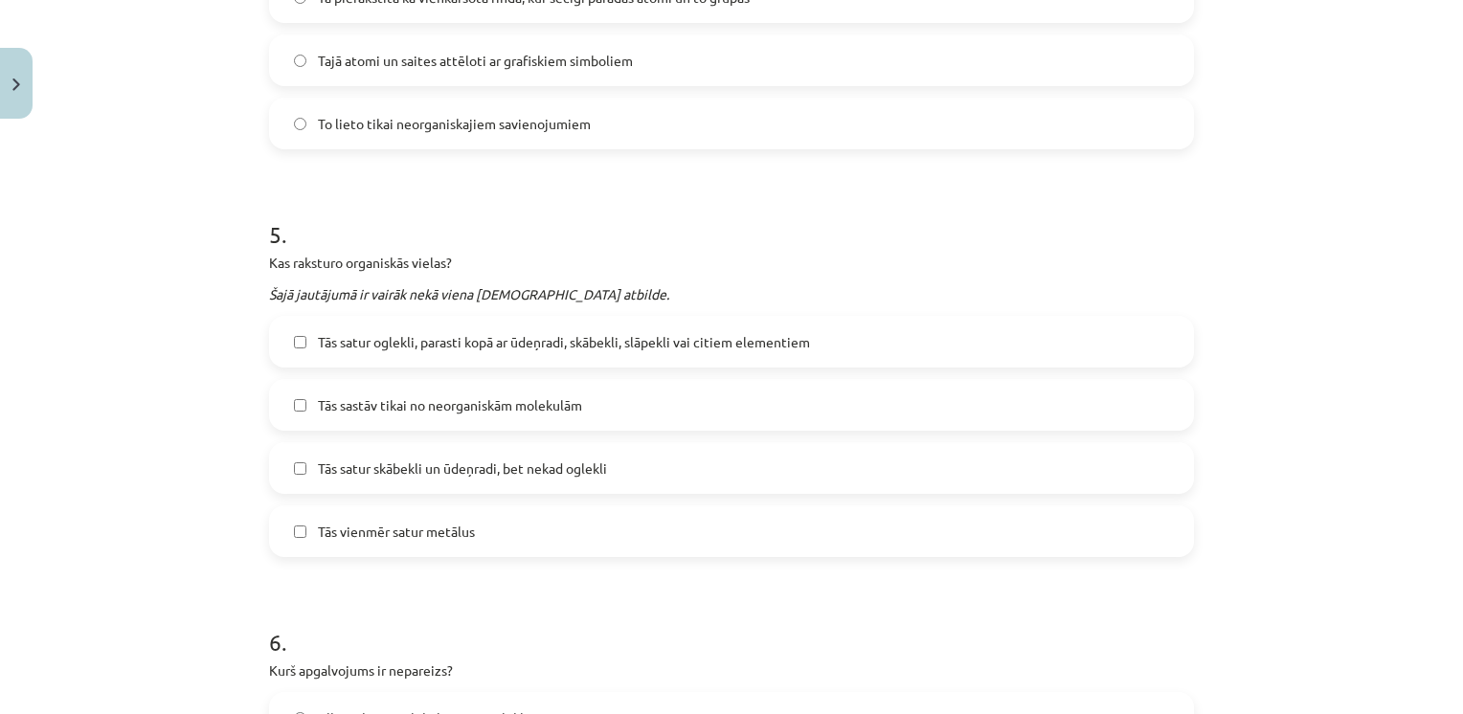
scroll to position [1722, 0]
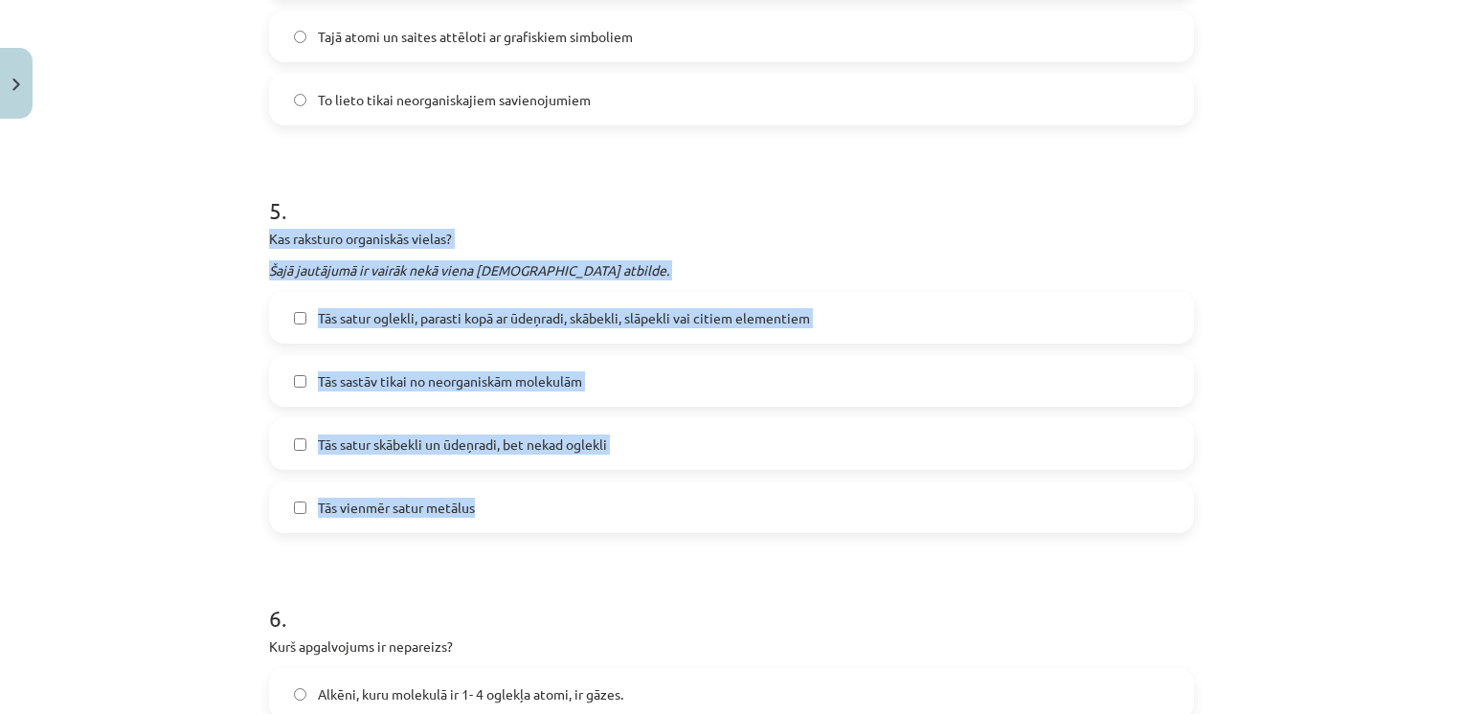
drag, startPoint x: 257, startPoint y: 238, endPoint x: 483, endPoint y: 492, distance: 340.3
click at [483, 492] on div "18 XP Saņemsi Grūts 133 pilda Apraksts Uzdevums Palīdzība 1 . Kā sauc nepiesāti…" at bounding box center [731, 118] width 948 height 3427
drag, startPoint x: 483, startPoint y: 492, endPoint x: 374, endPoint y: 242, distance: 272.6
copy div "Kas raksturo organiskās vielas? Šajā jautājumā ir vairāk nekā viena pareizā atb…"
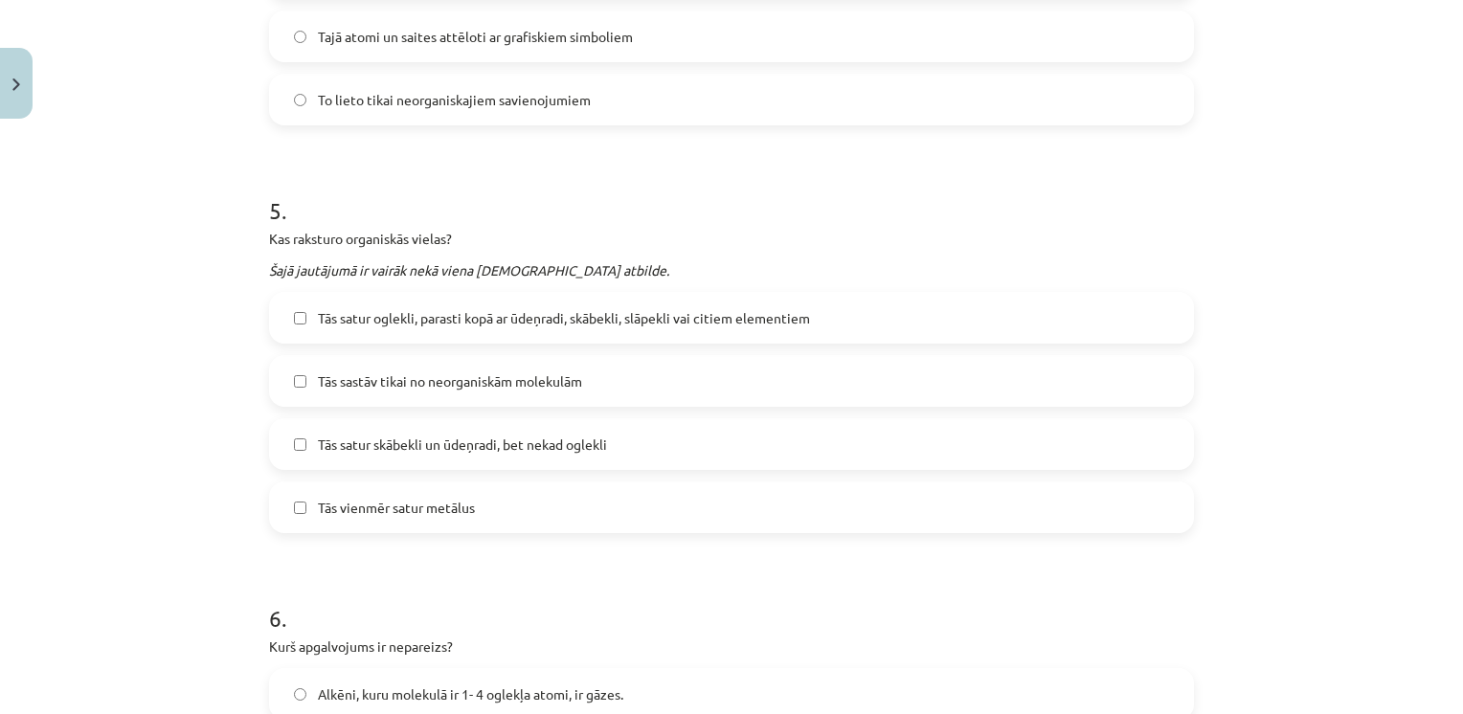
click at [435, 193] on h1 "5 ." at bounding box center [731, 193] width 925 height 59
click at [345, 304] on label "Tās satur oglekli, parasti kopā ar ūdeņradi, skābekli, slāpekli vai citiem elem…" at bounding box center [731, 318] width 921 height 48
click at [421, 387] on span "Tās sastāv tikai no neorganiskām molekulām" at bounding box center [450, 381] width 264 height 20
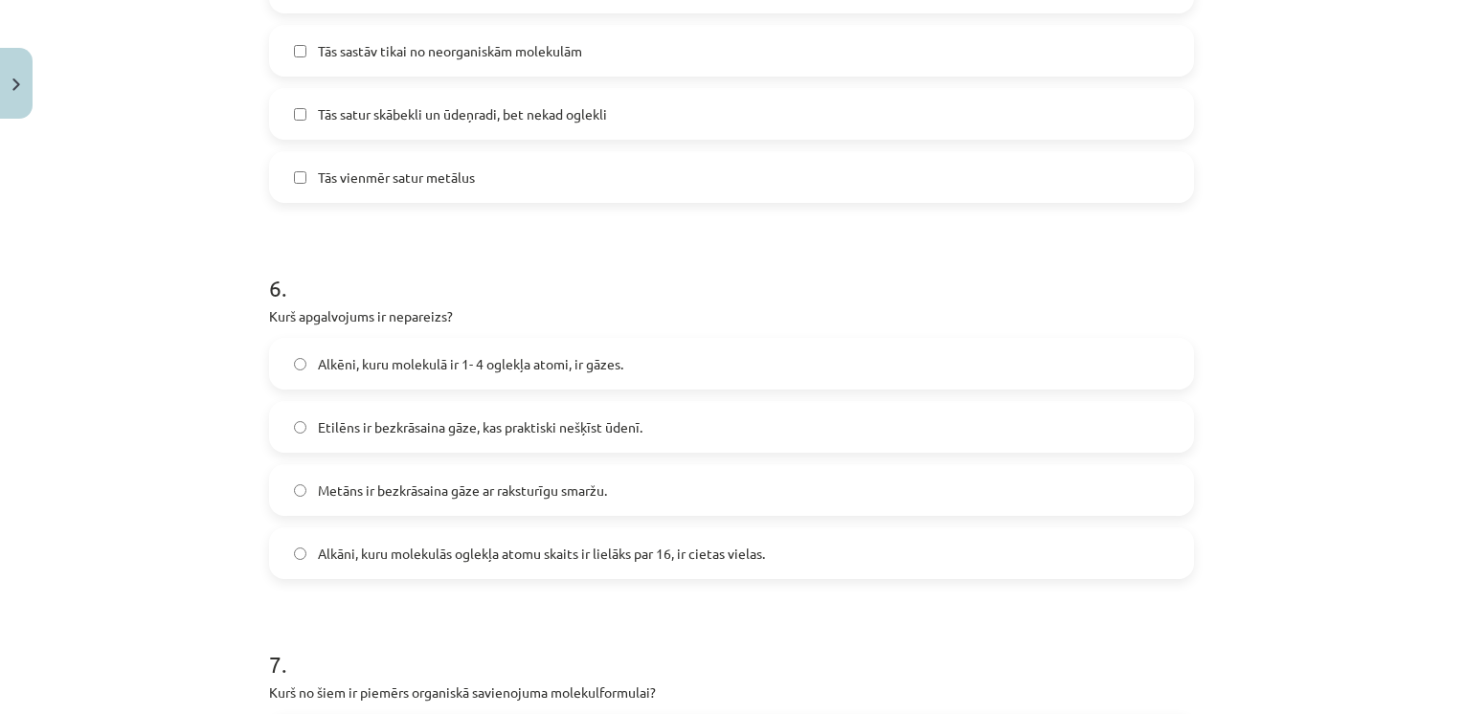
scroll to position [2171, 0]
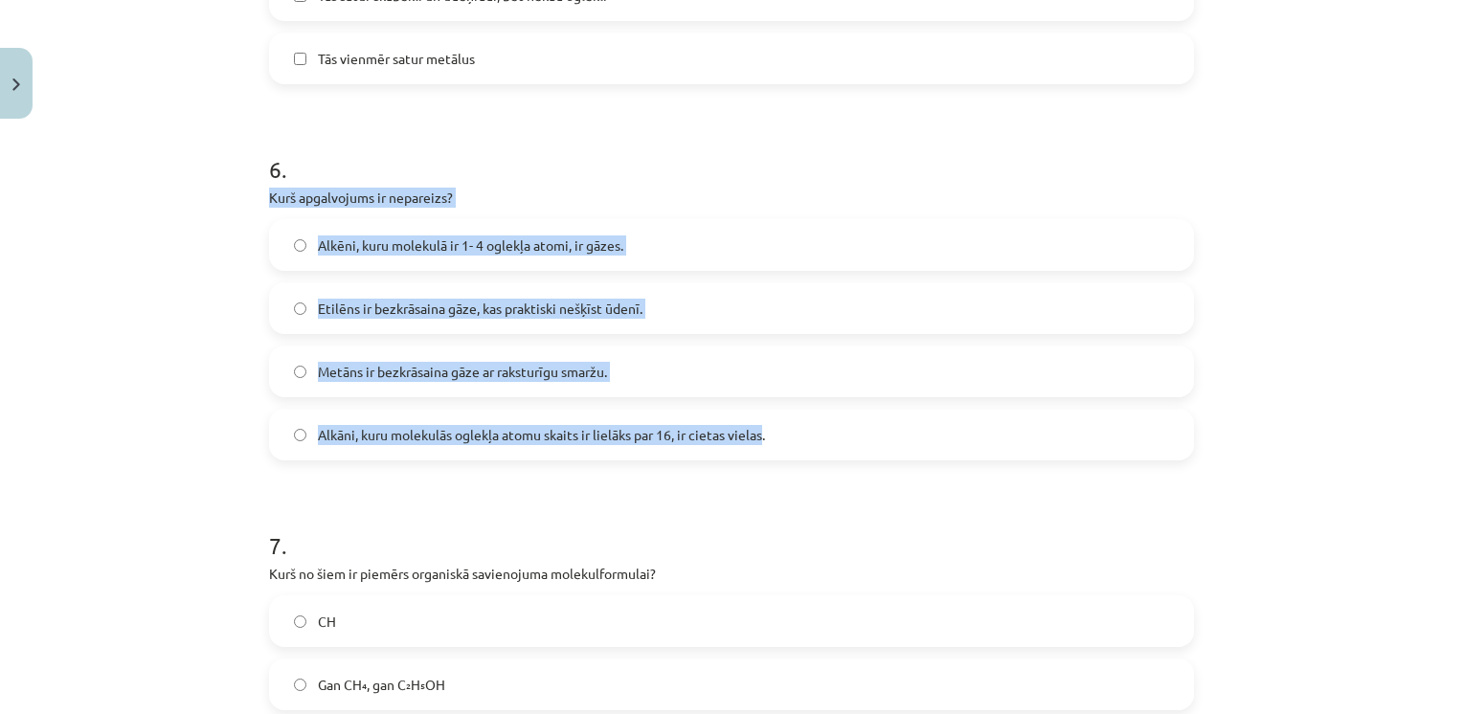
drag, startPoint x: 260, startPoint y: 193, endPoint x: 760, endPoint y: 419, distance: 548.3
click at [760, 419] on div "6 . Kurš apgalvojums ir nepareizs? Alkēni, kuru molekulā ir 1- 4 oglekļa atomi,…" at bounding box center [731, 292] width 925 height 338
copy div "Kurš apgalvojums ir nepareizs? Alkēni, kuru molekulā ir 1- 4 oglekļa atomi, ir …"
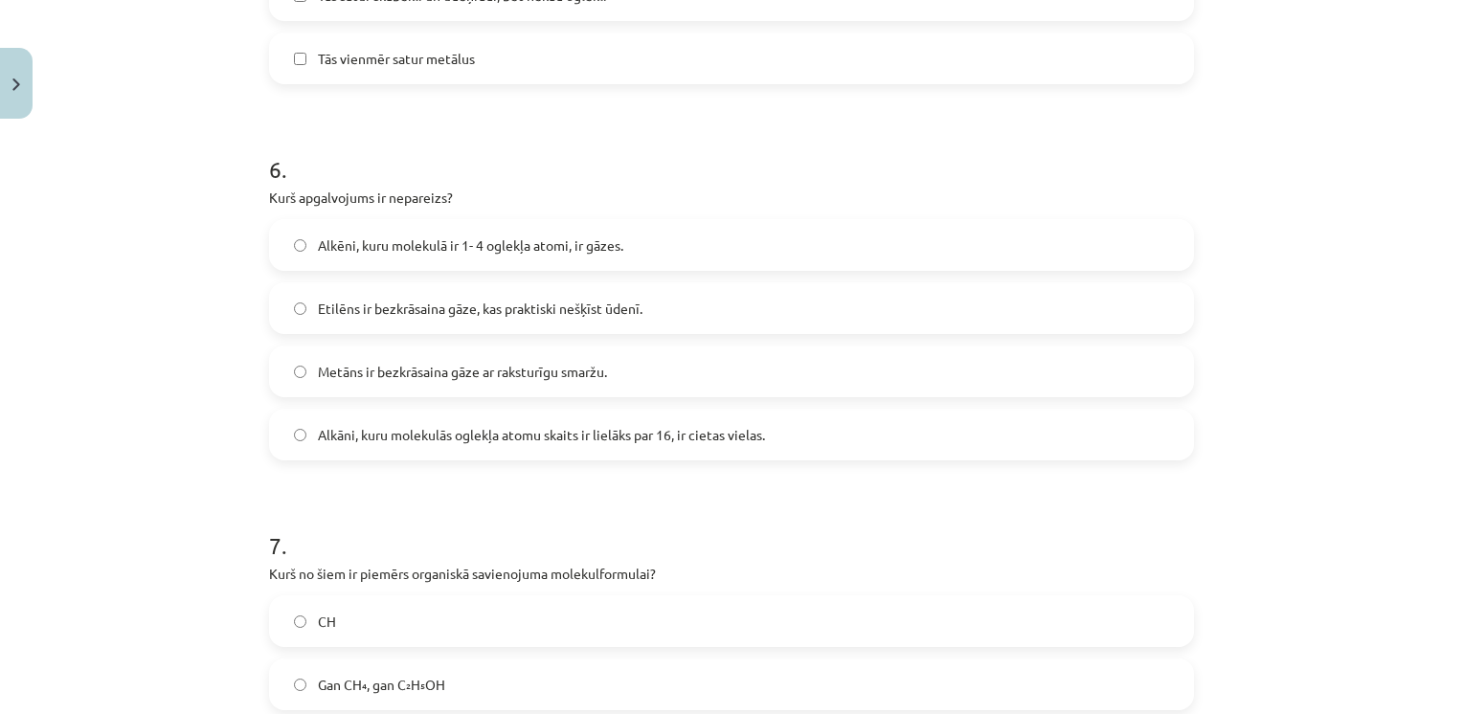
click at [525, 128] on h1 "6 ." at bounding box center [731, 152] width 925 height 59
click at [336, 380] on span "Metāns ir bezkrāsaina gāze ar raksturīgu smaržu." at bounding box center [462, 372] width 289 height 20
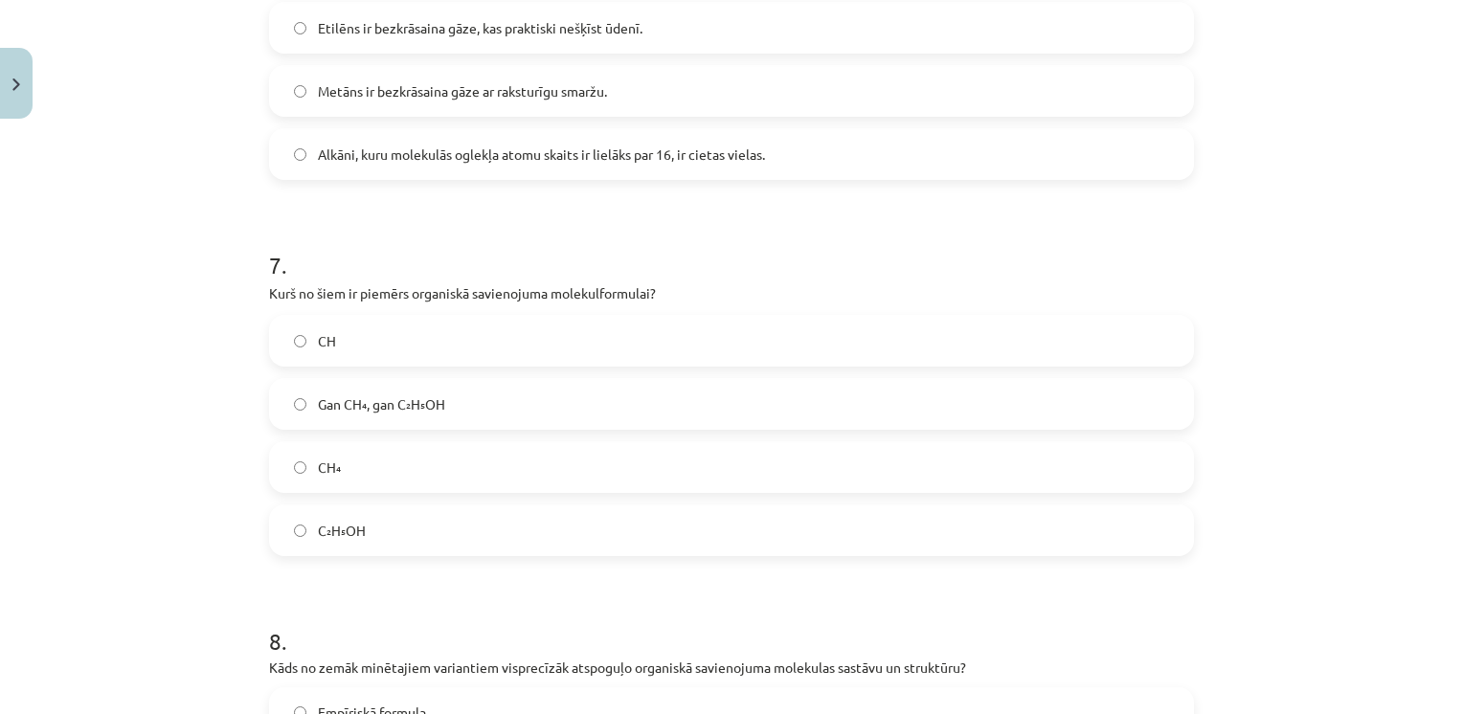
scroll to position [2457, 0]
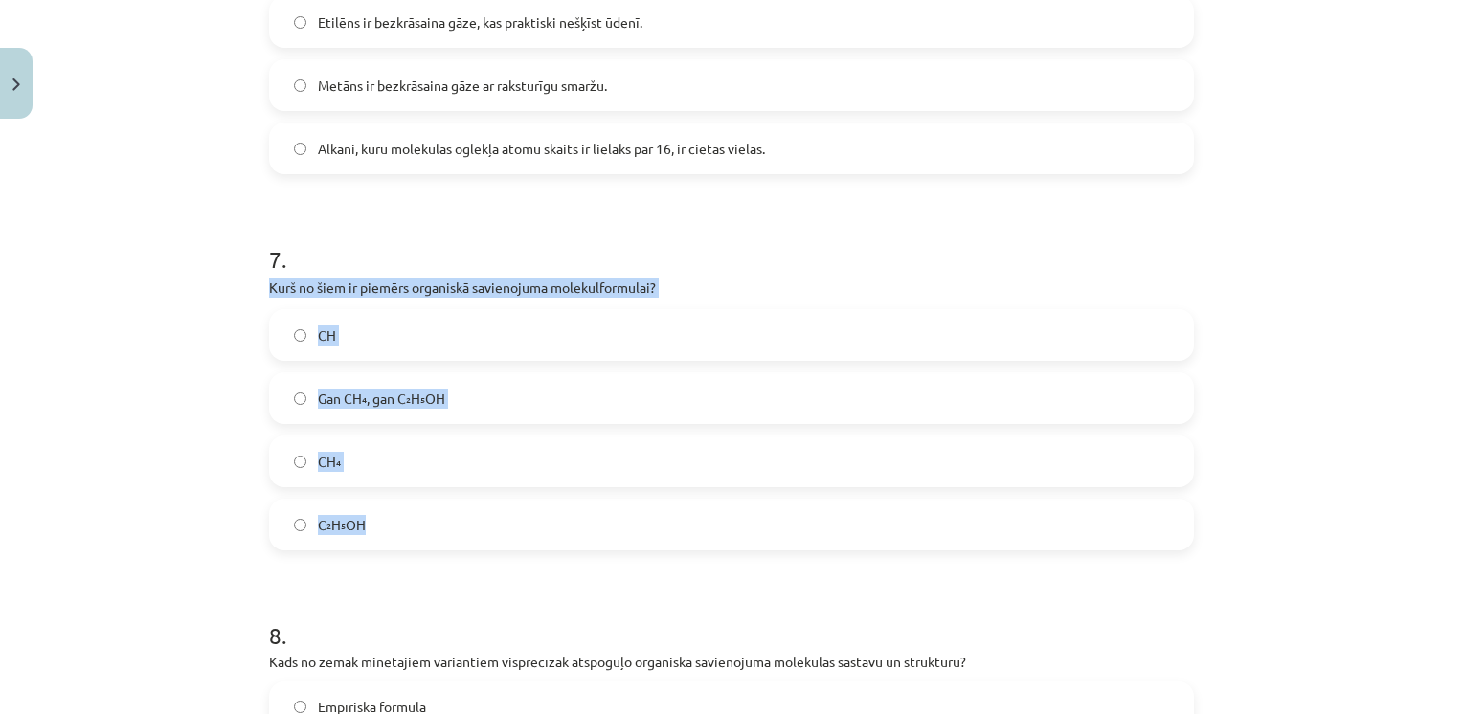
drag, startPoint x: 253, startPoint y: 282, endPoint x: 406, endPoint y: 521, distance: 283.3
drag, startPoint x: 406, startPoint y: 521, endPoint x: 353, endPoint y: 295, distance: 231.9
copy div "Kurš no šiem ir piemērs organiskā savienojuma molekulformulai? CH Gan CH₄, gan …"
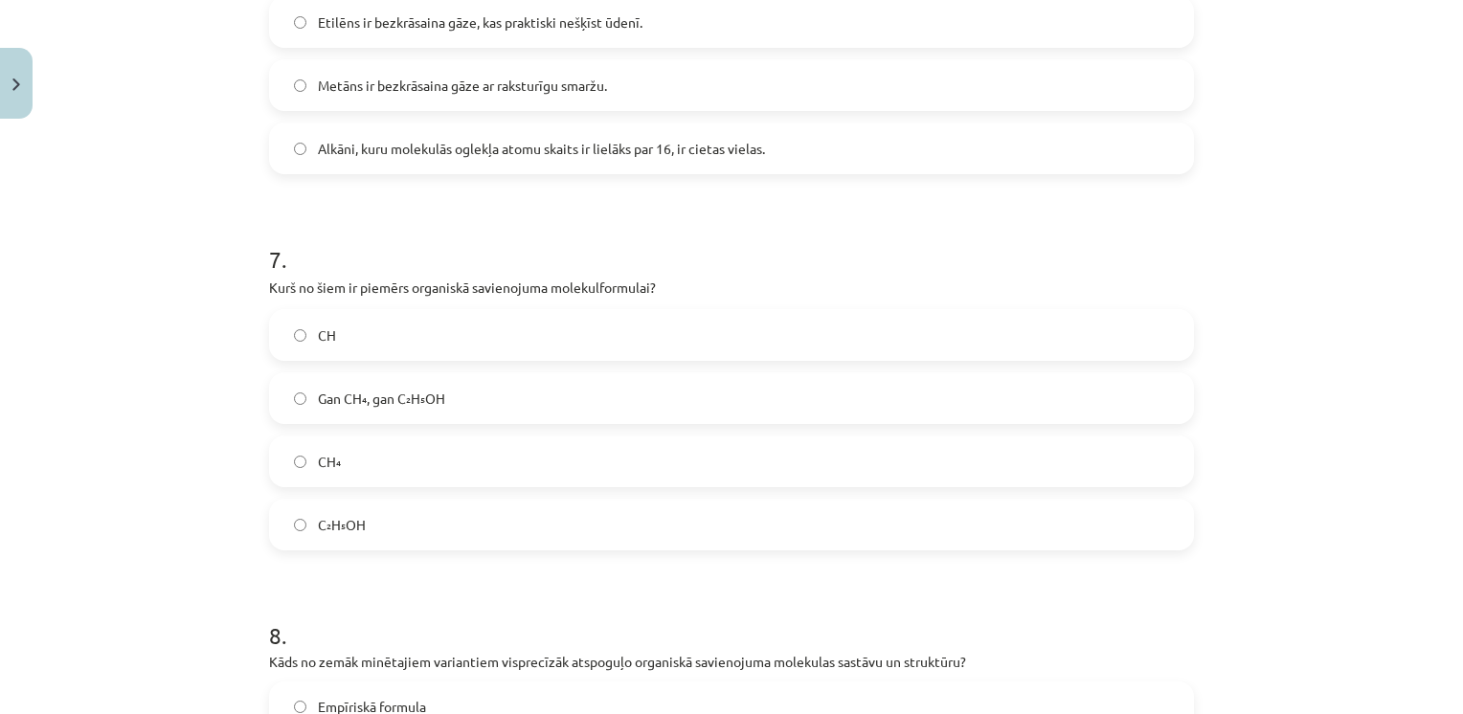
click at [403, 234] on h1 "7 ." at bounding box center [731, 241] width 925 height 59
click at [397, 389] on span "Gan CH₄, gan C₂H₅OH" at bounding box center [381, 399] width 127 height 20
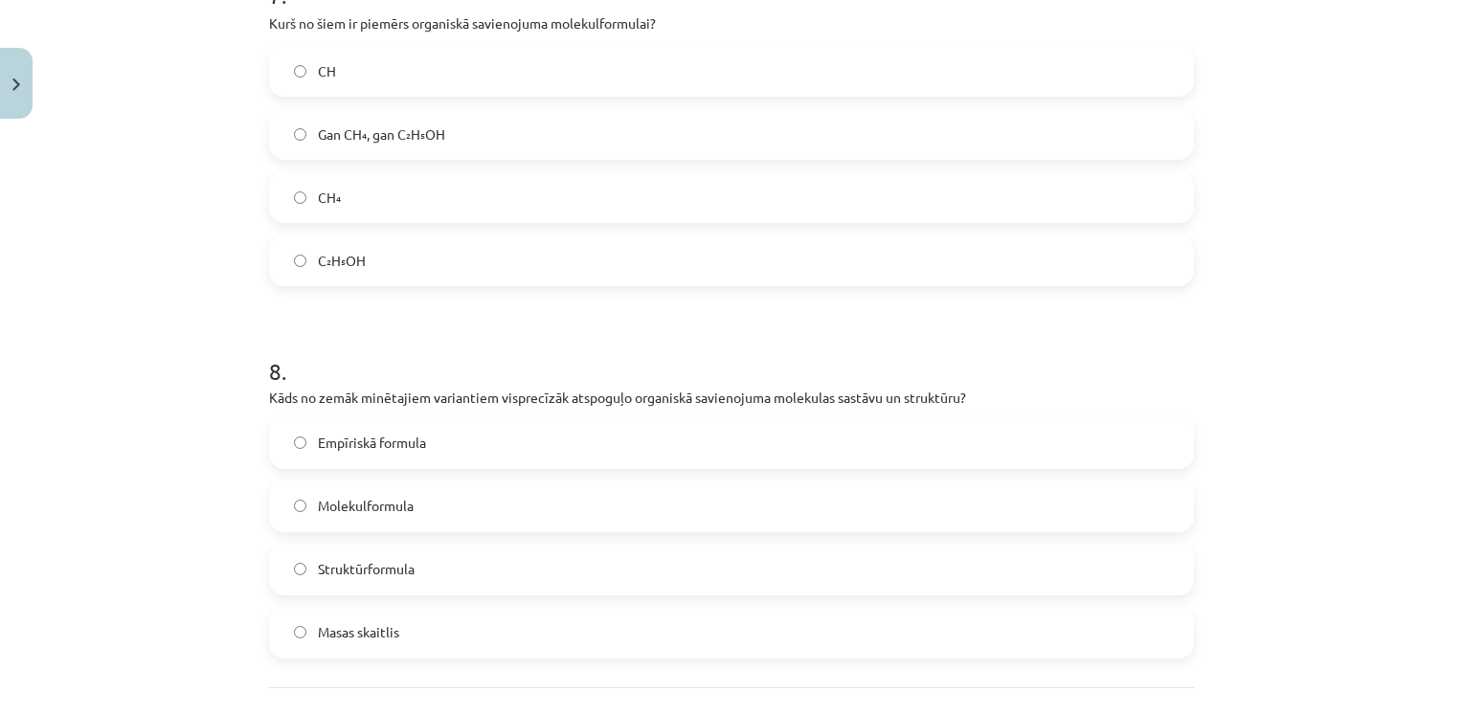
scroll to position [2887, 0]
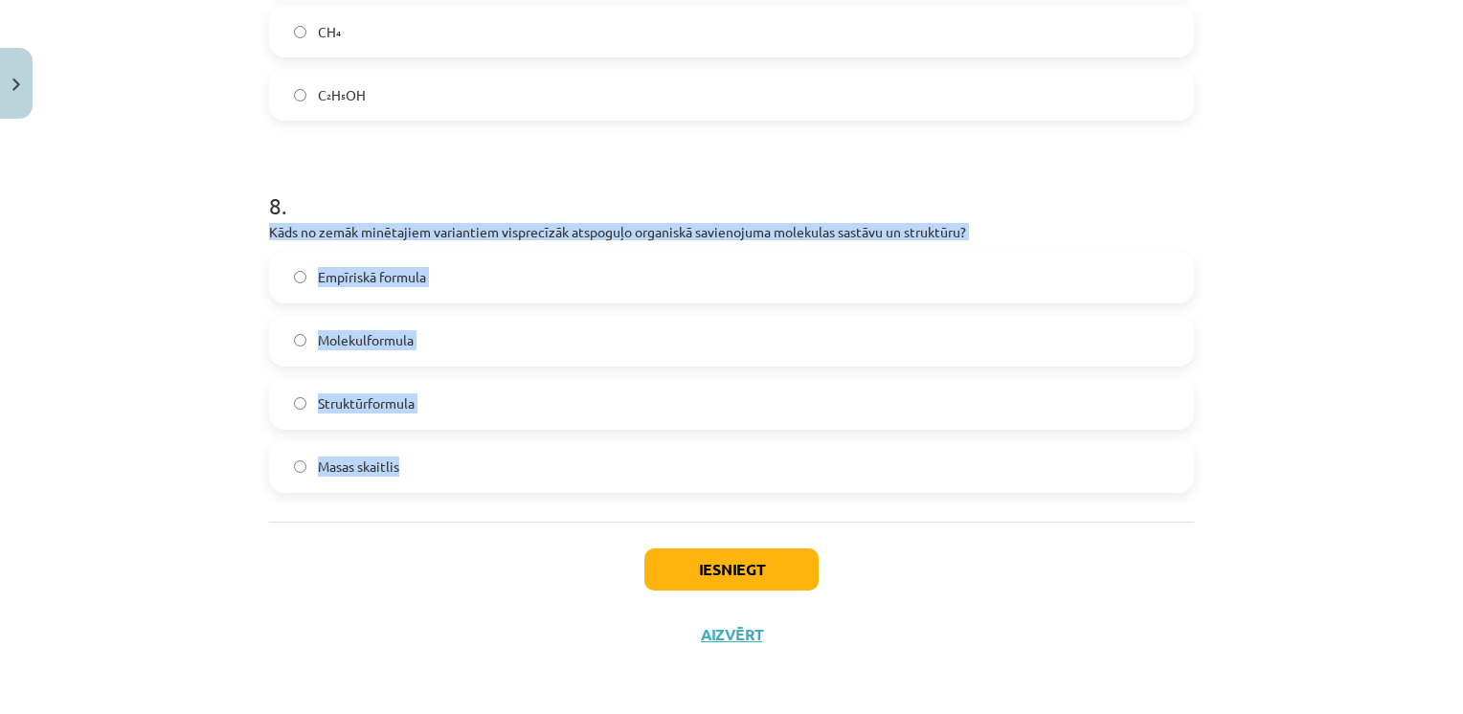
drag, startPoint x: 252, startPoint y: 223, endPoint x: 419, endPoint y: 480, distance: 307.2
drag, startPoint x: 419, startPoint y: 480, endPoint x: 394, endPoint y: 232, distance: 250.1
copy div "Kāds no zemāk minētajiem variantiem visprecīzāk atspoguļo organiskā savienojuma…"
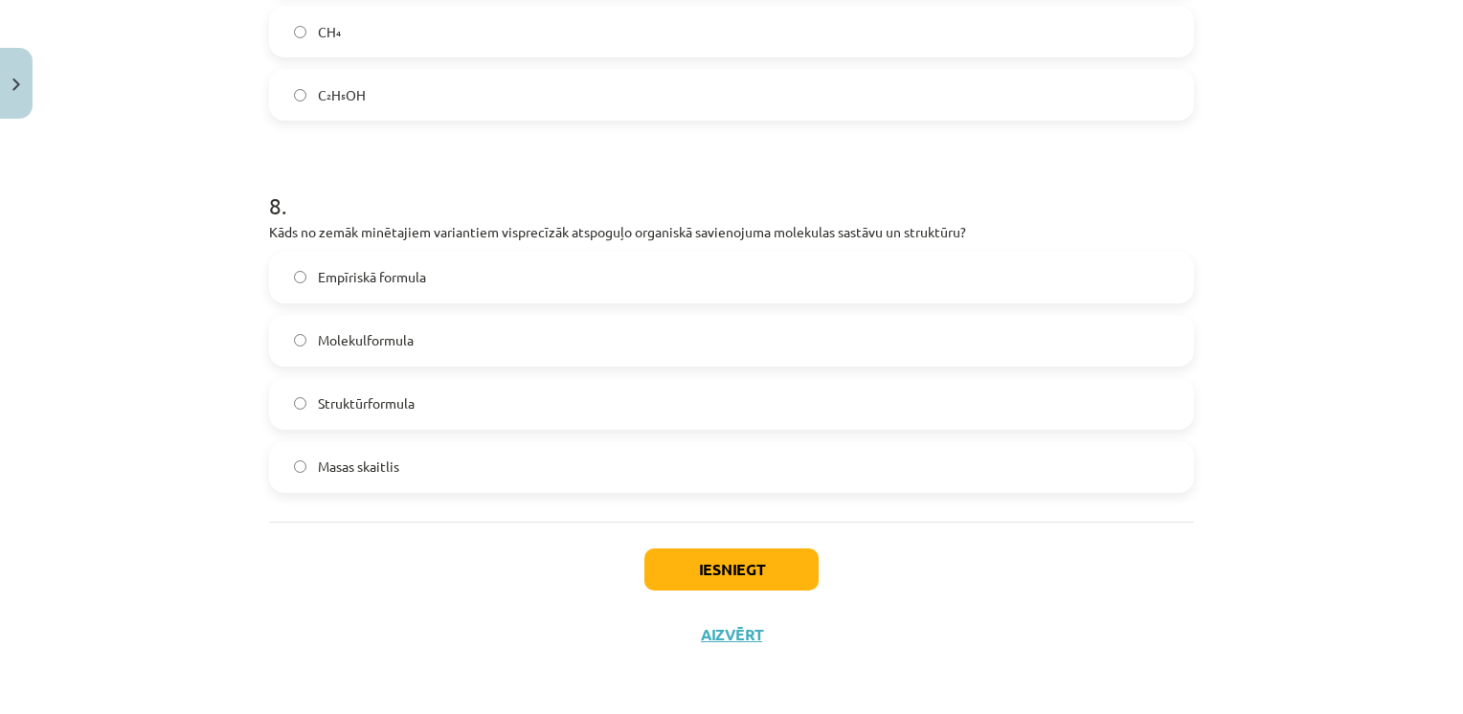
click at [446, 186] on h1 "8 ." at bounding box center [731, 188] width 925 height 59
click at [383, 398] on span "Struktūrformula" at bounding box center [366, 403] width 97 height 20
click at [678, 565] on button "Iesniegt" at bounding box center [731, 569] width 174 height 42
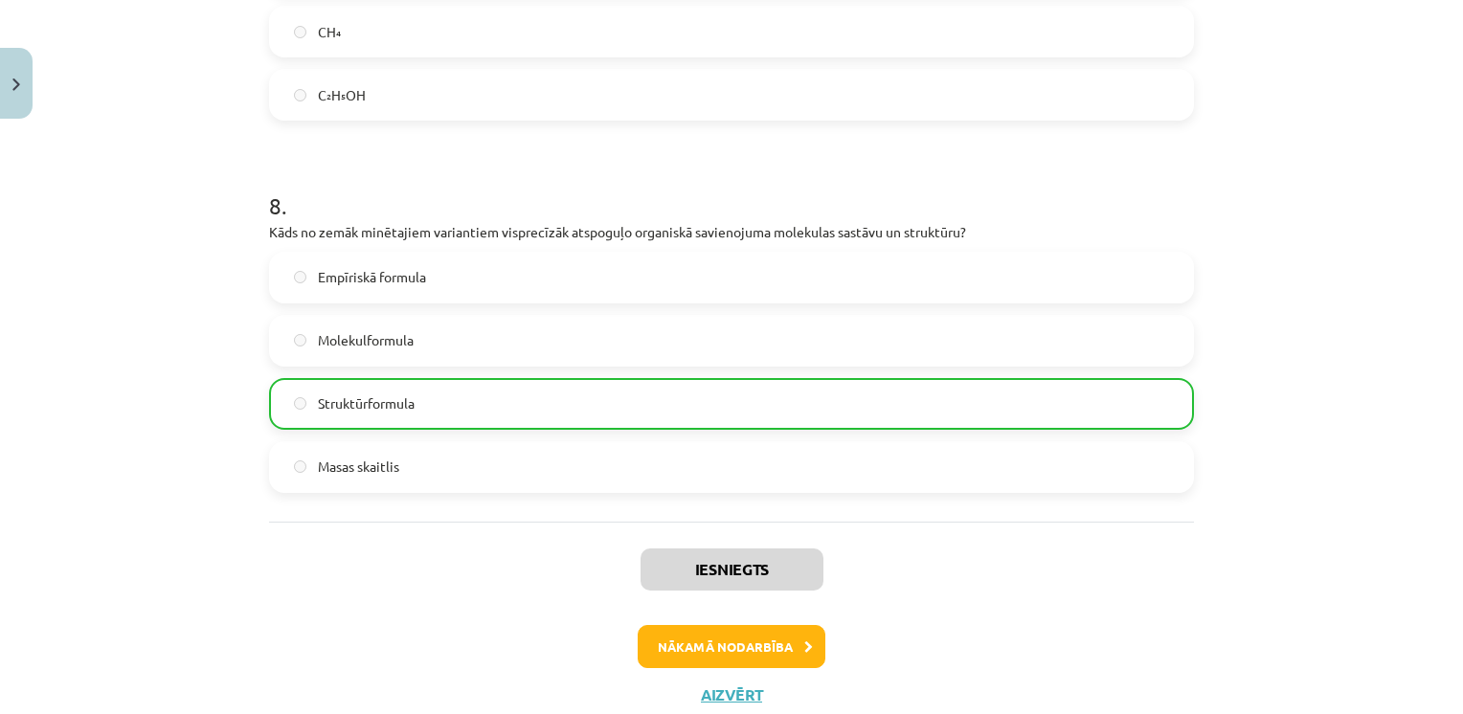
scroll to position [2947, 0]
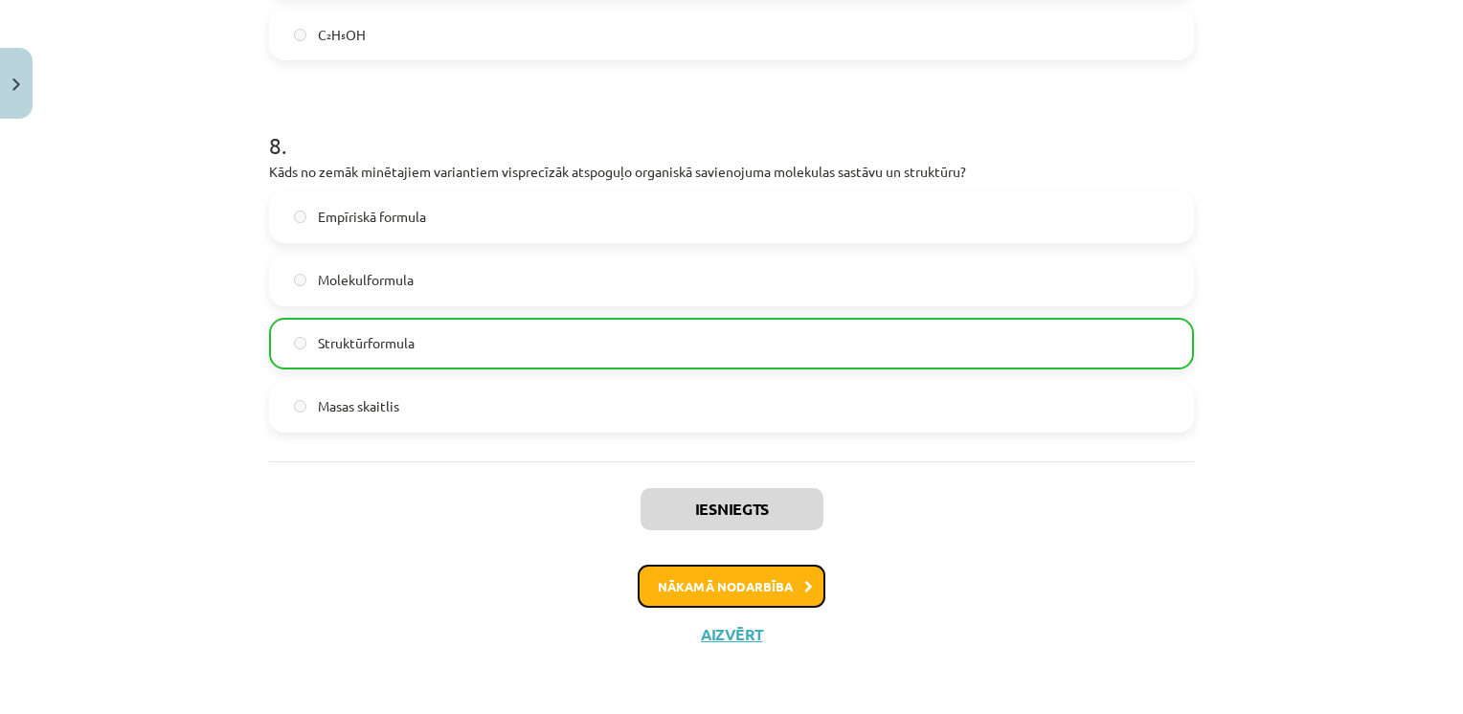
click at [705, 586] on button "Nākamā nodarbība" at bounding box center [731, 587] width 188 height 44
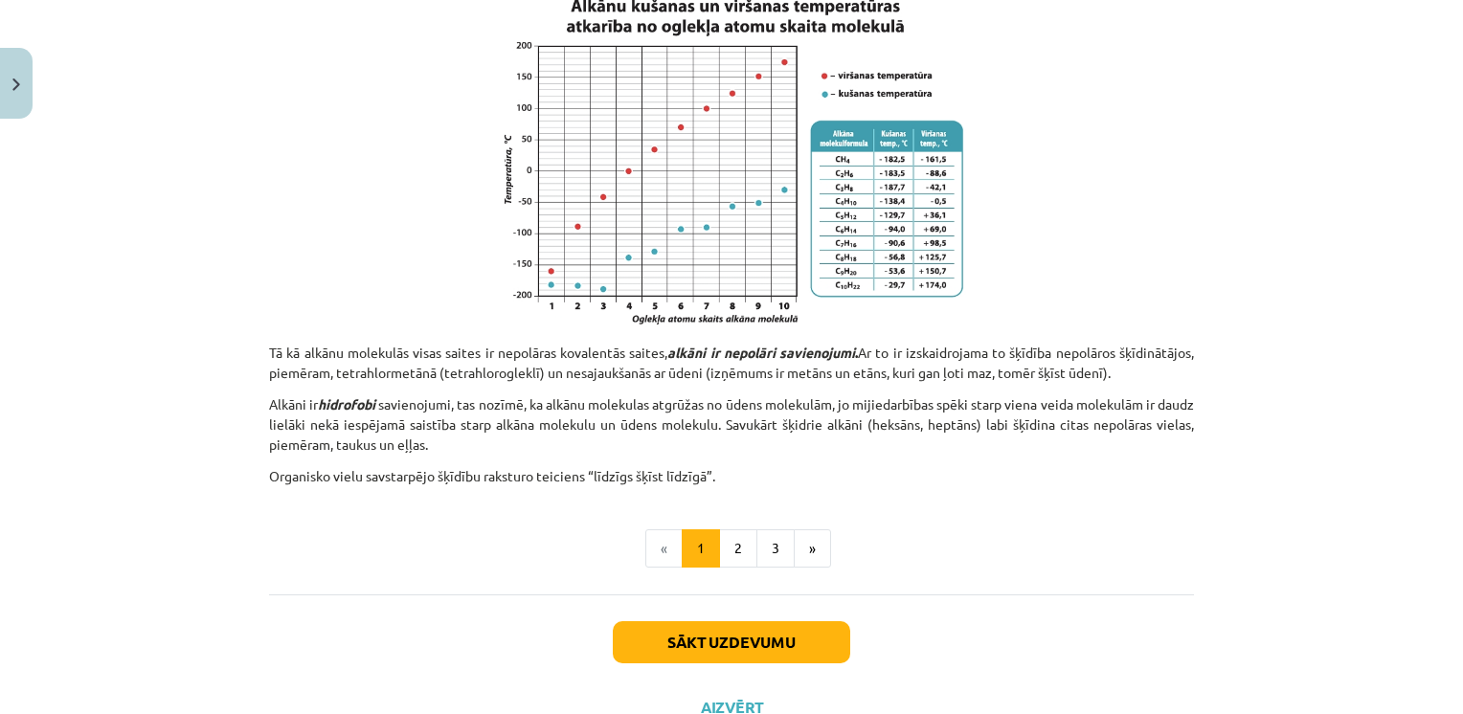
scroll to position [1256, 0]
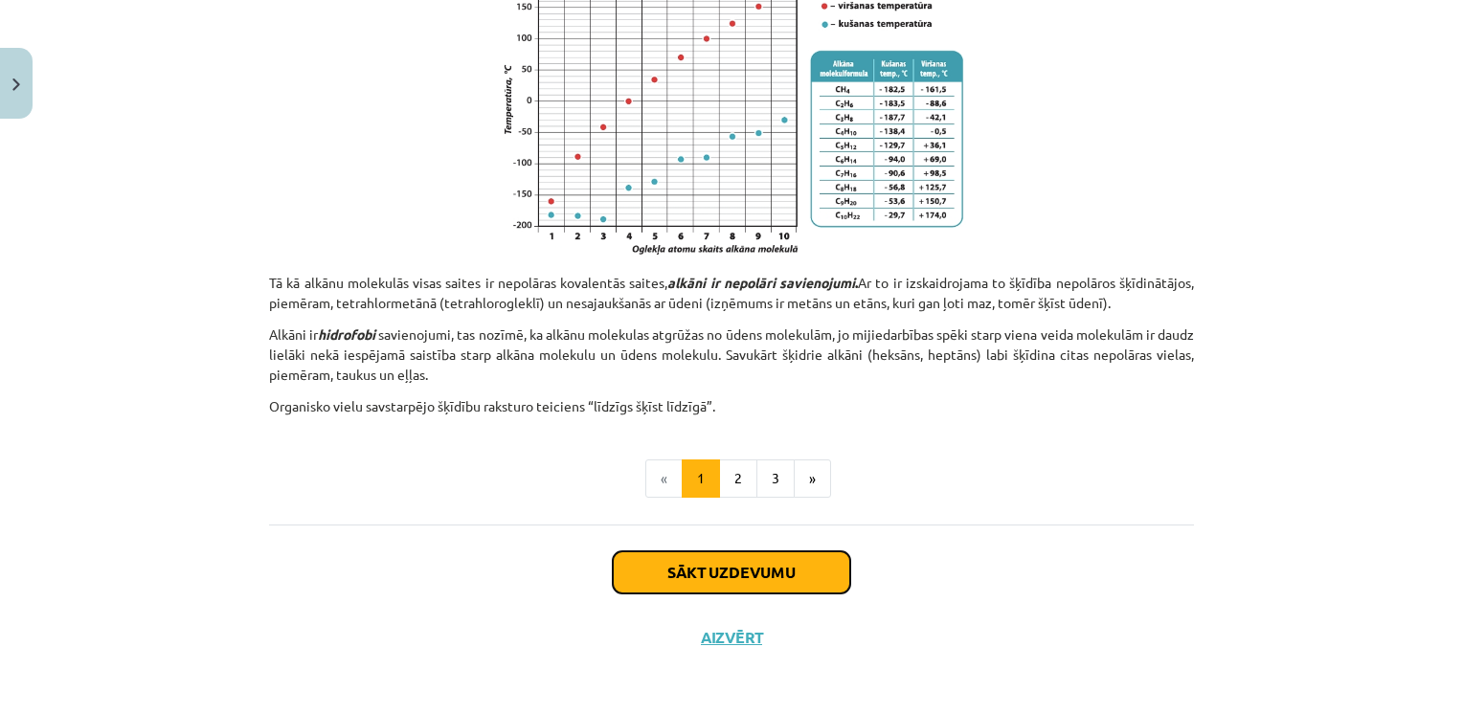
click at [703, 561] on button "Sākt uzdevumu" at bounding box center [731, 572] width 237 height 42
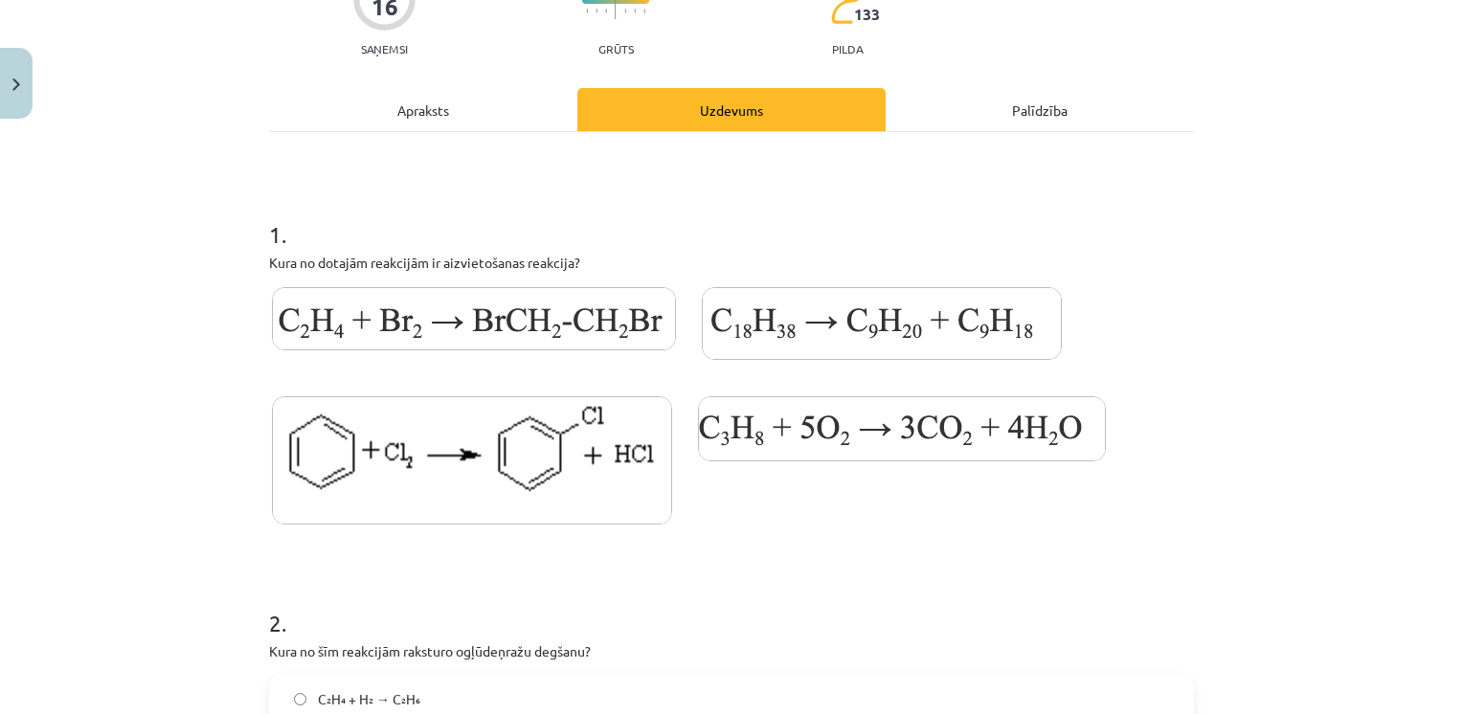
scroll to position [190, 0]
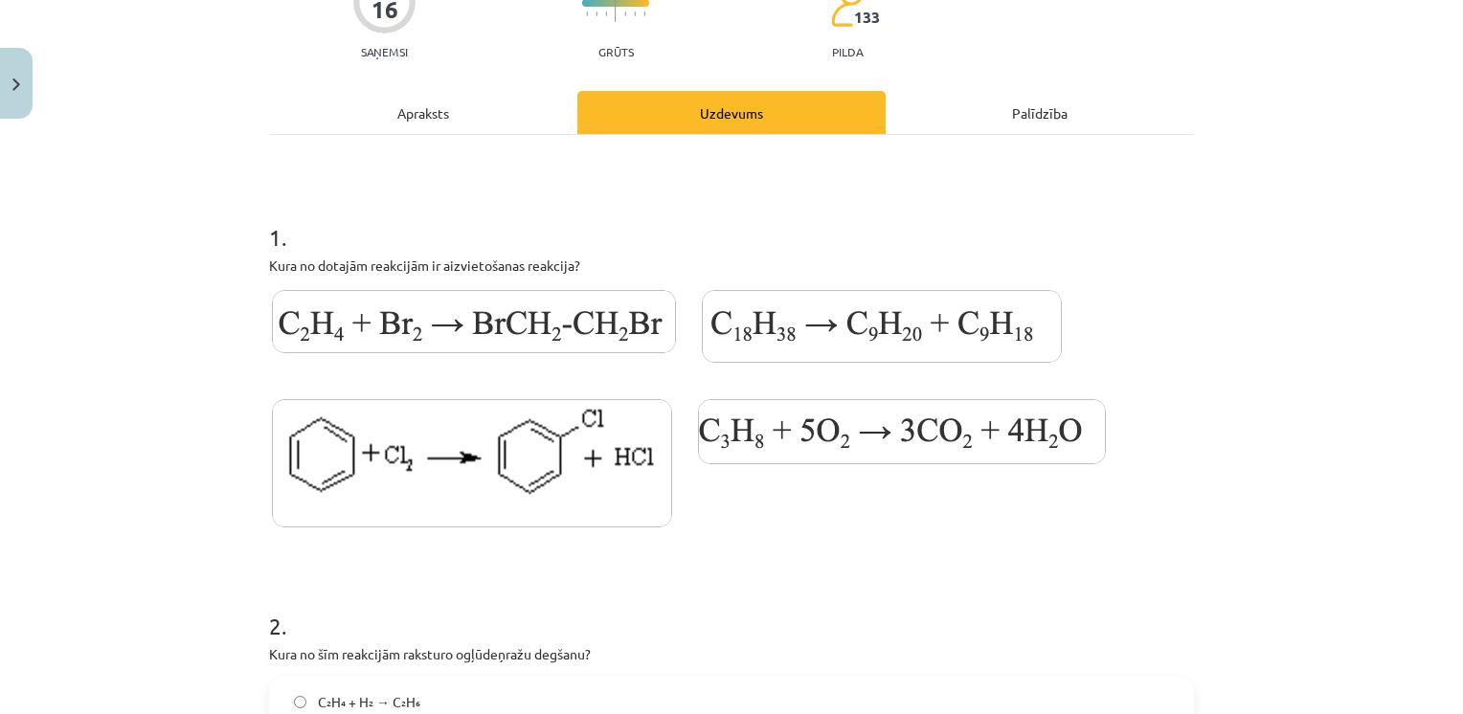
click at [559, 481] on img at bounding box center [472, 463] width 400 height 128
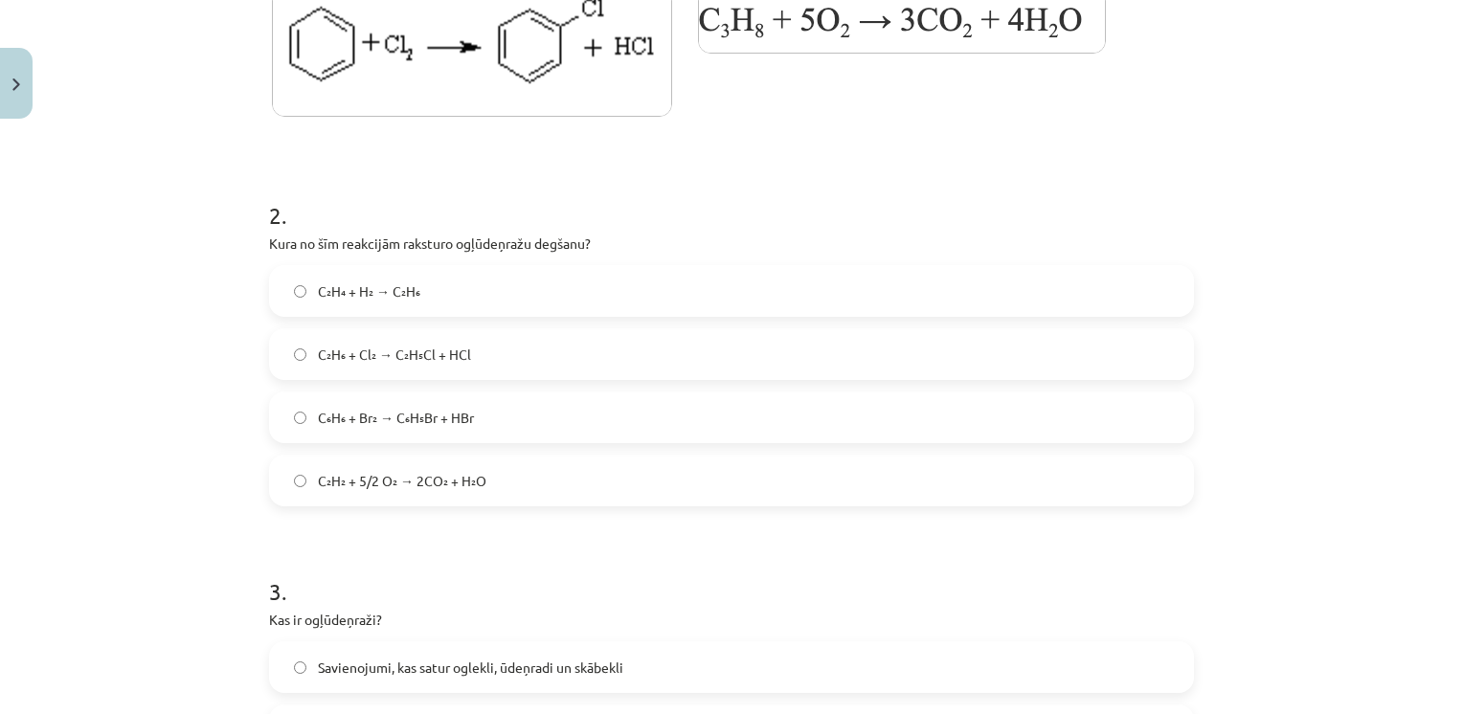
scroll to position [609, 0]
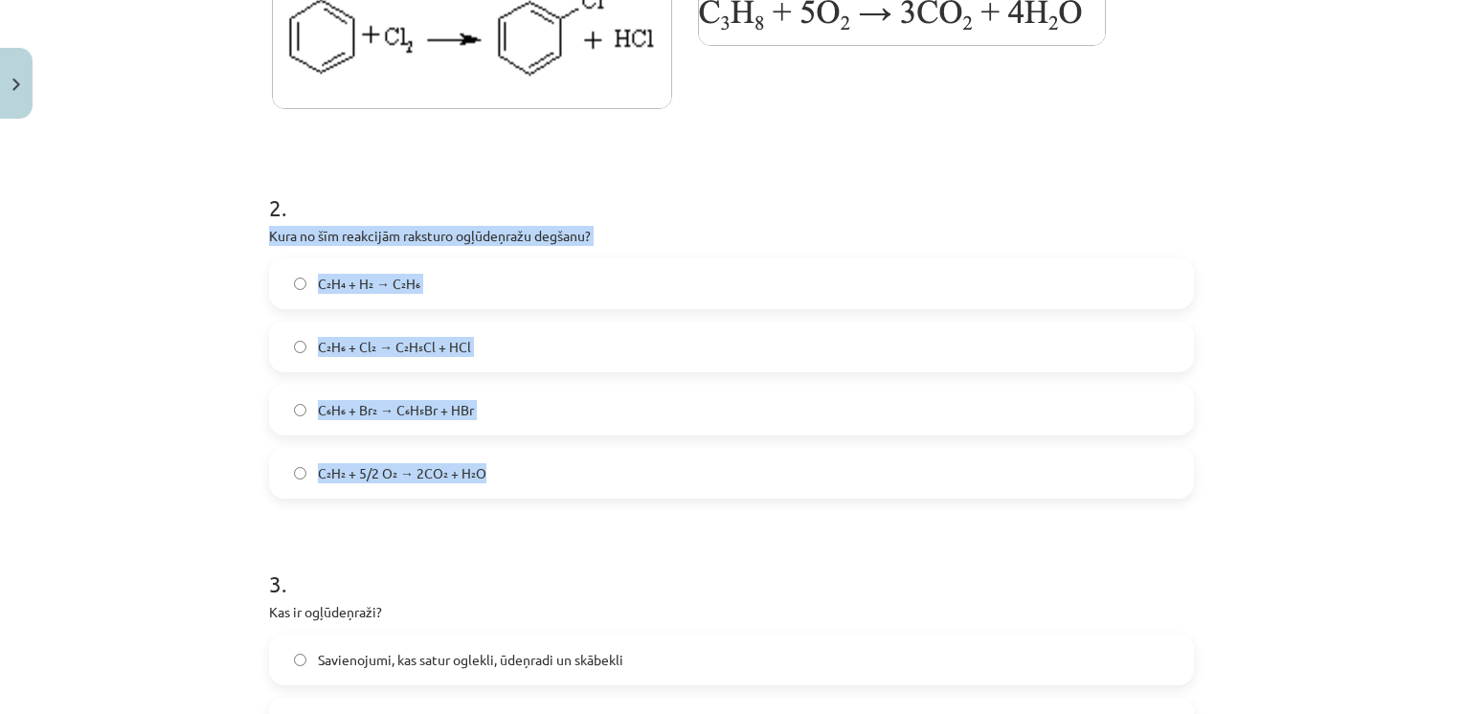
drag, startPoint x: 259, startPoint y: 235, endPoint x: 498, endPoint y: 474, distance: 337.0
drag, startPoint x: 498, startPoint y: 474, endPoint x: 434, endPoint y: 235, distance: 247.7
copy div "Kura no šīm reakcijām raksturo ogļūdeņražu degšanu? C₂H₄ + H₂ → C₂H₆ C₂H₆ + Cl₂…"
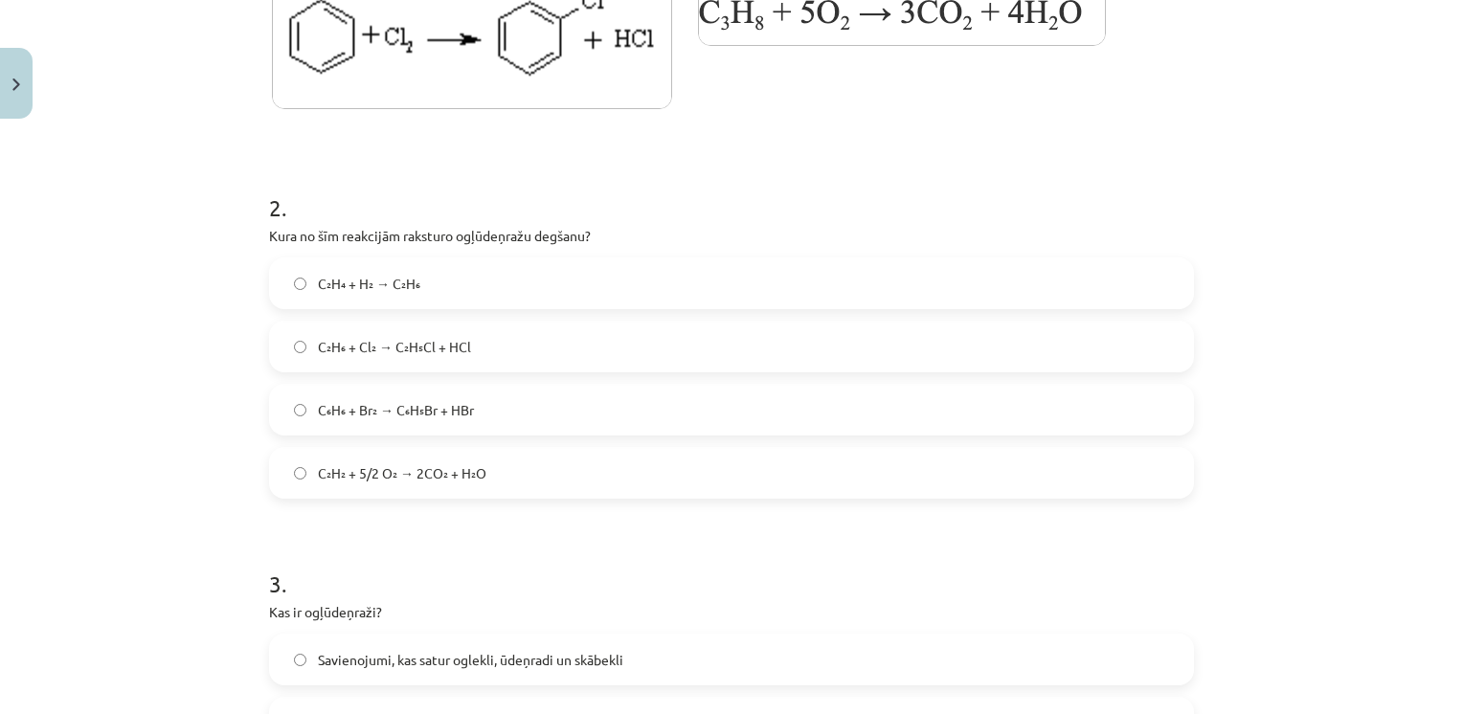
click at [424, 165] on h1 "2 ." at bounding box center [731, 190] width 925 height 59
click at [288, 480] on label "C₂H₂ + 5/2 O₂ → 2CO₂ + H₂O" at bounding box center [731, 473] width 921 height 48
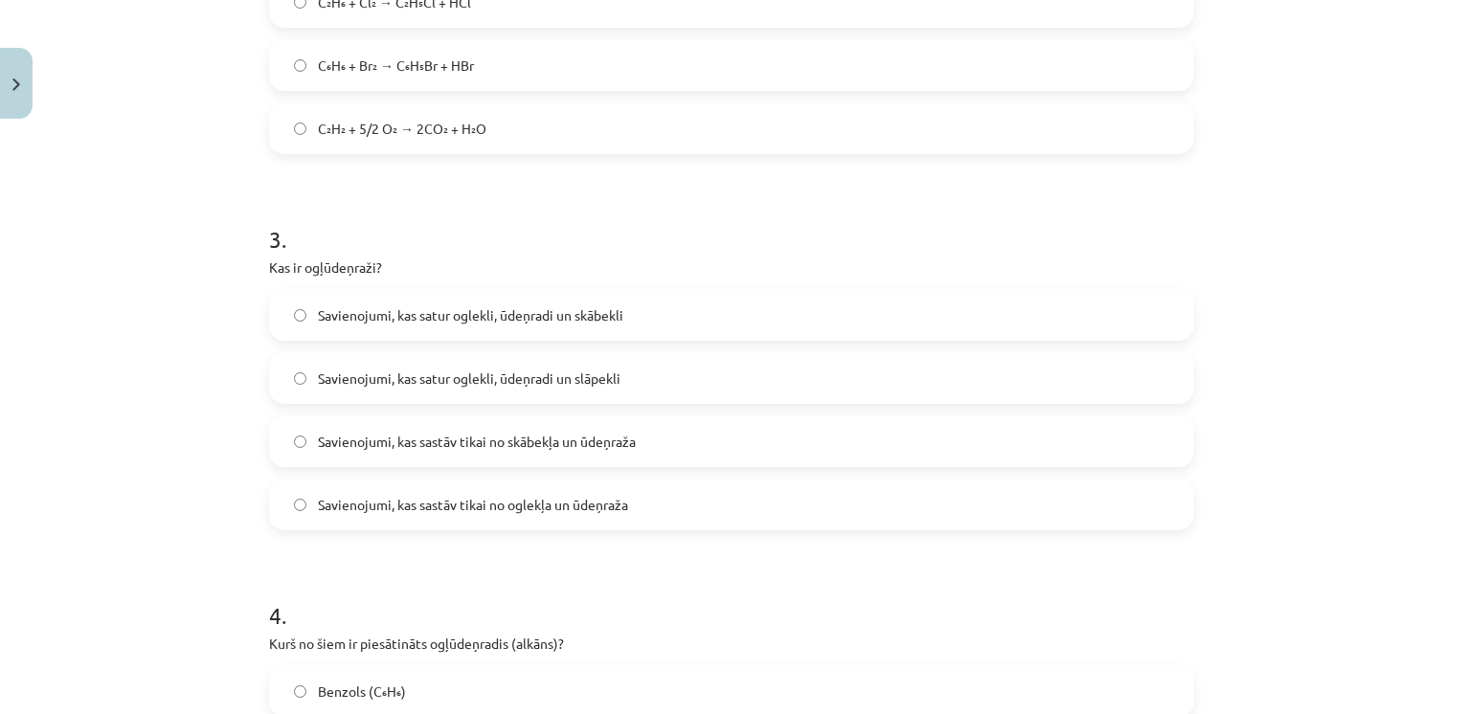
scroll to position [954, 0]
drag, startPoint x: 259, startPoint y: 276, endPoint x: 222, endPoint y: 235, distance: 54.9
click at [222, 235] on div "Mācību tēma: Ķīmijas i - 11. klases 1. ieskaites mācību materiāls #3 2. tema. O…" at bounding box center [731, 357] width 1463 height 714
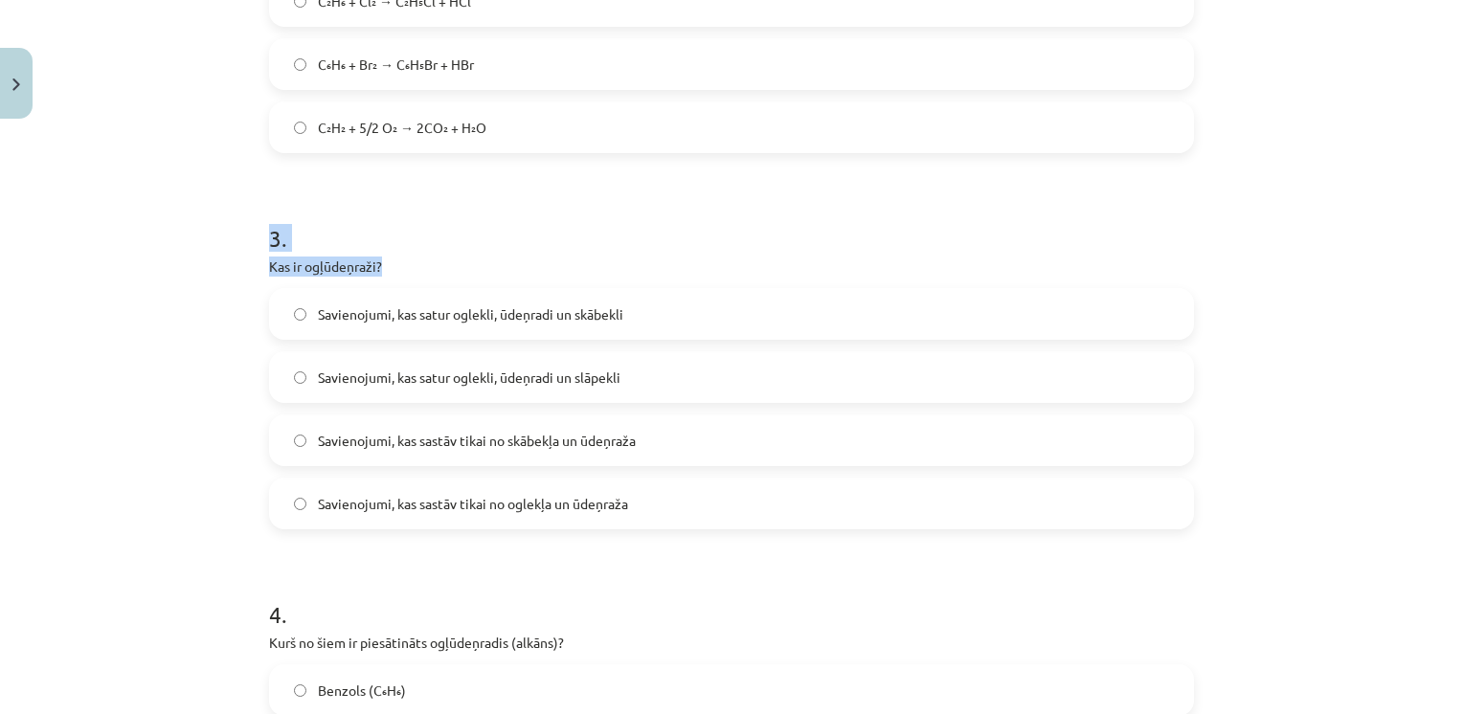
click at [222, 235] on div "Mācību tēma: Ķīmijas i - 11. klases 1. ieskaites mācību materiāls #3 2. tema. O…" at bounding box center [731, 357] width 1463 height 714
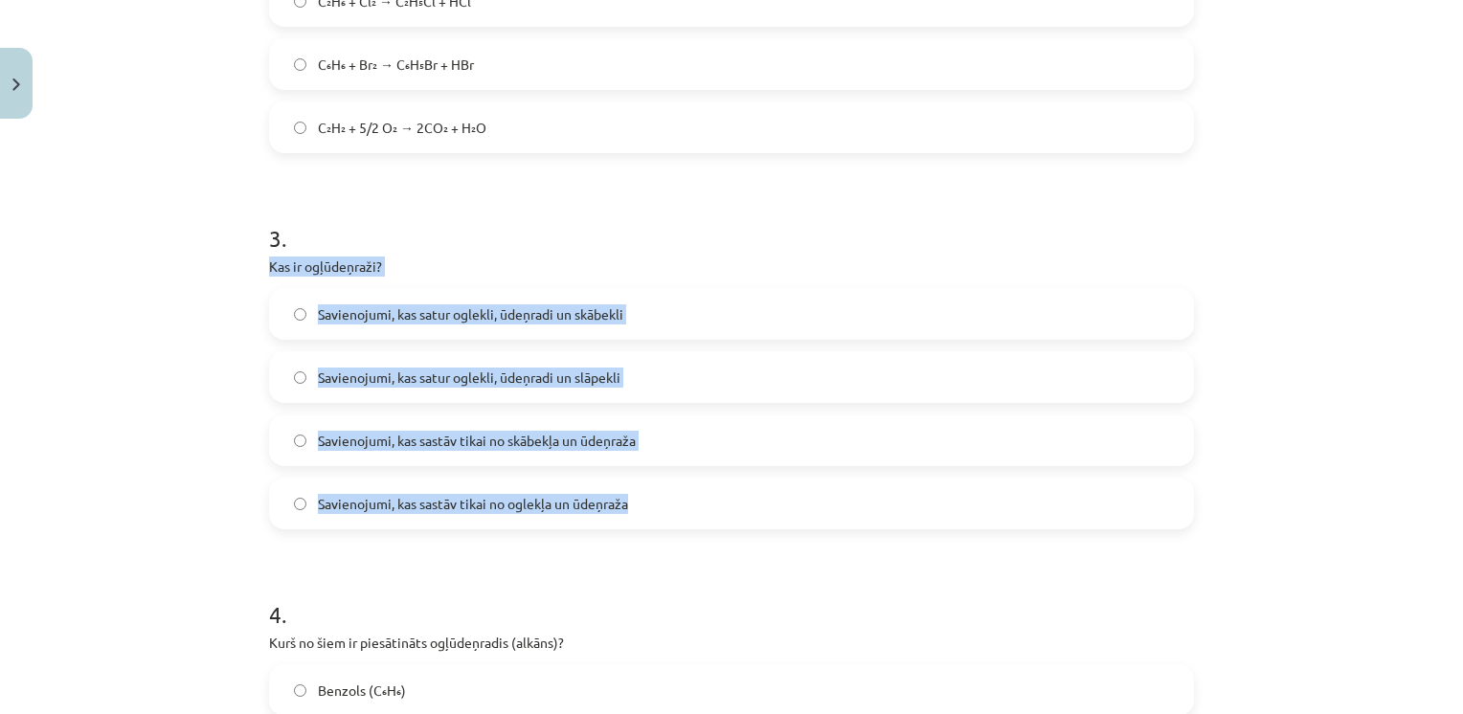
drag, startPoint x: 254, startPoint y: 263, endPoint x: 638, endPoint y: 497, distance: 450.1
copy div "Kas ir ogļūdeņraži? Savienojumi, kas satur oglekli, ūdeņradi un skābekli Savien…"
click at [521, 249] on div "3 . Kas ir ogļūdeņraži? Savienojumi, kas satur oglekli, ūdeņradi un skābekli Sa…" at bounding box center [731, 360] width 925 height 338
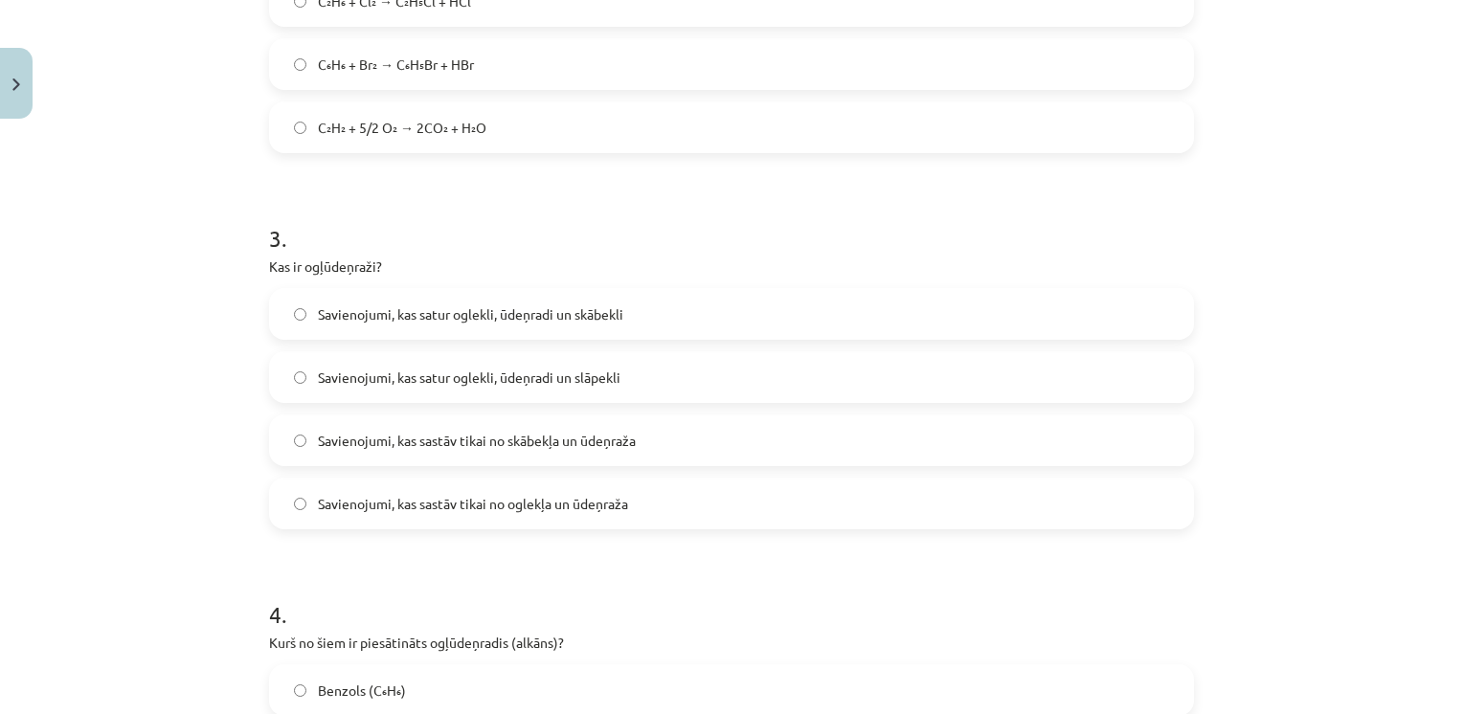
click at [409, 507] on span "Savienojumi, kas sastāv tikai no oglekļa un ūdeņraža" at bounding box center [473, 504] width 310 height 20
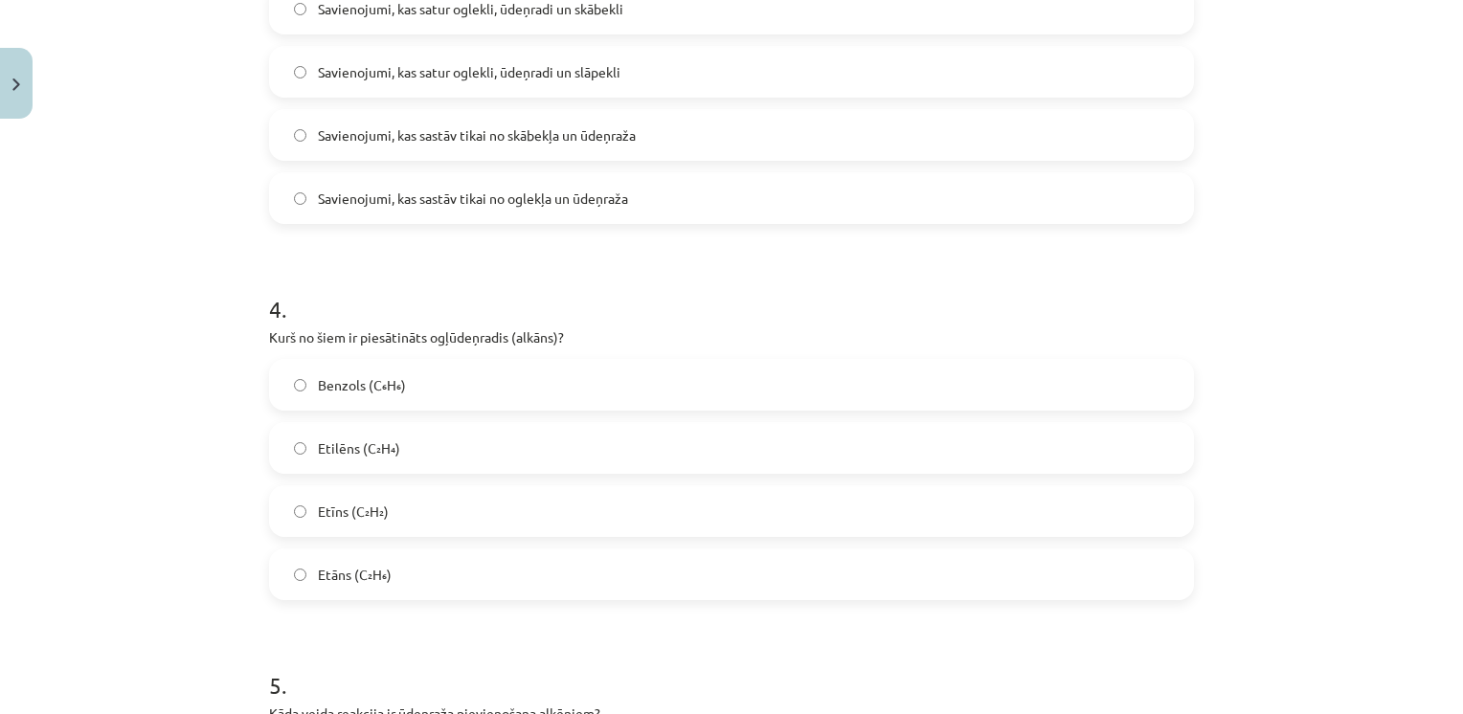
scroll to position [1261, 0]
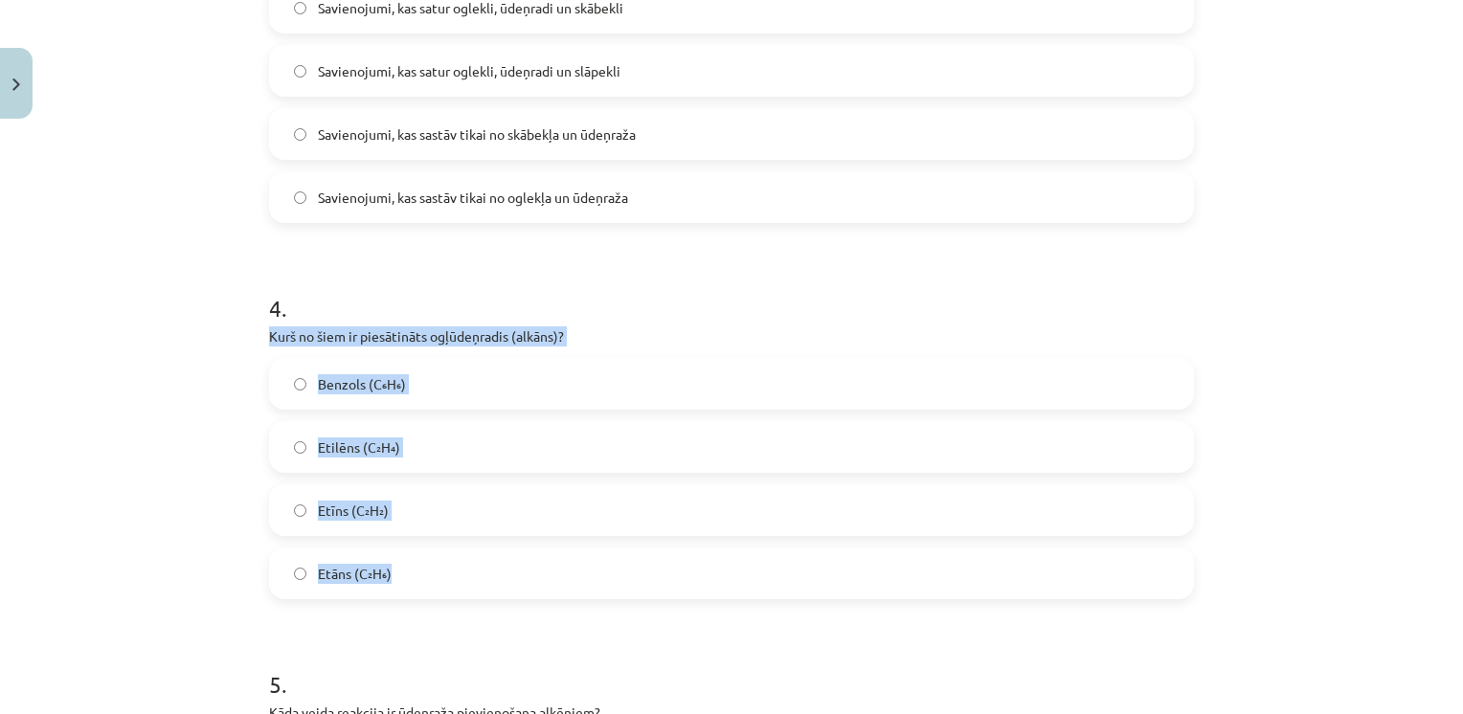
drag, startPoint x: 248, startPoint y: 327, endPoint x: 444, endPoint y: 588, distance: 326.0
click at [444, 588] on div "Mācību tēma: Ķīmijas i - 11. klases 1. ieskaites mācību materiāls #3 2. tema. O…" at bounding box center [731, 357] width 1463 height 714
drag, startPoint x: 444, startPoint y: 588, endPoint x: 435, endPoint y: 339, distance: 249.0
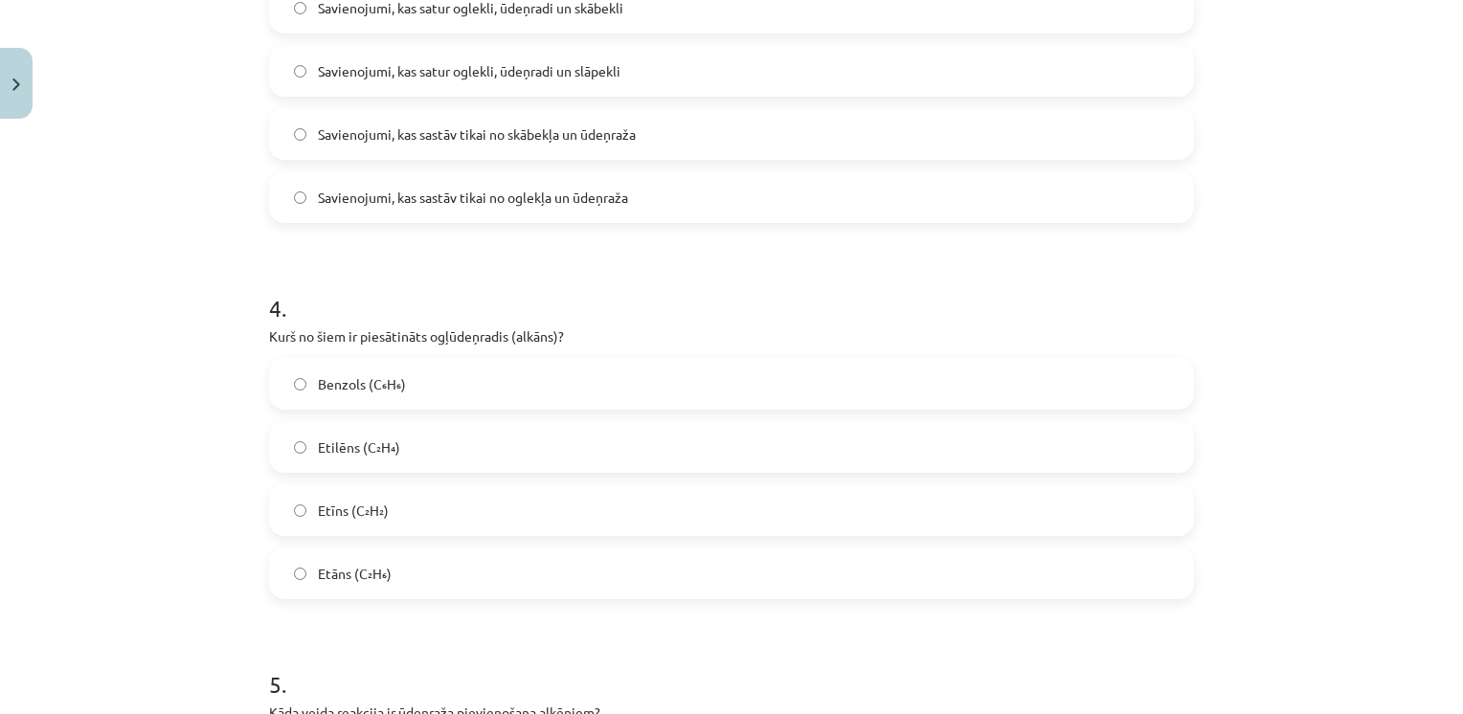
click at [461, 261] on h1 "4 ." at bounding box center [731, 290] width 925 height 59
click at [325, 564] on span "Etāns (C₂H₆)" at bounding box center [355, 574] width 74 height 20
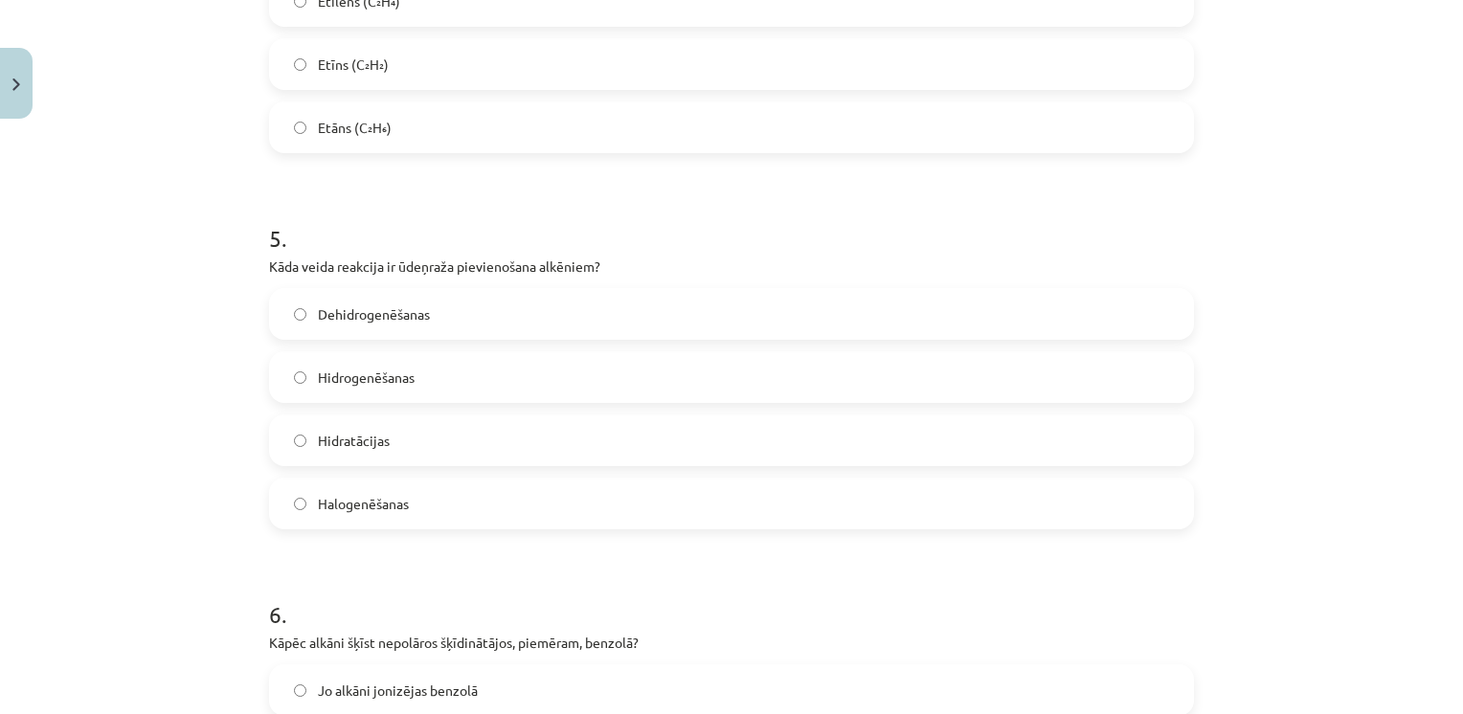
scroll to position [1708, 0]
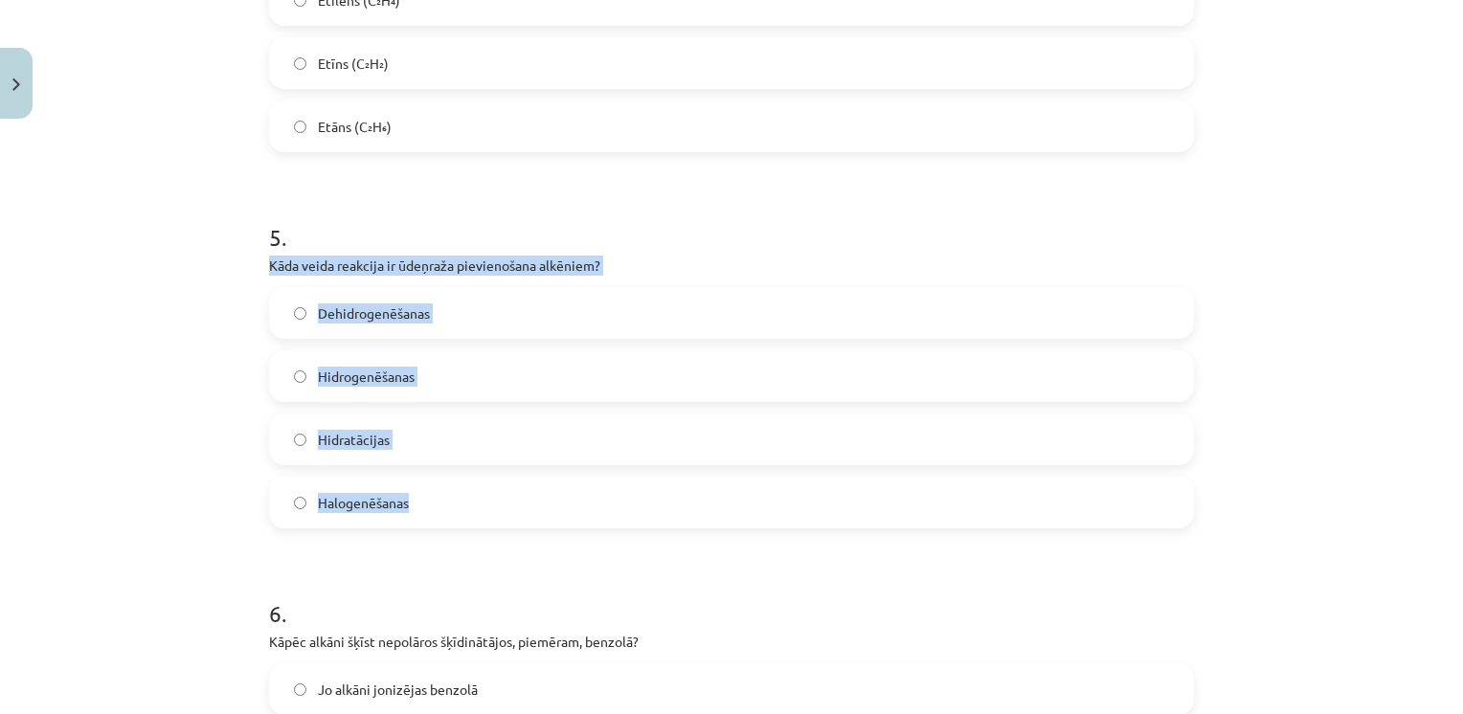
drag, startPoint x: 258, startPoint y: 255, endPoint x: 418, endPoint y: 511, distance: 302.2
click at [418, 511] on div "16 XP Saņemsi Grūts 133 pilda Apraksts Uzdevums Palīdzība 1 . Kura no dotajām r…" at bounding box center [731, 125] width 948 height 3411
drag, startPoint x: 418, startPoint y: 511, endPoint x: 397, endPoint y: 262, distance: 249.7
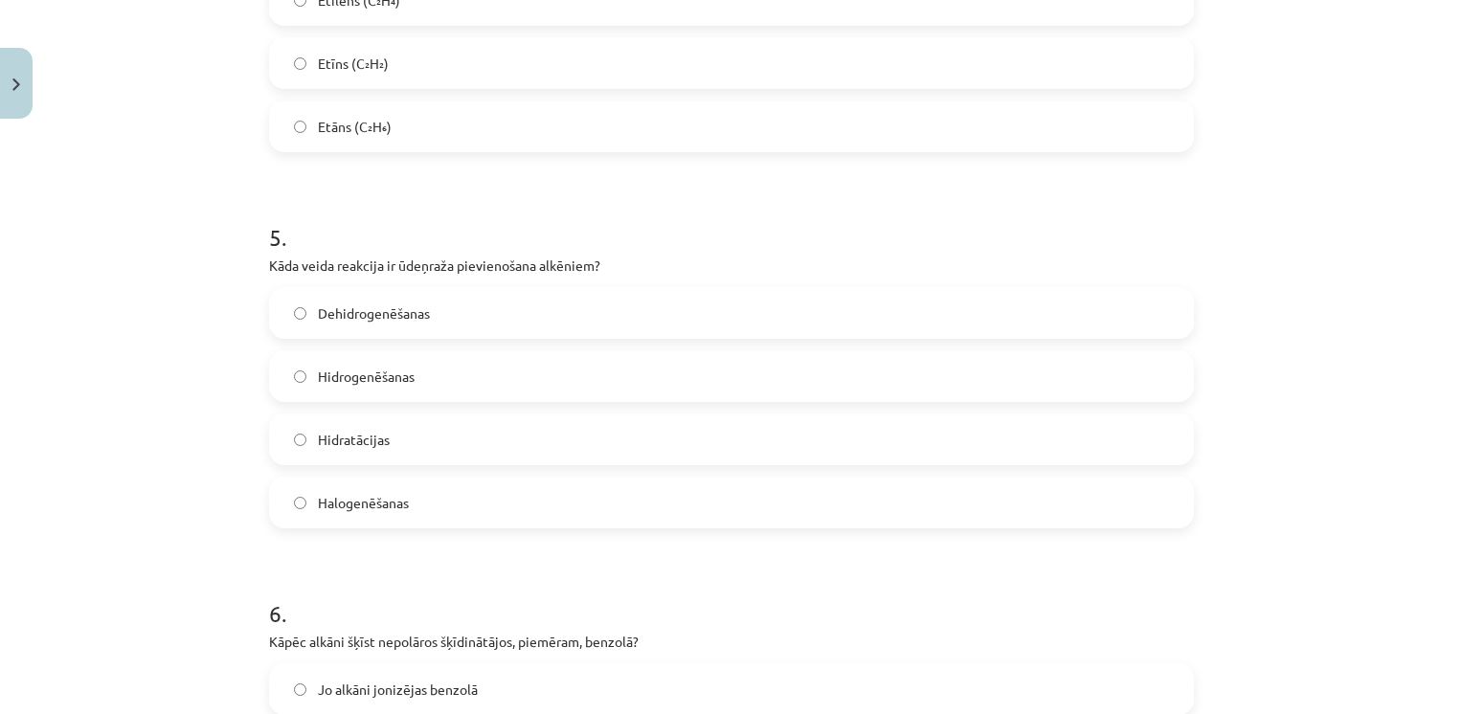
click at [459, 218] on h1 "5 ." at bounding box center [731, 219] width 925 height 59
click at [369, 371] on span "Hidrogenēšanas" at bounding box center [366, 377] width 97 height 20
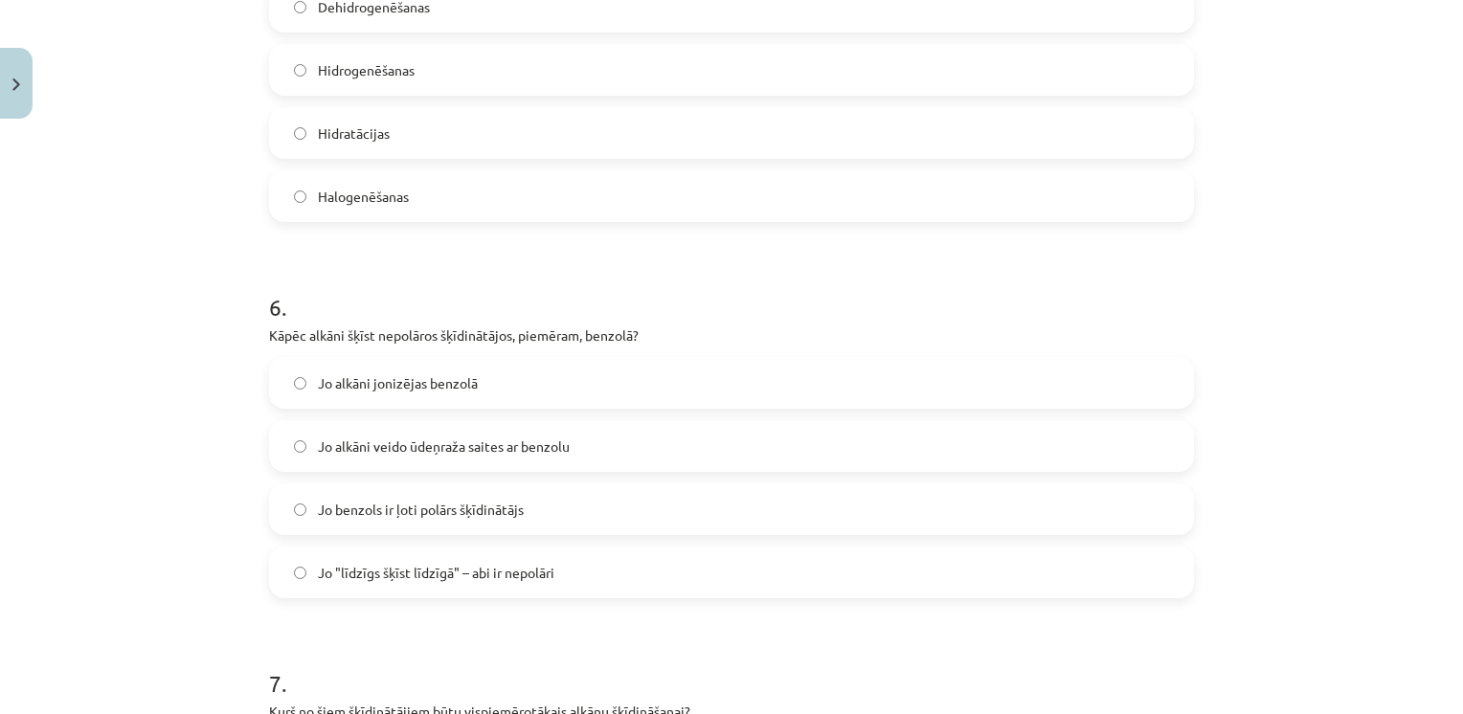
scroll to position [2023, 0]
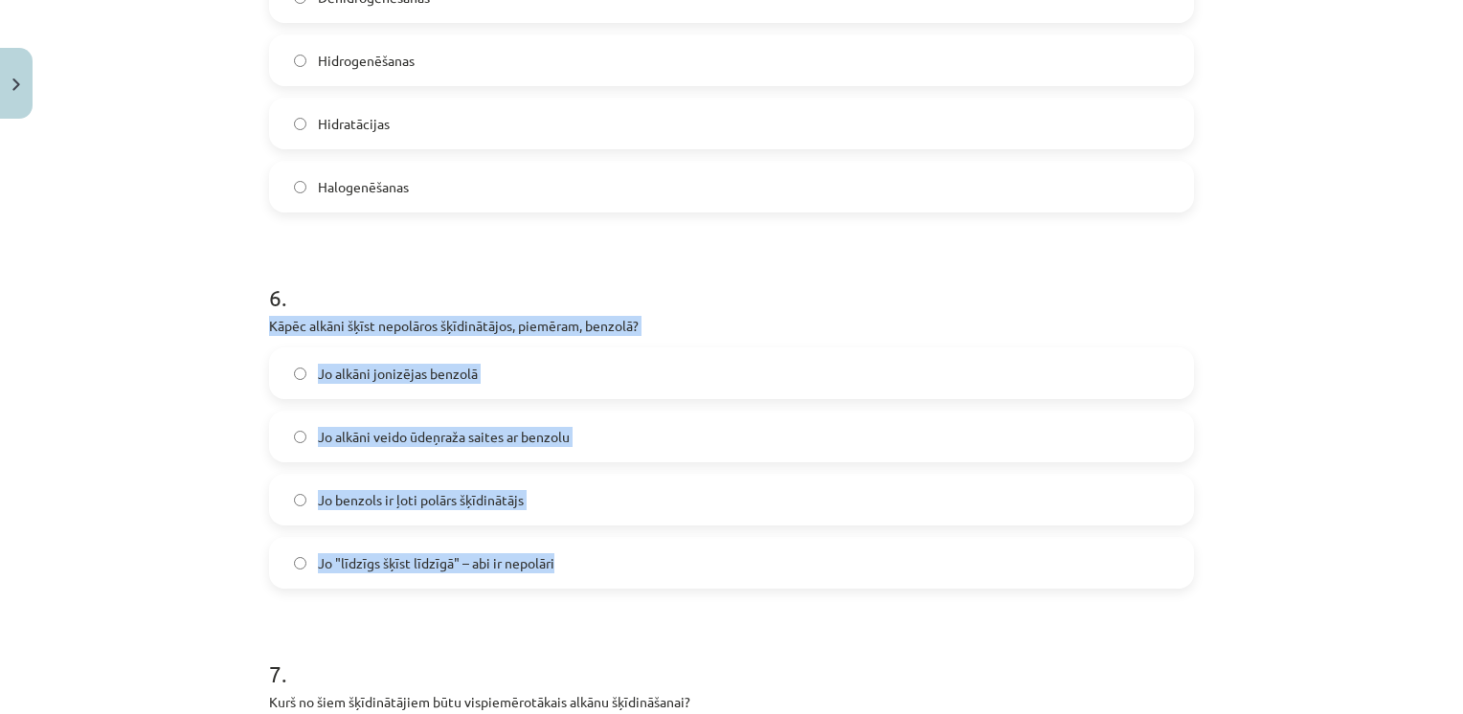
drag, startPoint x: 258, startPoint y: 319, endPoint x: 574, endPoint y: 584, distance: 412.4
drag, startPoint x: 574, startPoint y: 584, endPoint x: 502, endPoint y: 324, distance: 269.4
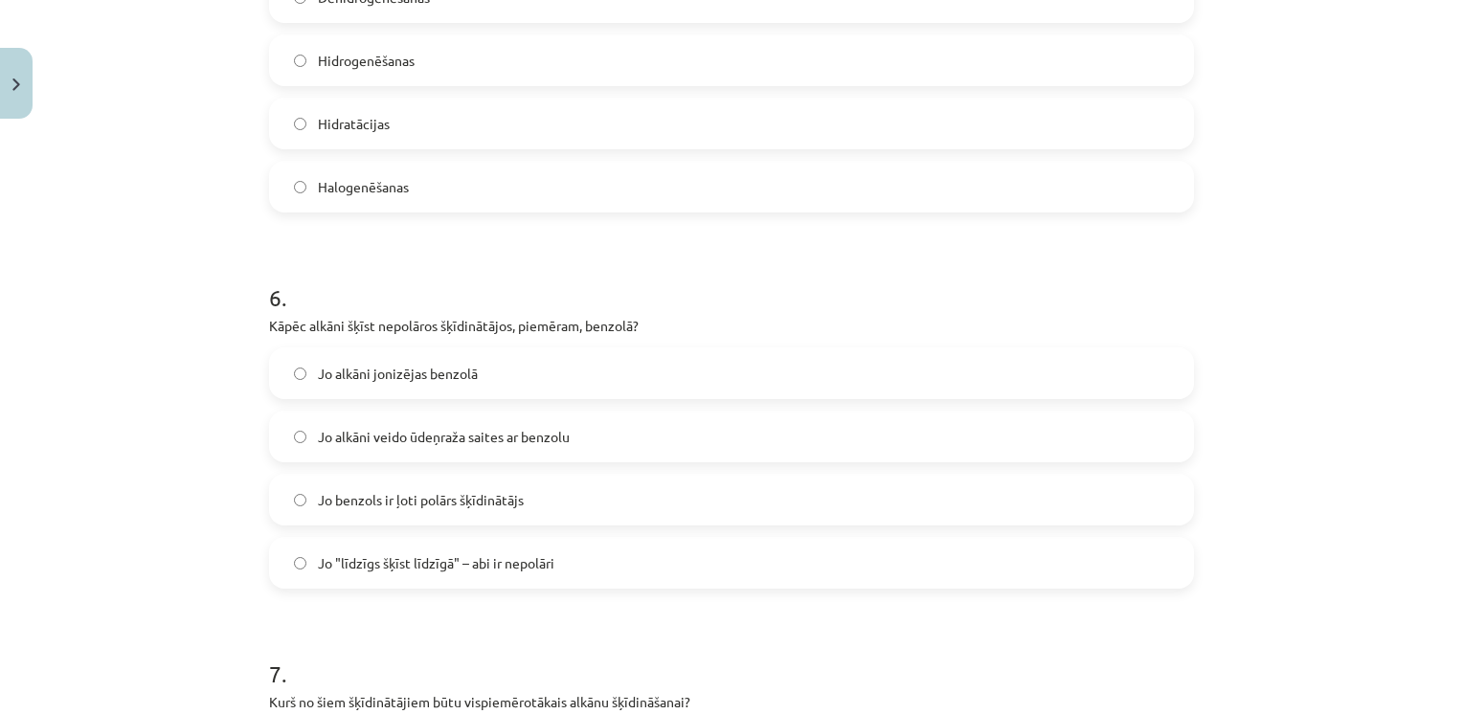
click at [540, 258] on h1 "6 ." at bounding box center [731, 280] width 925 height 59
click at [333, 574] on label "Jo "līdzīgs šķīst līdzīgā" – abi ir nepolāri" at bounding box center [731, 563] width 921 height 48
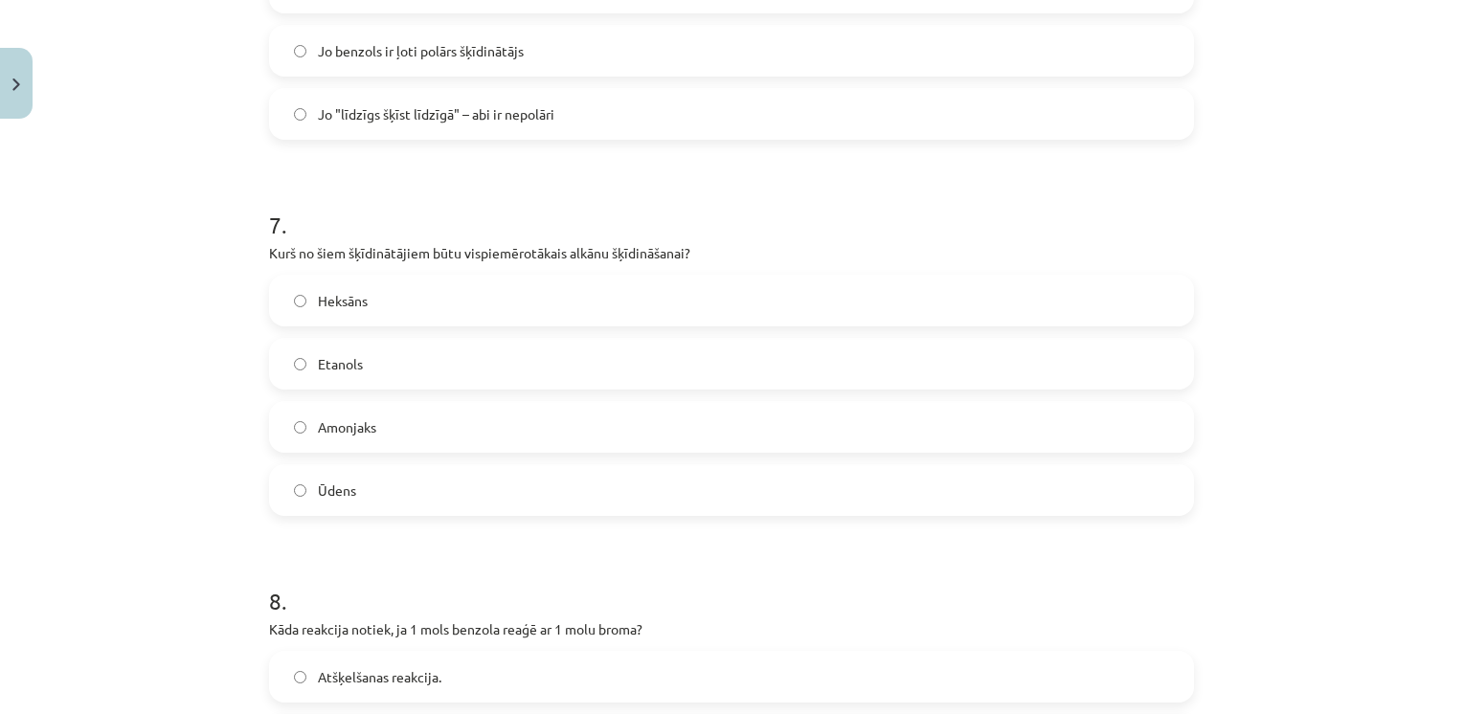
scroll to position [2473, 0]
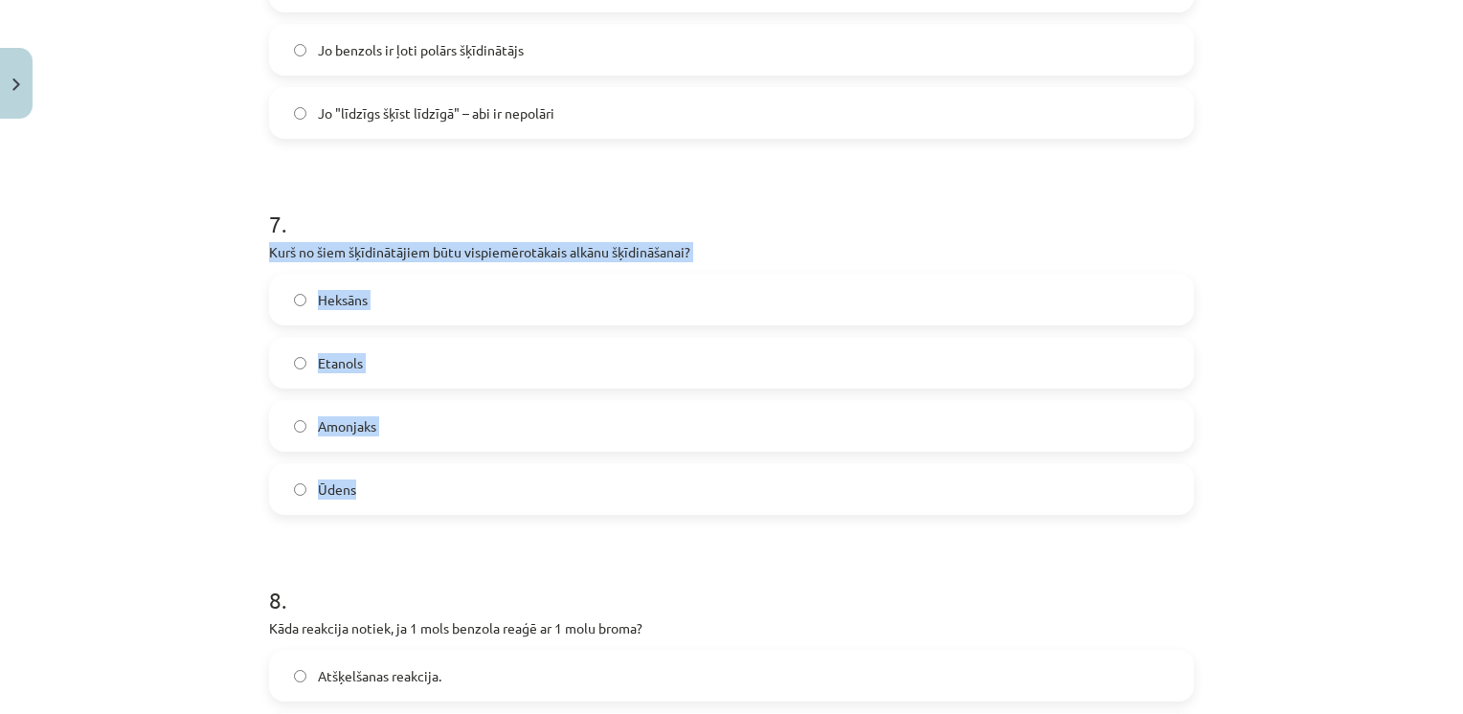
drag, startPoint x: 258, startPoint y: 248, endPoint x: 356, endPoint y: 480, distance: 252.2
drag, startPoint x: 356, startPoint y: 480, endPoint x: 361, endPoint y: 251, distance: 229.8
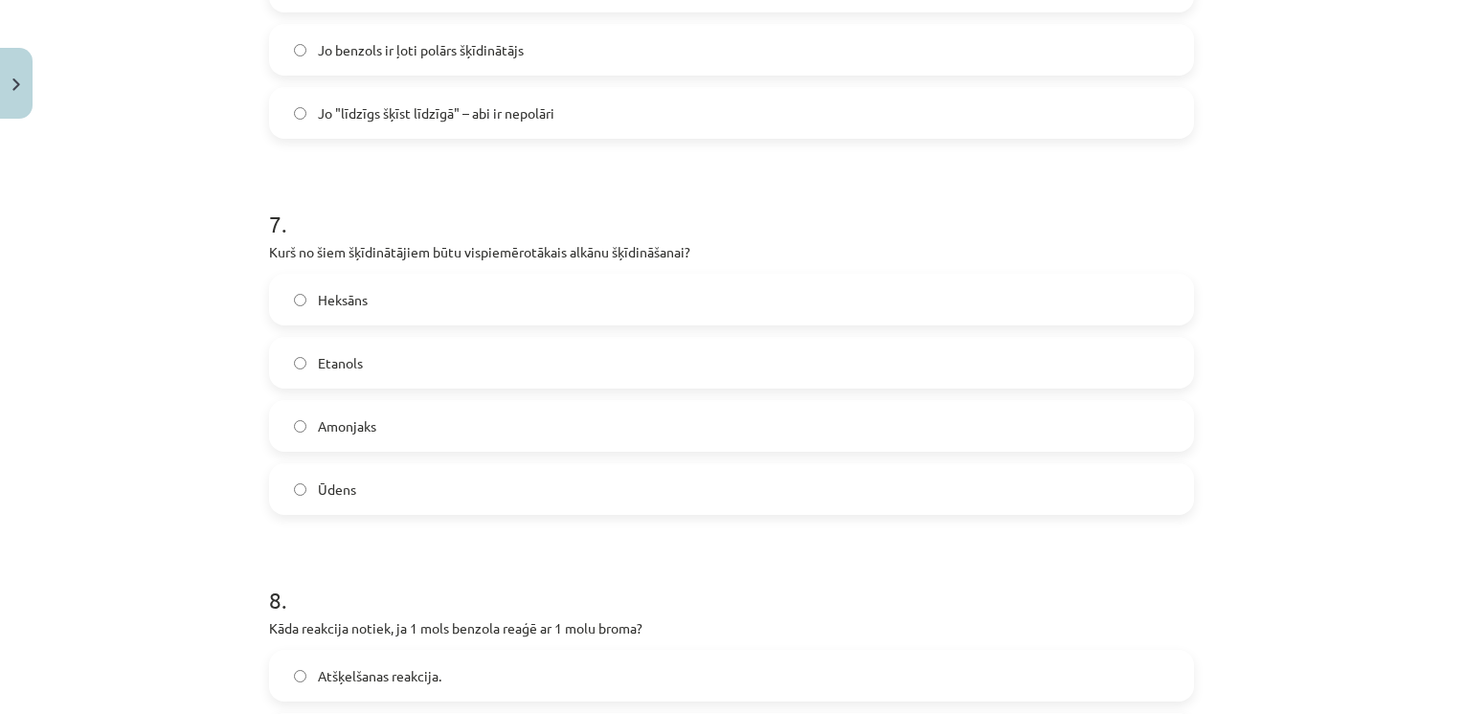
click at [429, 208] on h1 "7 ." at bounding box center [731, 206] width 925 height 59
click at [353, 290] on span "Heksāns" at bounding box center [343, 300] width 50 height 20
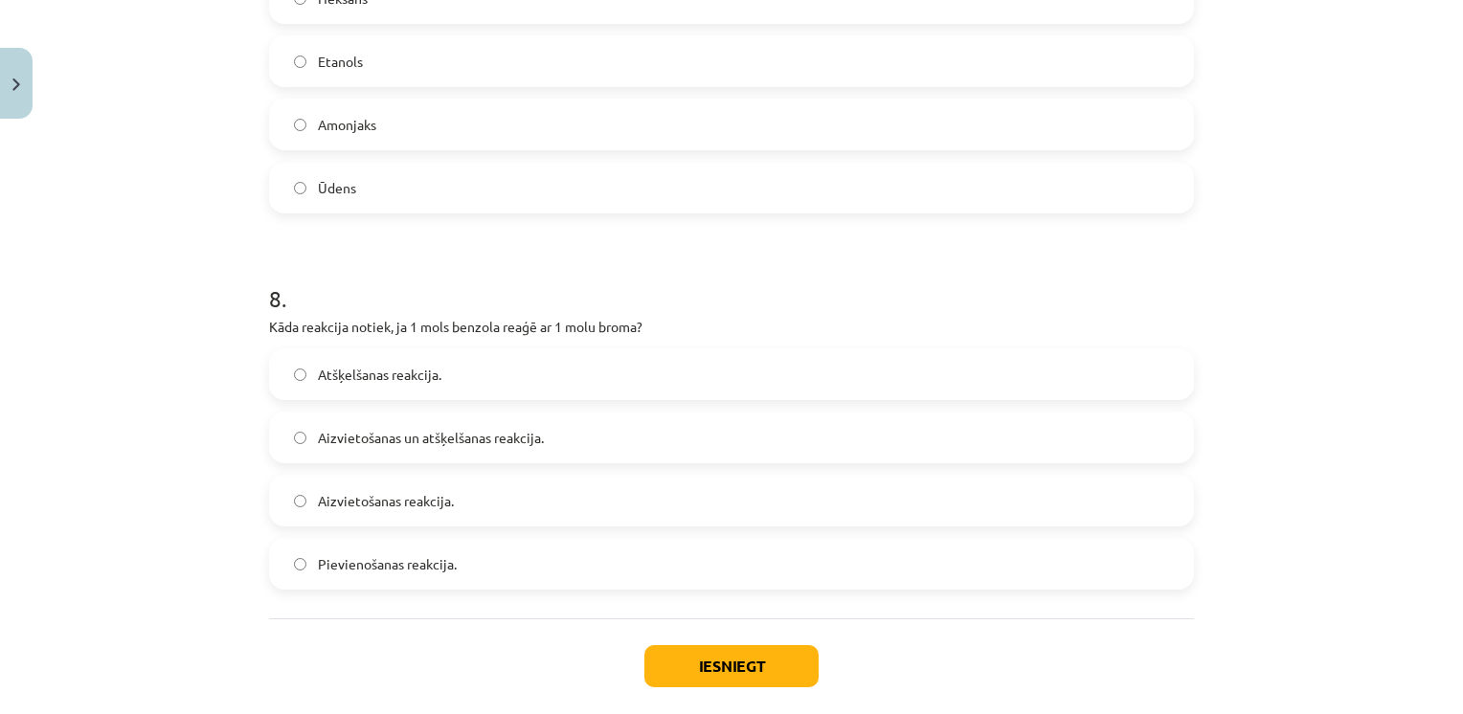
scroll to position [2781, 0]
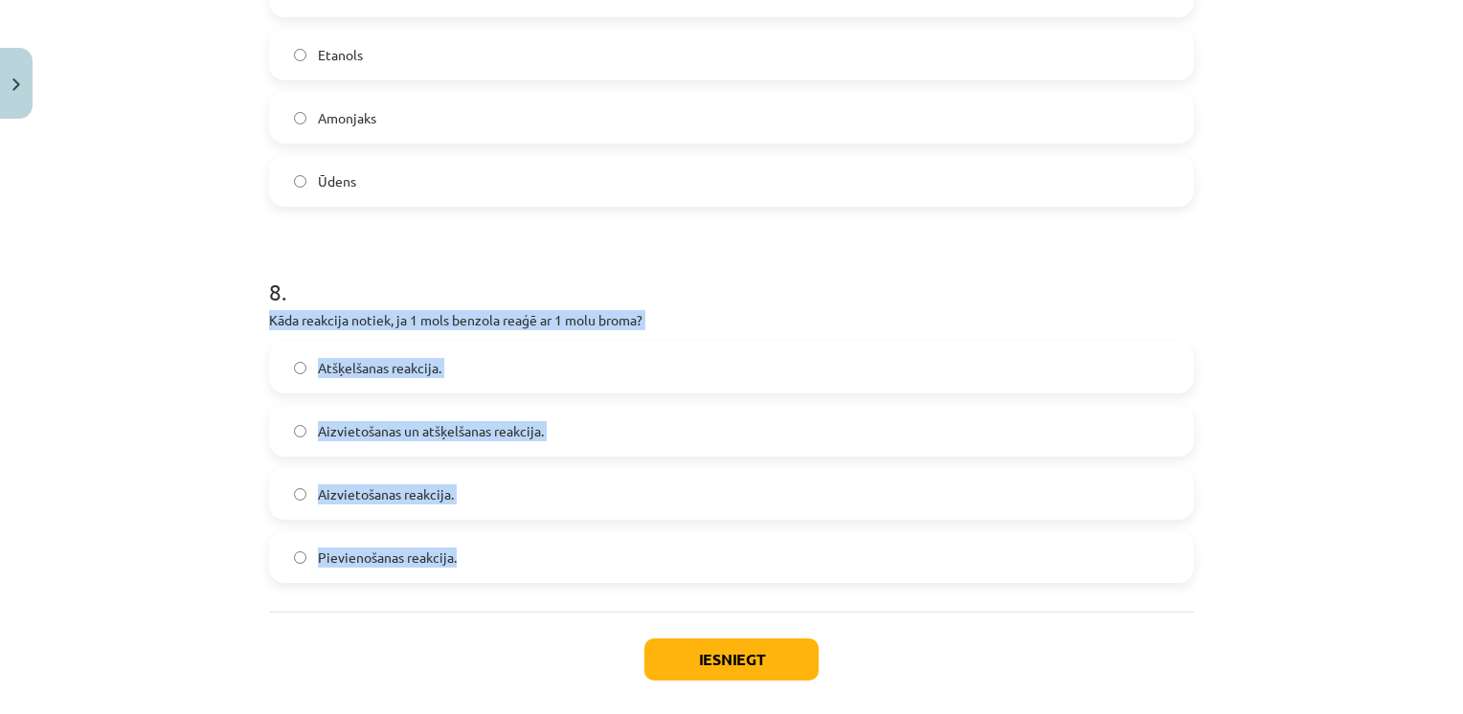
drag, startPoint x: 257, startPoint y: 315, endPoint x: 479, endPoint y: 547, distance: 320.9
drag, startPoint x: 479, startPoint y: 547, endPoint x: 363, endPoint y: 359, distance: 221.3
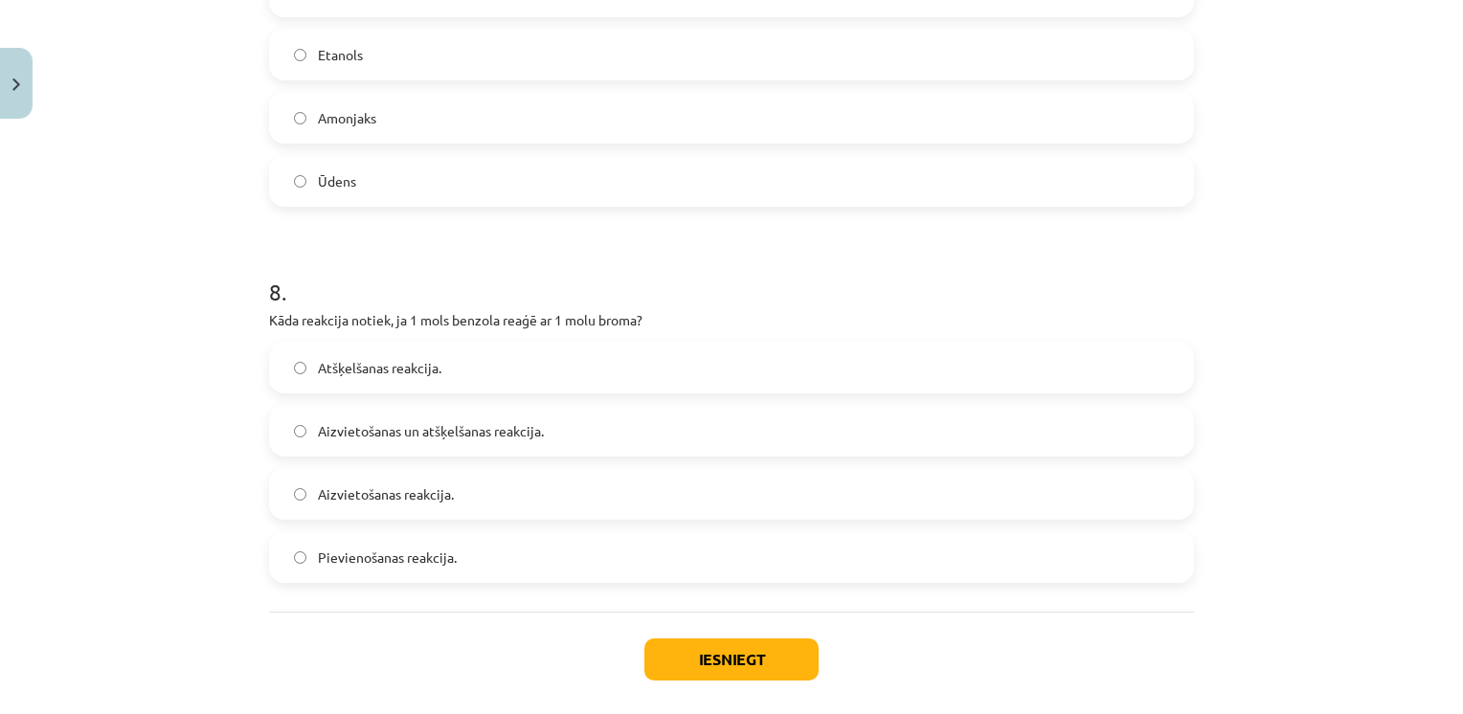
click at [321, 500] on span "Aizvietošanas reakcija." at bounding box center [386, 494] width 136 height 20
click at [654, 651] on button "Iesniegt" at bounding box center [731, 659] width 174 height 42
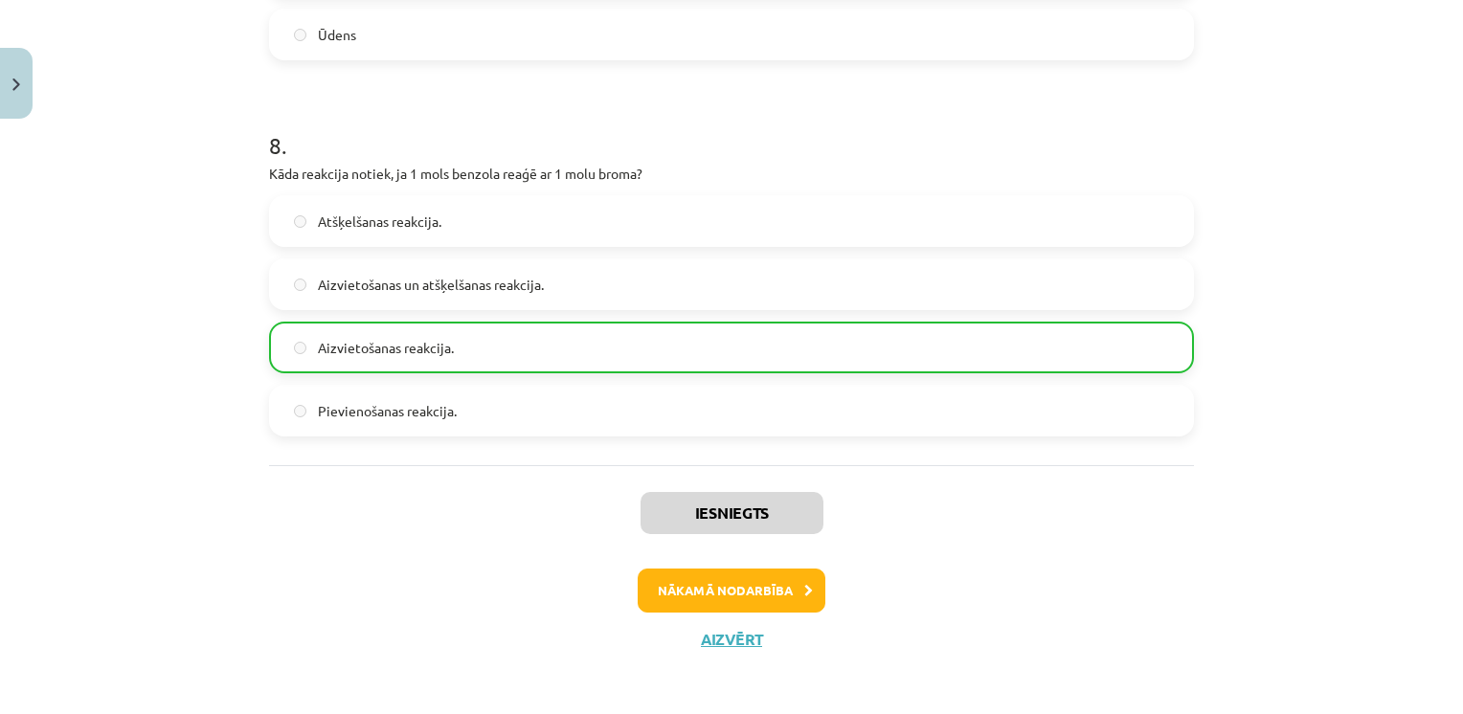
scroll to position [2930, 0]
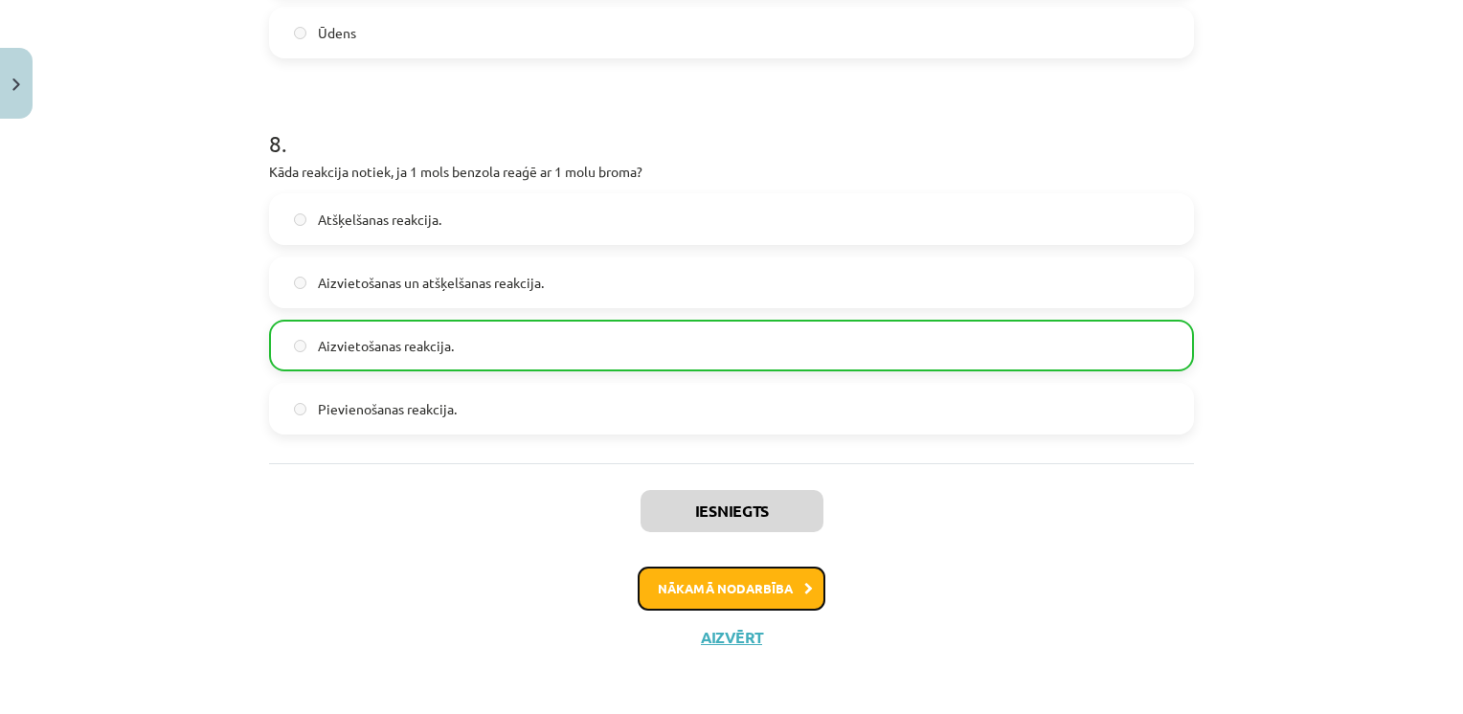
click at [727, 589] on button "Nākamā nodarbība" at bounding box center [731, 589] width 188 height 44
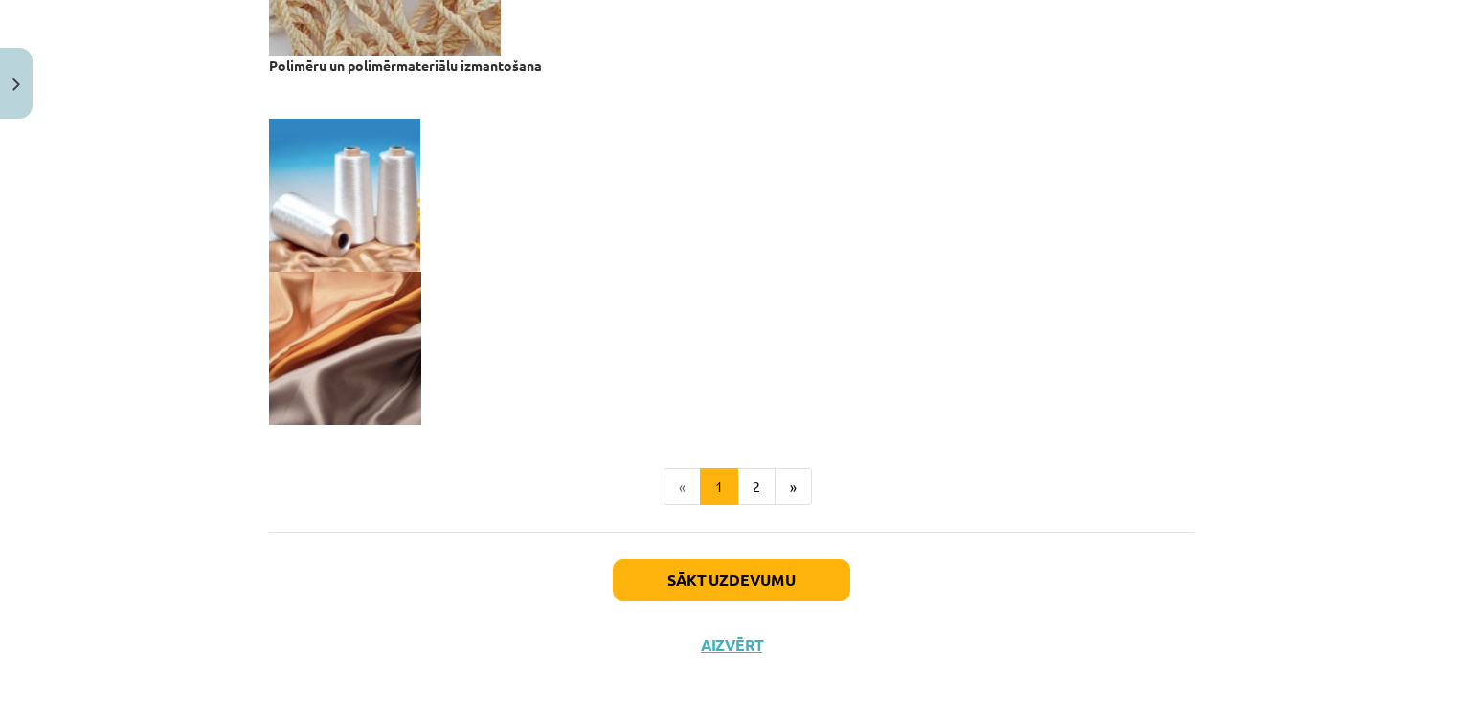
scroll to position [3773, 0]
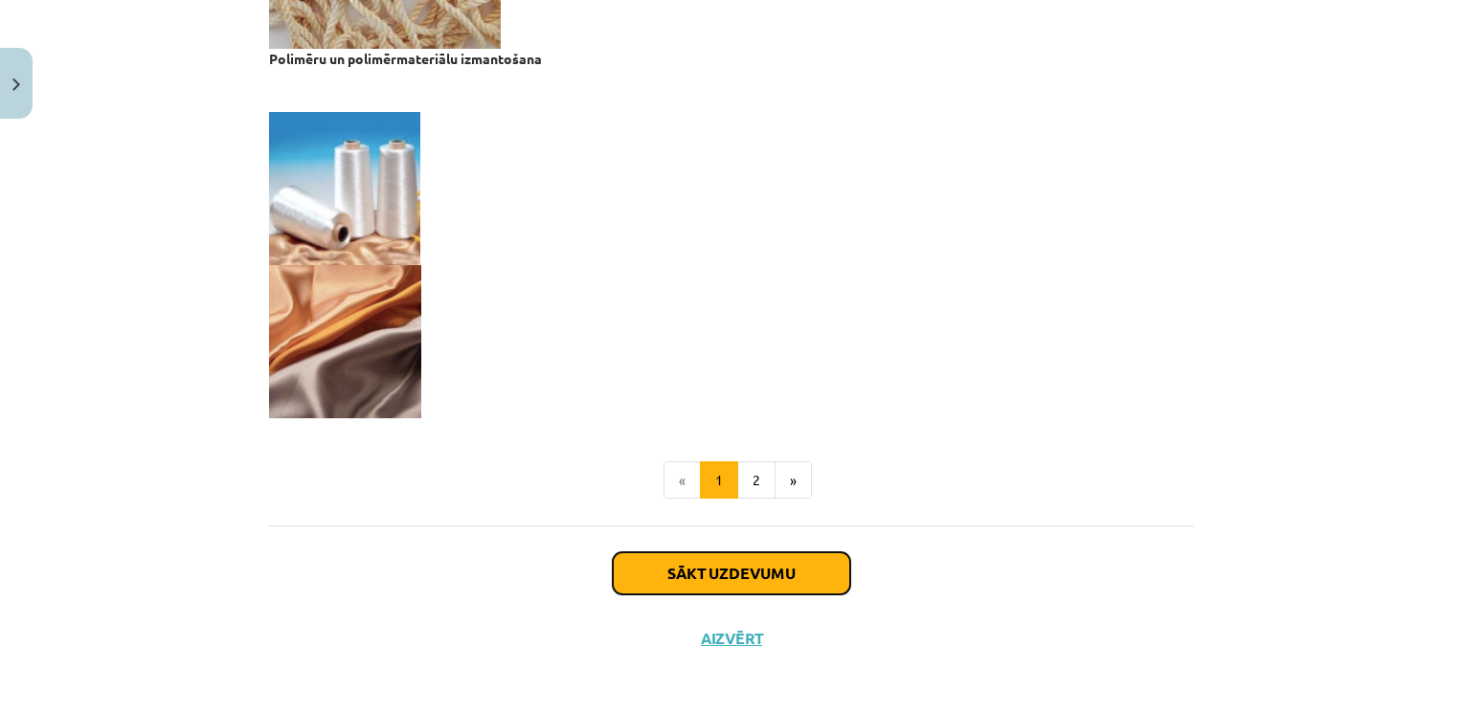
click at [708, 575] on button "Sākt uzdevumu" at bounding box center [731, 573] width 237 height 42
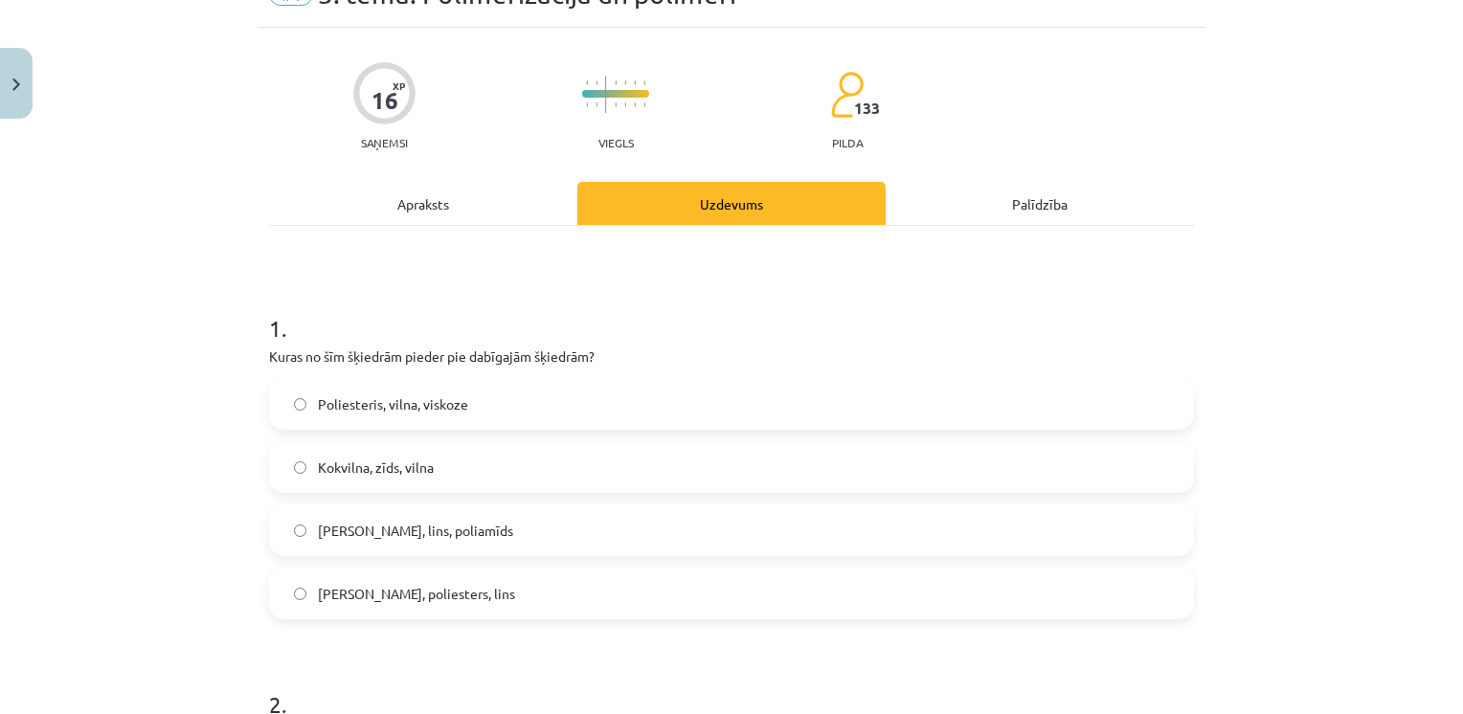
scroll to position [48, 0]
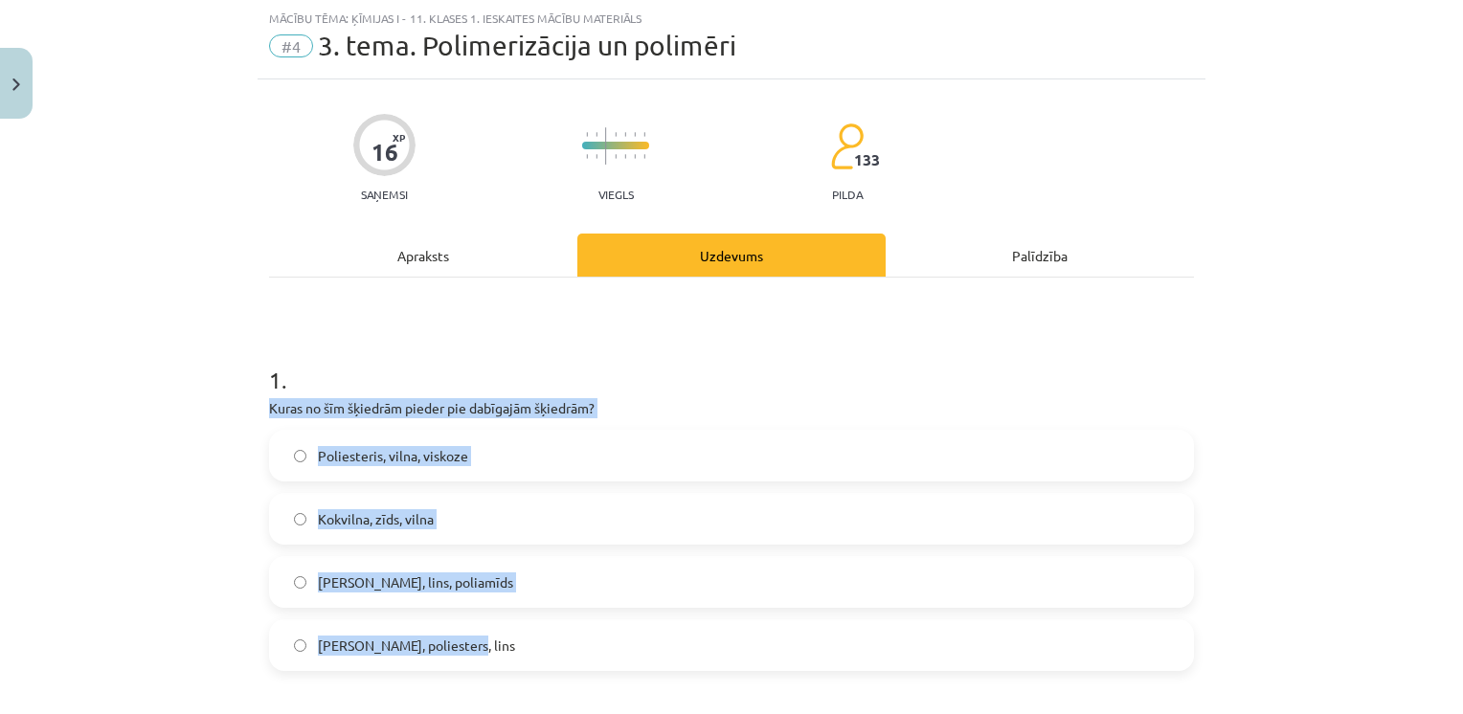
drag, startPoint x: 258, startPoint y: 412, endPoint x: 455, endPoint y: 649, distance: 308.0
drag, startPoint x: 455, startPoint y: 649, endPoint x: 525, endPoint y: 413, distance: 246.5
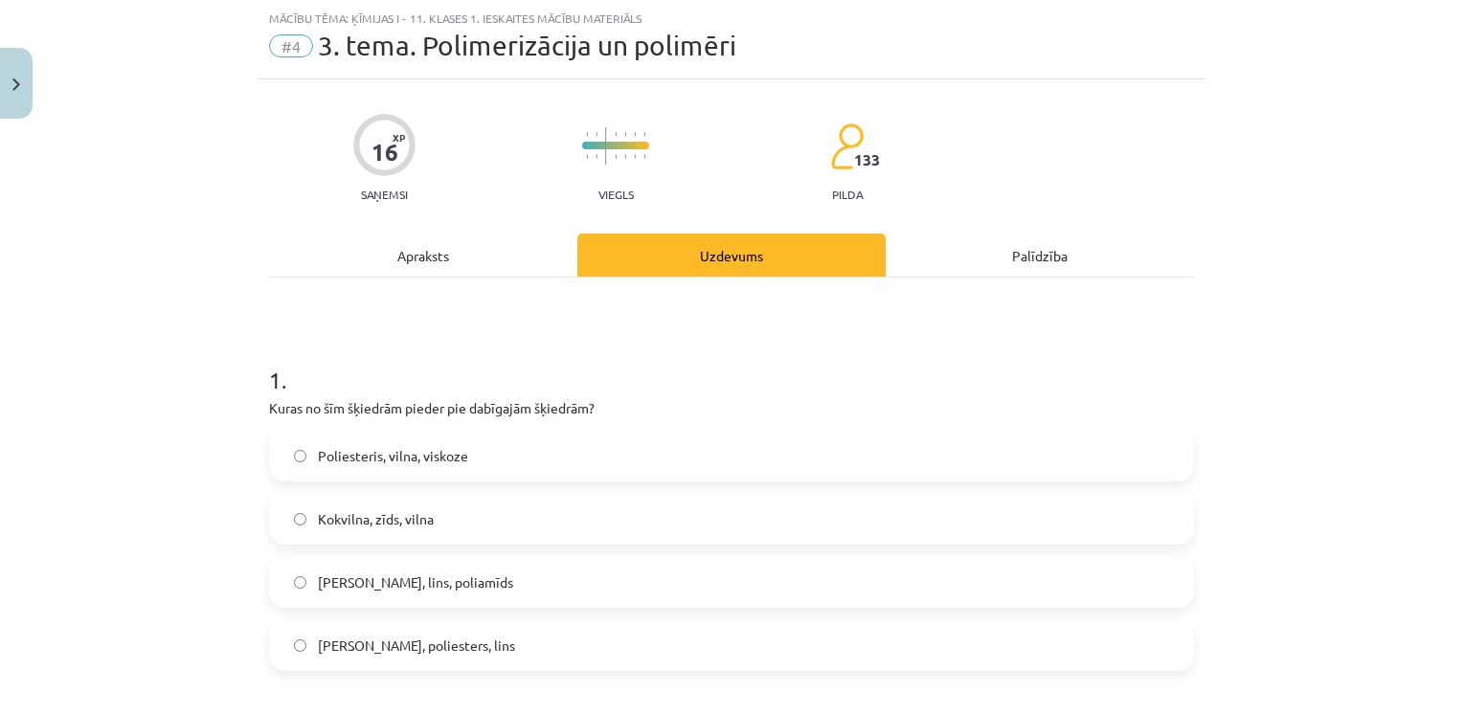
click at [366, 510] on span "Kokvilna, zīds, vilna" at bounding box center [376, 519] width 116 height 20
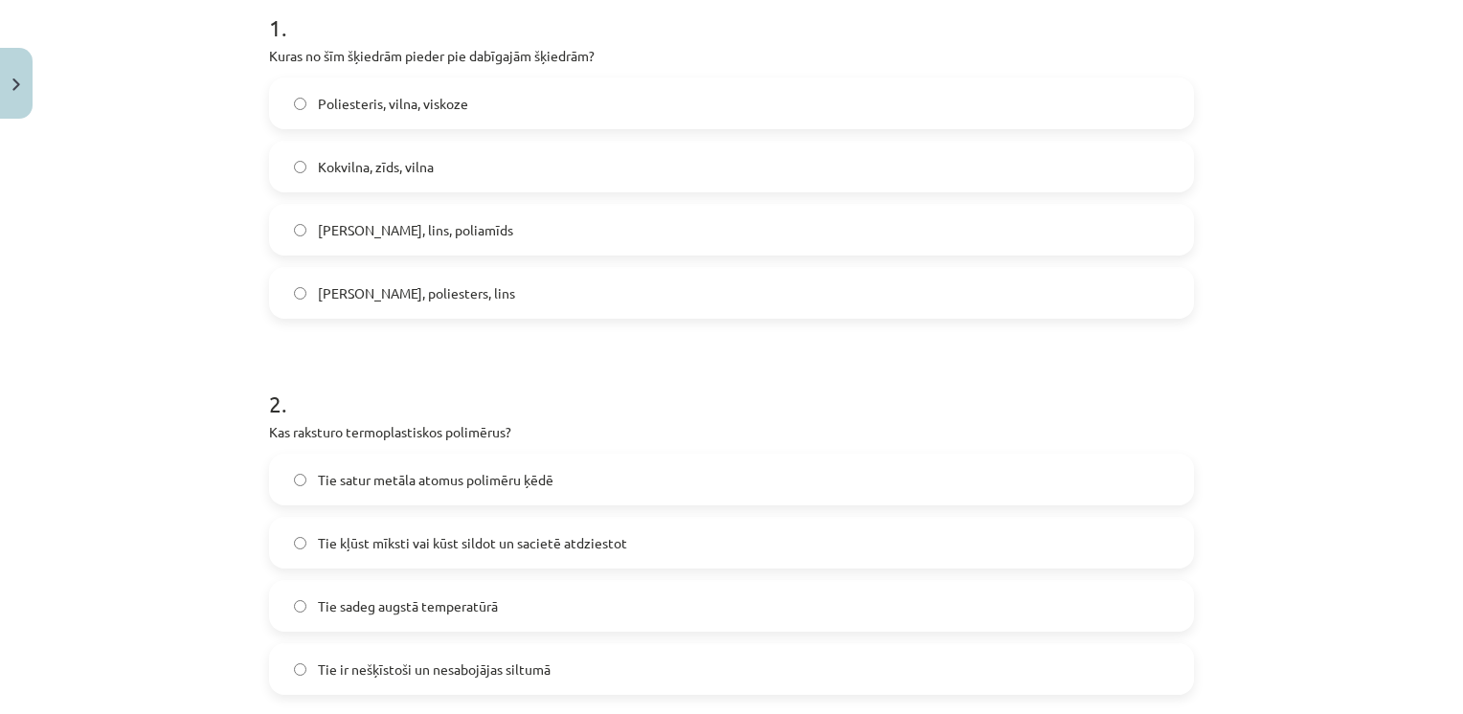
scroll to position [401, 0]
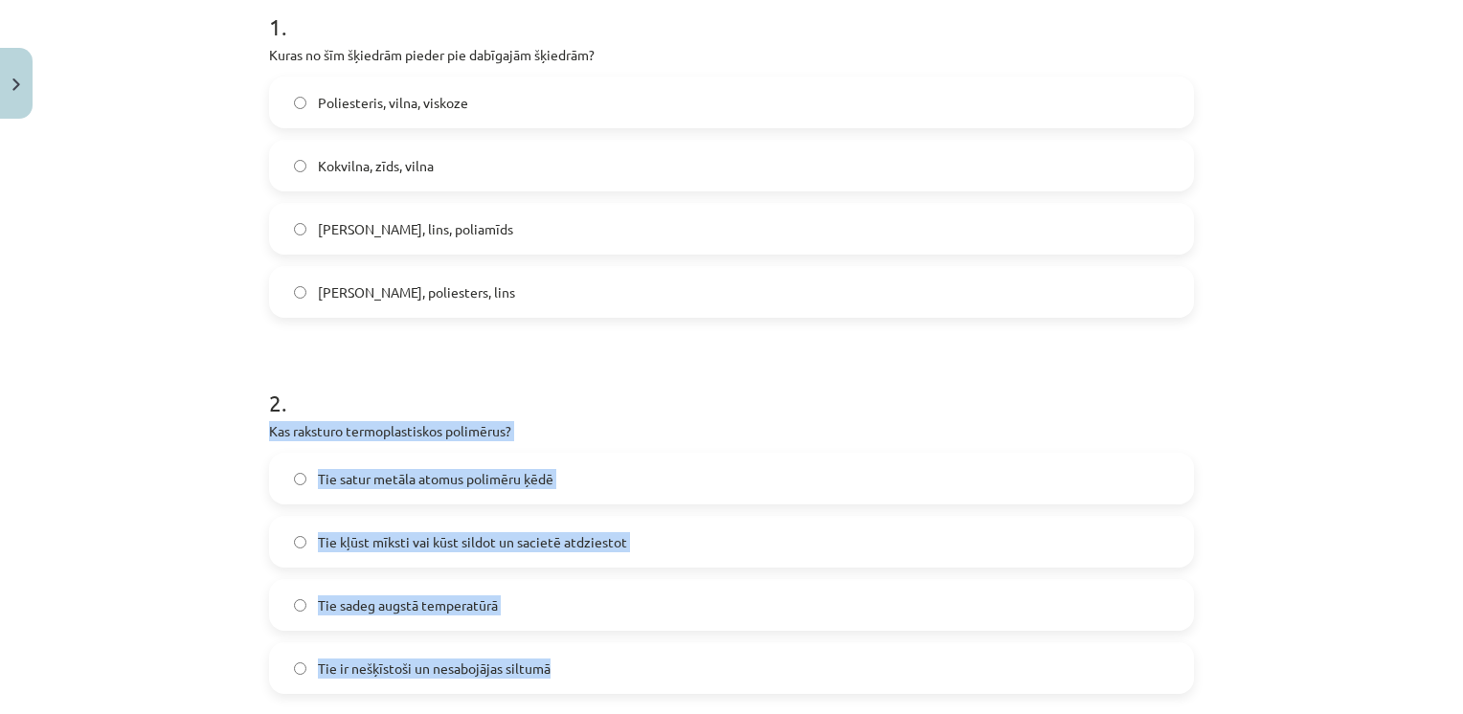
drag, startPoint x: 257, startPoint y: 431, endPoint x: 565, endPoint y: 659, distance: 382.5
drag, startPoint x: 565, startPoint y: 659, endPoint x: 437, endPoint y: 437, distance: 255.1
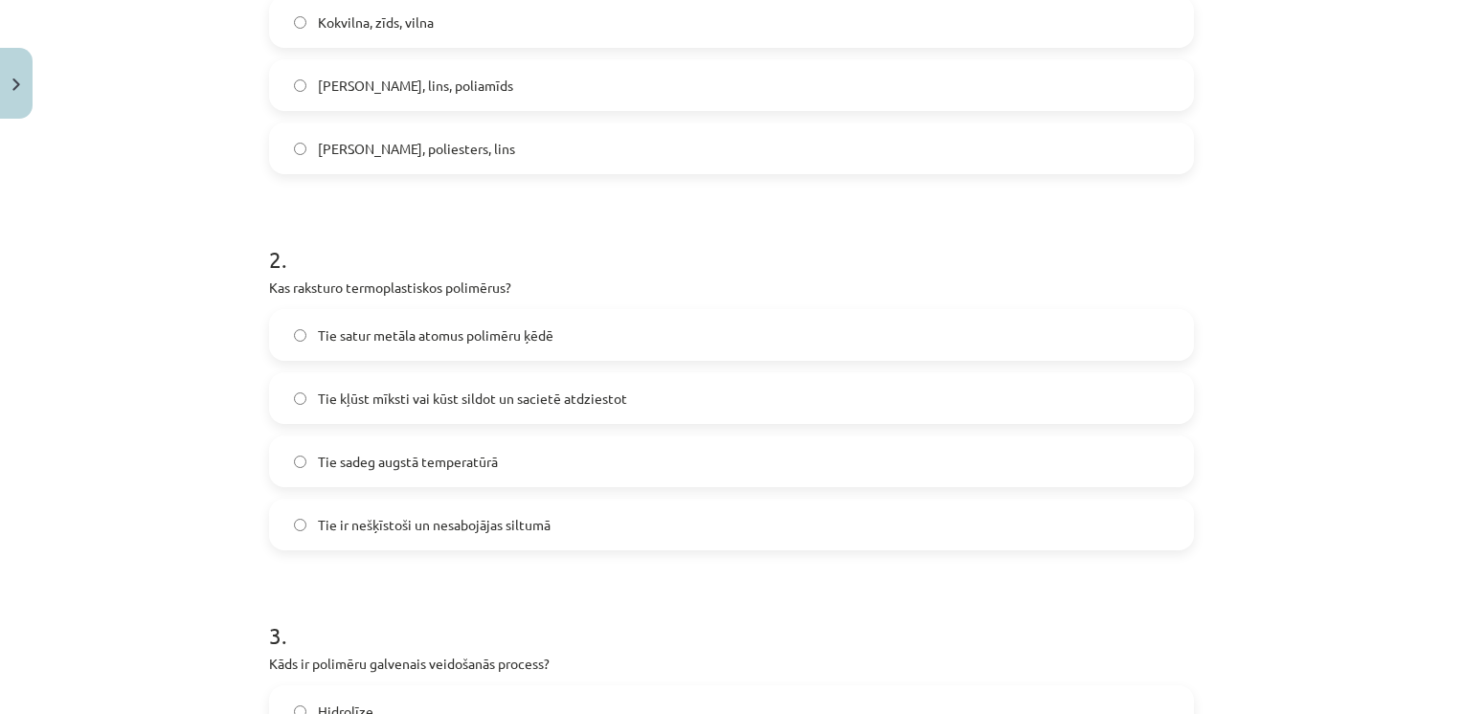
scroll to position [556, 0]
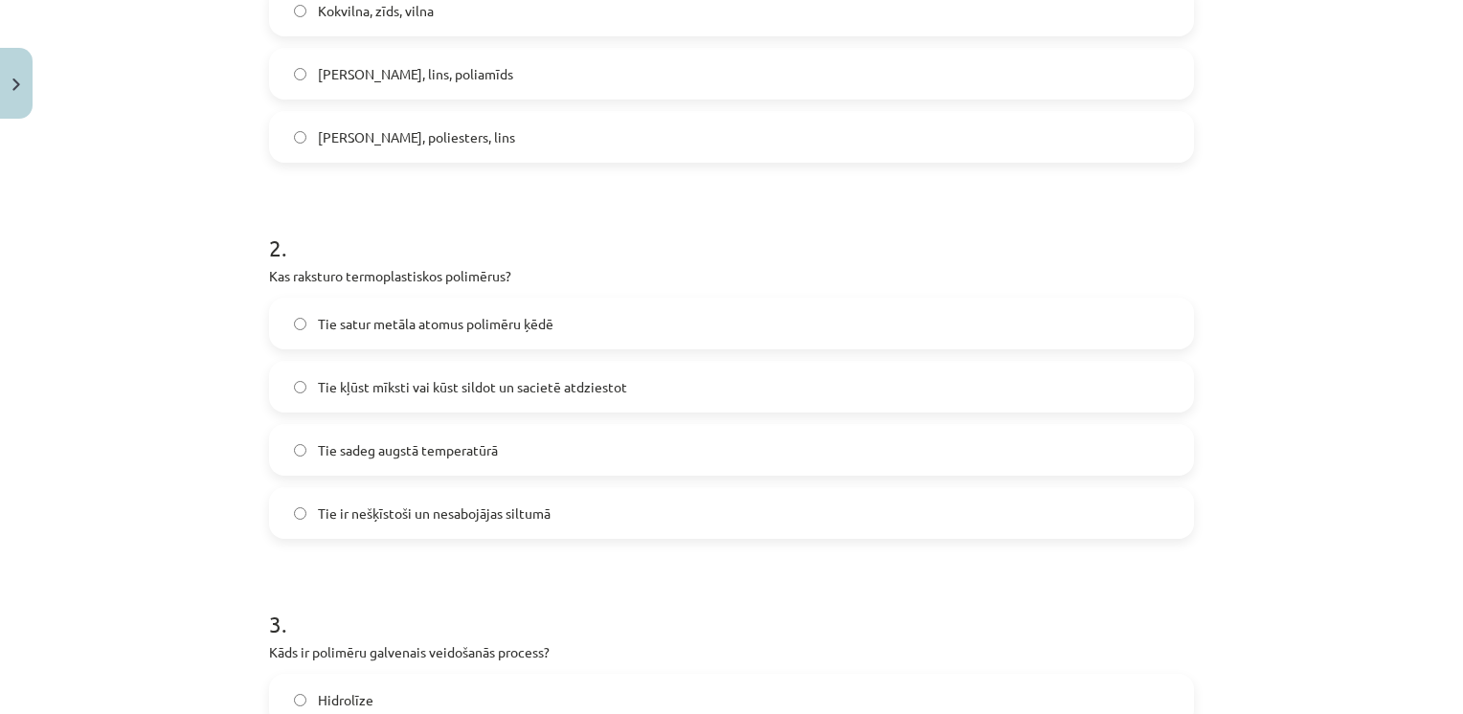
click at [413, 399] on label "Tie kļūst mīksti vai kūst sildot un sacietē atdziestot" at bounding box center [731, 387] width 921 height 48
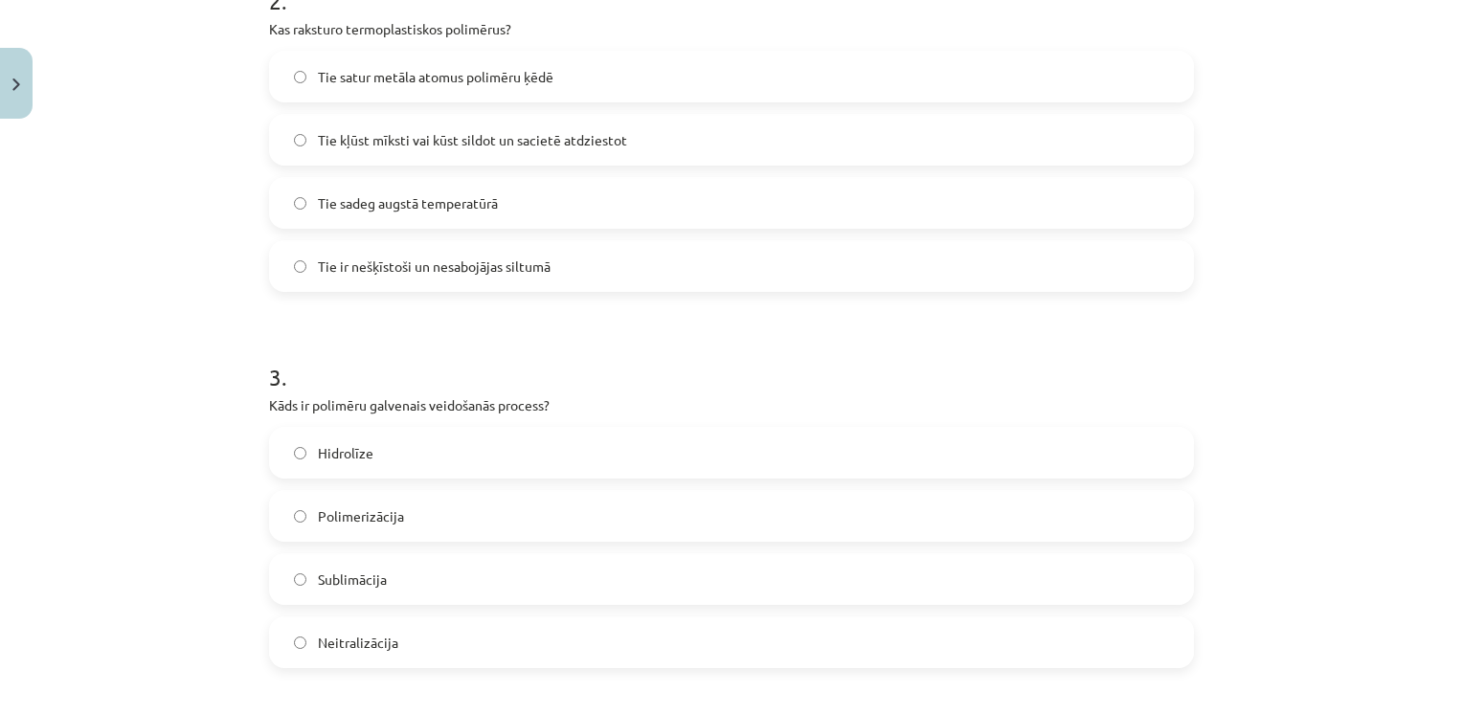
scroll to position [815, 0]
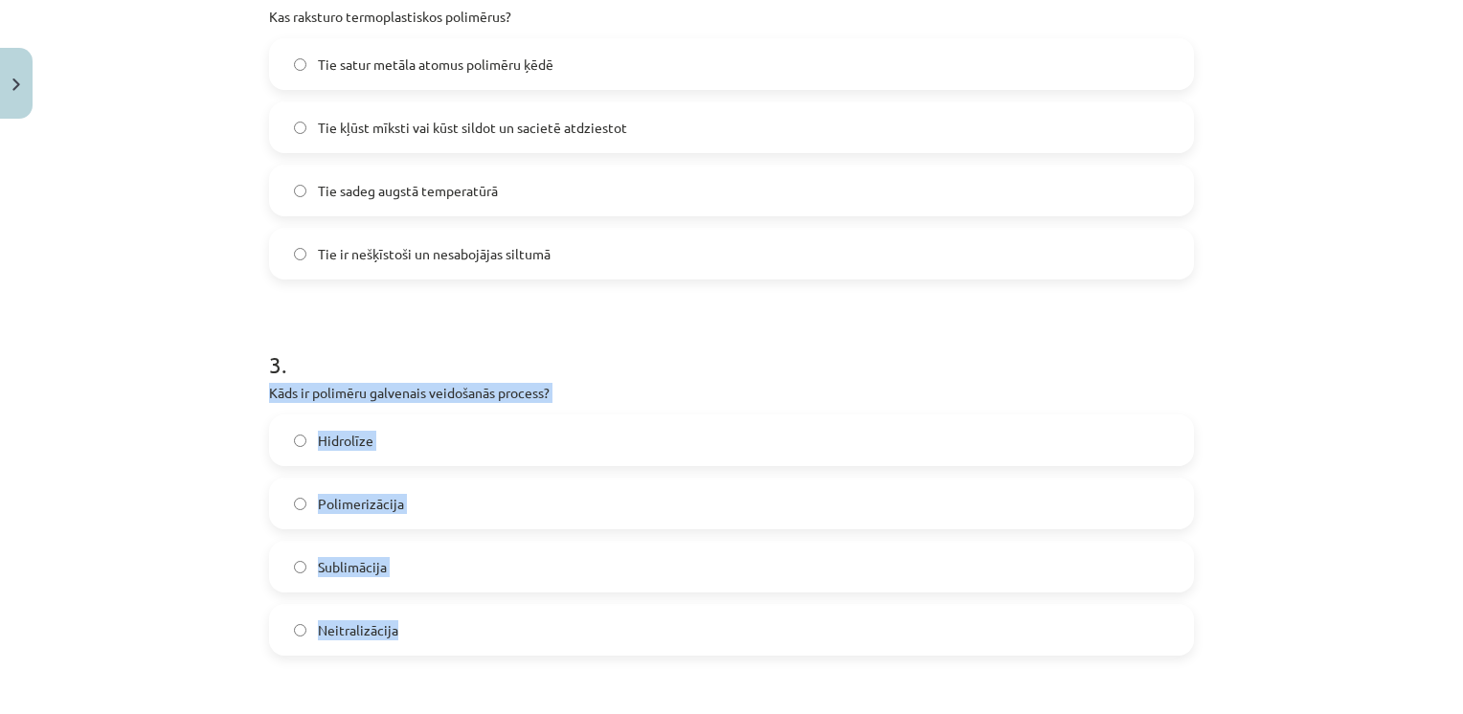
drag, startPoint x: 257, startPoint y: 389, endPoint x: 394, endPoint y: 619, distance: 268.7
drag, startPoint x: 394, startPoint y: 619, endPoint x: 369, endPoint y: 393, distance: 227.4
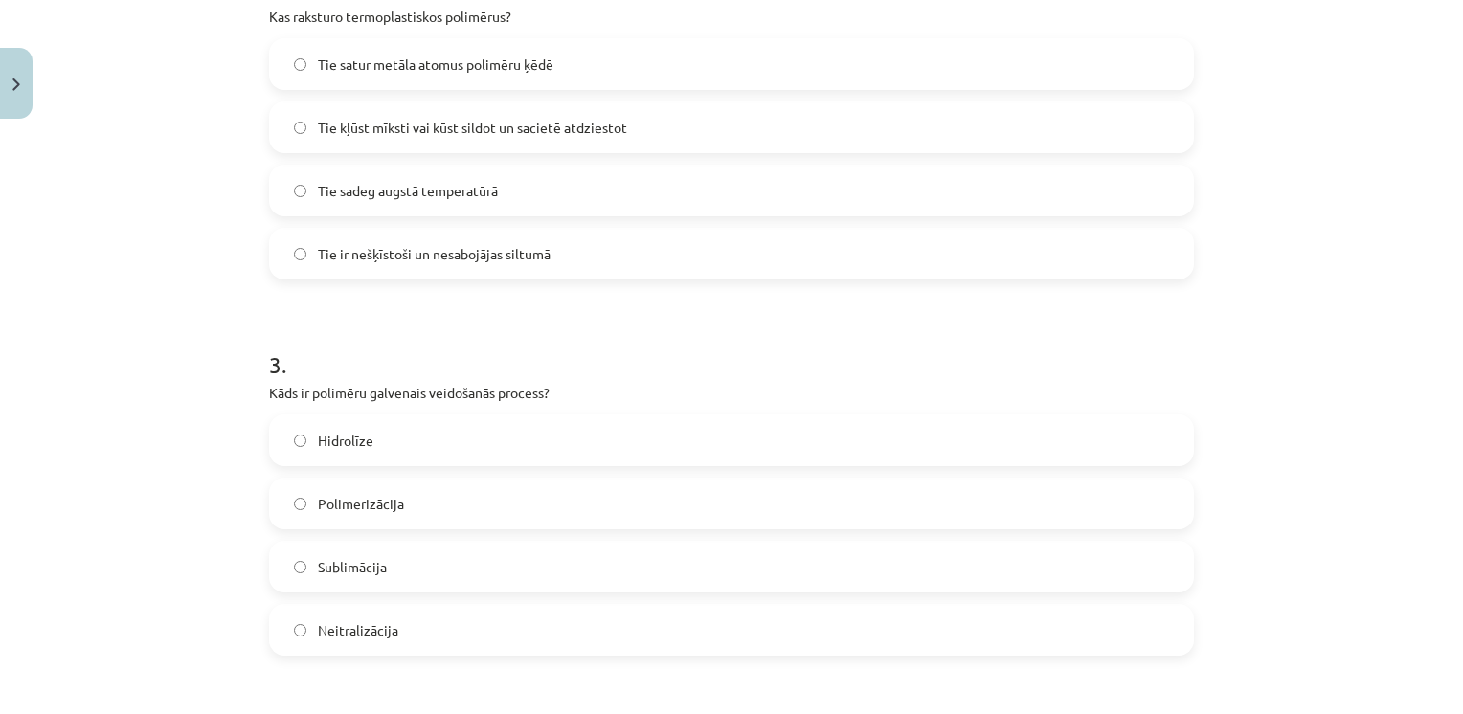
click at [410, 354] on h1 "3 ." at bounding box center [731, 347] width 925 height 59
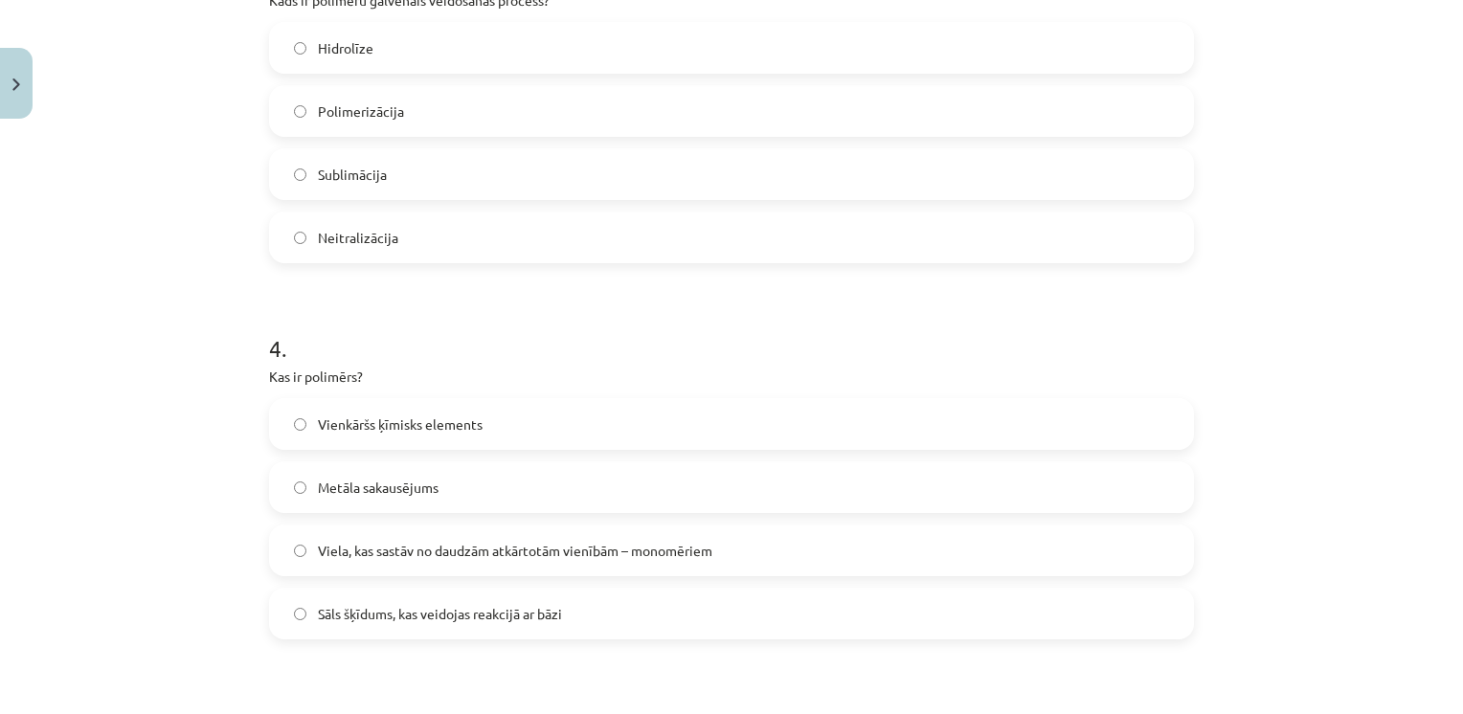
scroll to position [1209, 0]
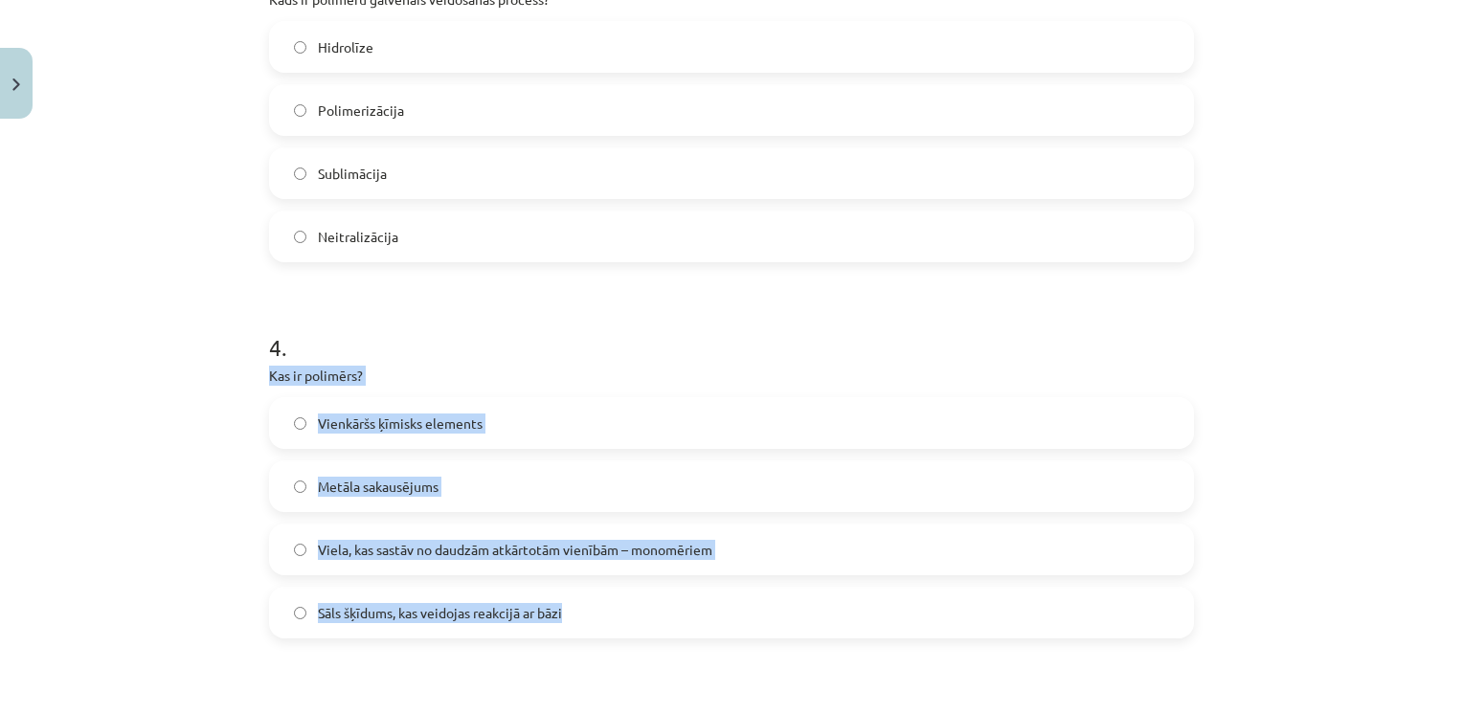
drag, startPoint x: 252, startPoint y: 367, endPoint x: 561, endPoint y: 601, distance: 388.0
click at [561, 601] on div "16 XP Saņemsi Viegls 133 pilda Apraksts Uzdevums Palīdzība 1 . Kuras no šīm šķi…" at bounding box center [731, 633] width 948 height 3430
click at [406, 388] on div "4 . Kas ir polimērs? Vienkāršs ķīmisks elements Metāla sakausējums Viela, kas s…" at bounding box center [731, 470] width 925 height 338
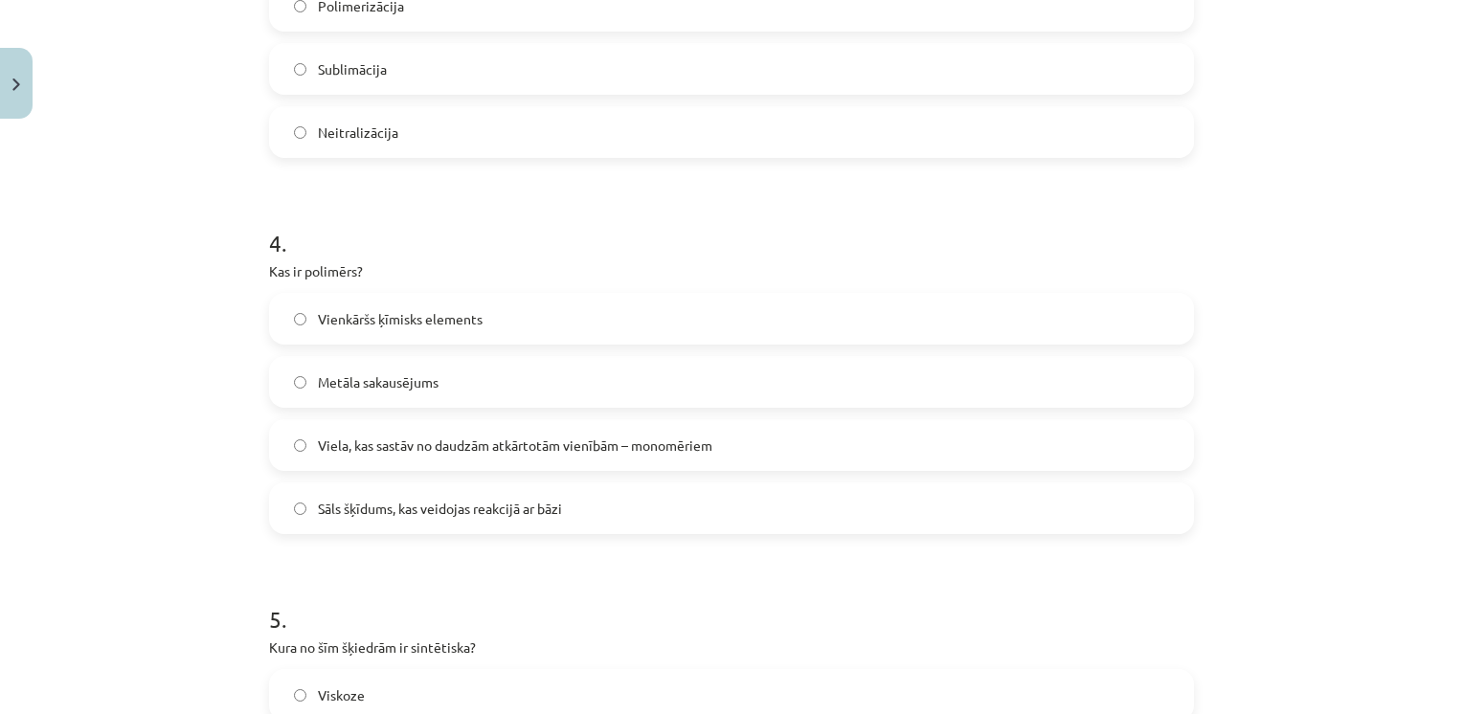
scroll to position [1338, 0]
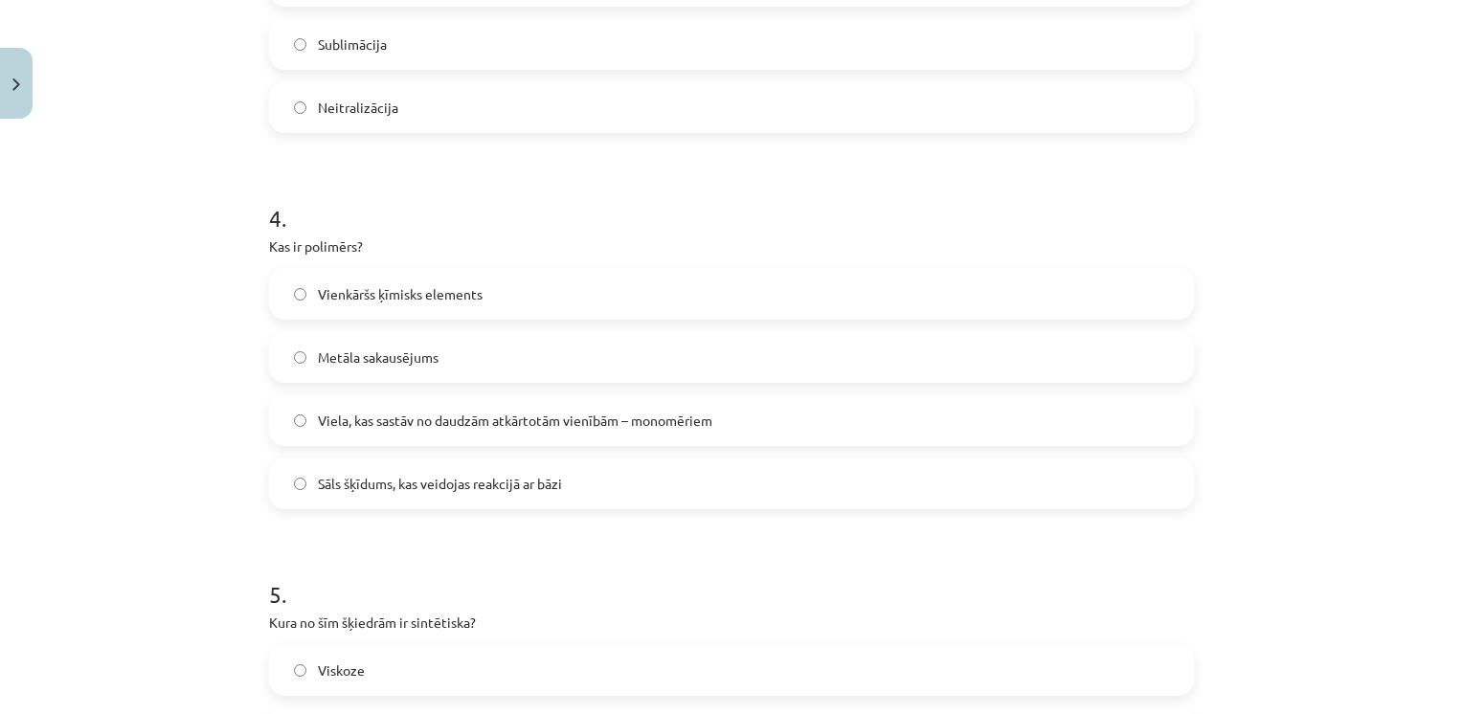
click at [500, 406] on label "Viela, kas sastāv no daudzām atkārtotām vienībām – monomēriem" at bounding box center [731, 420] width 921 height 48
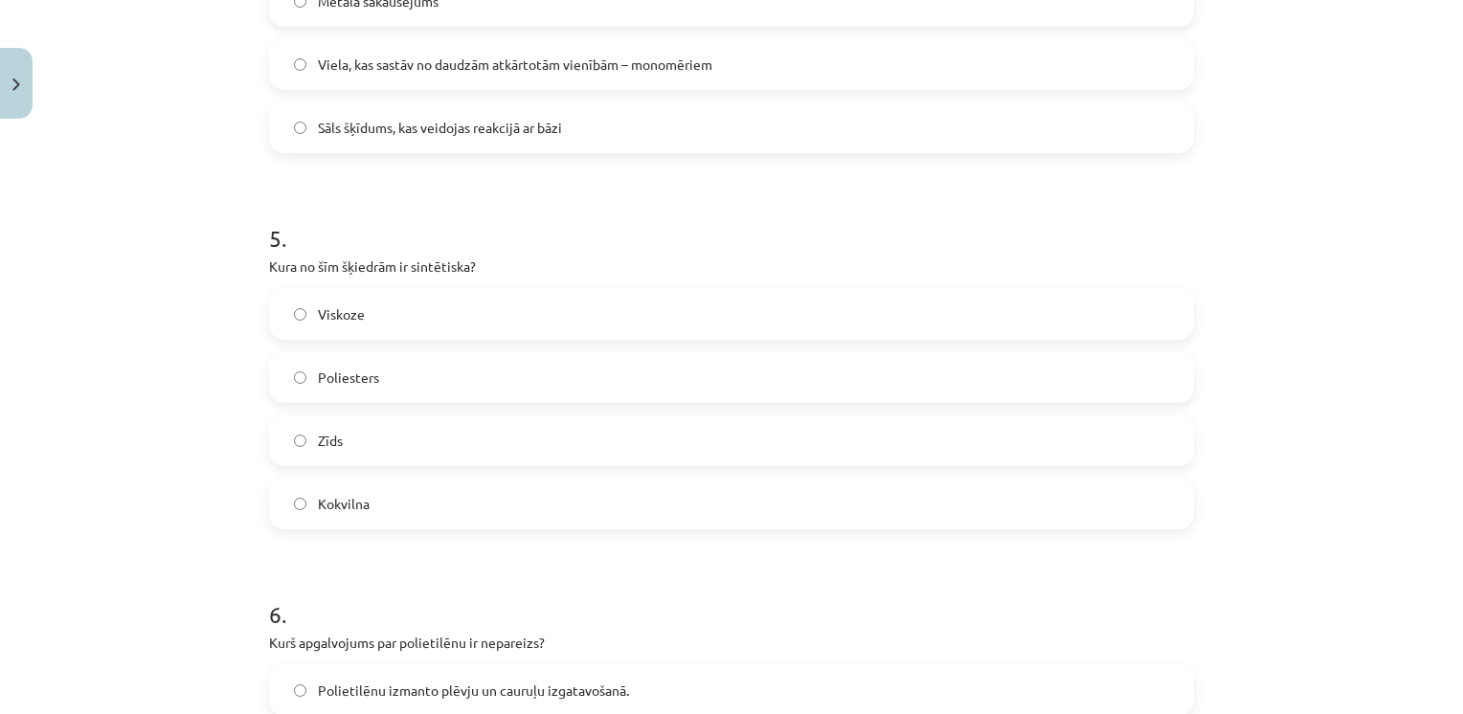
scroll to position [1703, 0]
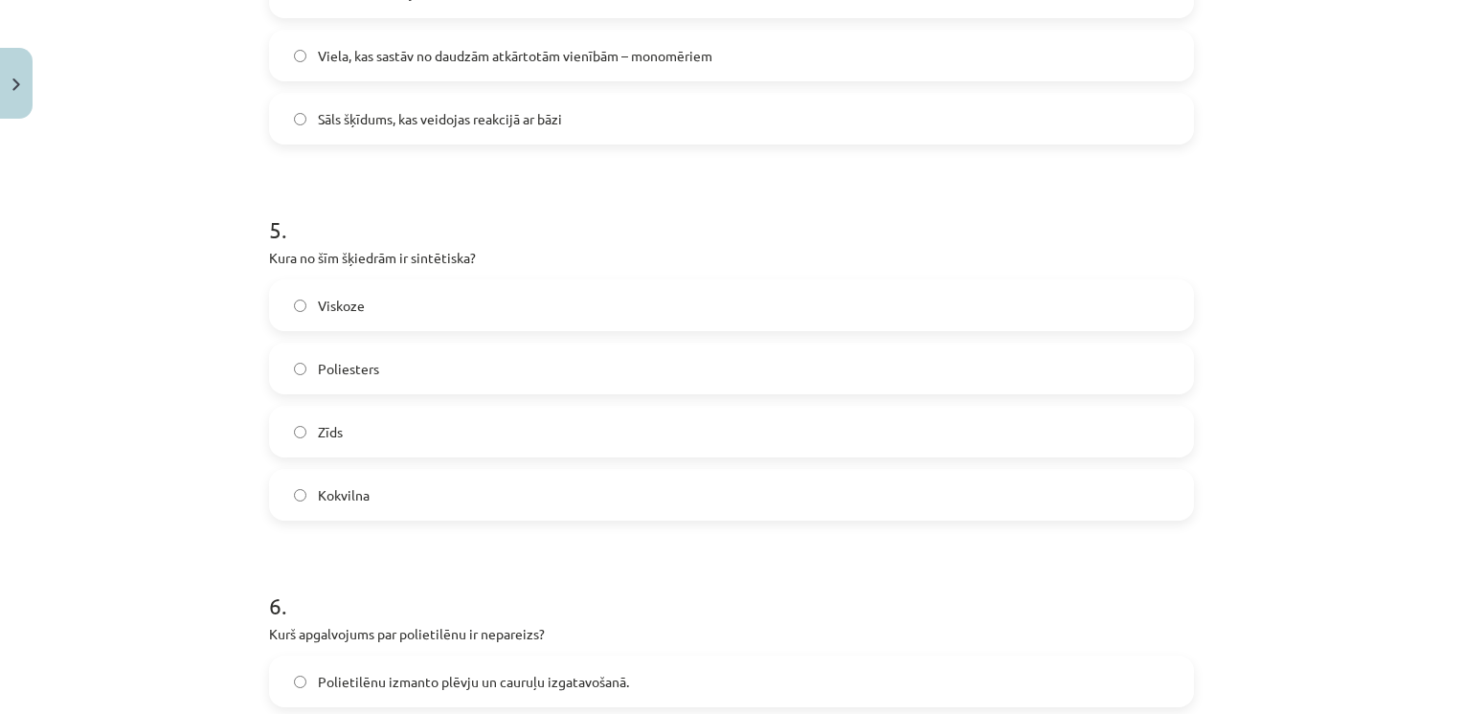
click at [389, 301] on label "Viskoze" at bounding box center [731, 305] width 921 height 48
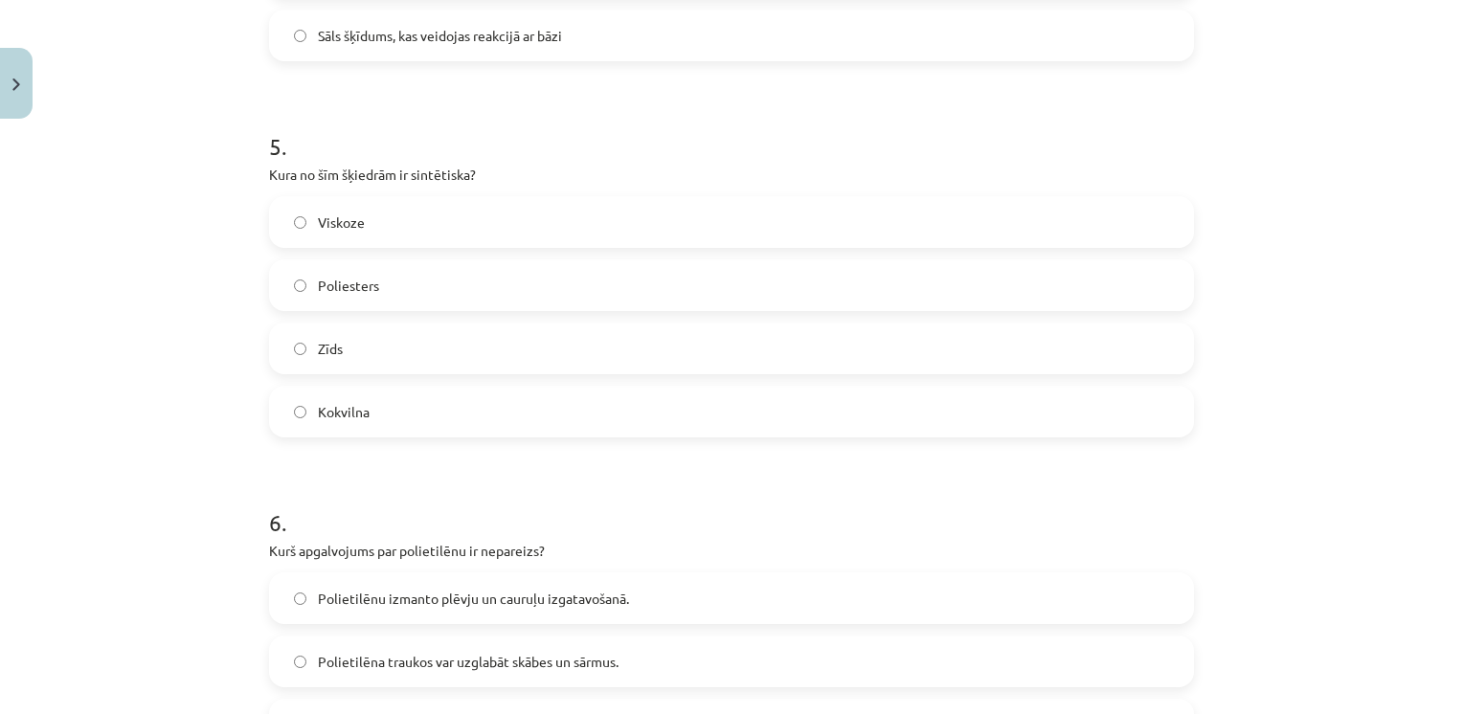
scroll to position [1792, 0]
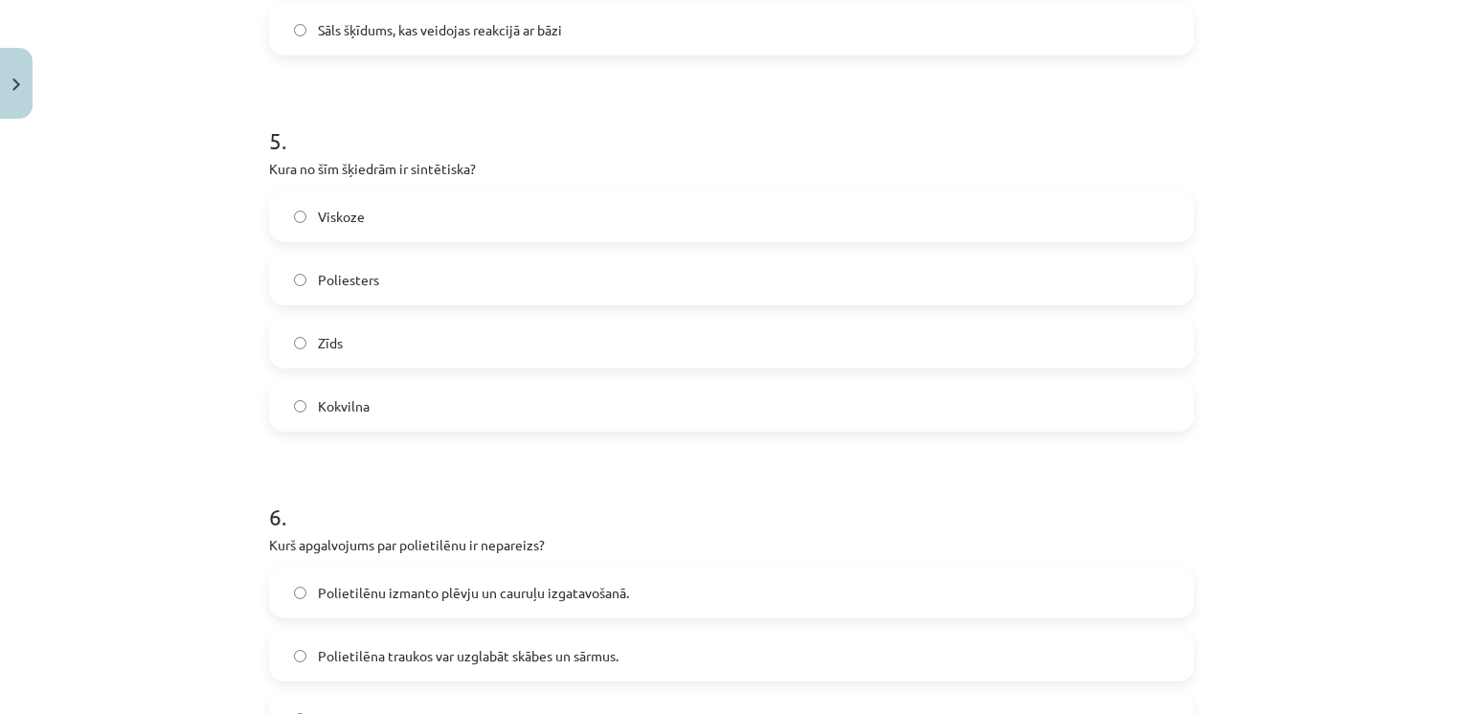
click at [269, 178] on div "5 . Kura no šīm šķiedrām ir sintētiska? Viskoze Poliesters Zīds Kokvilna" at bounding box center [731, 263] width 925 height 338
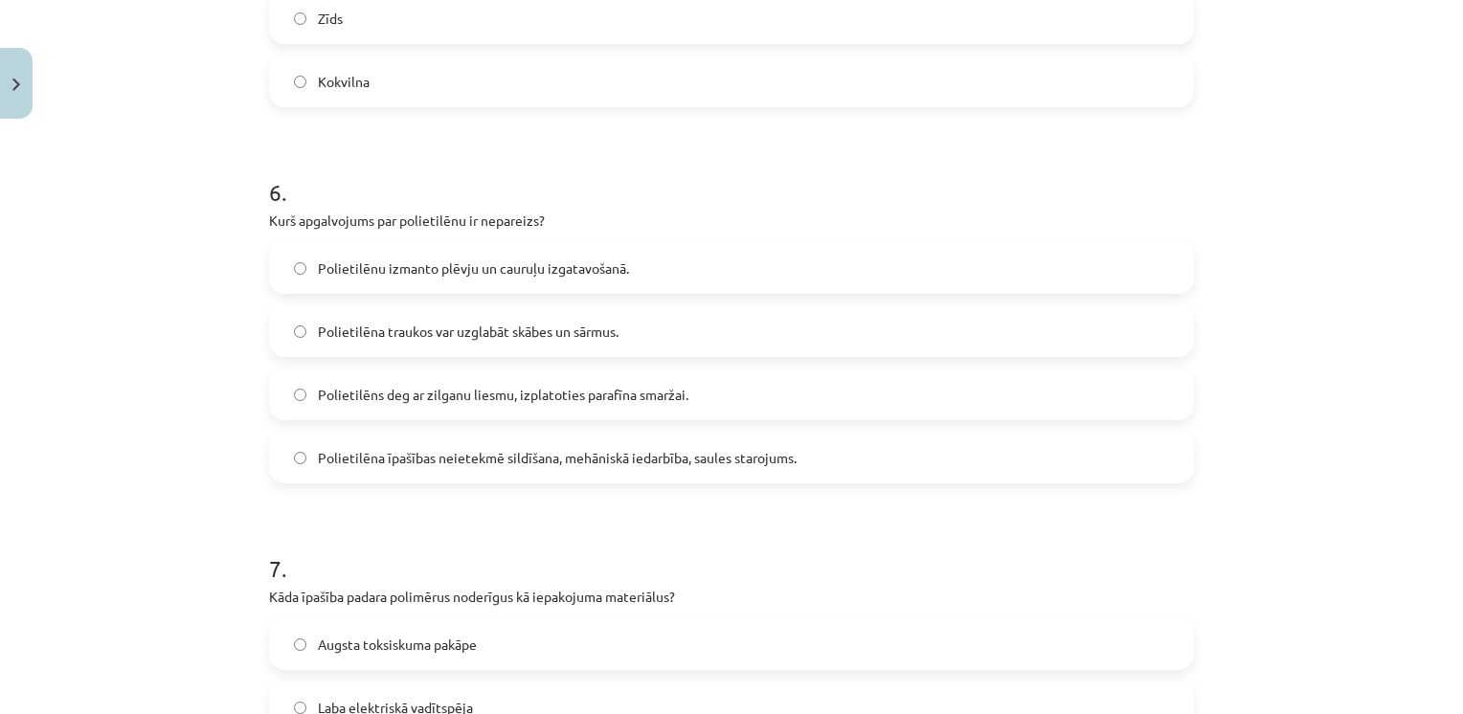
scroll to position [2117, 0]
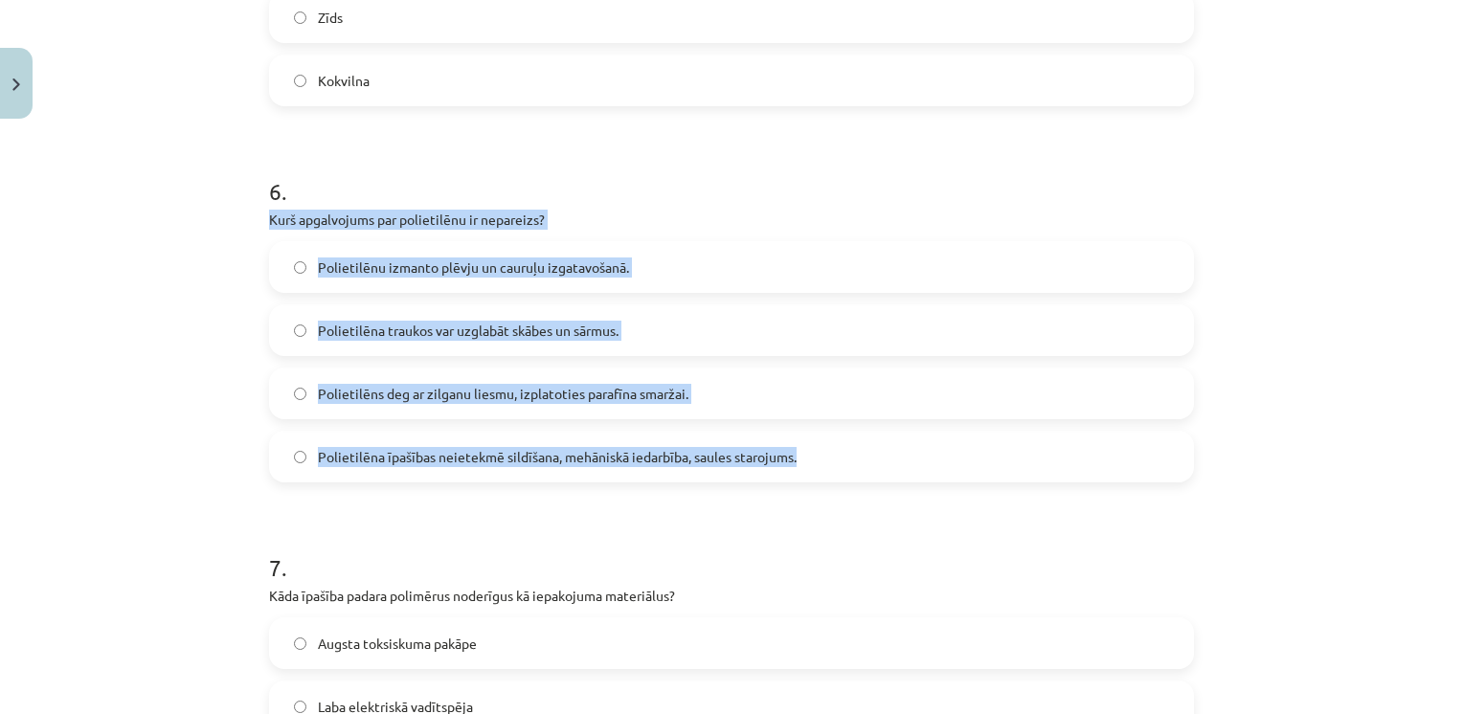
drag, startPoint x: 251, startPoint y: 214, endPoint x: 796, endPoint y: 466, distance: 600.8
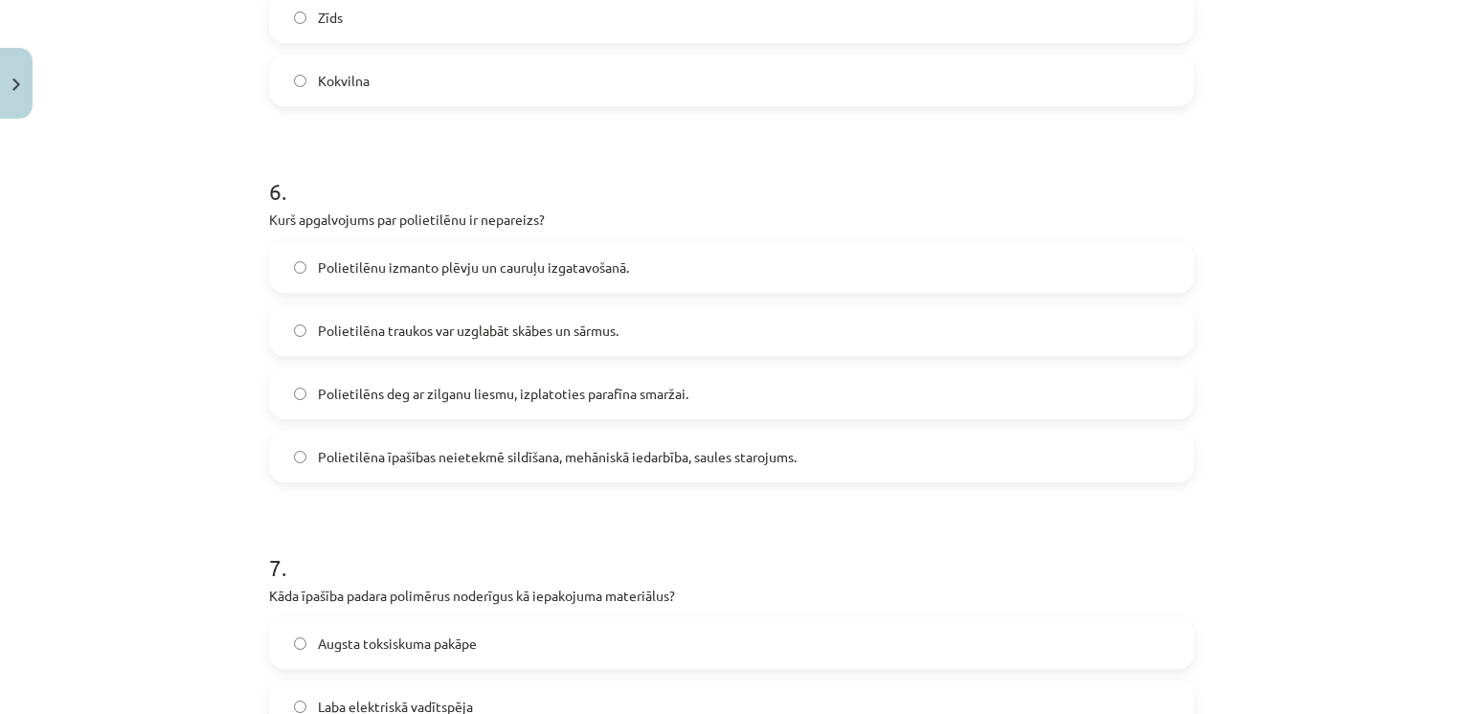
click at [371, 447] on span "Polietilēna īpašības neietekmē sildīšana, mehāniskā iedarbība, saules starojums." at bounding box center [557, 457] width 479 height 20
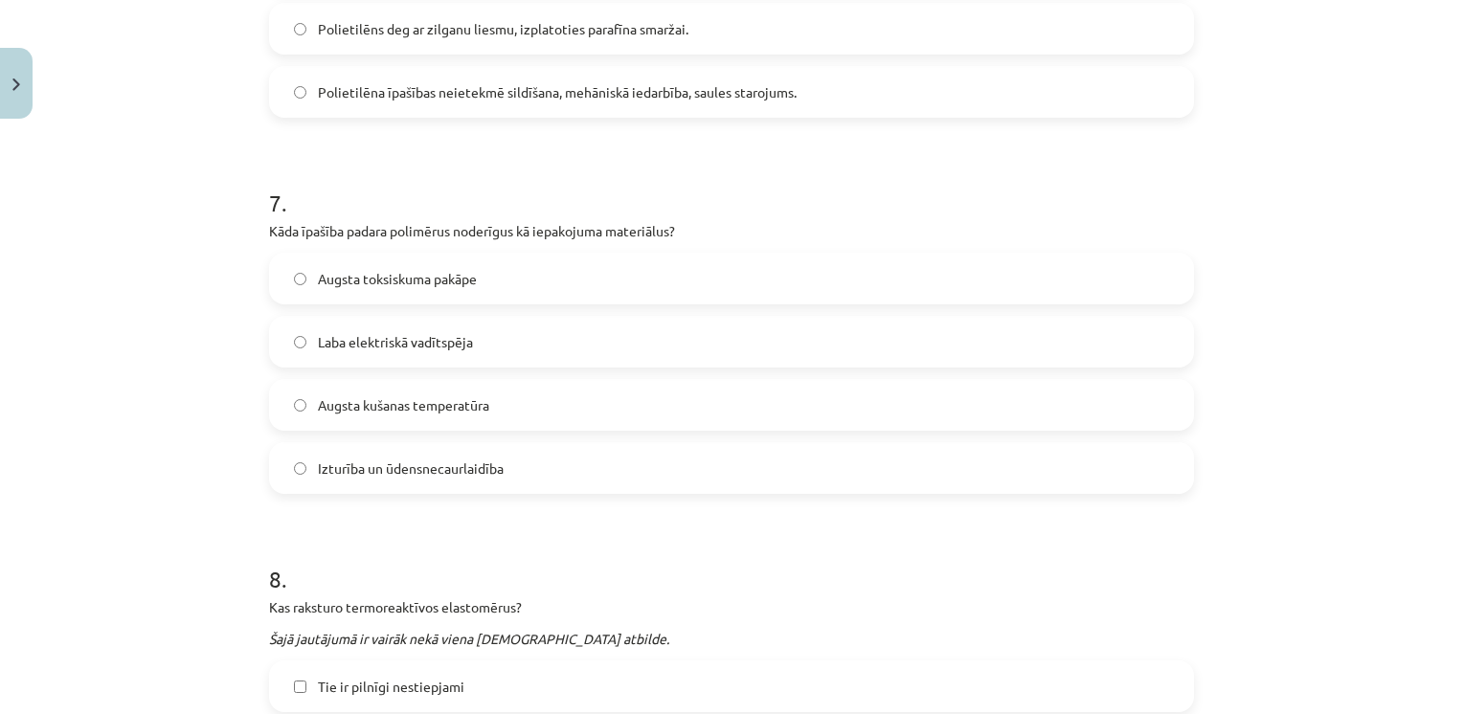
scroll to position [2485, 0]
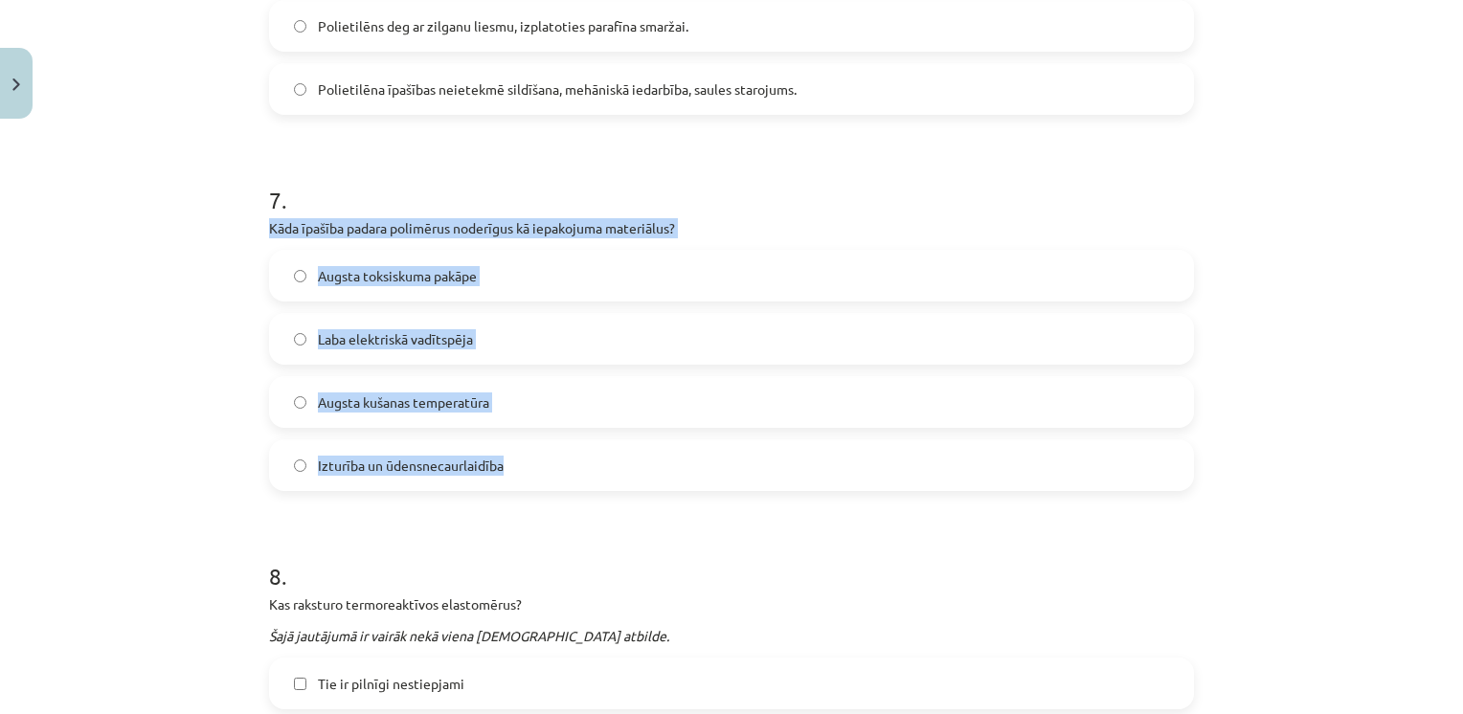
drag, startPoint x: 259, startPoint y: 230, endPoint x: 505, endPoint y: 451, distance: 330.7
drag, startPoint x: 505, startPoint y: 451, endPoint x: 467, endPoint y: 224, distance: 230.1
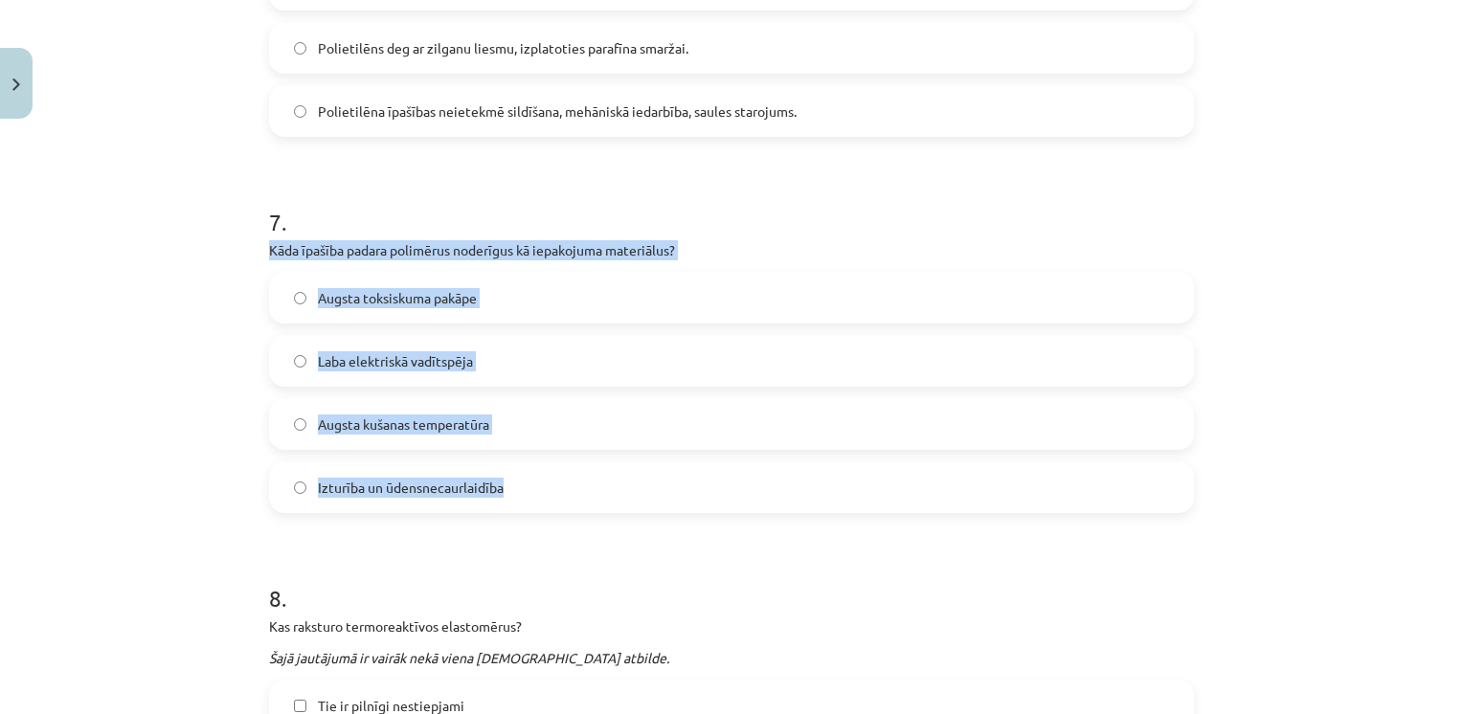
scroll to position [2462, 0]
click at [399, 476] on label "Izturība un ūdensnecaurlaidība" at bounding box center [731, 488] width 921 height 48
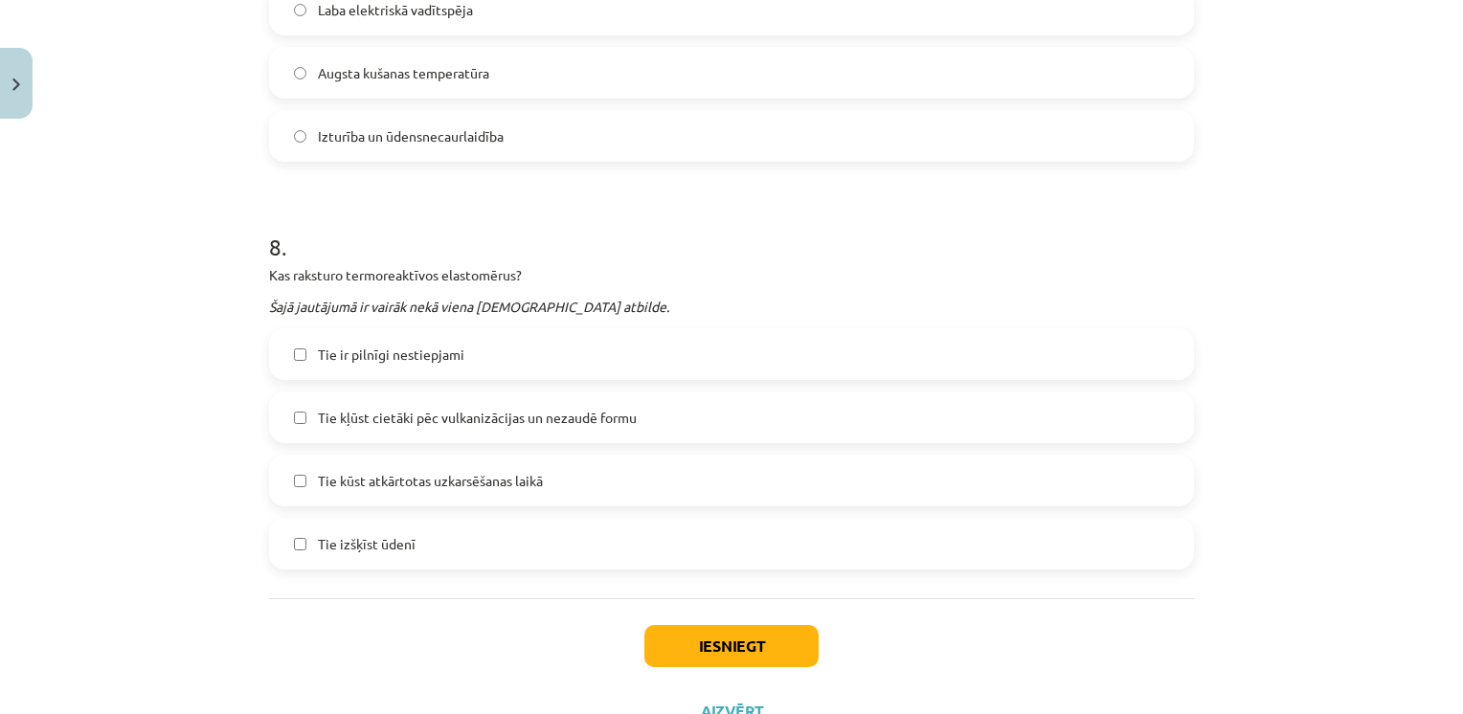
scroll to position [2821, 0]
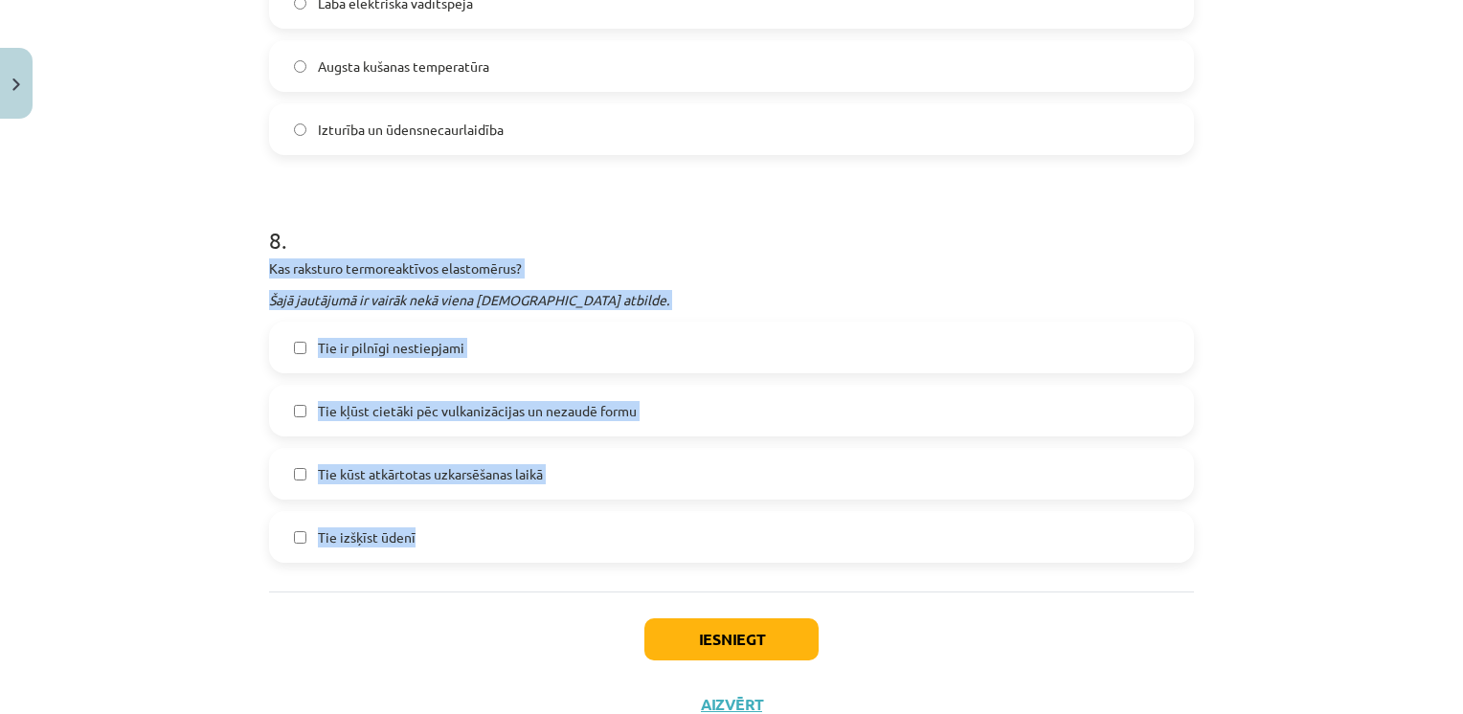
drag, startPoint x: 256, startPoint y: 270, endPoint x: 419, endPoint y: 545, distance: 319.8
drag, startPoint x: 419, startPoint y: 545, endPoint x: 391, endPoint y: 264, distance: 281.8
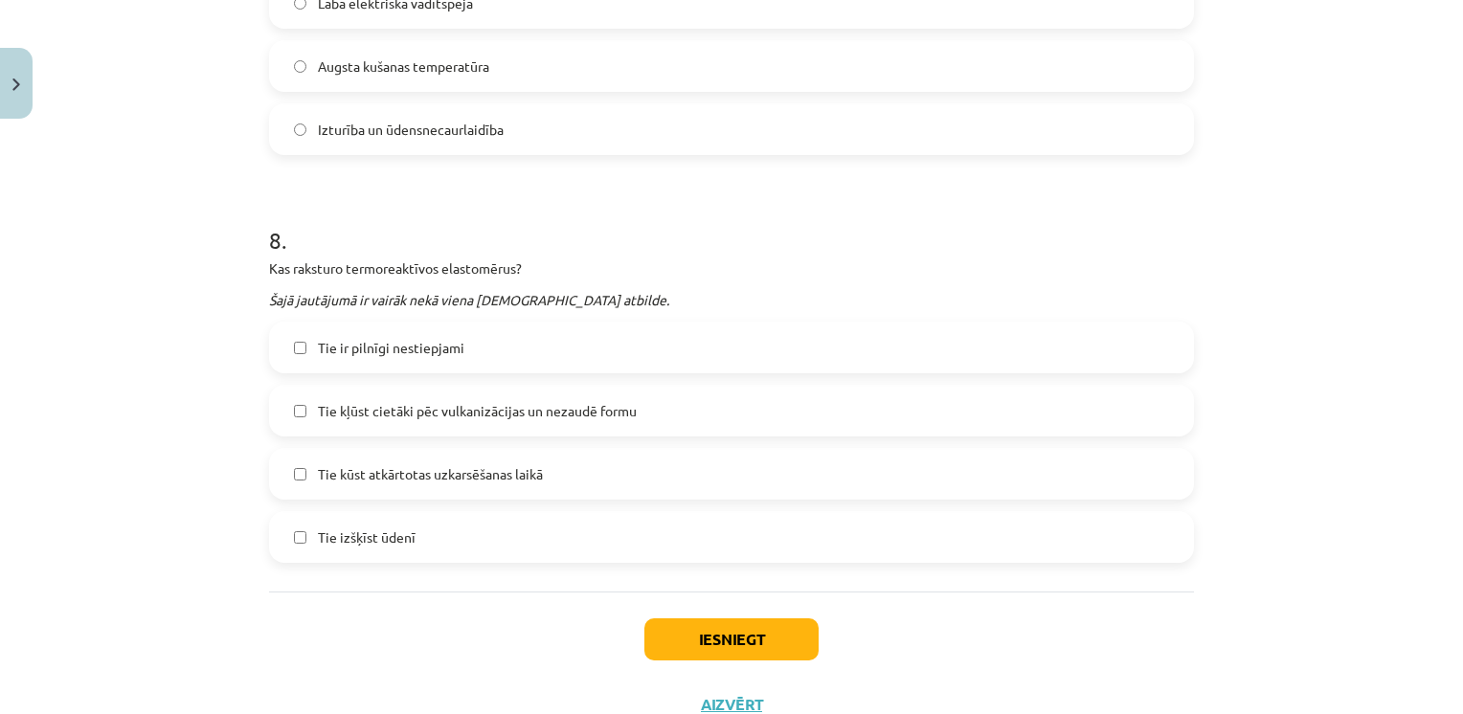
click at [436, 232] on h1 "8 ." at bounding box center [731, 222] width 925 height 59
click at [379, 425] on label "Tie kļūst cietāki pēc vulkanizācijas un nezaudē formu" at bounding box center [731, 411] width 921 height 48
click at [462, 334] on label "Tie ir pilnīgi nestiepjami" at bounding box center [731, 348] width 921 height 48
click at [690, 640] on button "Iesniegt" at bounding box center [731, 639] width 174 height 42
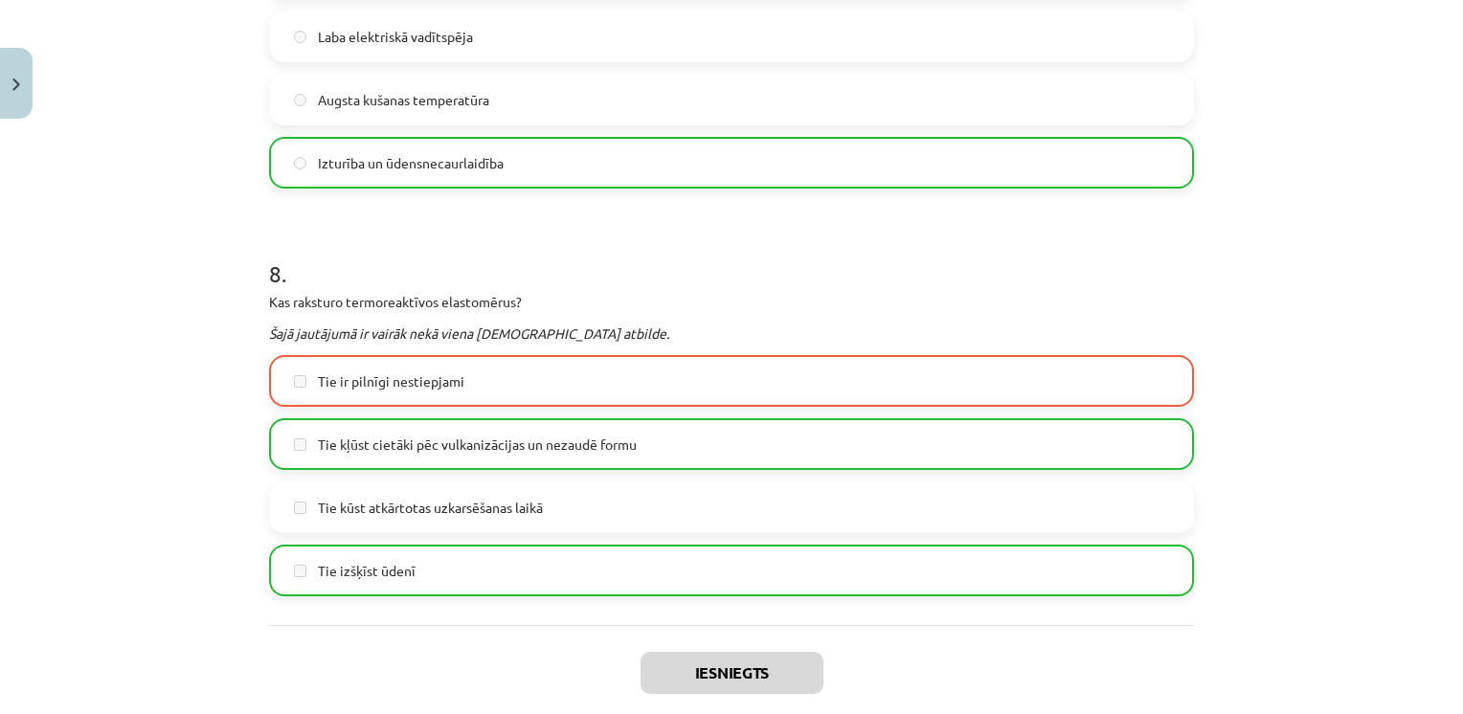
scroll to position [2951, 0]
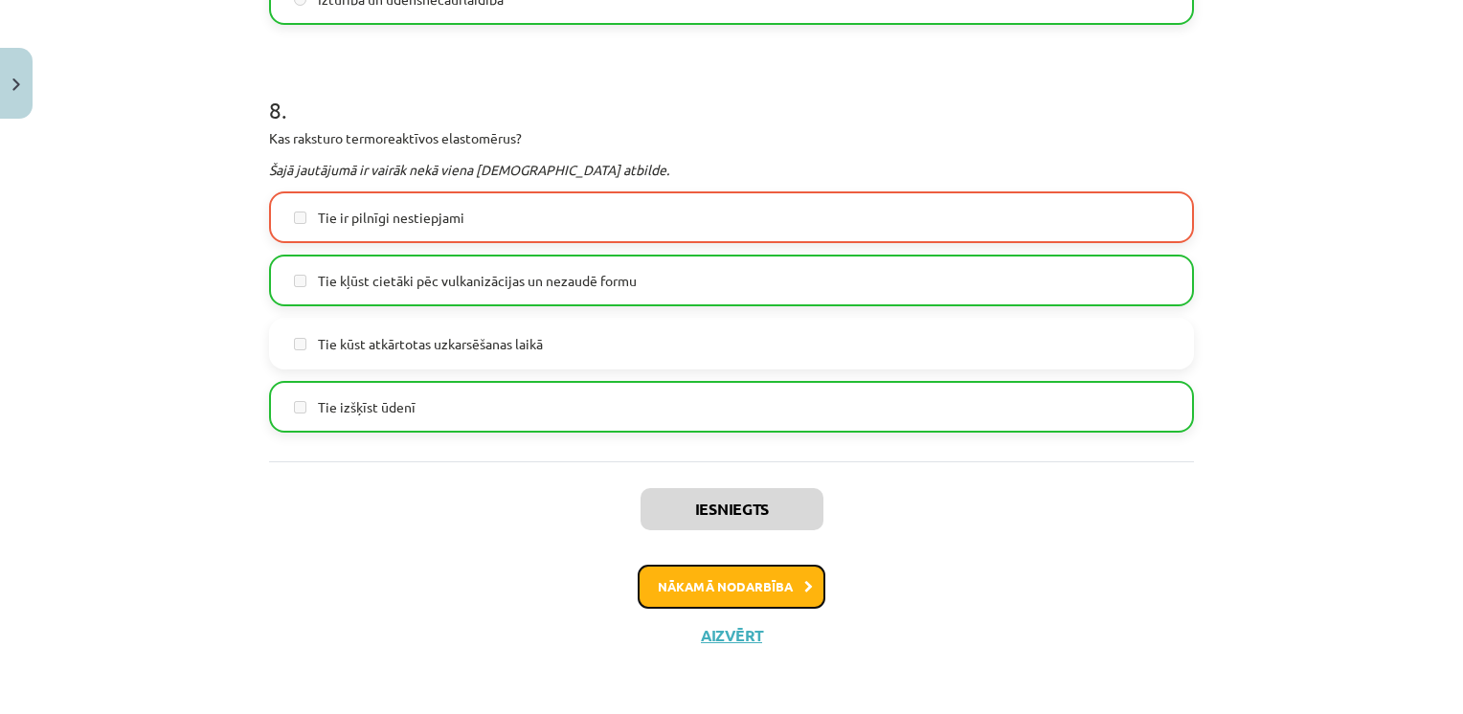
click at [747, 598] on button "Nākamā nodarbība" at bounding box center [731, 587] width 188 height 44
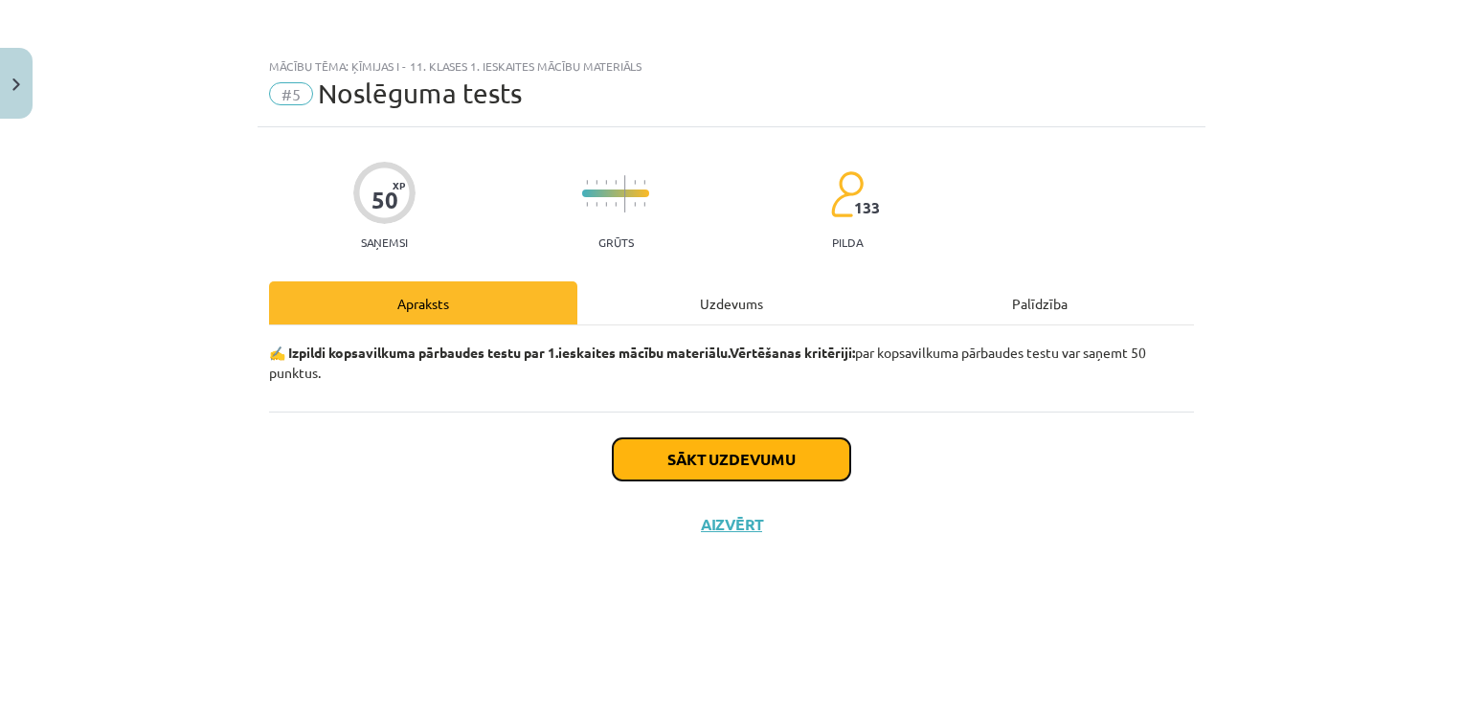
click at [757, 461] on button "Sākt uzdevumu" at bounding box center [731, 459] width 237 height 42
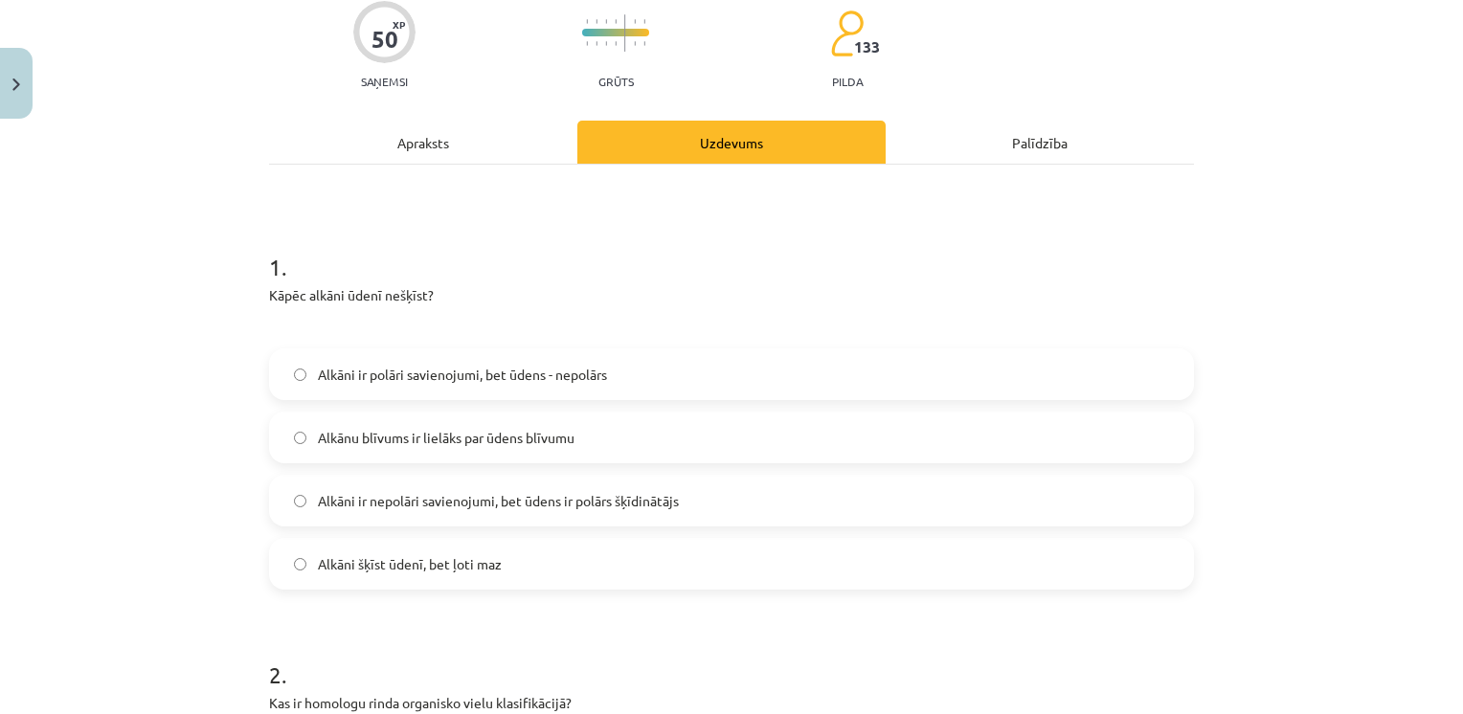
scroll to position [170, 0]
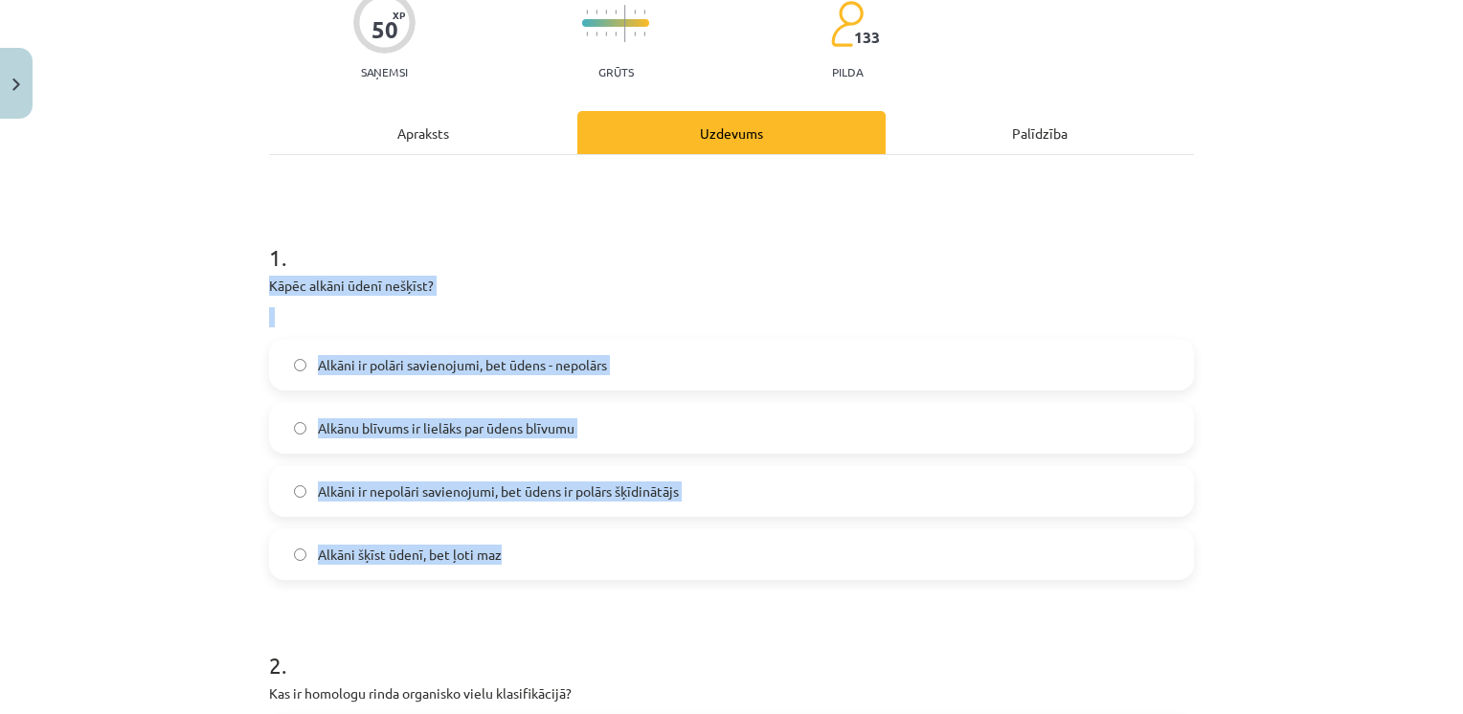
drag, startPoint x: 261, startPoint y: 285, endPoint x: 501, endPoint y: 553, distance: 359.3
click at [501, 553] on div "1 . Kāpēc alkāni ūdenī nešķīst? Alkāni ir polāri savienojumi, bet ūdens - nepol…" at bounding box center [731, 395] width 925 height 369
drag, startPoint x: 501, startPoint y: 553, endPoint x: 383, endPoint y: 279, distance: 298.0
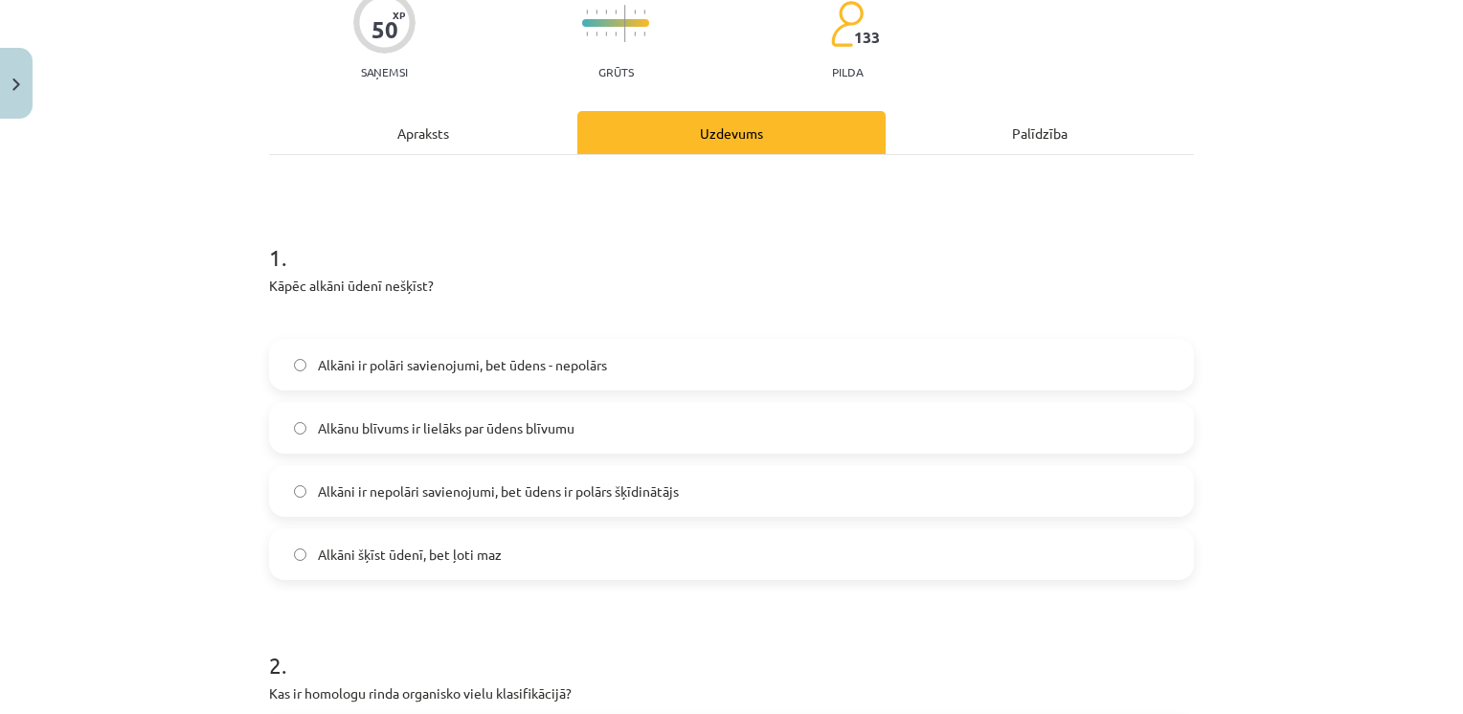
click at [466, 230] on h1 "1 ." at bounding box center [731, 240] width 925 height 59
click at [356, 495] on span "Alkāni ir nepolāri savienojumi, bet ūdens ir polārs šķīdinātājs" at bounding box center [498, 491] width 361 height 20
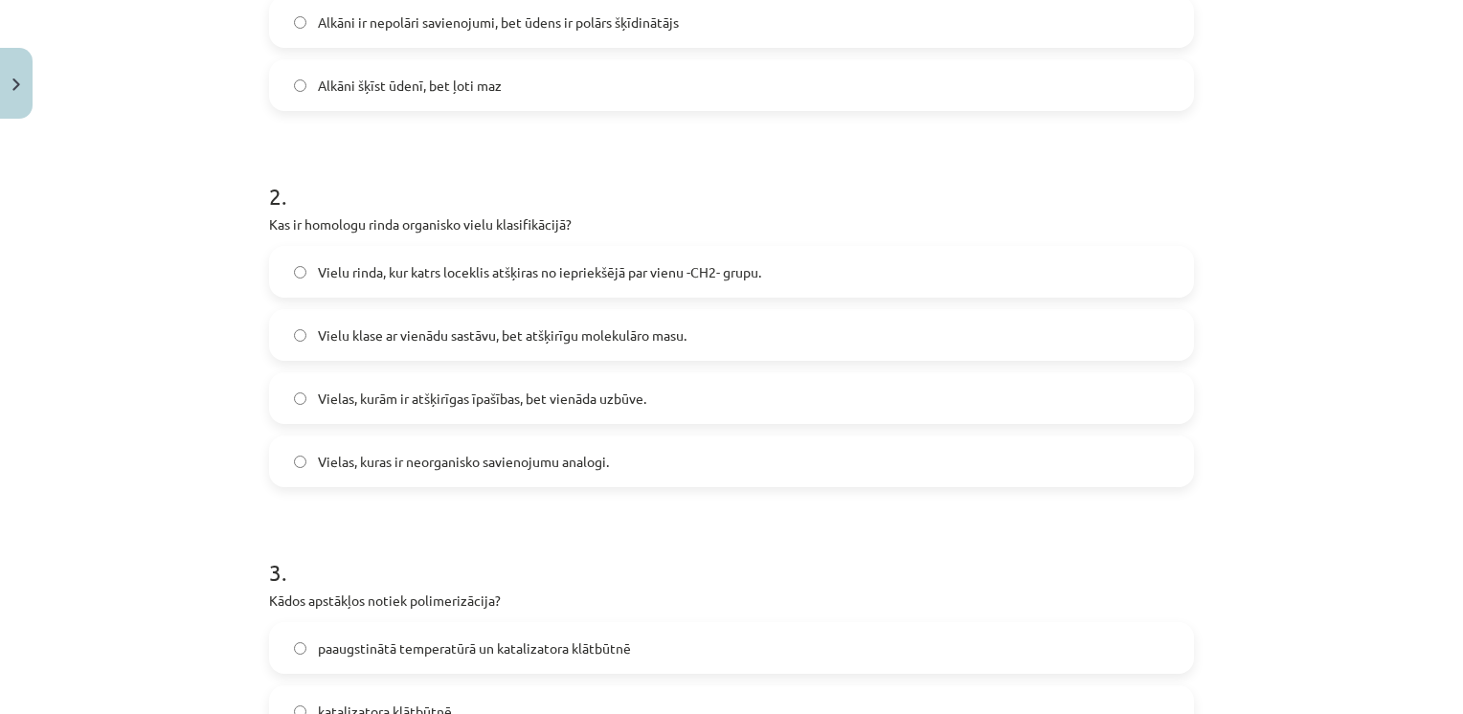
scroll to position [639, 0]
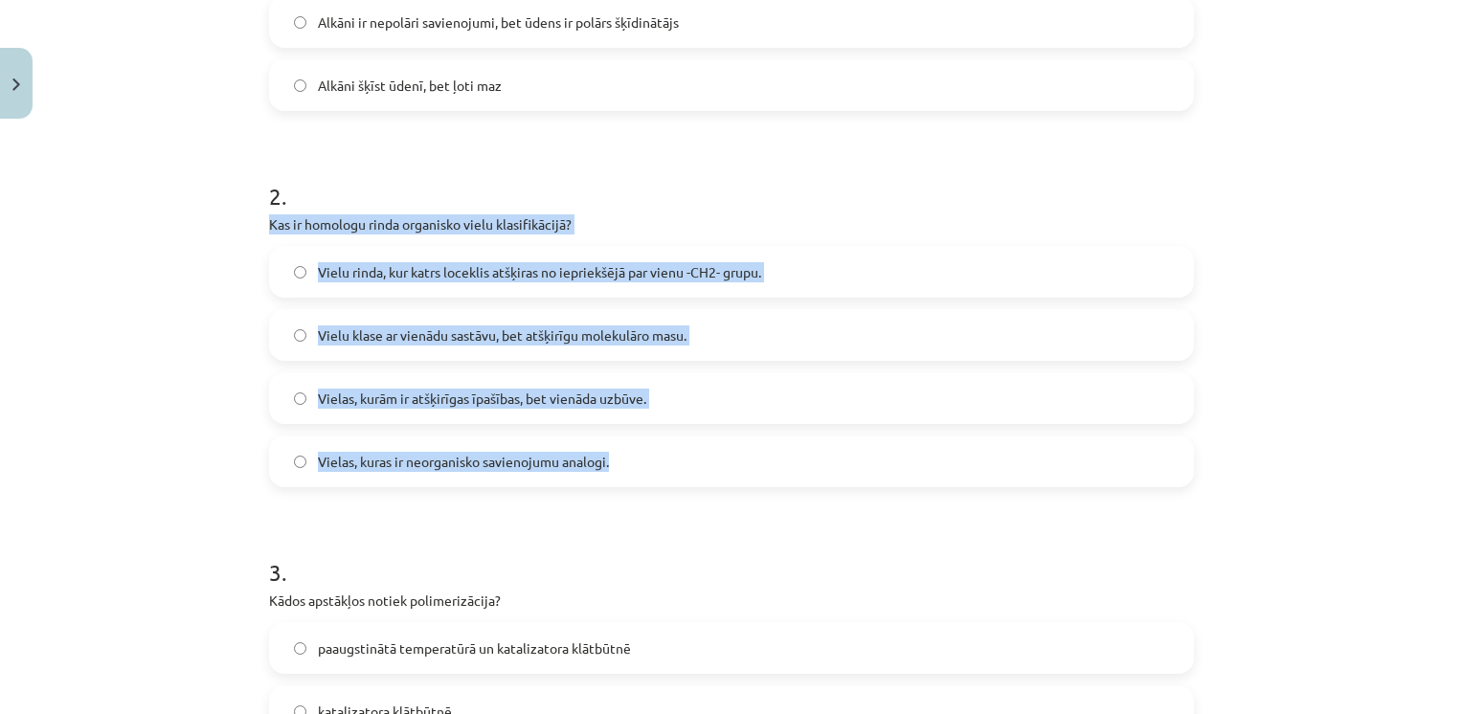
drag, startPoint x: 260, startPoint y: 227, endPoint x: 610, endPoint y: 478, distance: 430.0
click at [610, 478] on div "2 . Kas ir homologu rinda organisko vielu klasifikācijā? Vielu rinda, kur katrs…" at bounding box center [731, 318] width 925 height 338
drag, startPoint x: 610, startPoint y: 478, endPoint x: 489, endPoint y: 226, distance: 279.1
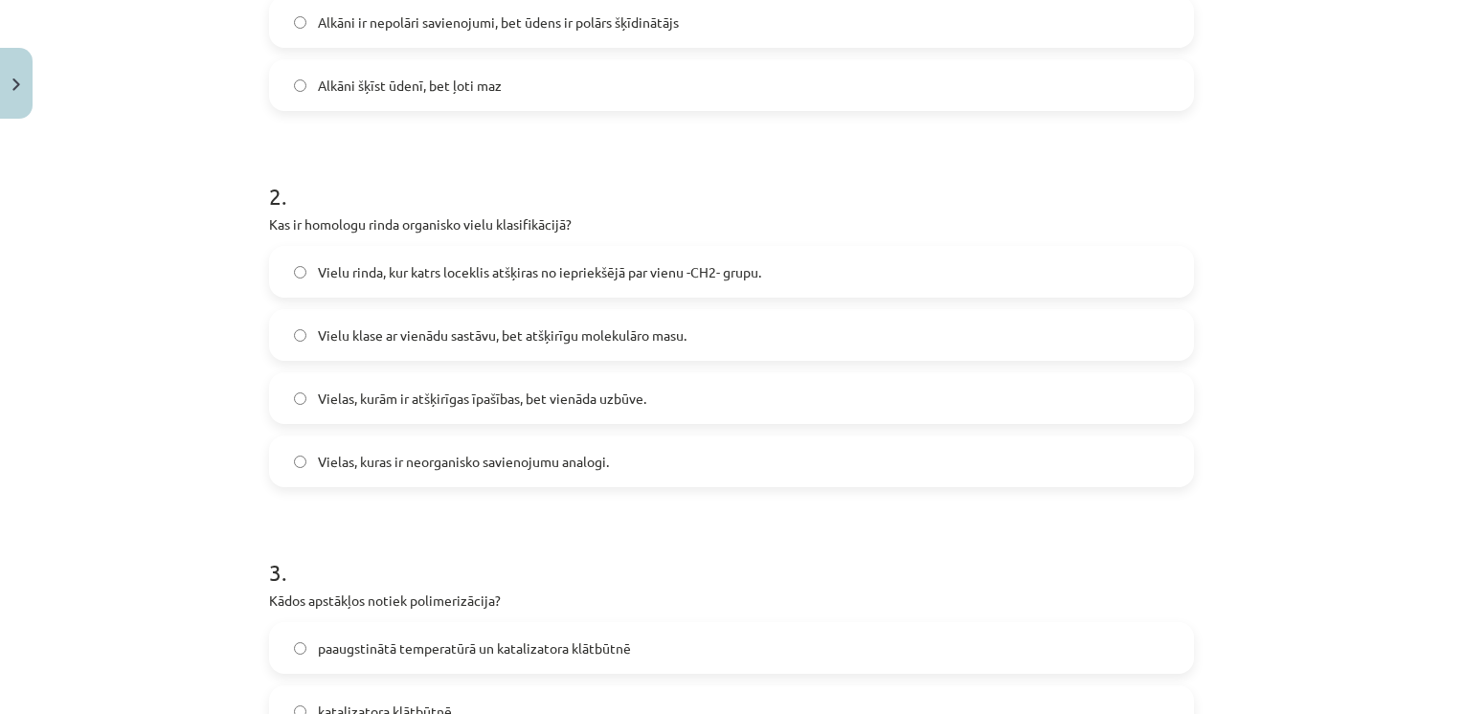
click at [567, 182] on h1 "2 ." at bounding box center [731, 178] width 925 height 59
click at [381, 266] on span "Vielu rinda, kur katrs loceklis atšķiras no iepriekšējā par vienu -CH2- grupu." at bounding box center [539, 272] width 443 height 20
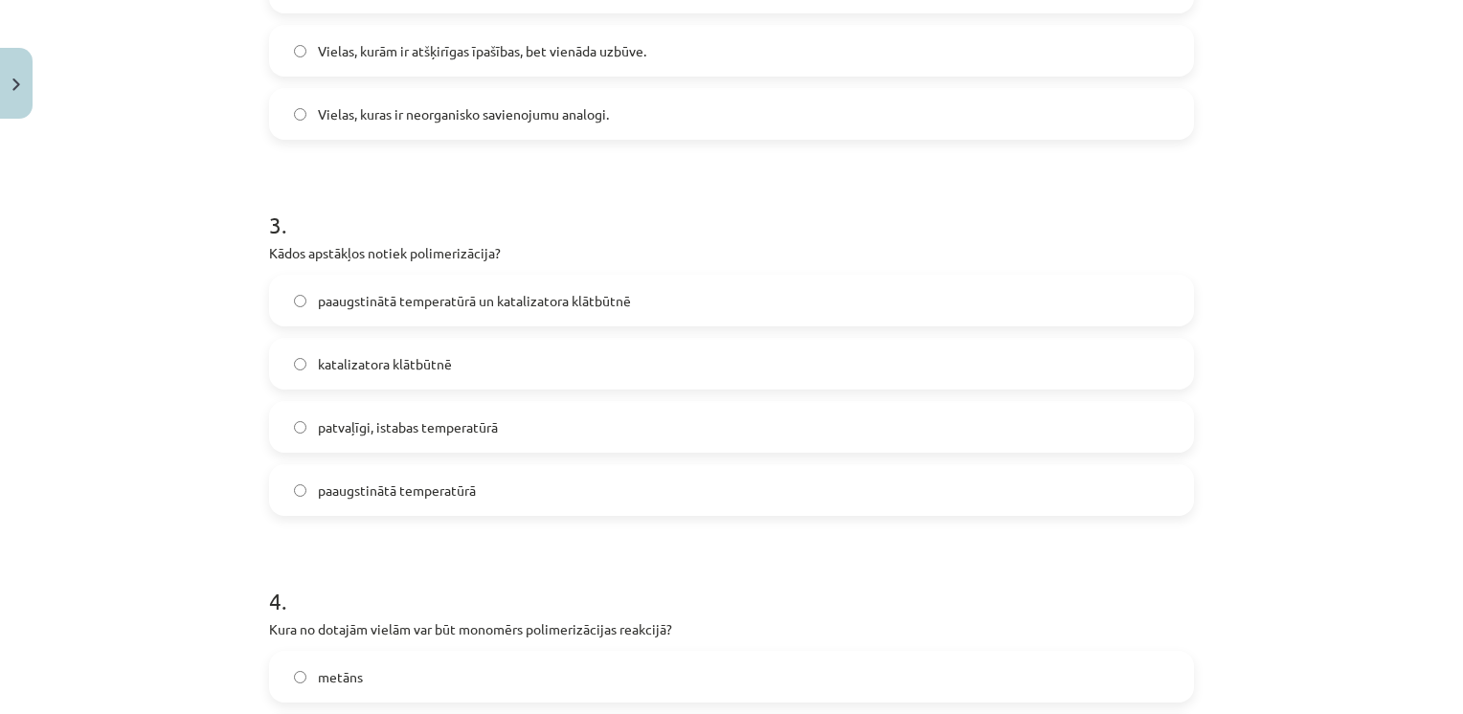
scroll to position [990, 0]
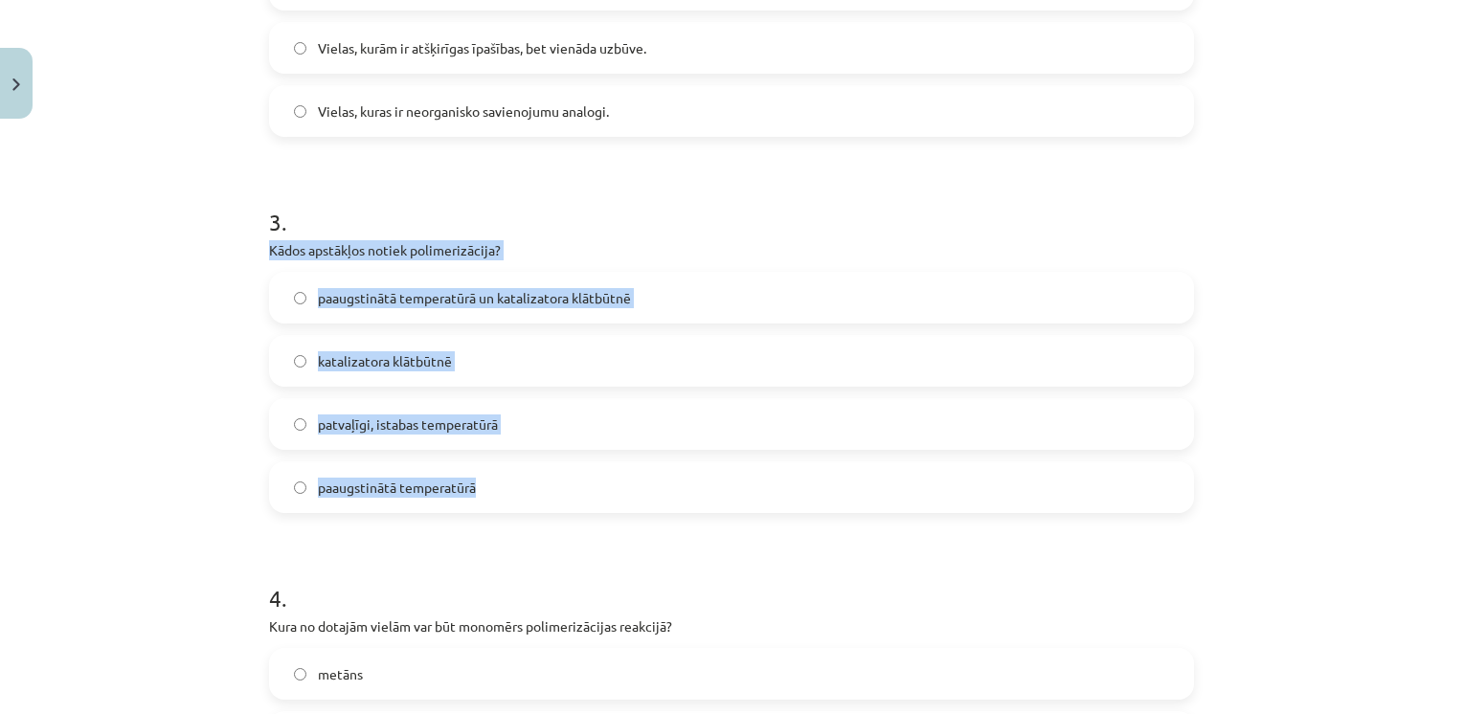
drag, startPoint x: 250, startPoint y: 241, endPoint x: 511, endPoint y: 492, distance: 362.2
drag, startPoint x: 511, startPoint y: 492, endPoint x: 463, endPoint y: 255, distance: 242.1
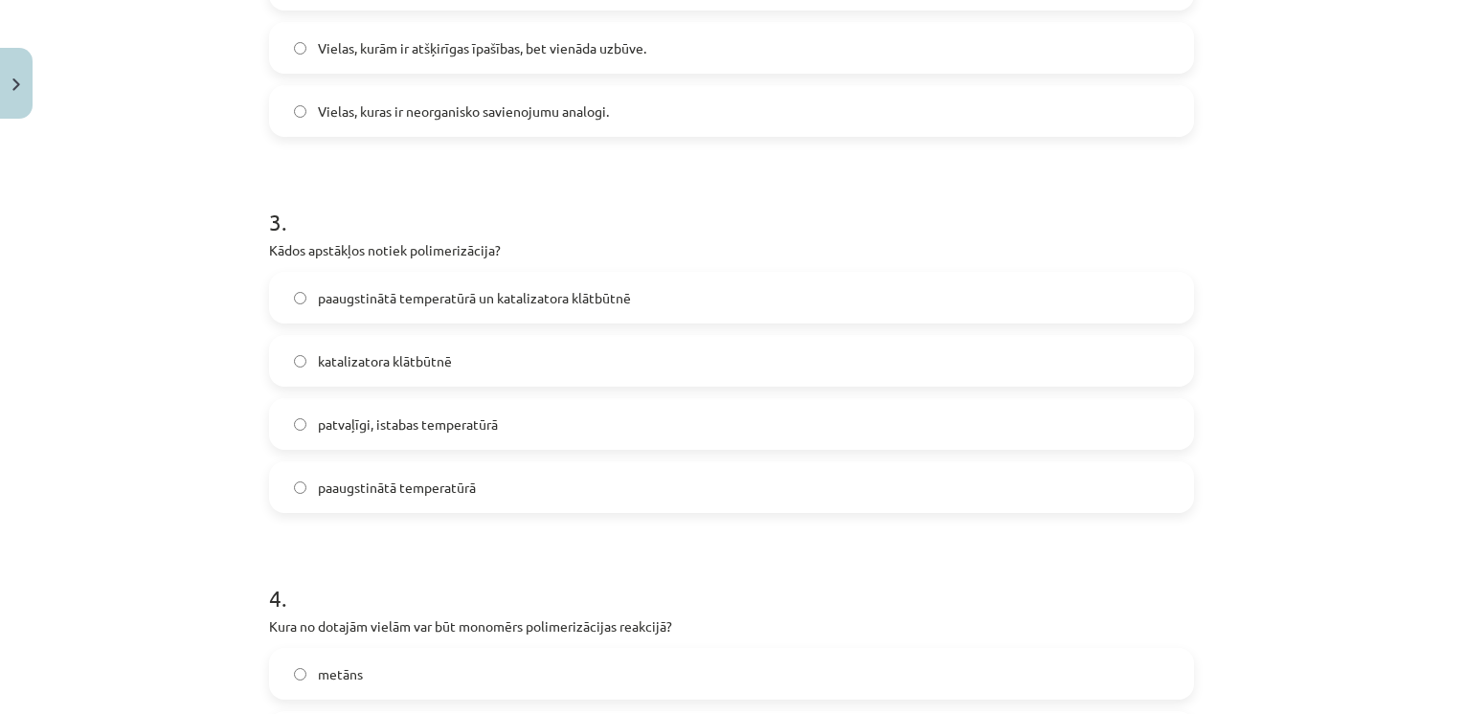
click at [540, 205] on h1 "3 ." at bounding box center [731, 204] width 925 height 59
click at [460, 305] on span "paaugstinātā temperatūrā un katalizatora klātbūtnē" at bounding box center [474, 298] width 313 height 20
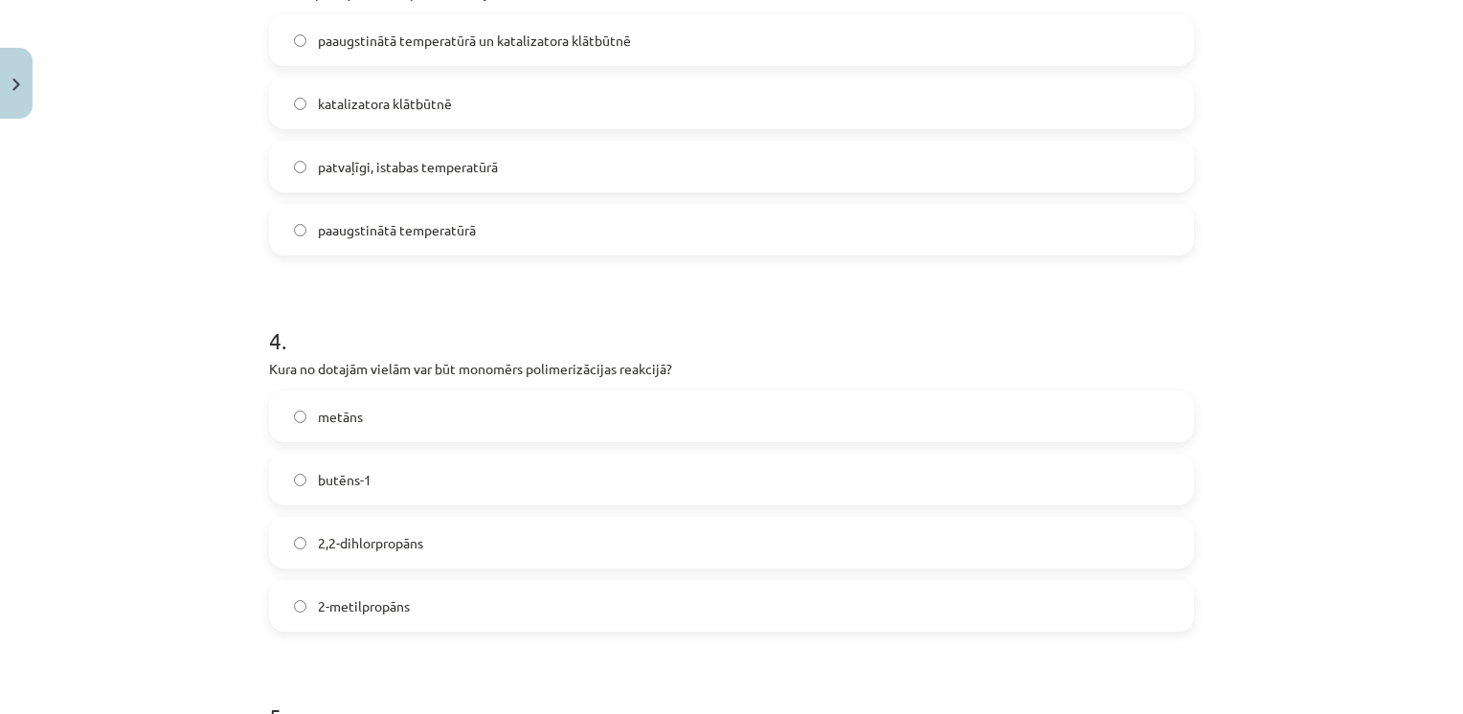
scroll to position [1283, 0]
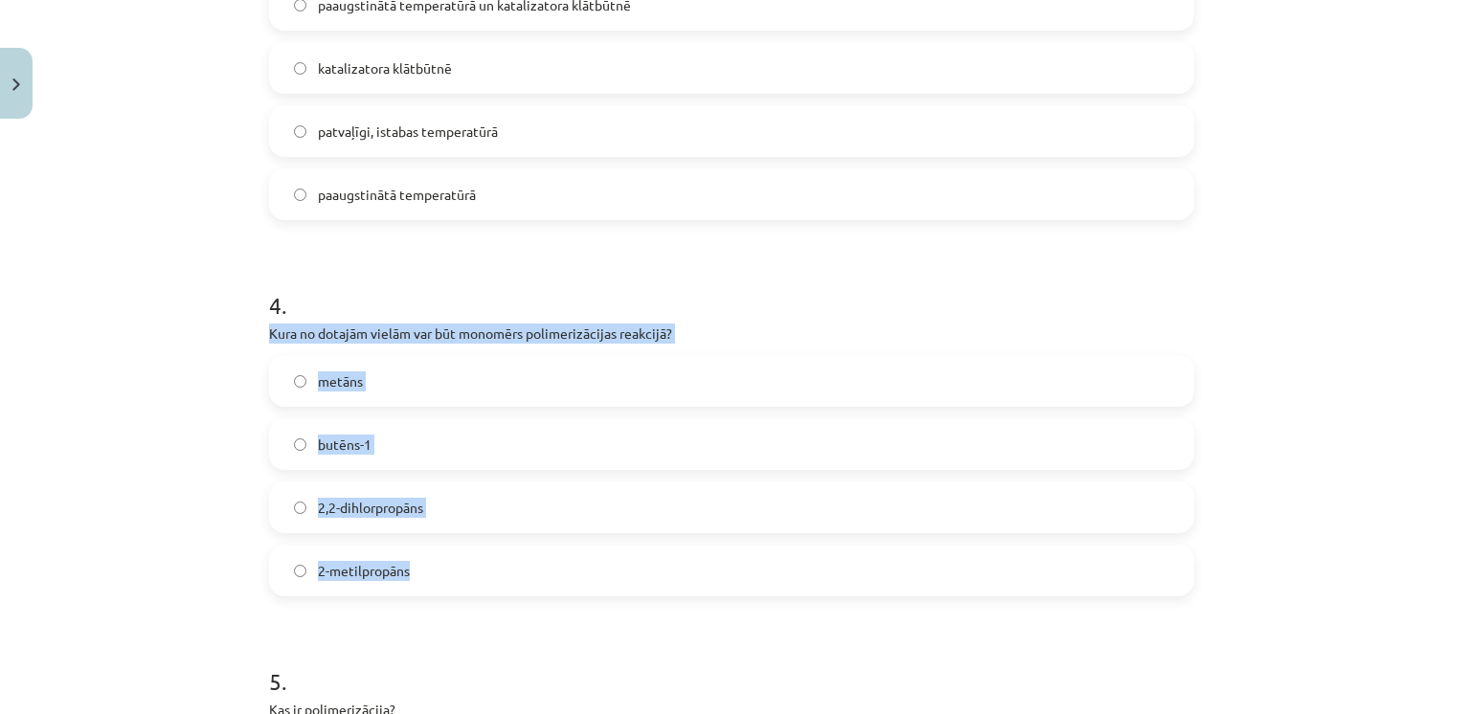
drag, startPoint x: 245, startPoint y: 329, endPoint x: 416, endPoint y: 564, distance: 290.4
click at [416, 564] on div "Mācību tēma: Ķīmijas i - 11. klases 1. ieskaites mācību materiāls #5 Noslēguma …" at bounding box center [731, 357] width 1463 height 714
drag, startPoint x: 416, startPoint y: 564, endPoint x: 365, endPoint y: 337, distance: 232.7
click at [365, 337] on p "Kura no dotajām vielām var būt monomērs polimerizācijas reakcijā?" at bounding box center [731, 334] width 925 height 20
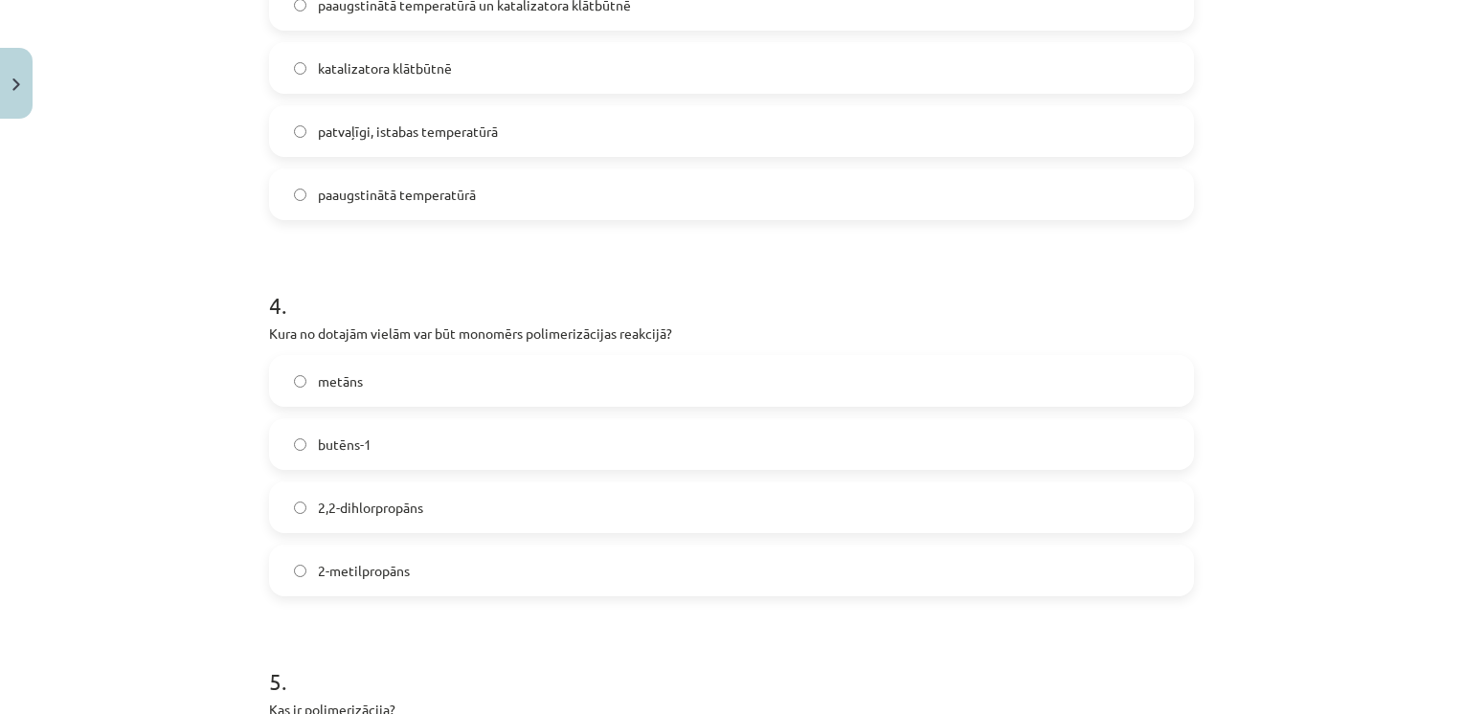
click at [408, 270] on h1 "4 ." at bounding box center [731, 287] width 925 height 59
click at [303, 454] on label "butēns-1" at bounding box center [731, 444] width 921 height 48
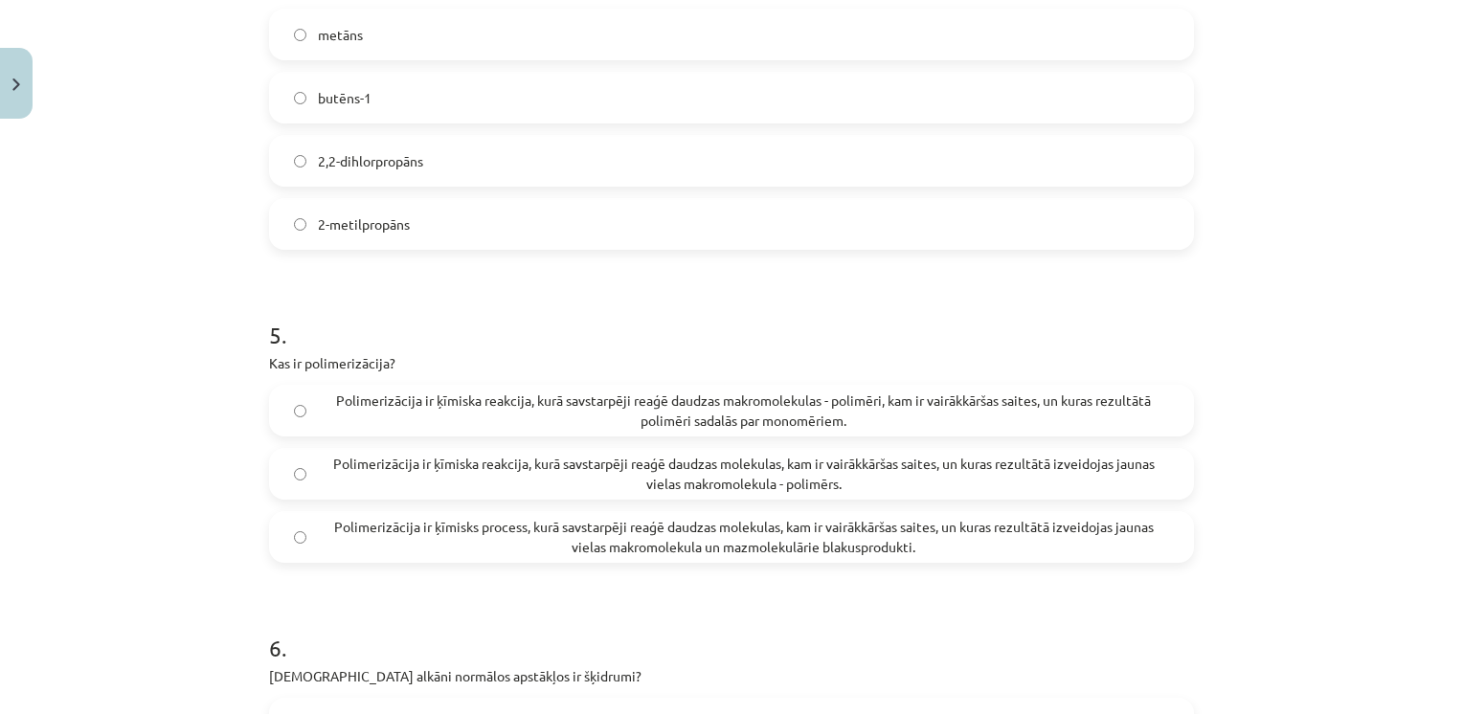
scroll to position [1627, 0]
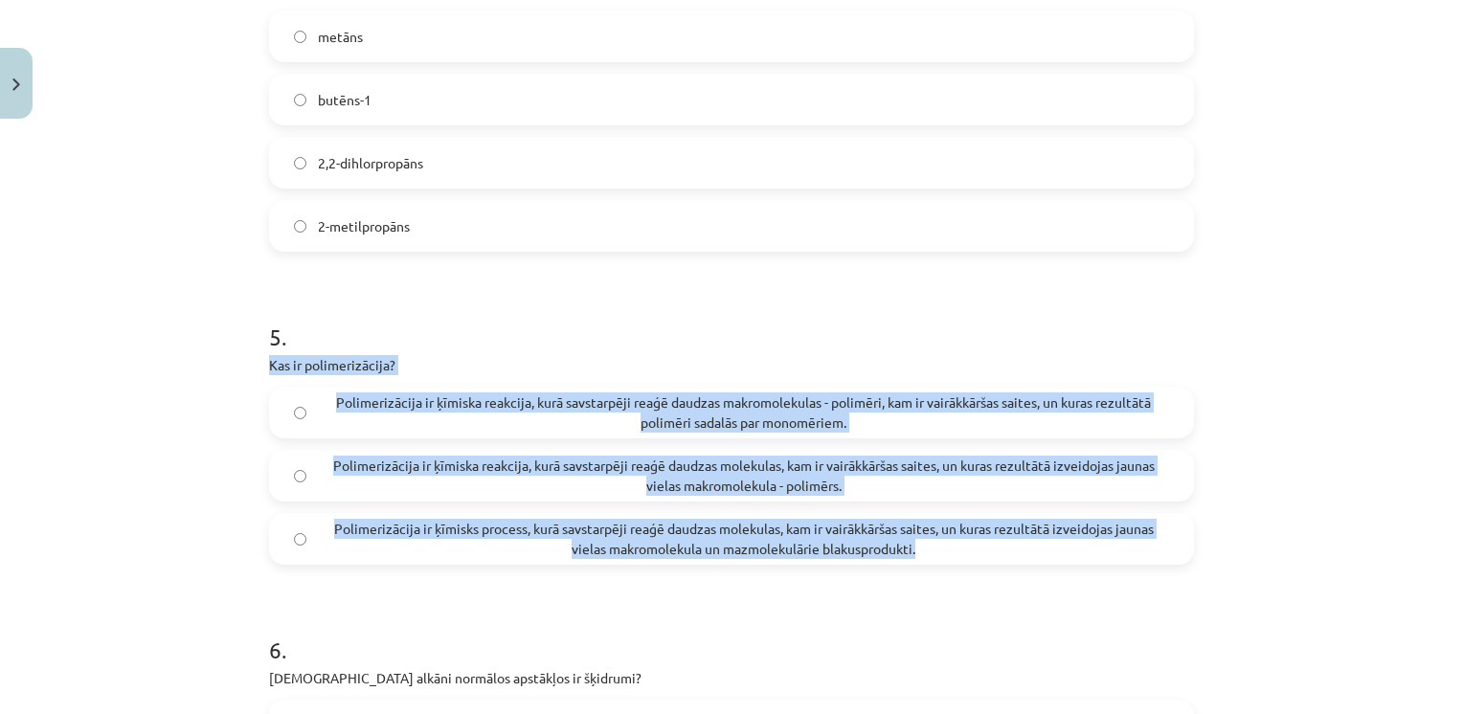
drag, startPoint x: 263, startPoint y: 362, endPoint x: 948, endPoint y: 557, distance: 711.7
click at [948, 557] on div "5 . Kas ir polimerizācija? Polimerizācija ir ķīmiska reakcija, kurā savstarpēji…" at bounding box center [731, 427] width 925 height 275
click at [746, 349] on div "5 . Kas ir polimerizācija? Polimerizācija ir ķīmiska reakcija, kurā savstarpēji…" at bounding box center [731, 427] width 925 height 275
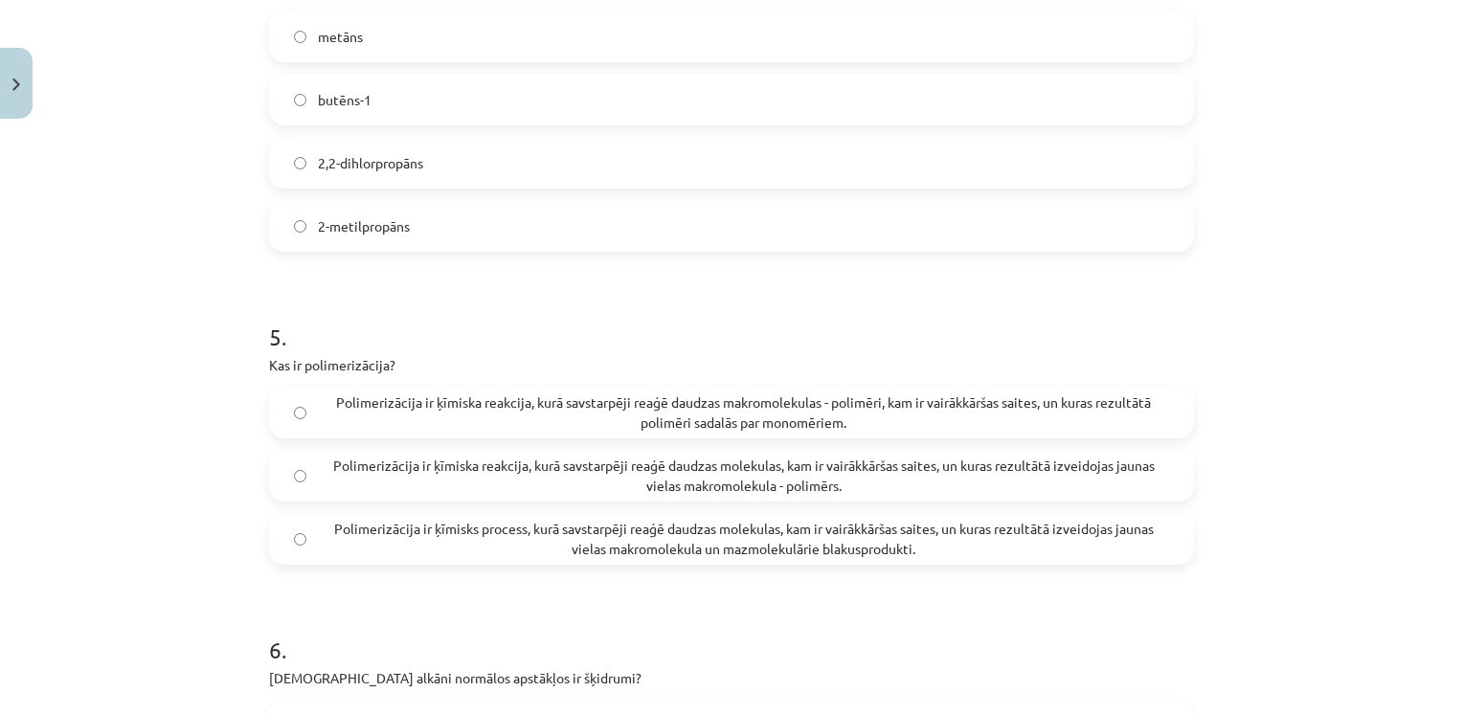
click at [609, 495] on label "Polimerizācija ir ķīmiska reakcija, kurā savstarpēji reaģē daudzas molekulas, k…" at bounding box center [731, 476] width 921 height 48
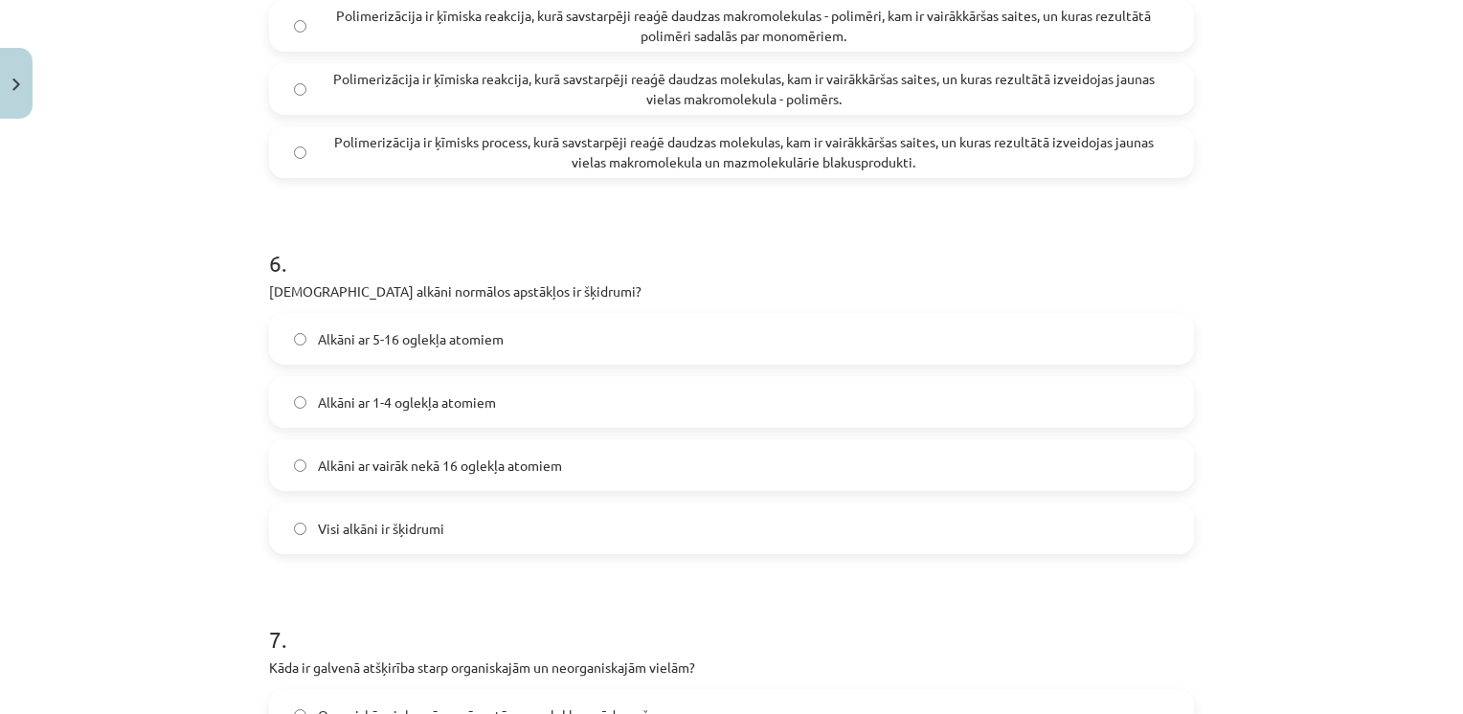
scroll to position [2014, 0]
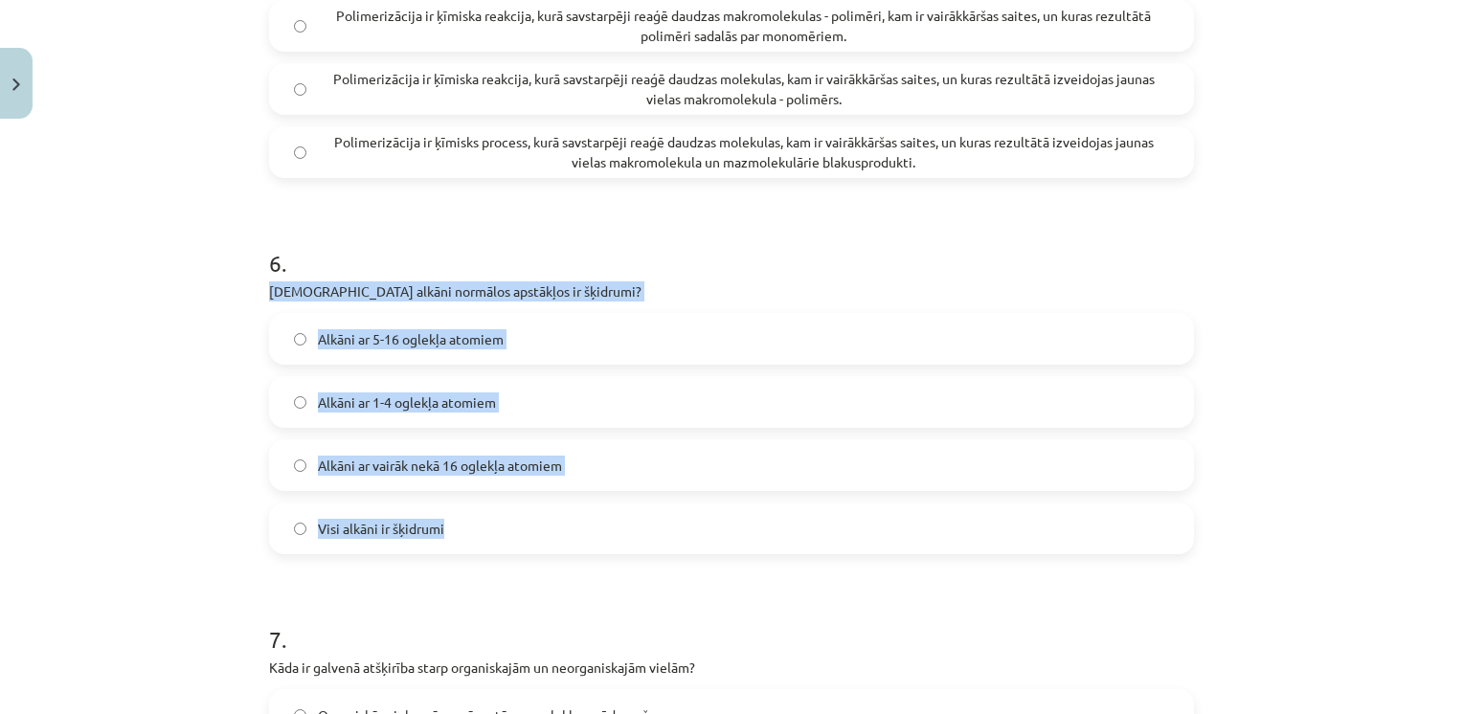
drag, startPoint x: 257, startPoint y: 276, endPoint x: 464, endPoint y: 522, distance: 321.3
click at [464, 522] on div "50 XP Saņemsi Grūts 133 pilda Apraksts Uzdevums Palīdzība 1 . Kāpēc alkāni ūden…" at bounding box center [731, 173] width 948 height 4120
drag, startPoint x: 464, startPoint y: 522, endPoint x: 436, endPoint y: 287, distance: 236.1
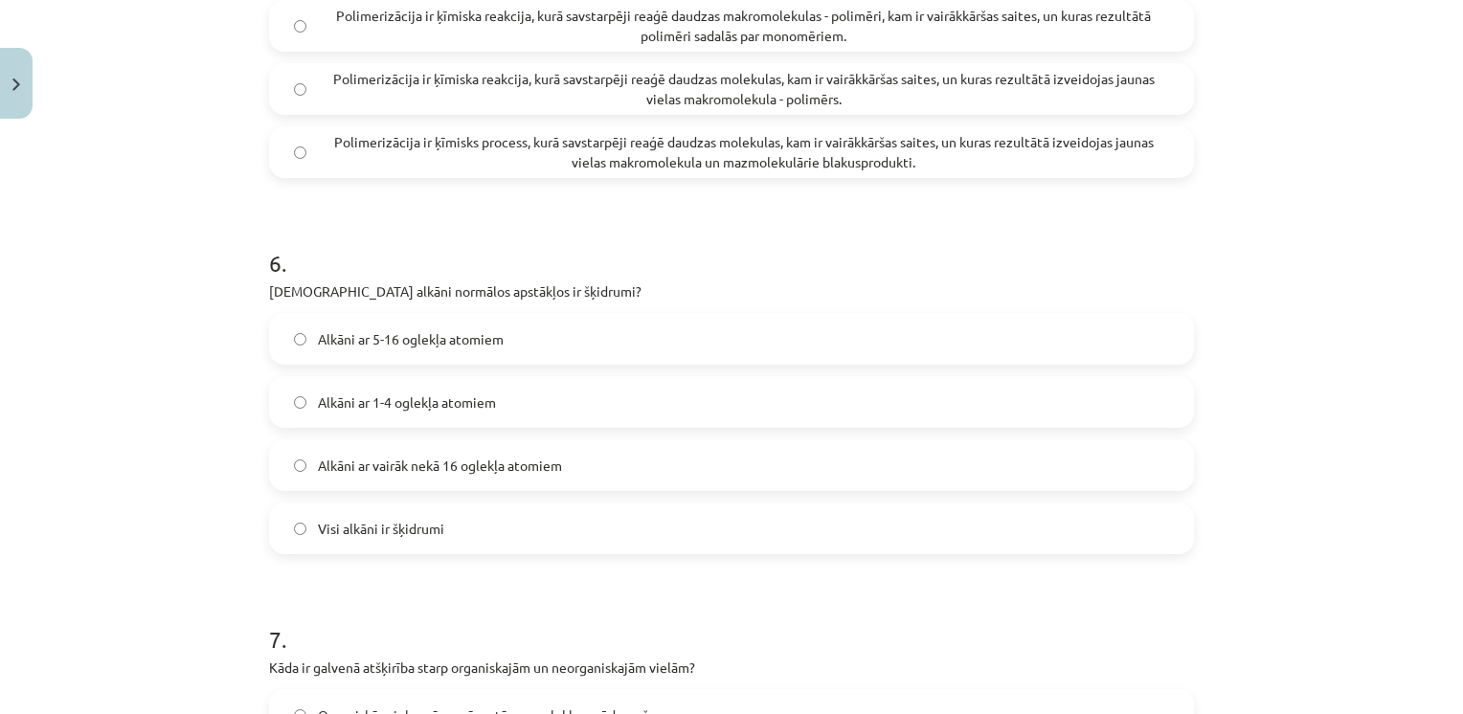
click at [486, 237] on h1 "6 ." at bounding box center [731, 245] width 925 height 59
click at [334, 329] on span "Alkāni ar 5-16 oglekļa atomiem" at bounding box center [411, 339] width 186 height 20
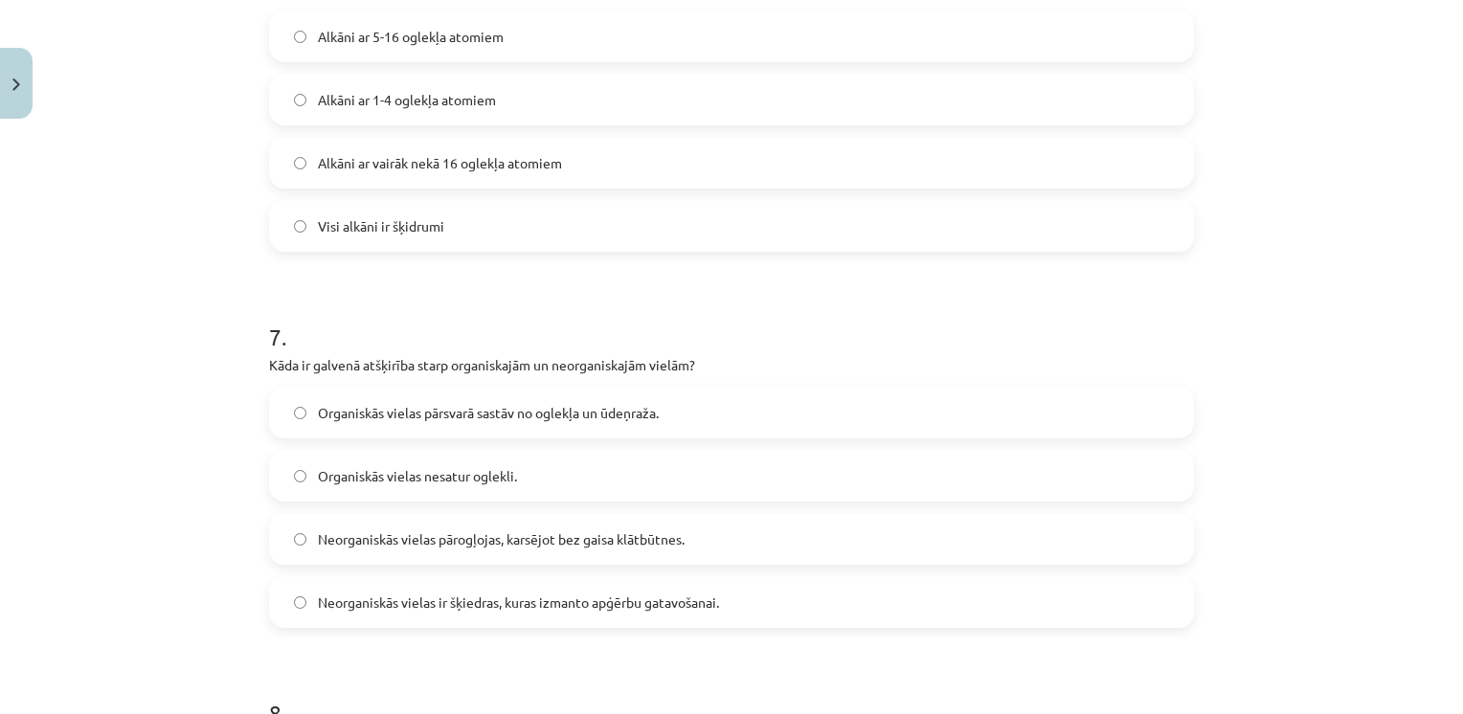
scroll to position [2319, 0]
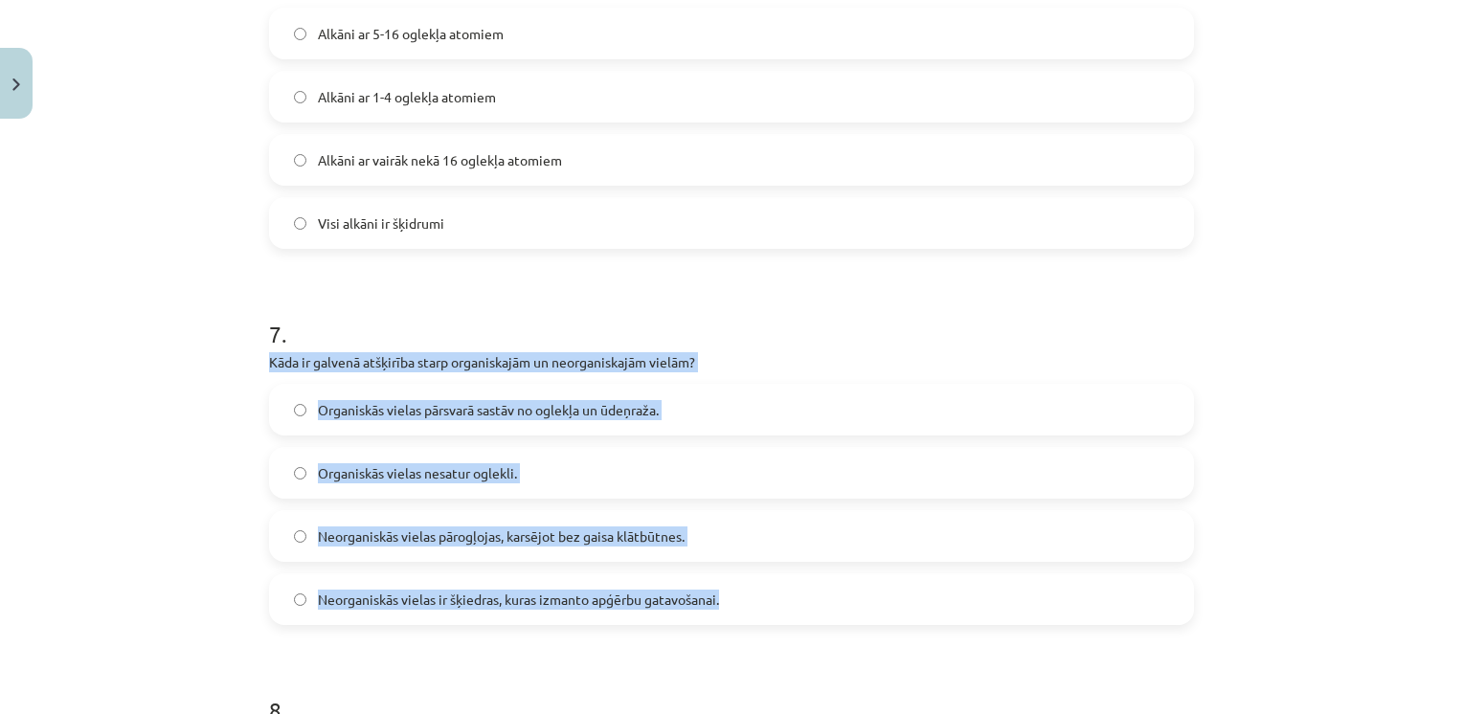
drag, startPoint x: 260, startPoint y: 360, endPoint x: 725, endPoint y: 601, distance: 523.1
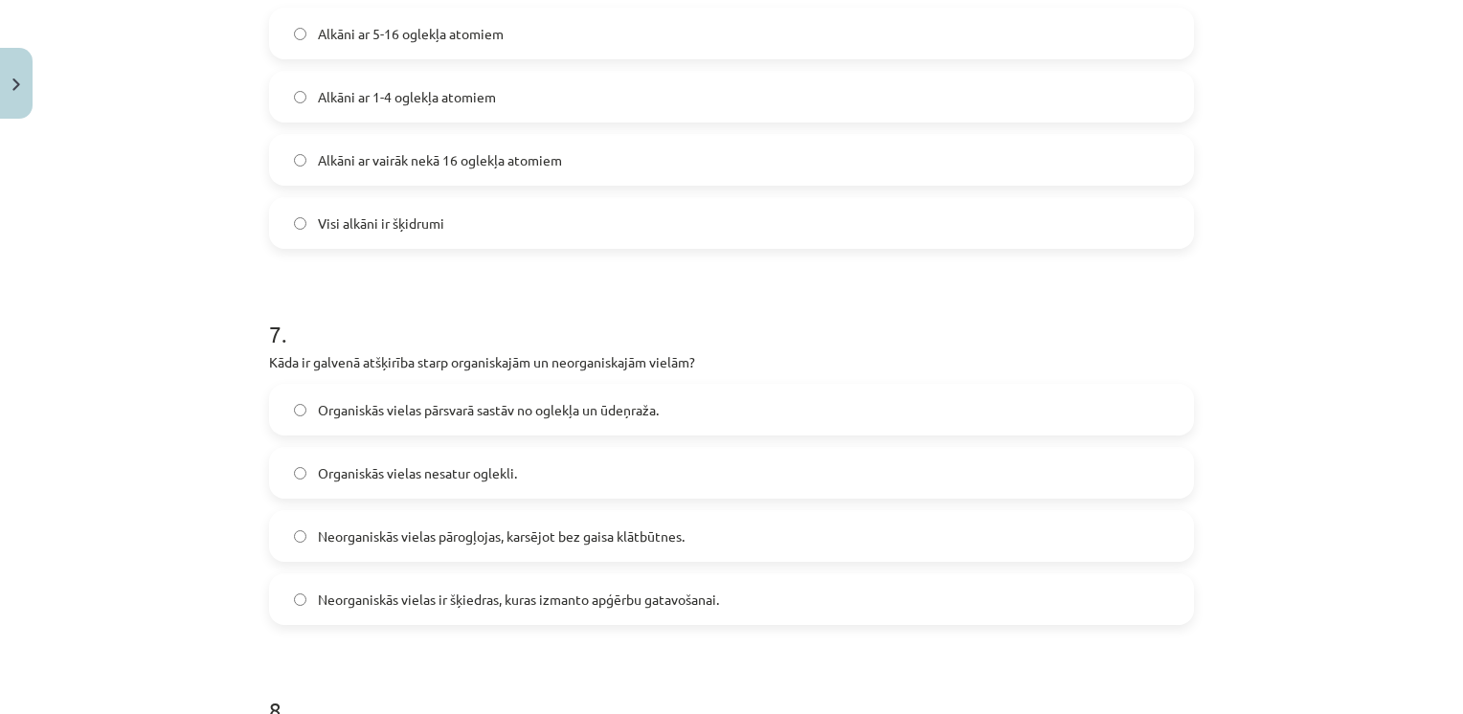
click at [546, 306] on h1 "7 ." at bounding box center [731, 316] width 925 height 59
click at [391, 423] on label "Organiskās vielas pārsvarā sastāv no oglekļa un ūdeņraža." at bounding box center [731, 410] width 921 height 48
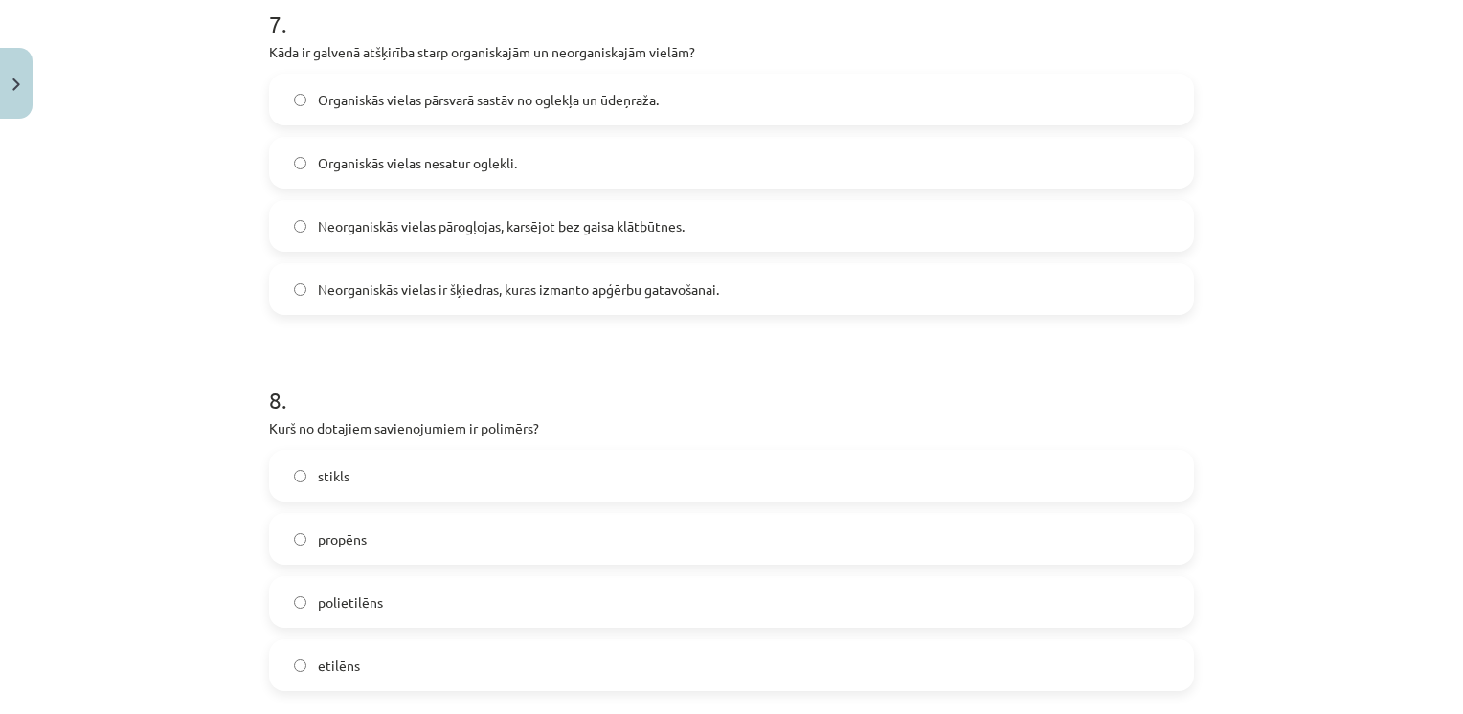
scroll to position [2720, 0]
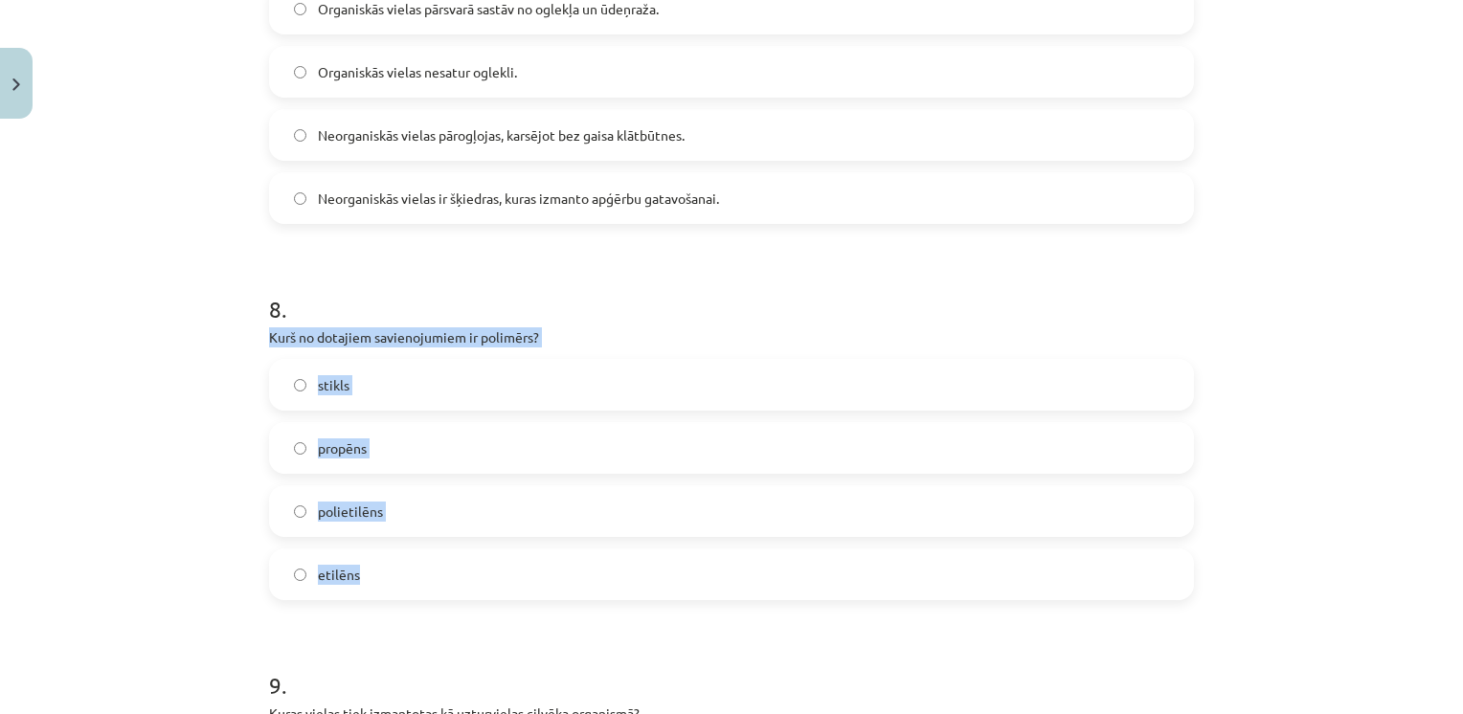
drag, startPoint x: 260, startPoint y: 338, endPoint x: 358, endPoint y: 596, distance: 276.3
click at [358, 596] on div "8 . Kurš no dotajiem savienojumiem ir polimērs? stikls propēns polietilēns etil…" at bounding box center [731, 431] width 925 height 338
drag, startPoint x: 358, startPoint y: 596, endPoint x: 345, endPoint y: 334, distance: 262.6
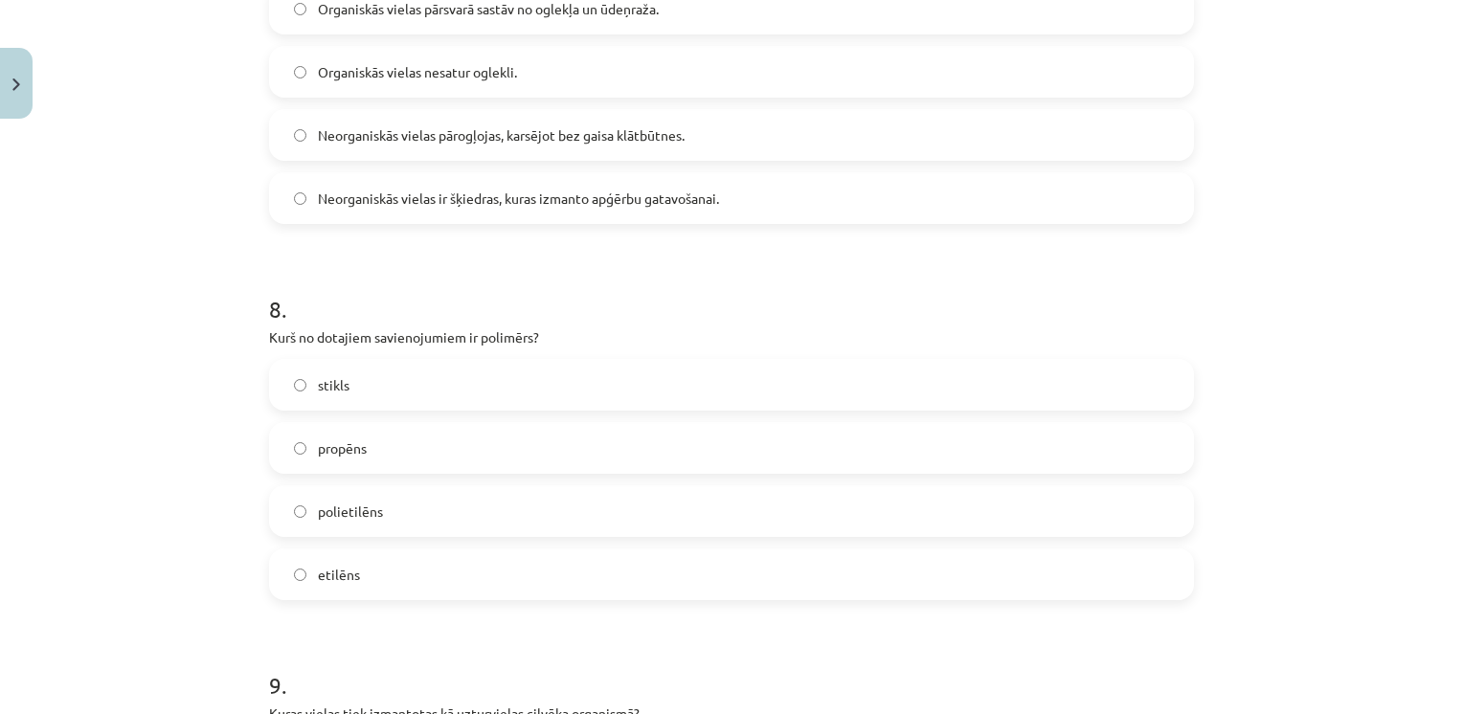
click at [360, 525] on label "polietilēns" at bounding box center [731, 511] width 921 height 48
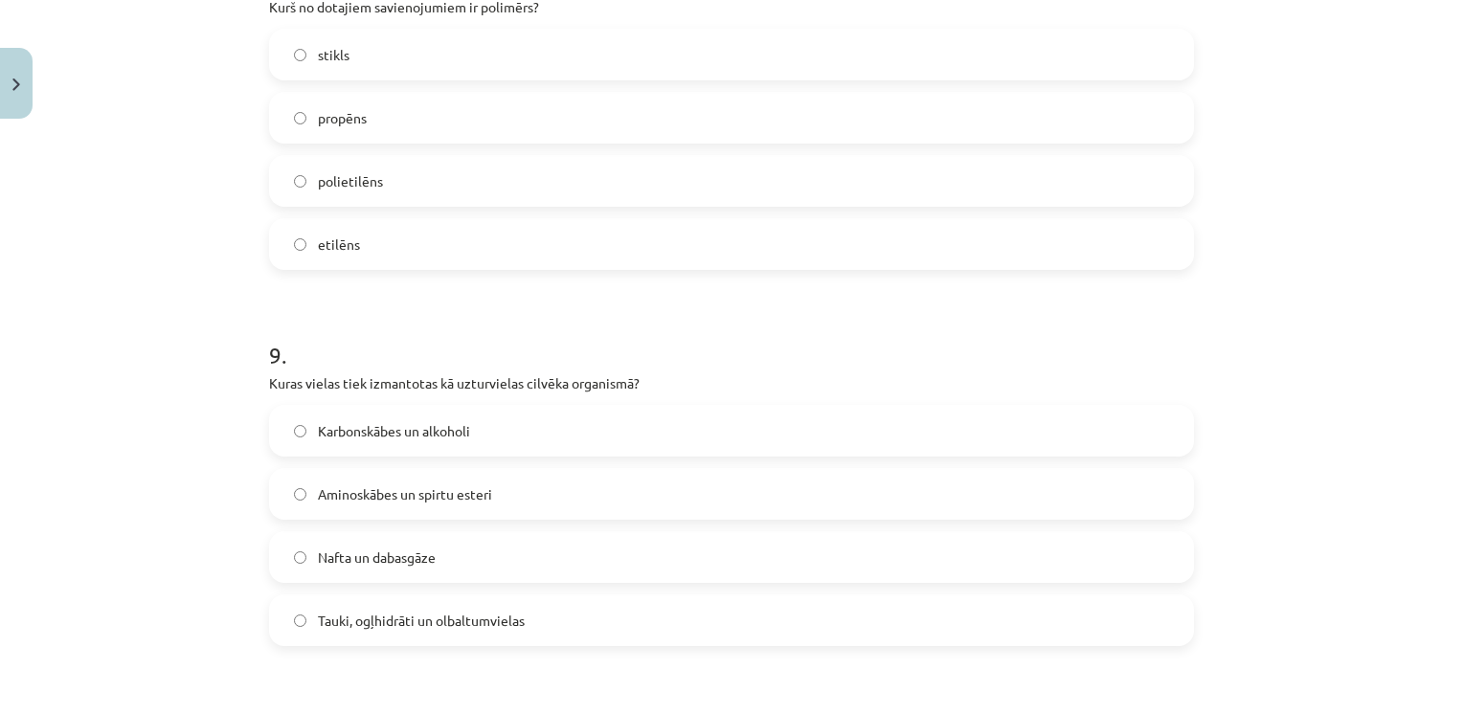
scroll to position [3051, 0]
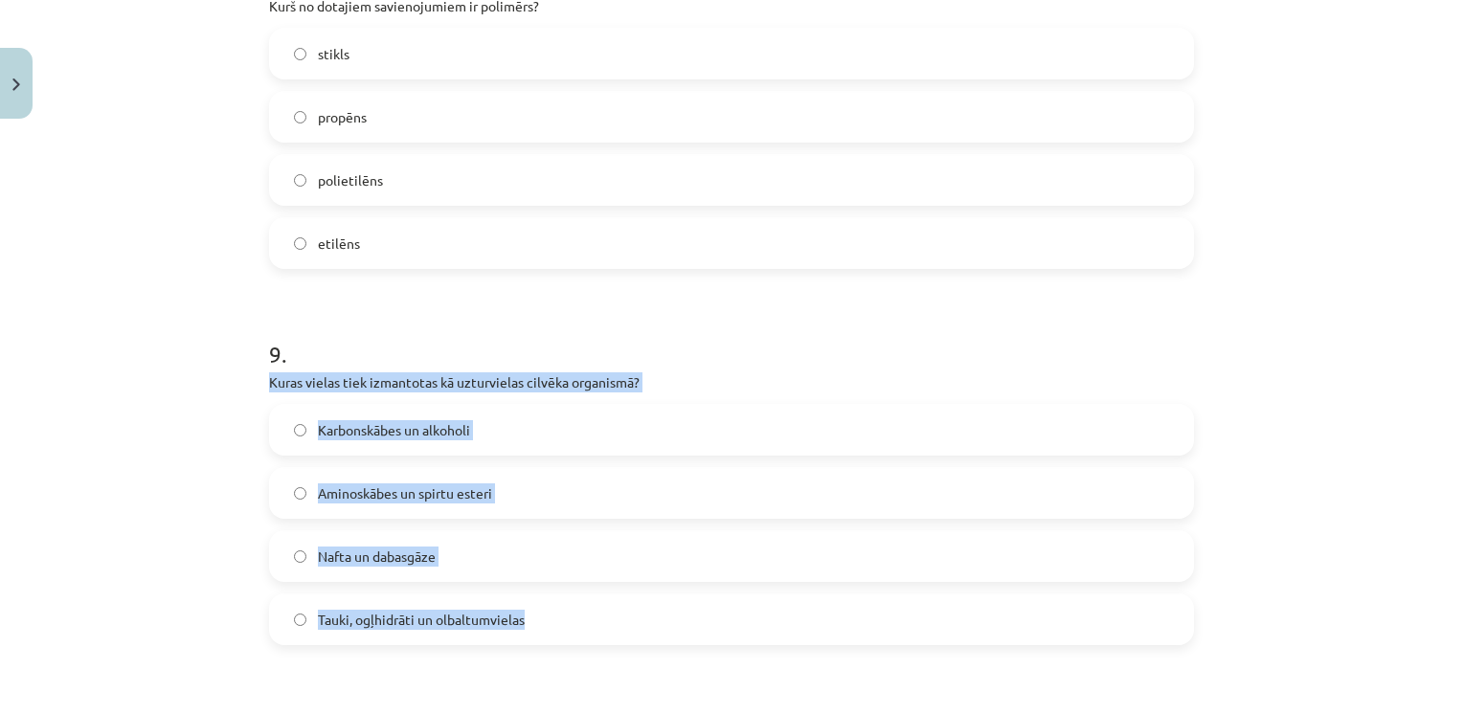
drag, startPoint x: 254, startPoint y: 380, endPoint x: 533, endPoint y: 618, distance: 367.3
drag, startPoint x: 533, startPoint y: 618, endPoint x: 475, endPoint y: 389, distance: 237.0
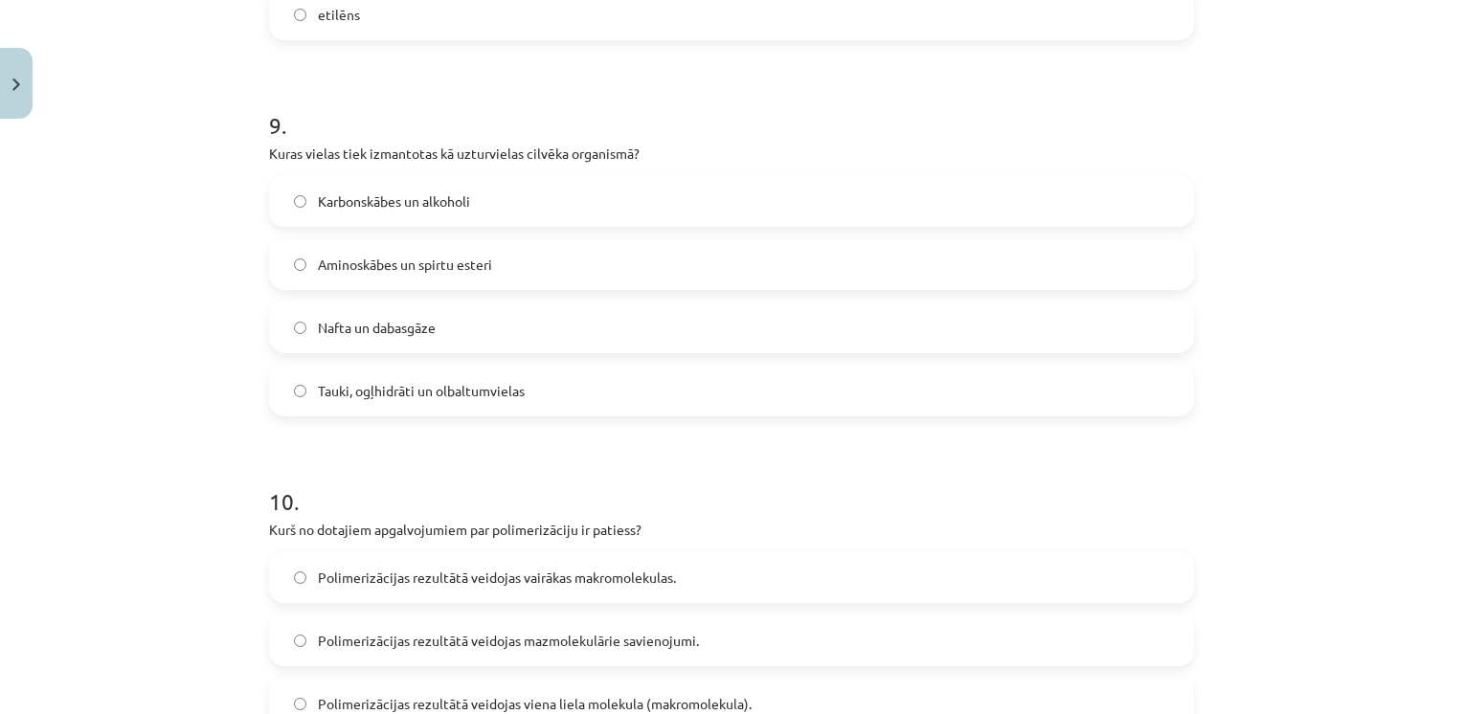
scroll to position [3283, 0]
click at [459, 396] on span "Tauki, ogļhidrāti un olbaltumvielas" at bounding box center [421, 388] width 207 height 20
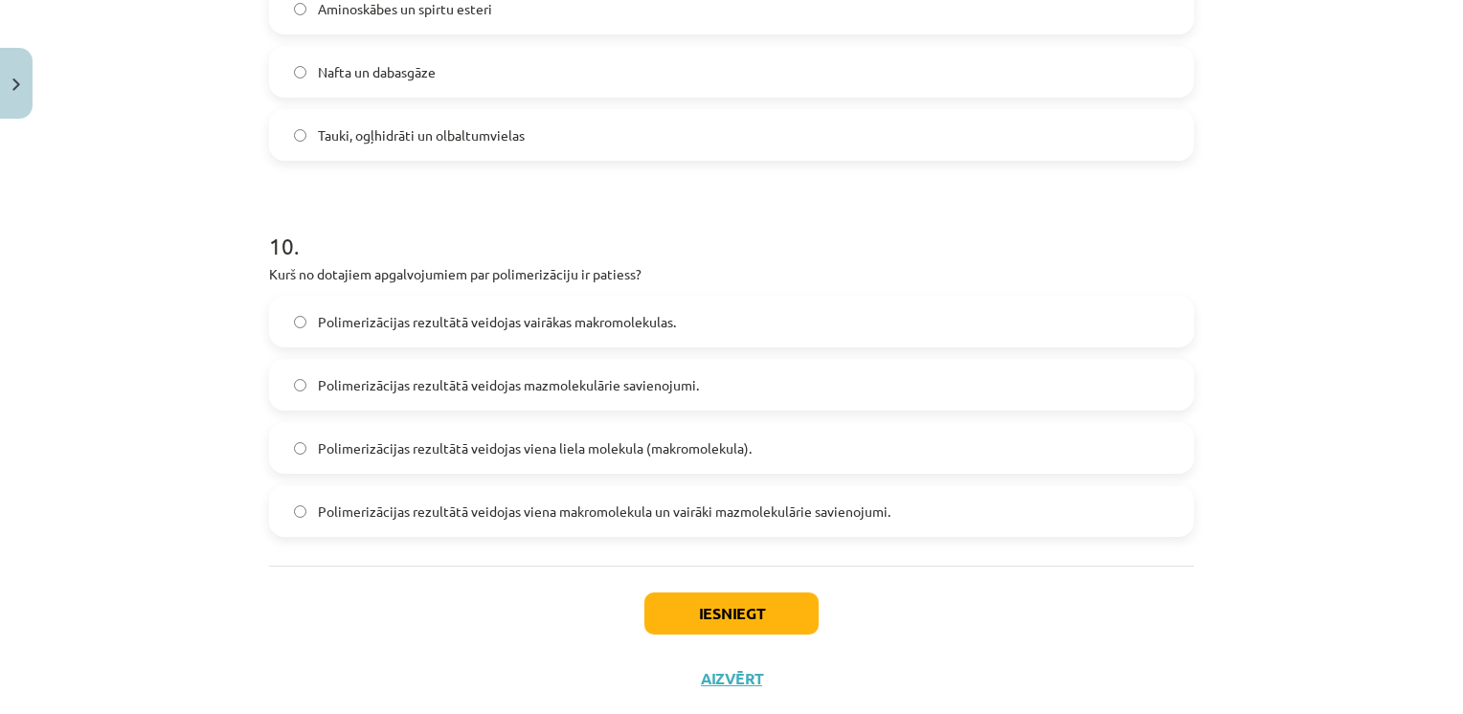
scroll to position [3537, 0]
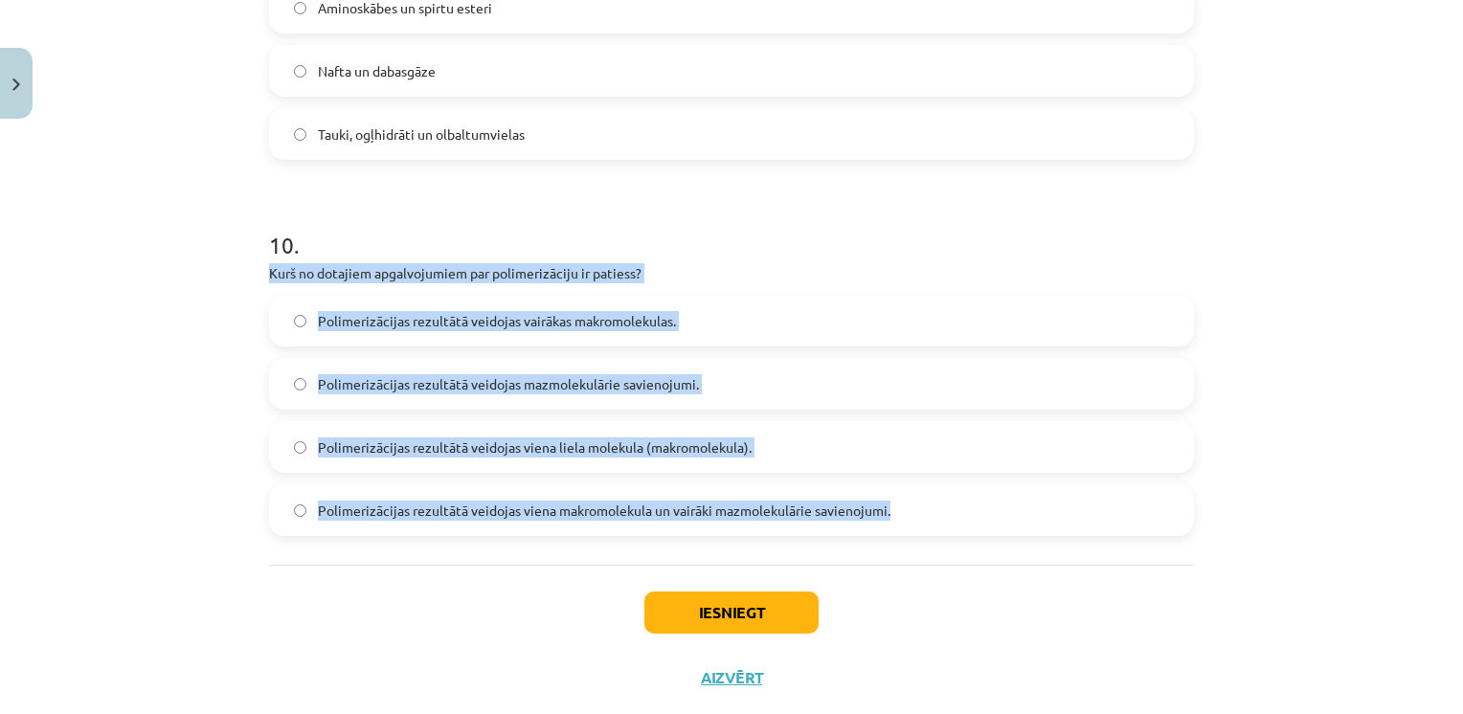
drag, startPoint x: 254, startPoint y: 266, endPoint x: 887, endPoint y: 511, distance: 679.4
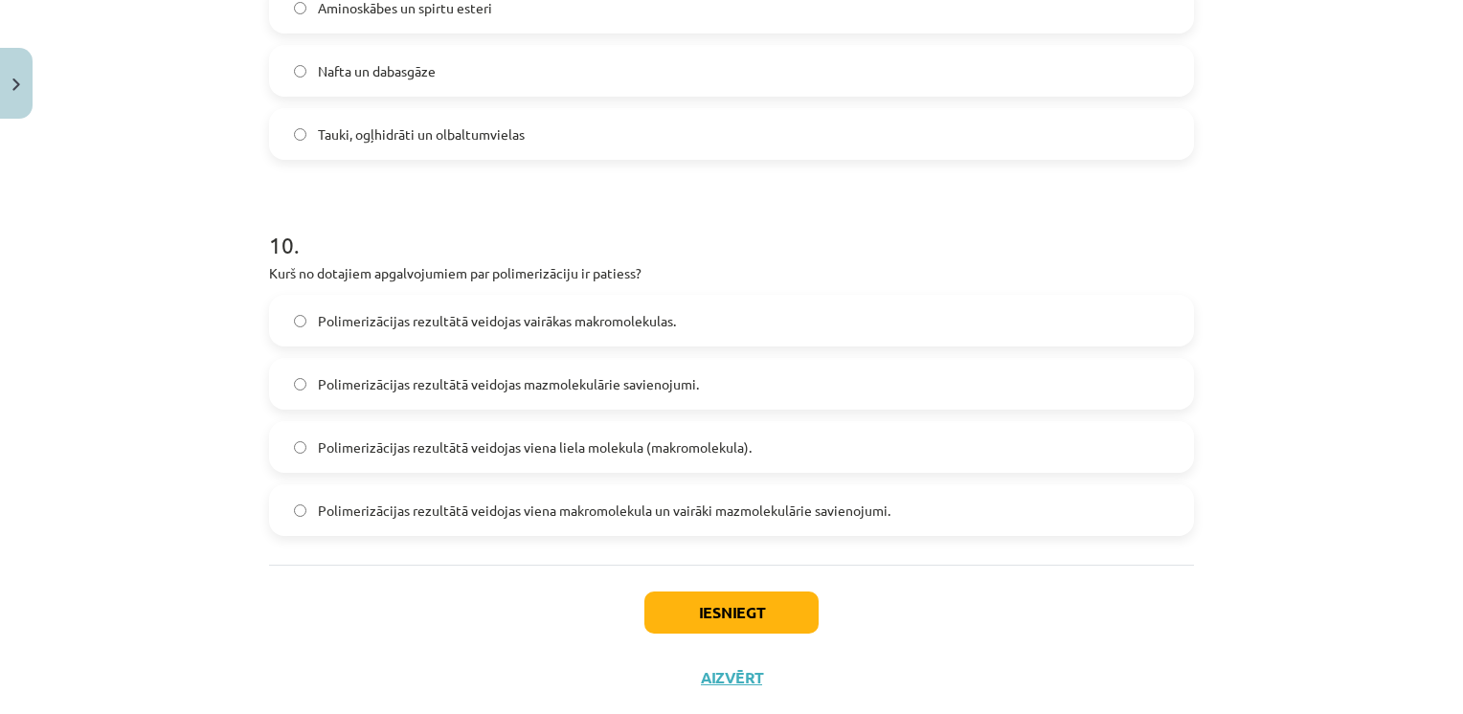
click at [448, 454] on span "Polimerizācijas rezultātā veidojas viena liela molekula (makromolekula)." at bounding box center [535, 447] width 434 height 20
click at [736, 607] on button "Iesniegt" at bounding box center [731, 613] width 174 height 42
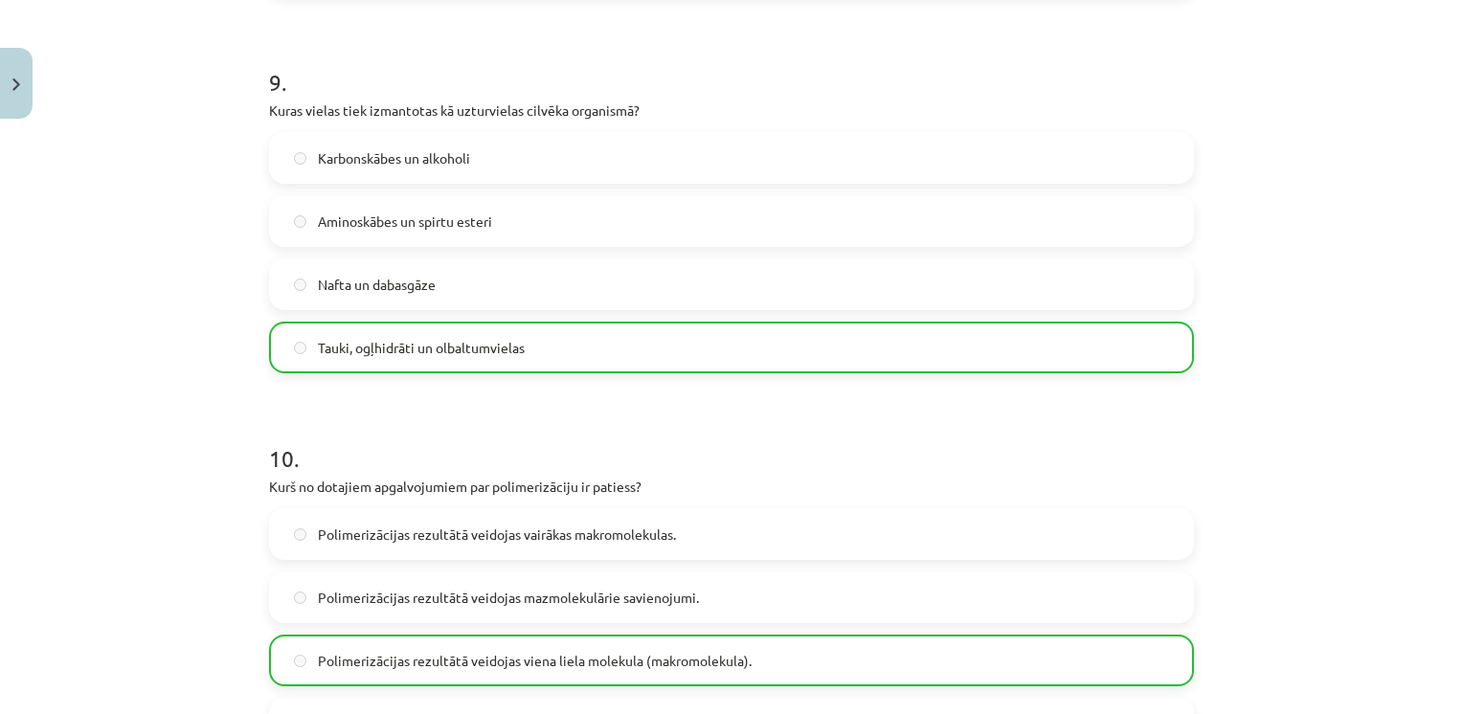
scroll to position [3640, 0]
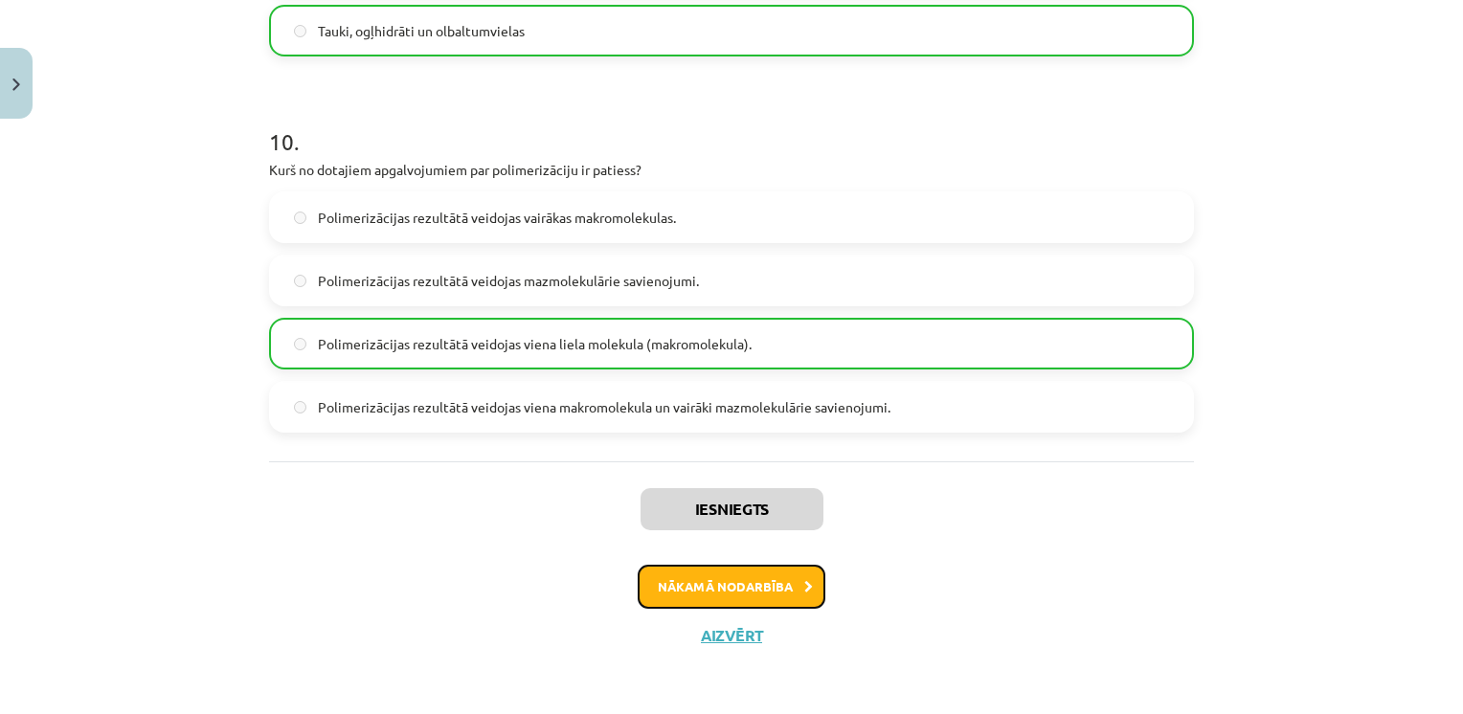
click at [701, 580] on button "Nākamā nodarbība" at bounding box center [731, 587] width 188 height 44
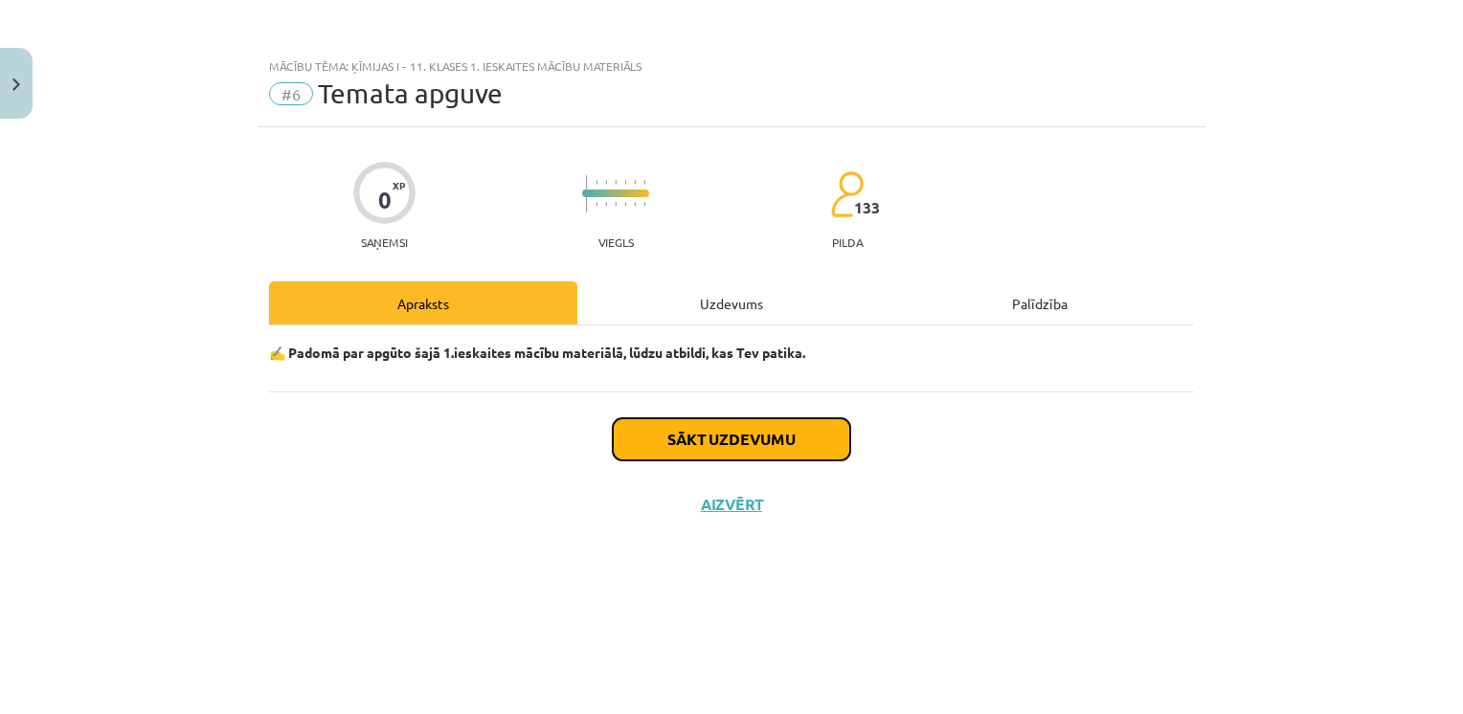
click at [768, 442] on button "Sākt uzdevumu" at bounding box center [731, 439] width 237 height 42
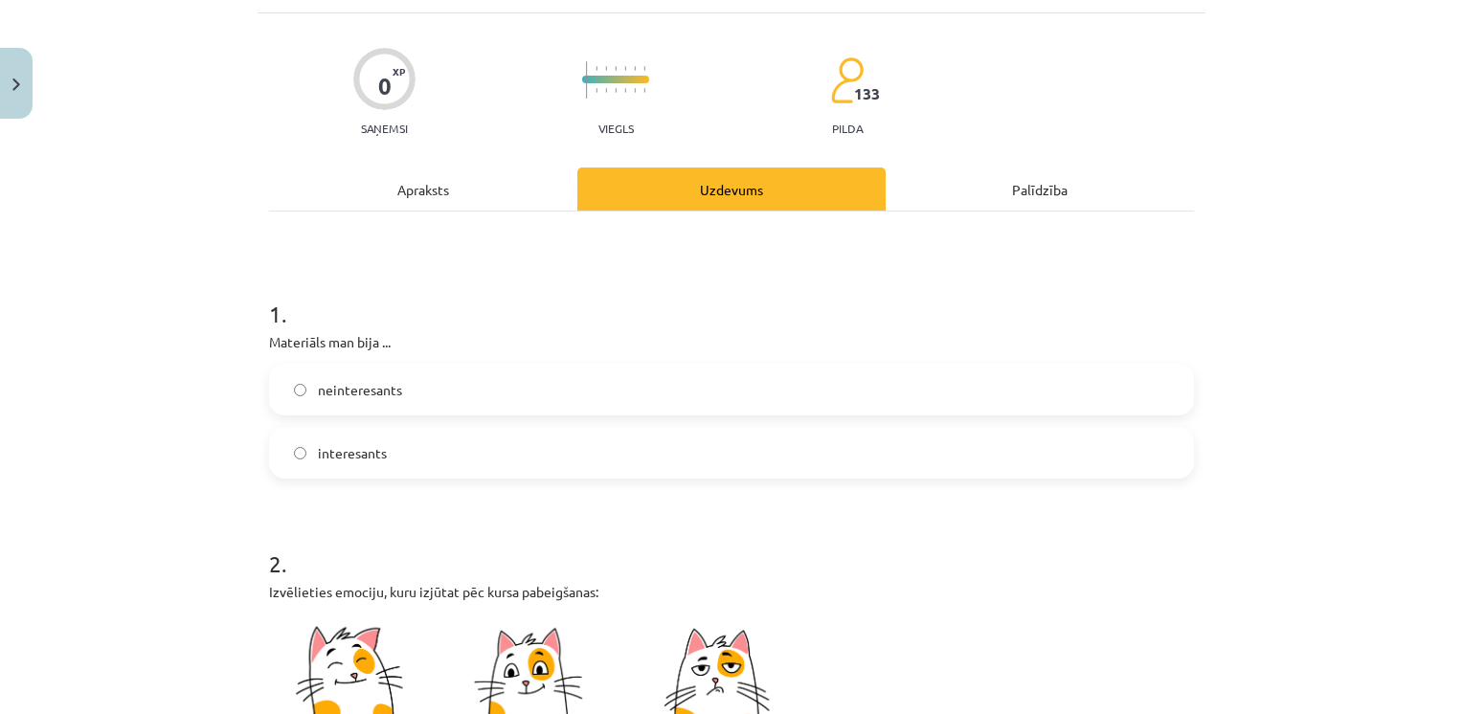
scroll to position [138, 0]
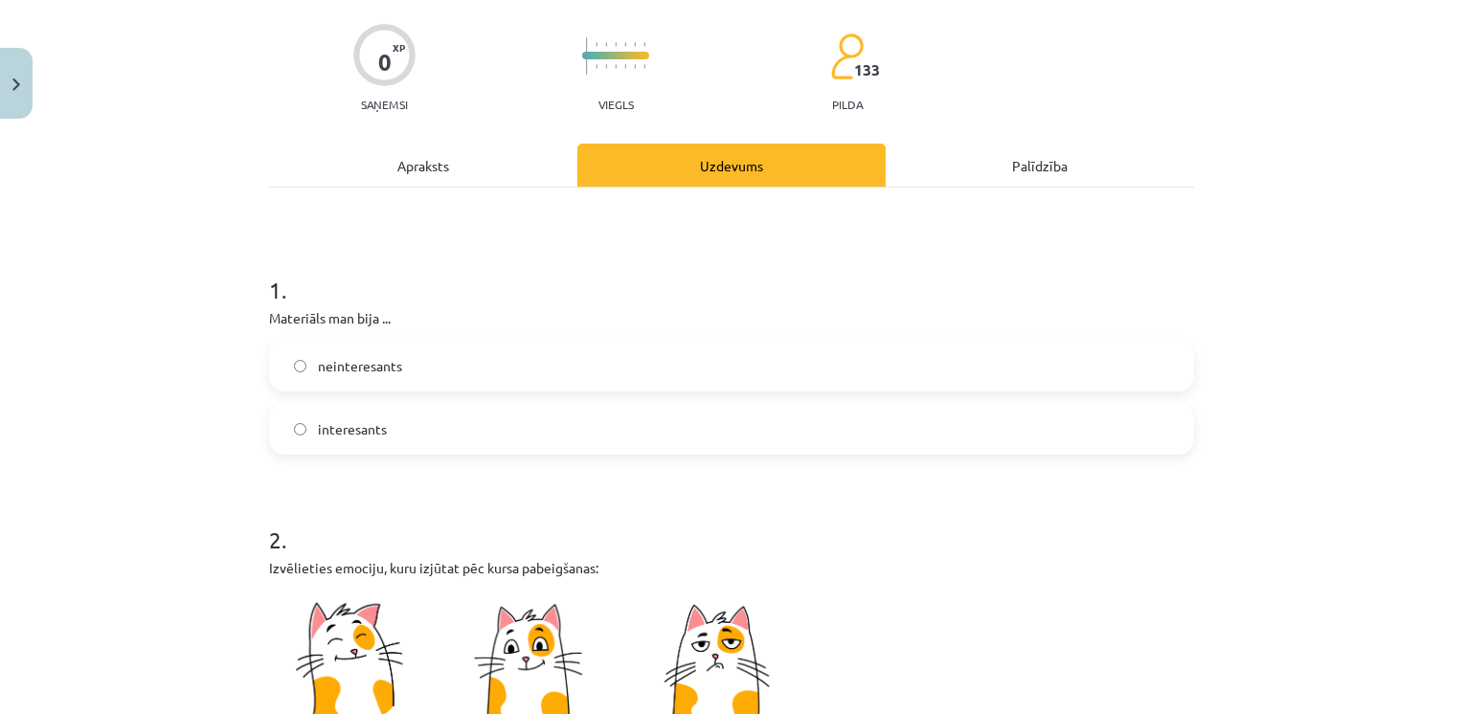
click at [368, 446] on label "interesants" at bounding box center [731, 429] width 921 height 48
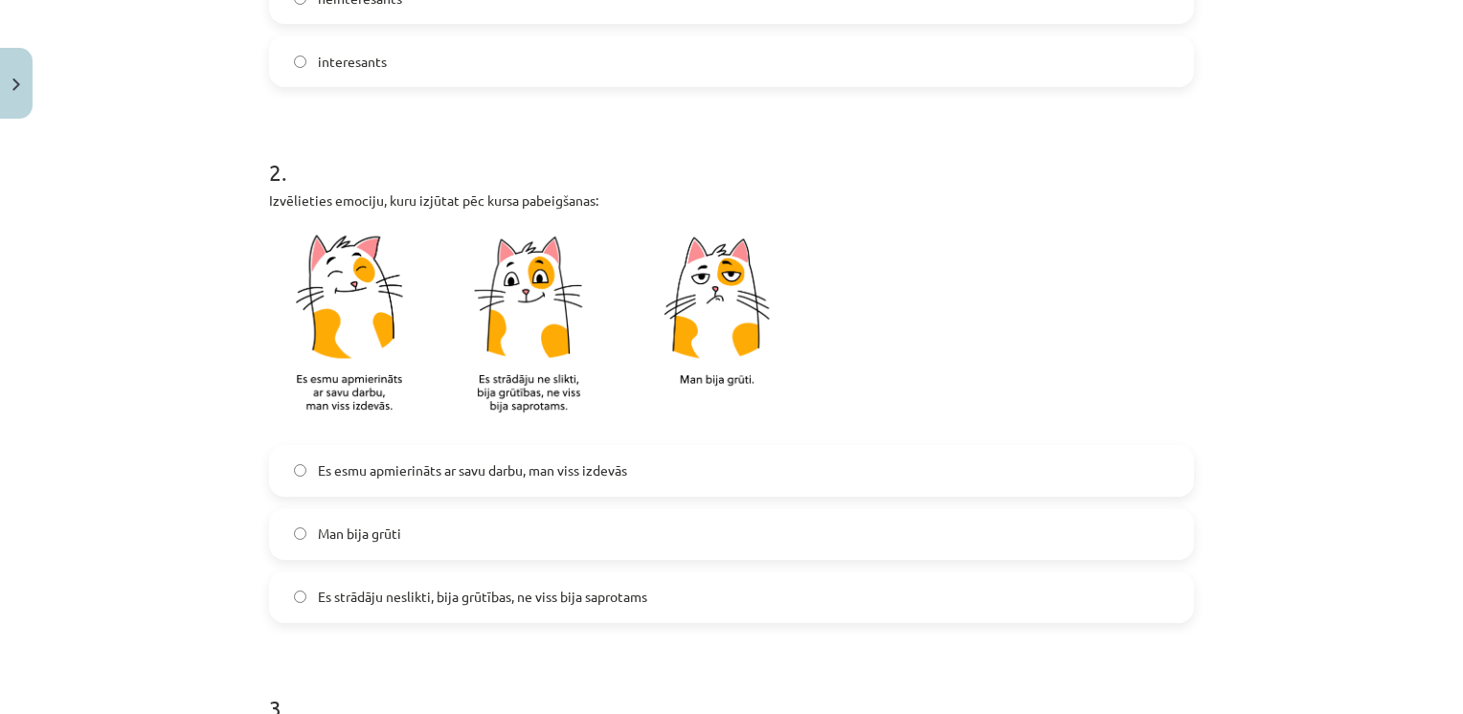
scroll to position [517, 0]
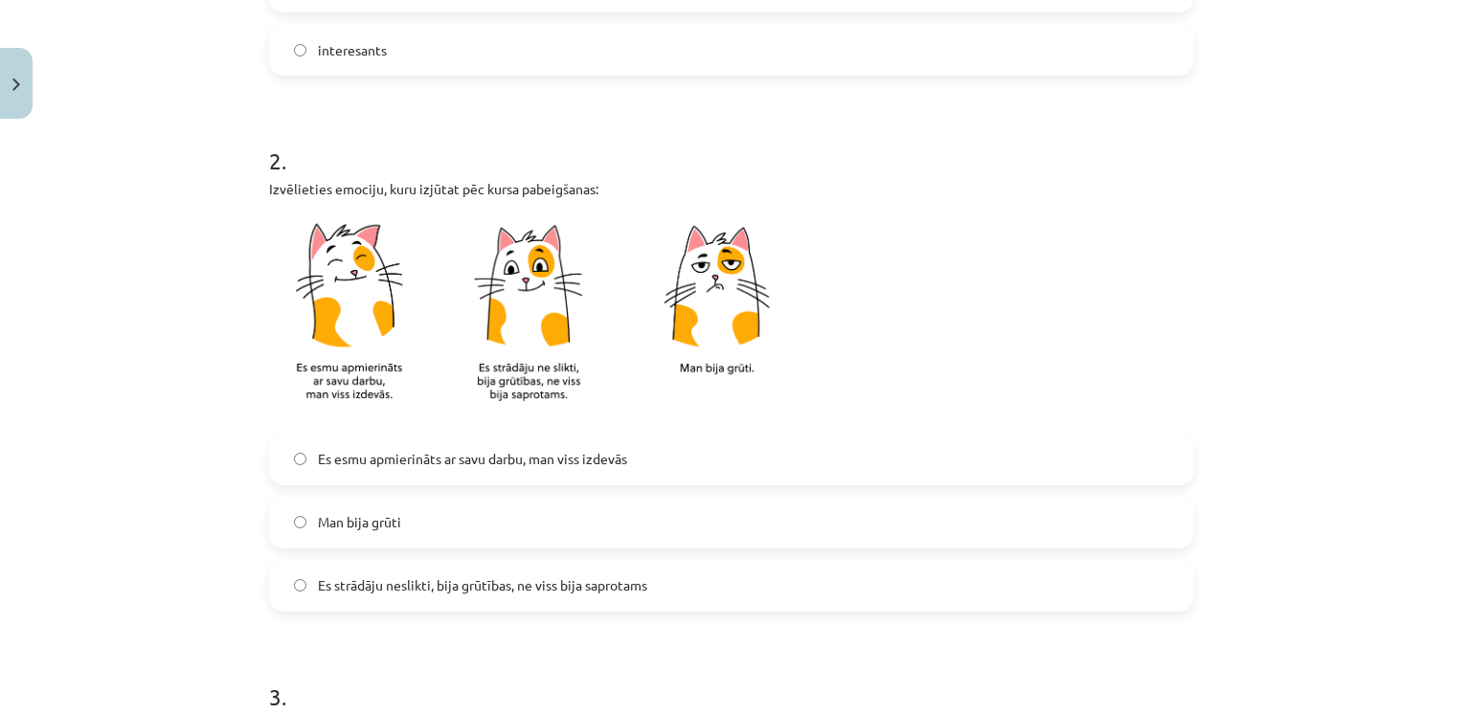
click at [417, 605] on label "Es strādāju neslikti, bija grūtības, ne viss bija saprotams" at bounding box center [731, 586] width 921 height 48
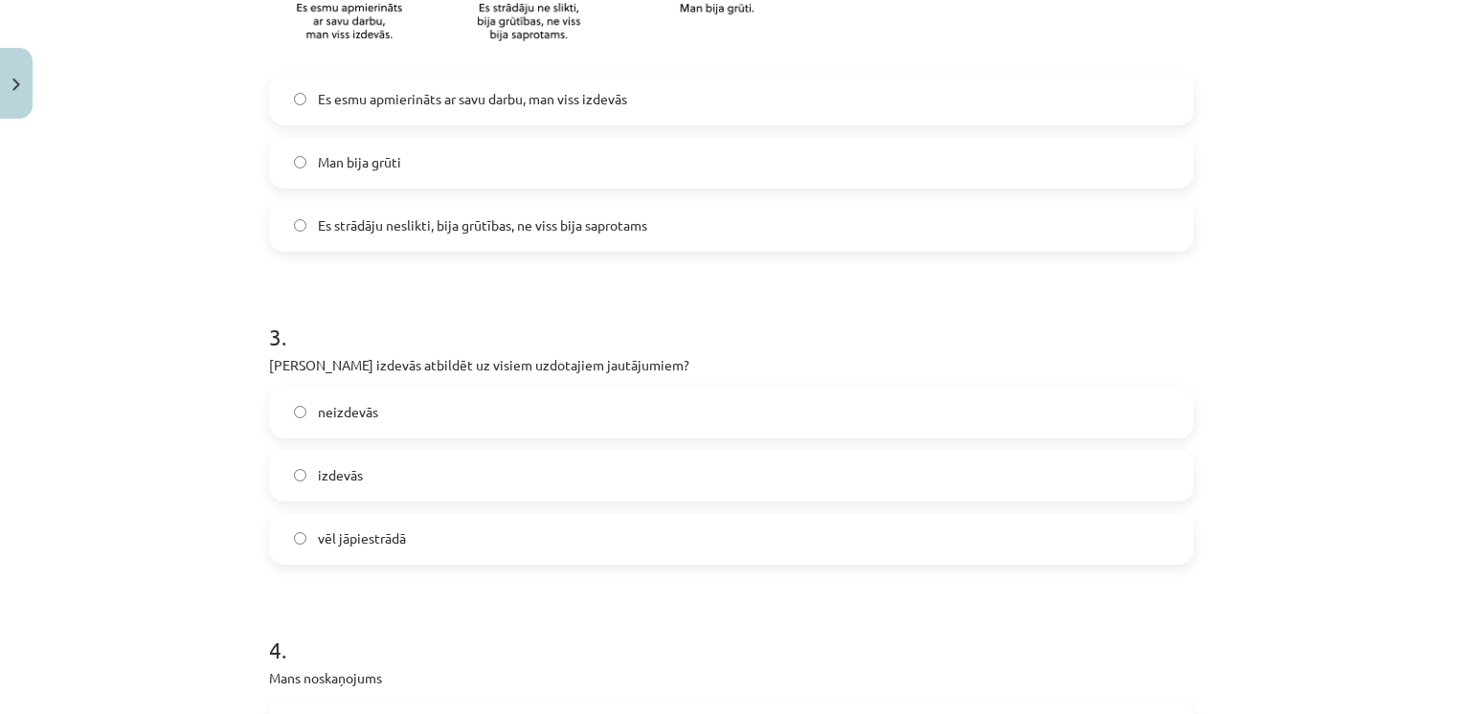
scroll to position [900, 0]
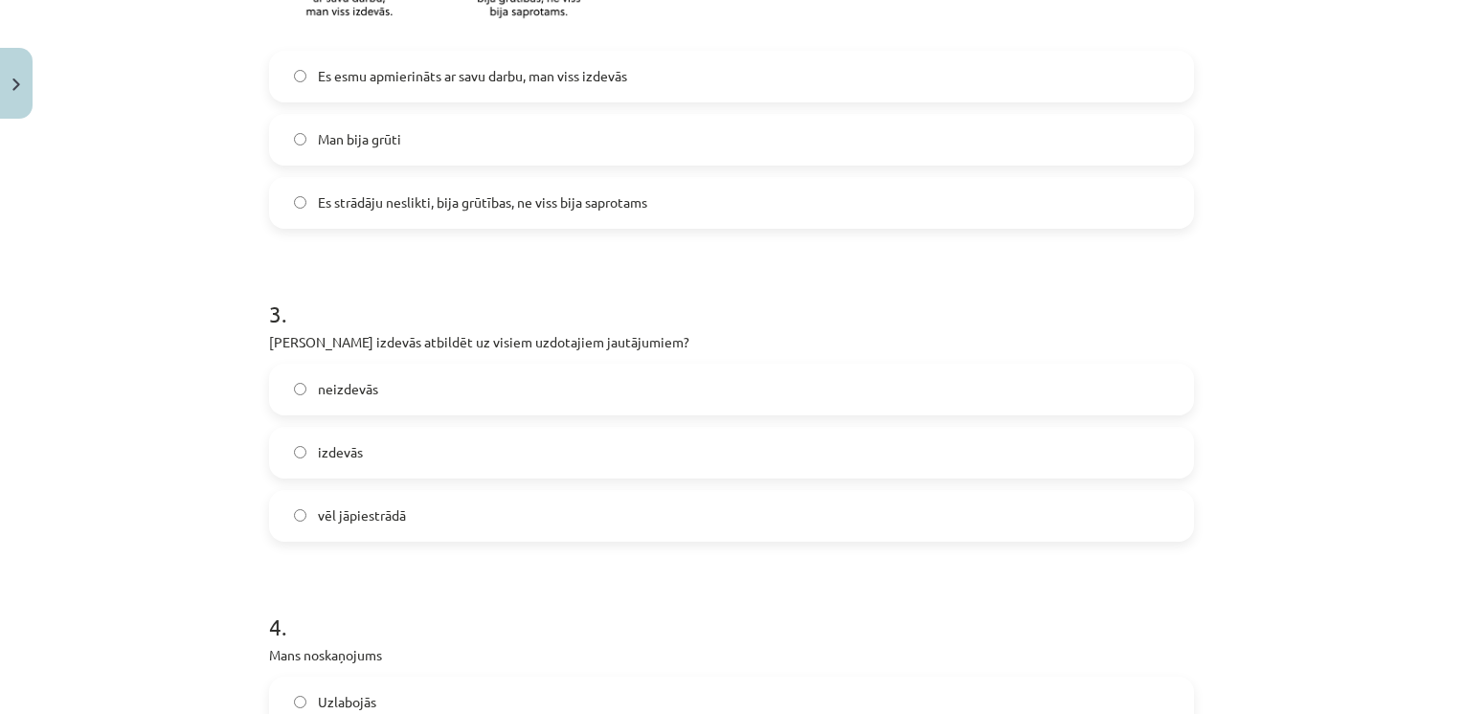
click at [343, 536] on label "vēl jāpiestrādā" at bounding box center [731, 516] width 921 height 48
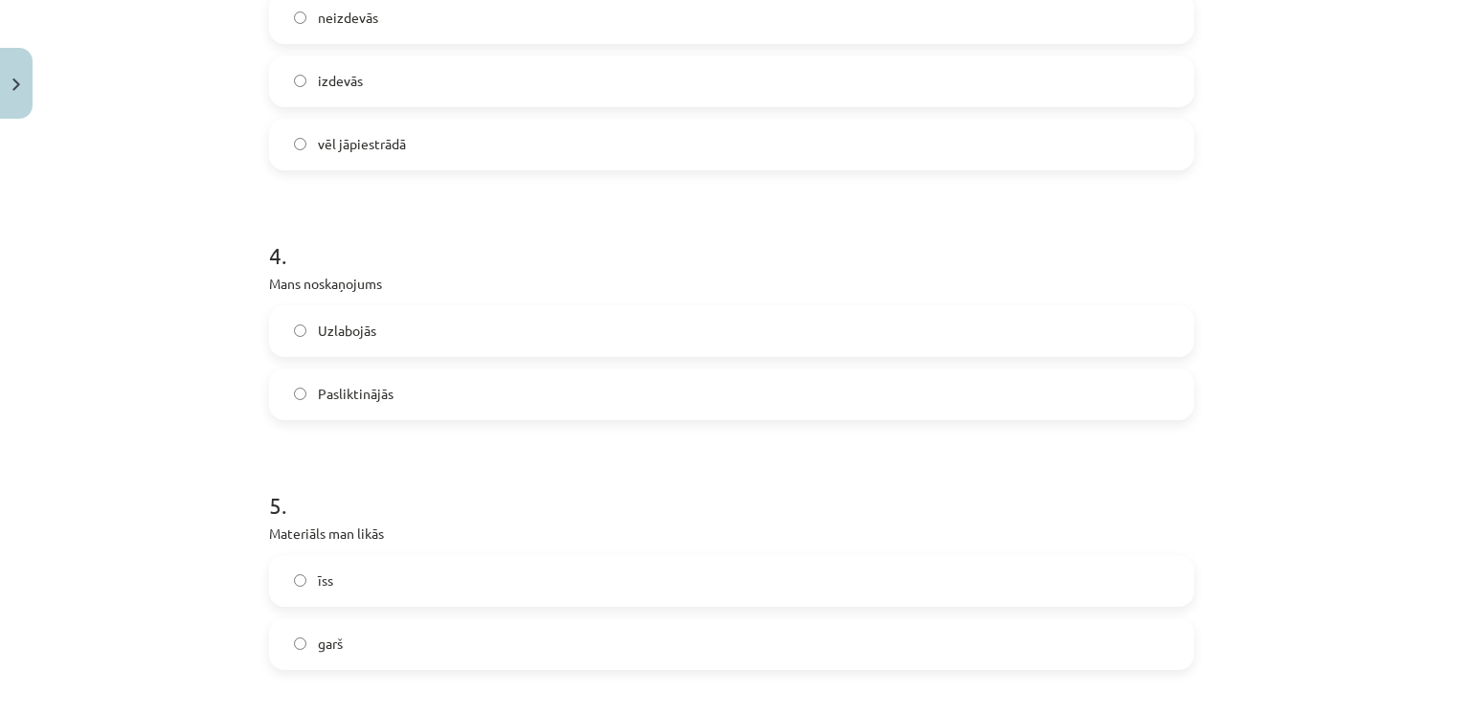
scroll to position [1288, 0]
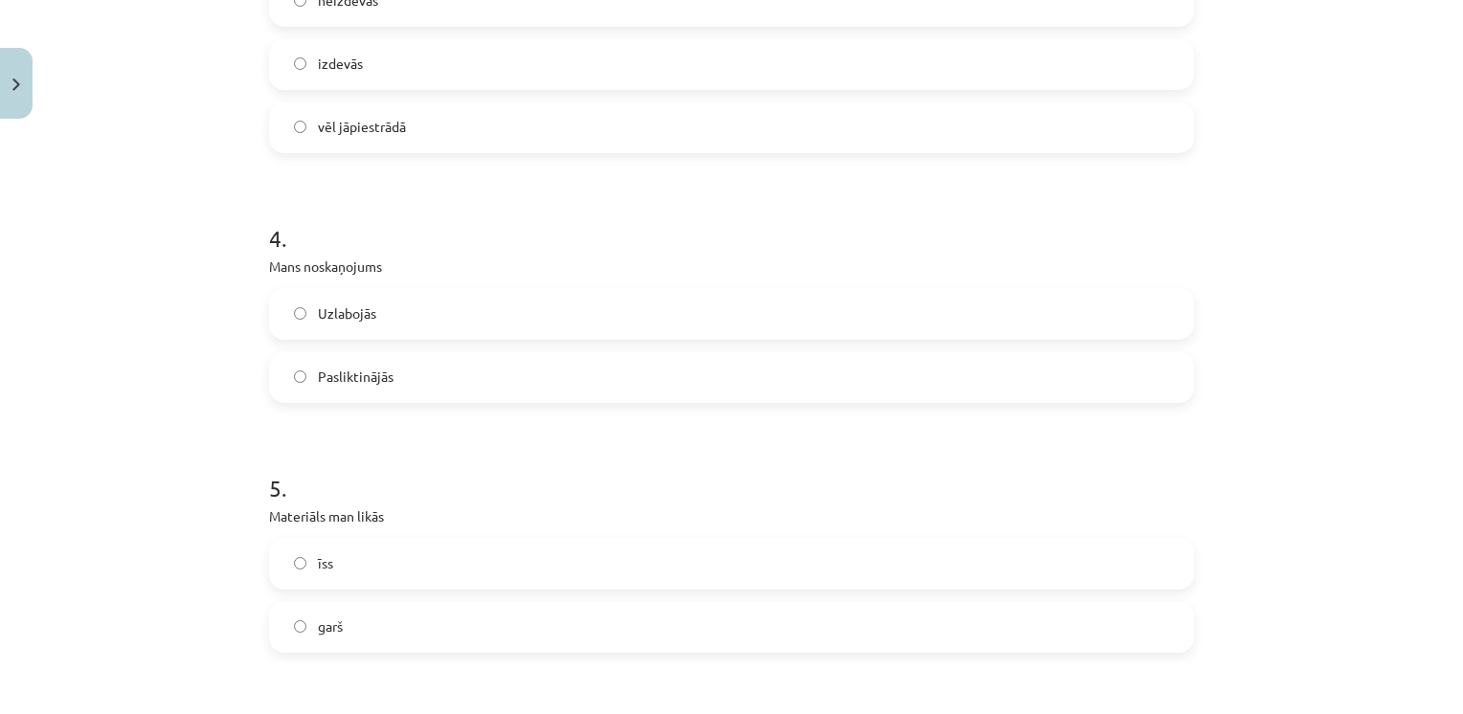
click at [357, 388] on label "Pasliktinājās" at bounding box center [731, 377] width 921 height 48
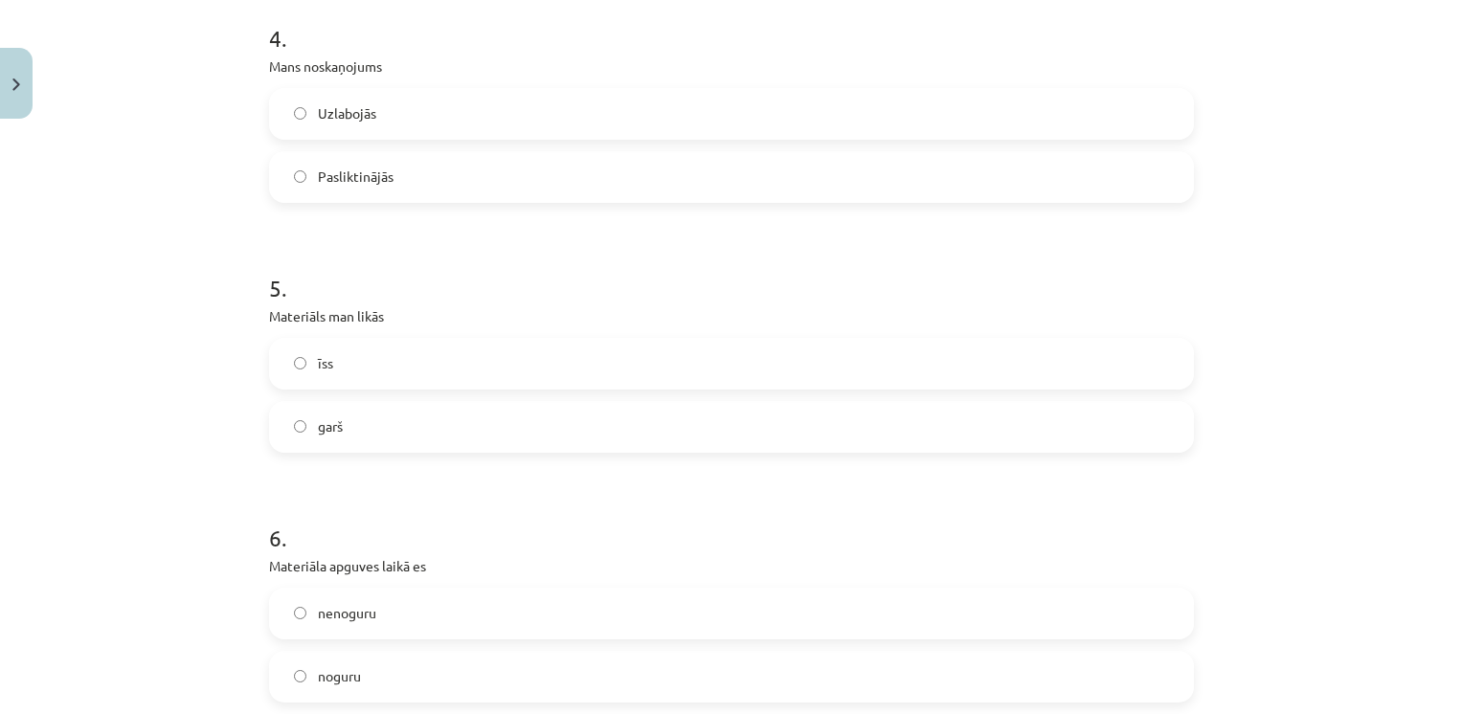
scroll to position [1503, 0]
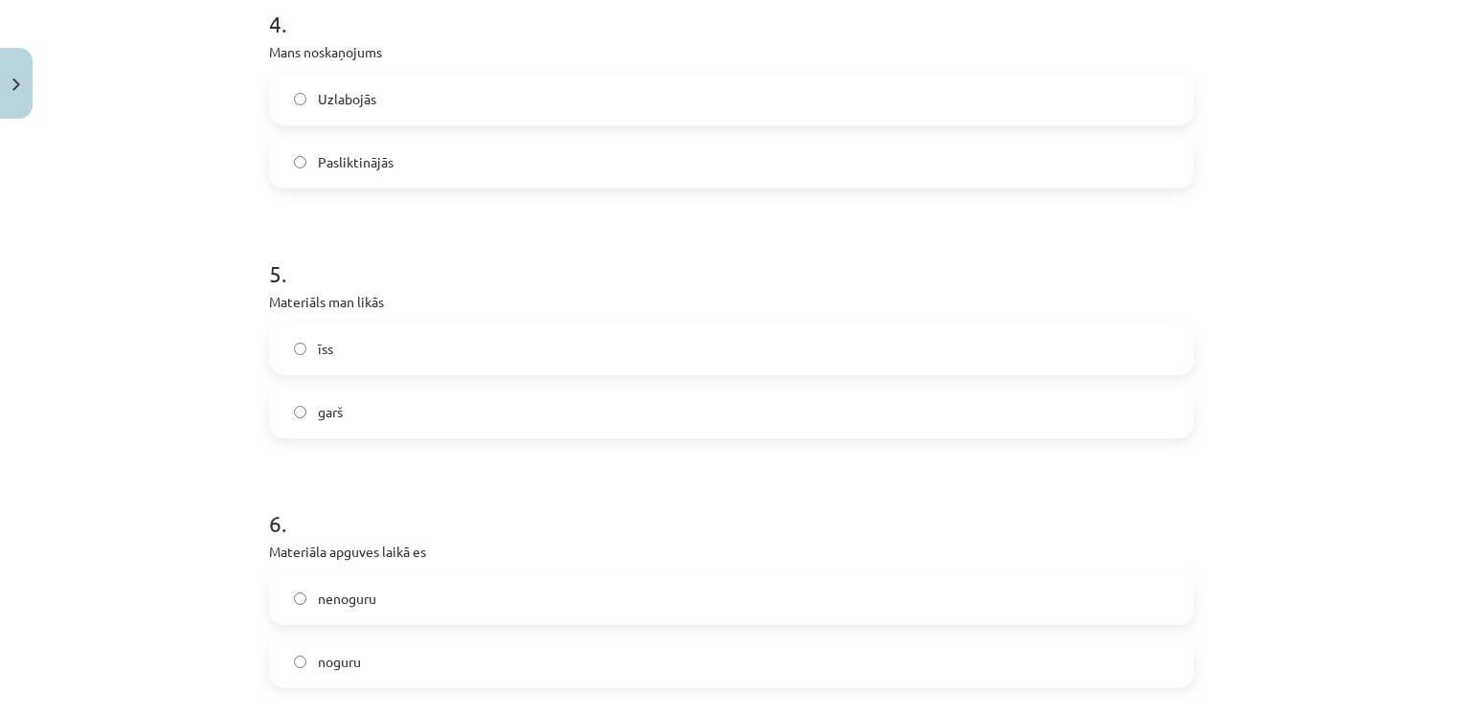
click at [325, 412] on span "garš" at bounding box center [330, 412] width 25 height 20
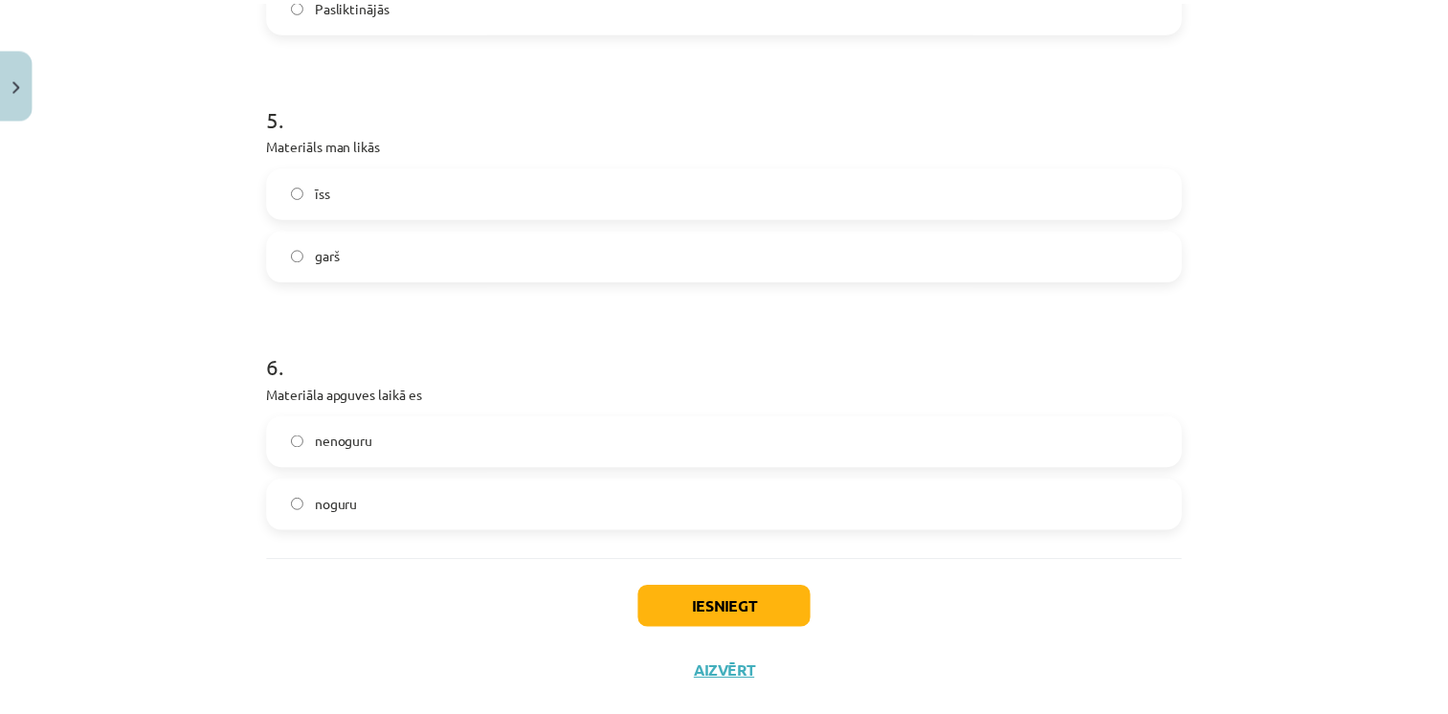
scroll to position [1697, 0]
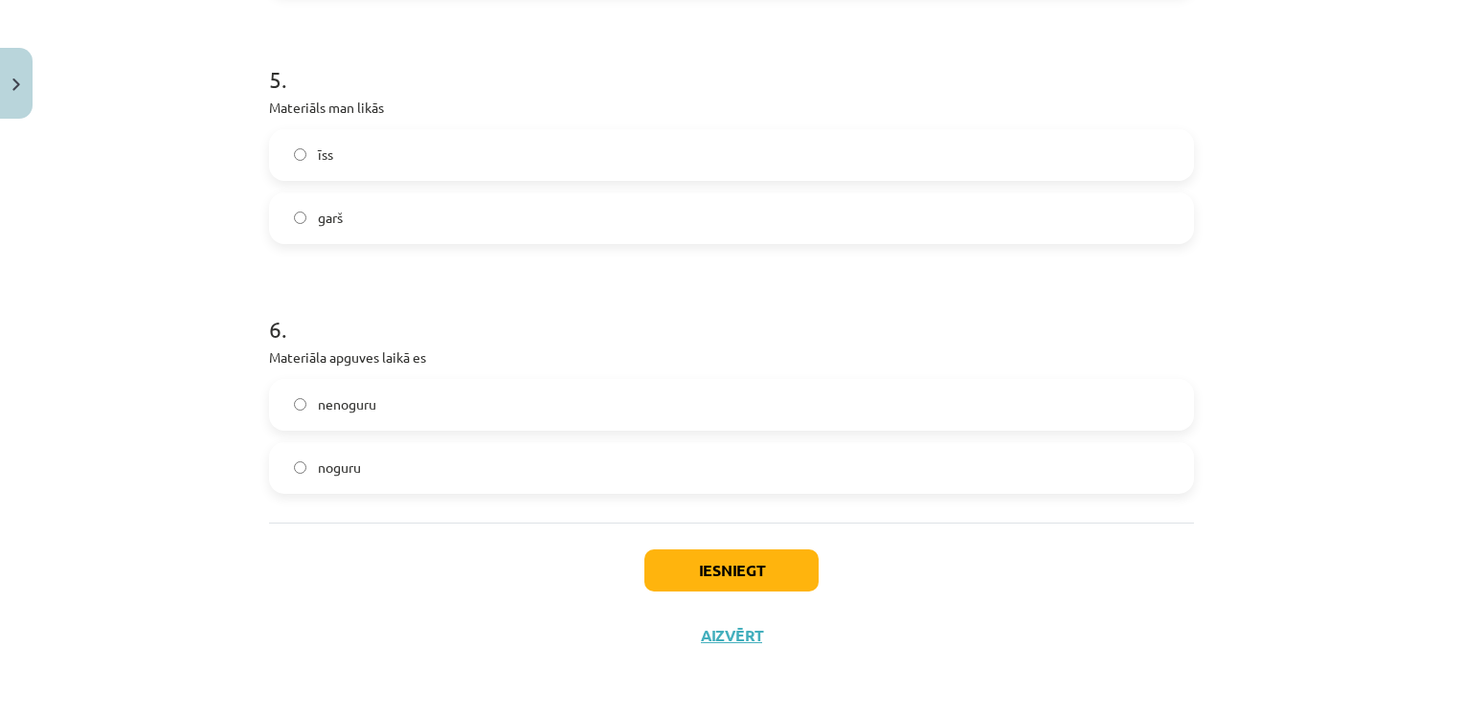
click at [343, 444] on label "noguru" at bounding box center [731, 468] width 921 height 48
click at [647, 560] on button "Iesniegt" at bounding box center [731, 570] width 174 height 42
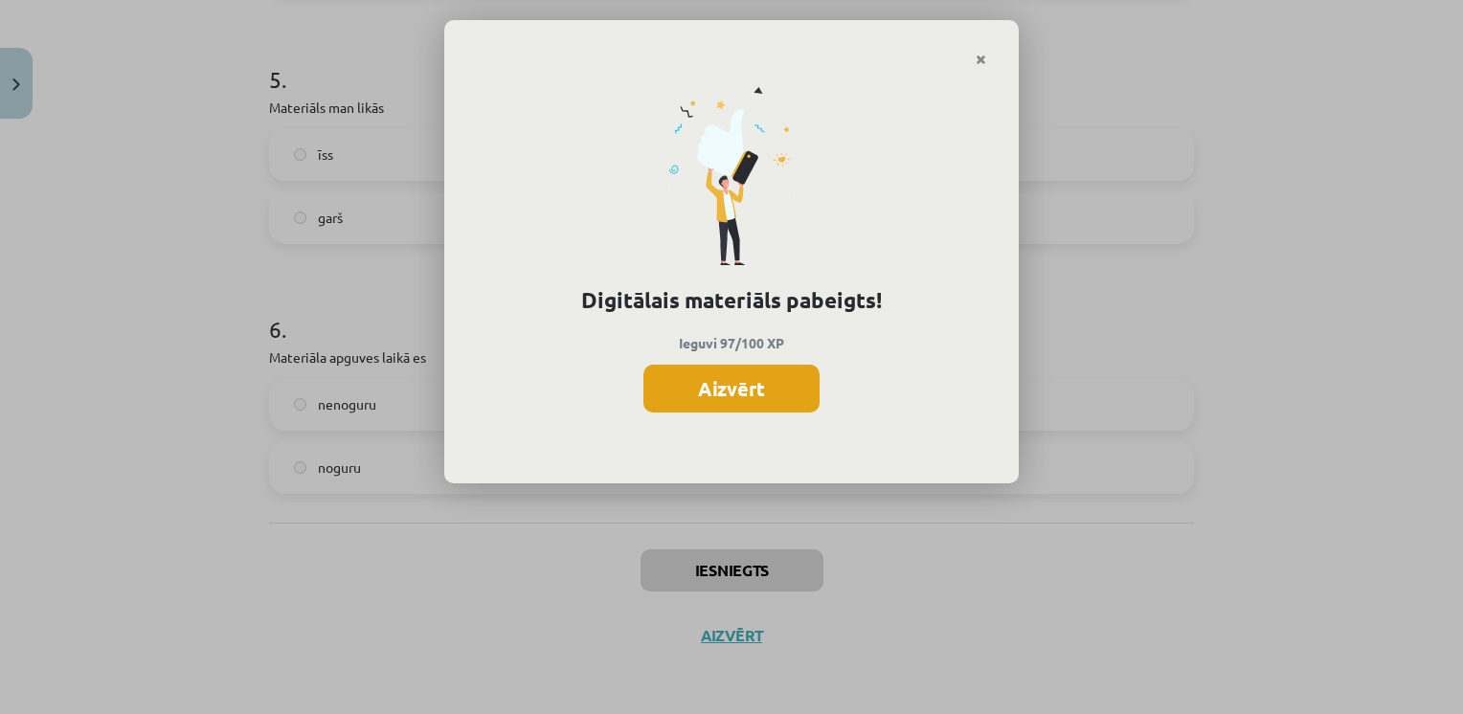
click at [744, 387] on button "Aizvērt" at bounding box center [731, 389] width 176 height 48
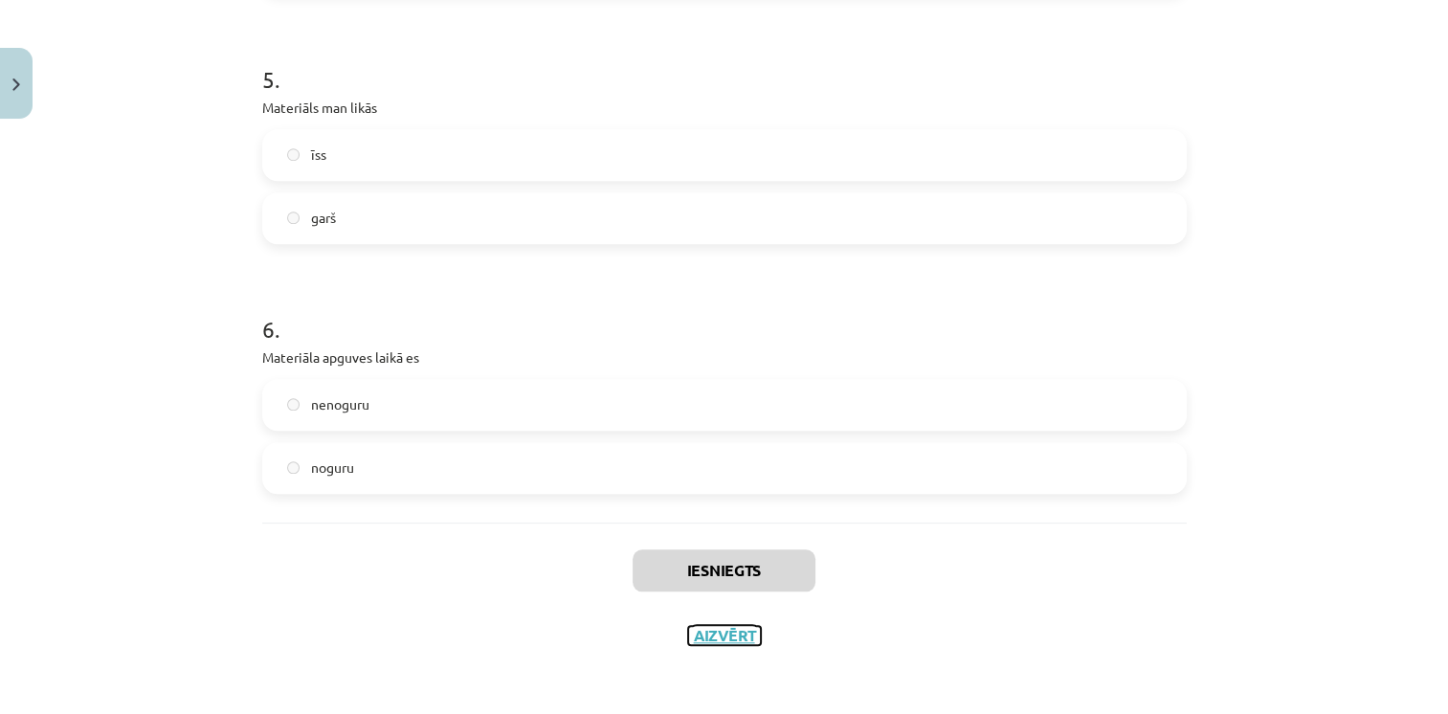
click at [708, 640] on button "Aizvērt" at bounding box center [724, 635] width 73 height 19
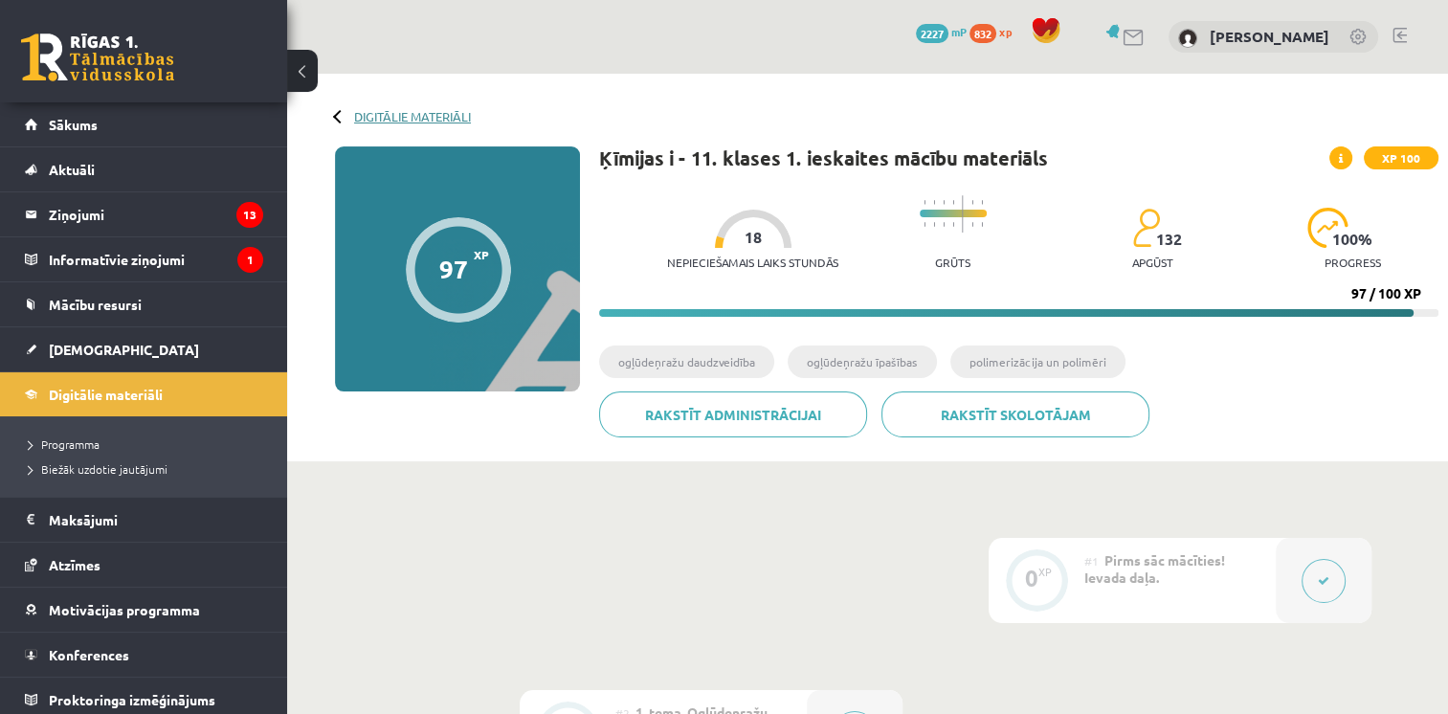
click at [446, 116] on link "Digitālie materiāli" at bounding box center [412, 116] width 117 height 14
